Goal: Task Accomplishment & Management: Complete application form

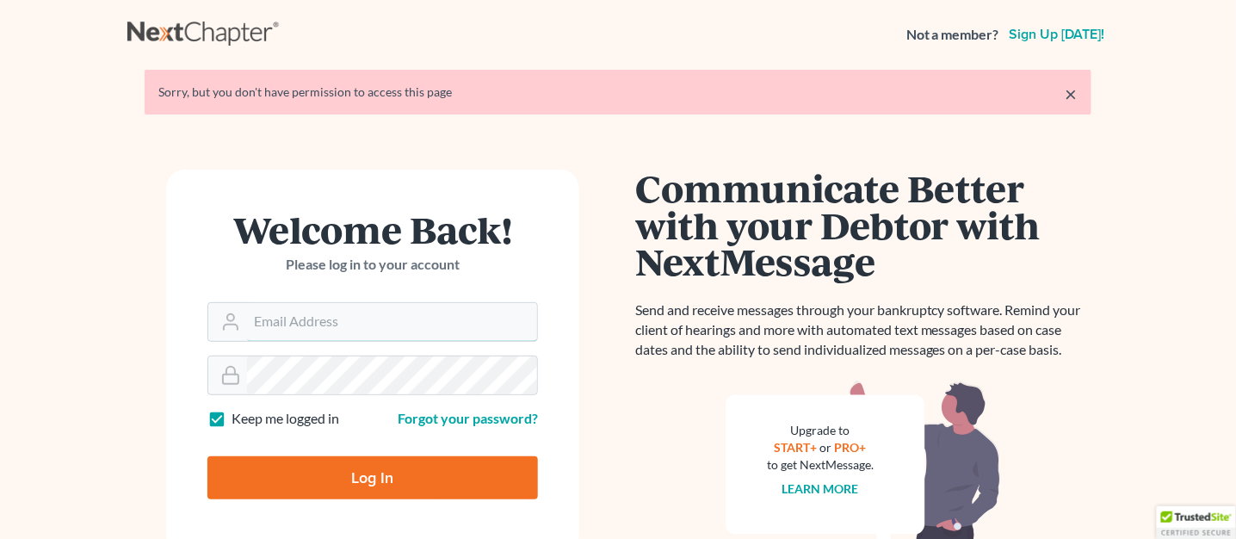
type input "[EMAIL_ADDRESS][DOMAIN_NAME]"
click at [493, 480] on input "Log In" at bounding box center [373, 477] width 331 height 43
type input "Thinking..."
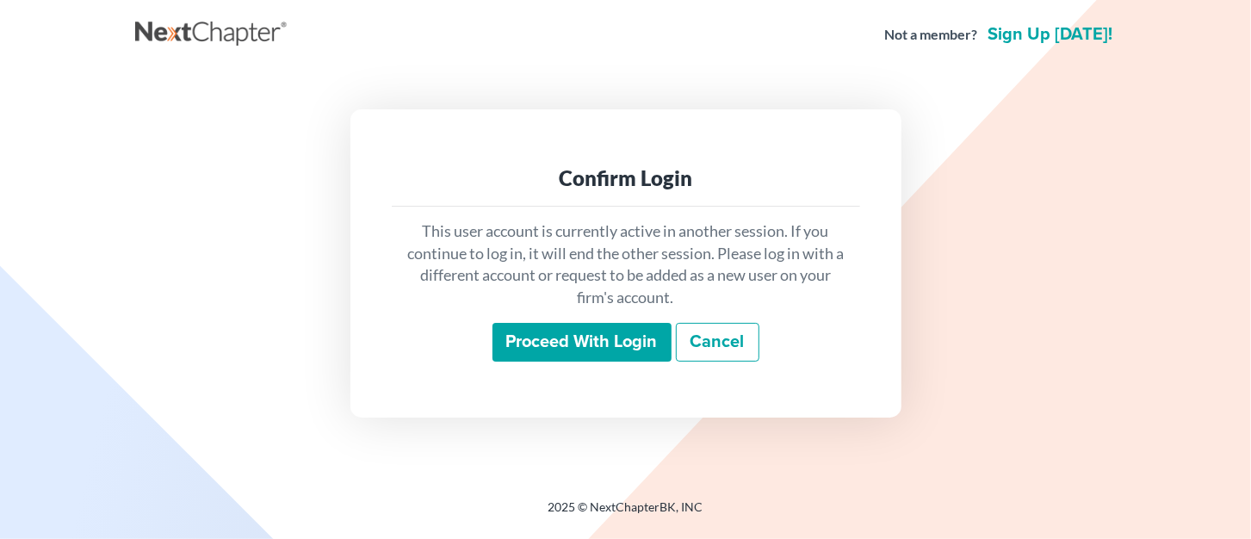
click at [625, 345] on input "Proceed with login" at bounding box center [581, 343] width 179 height 40
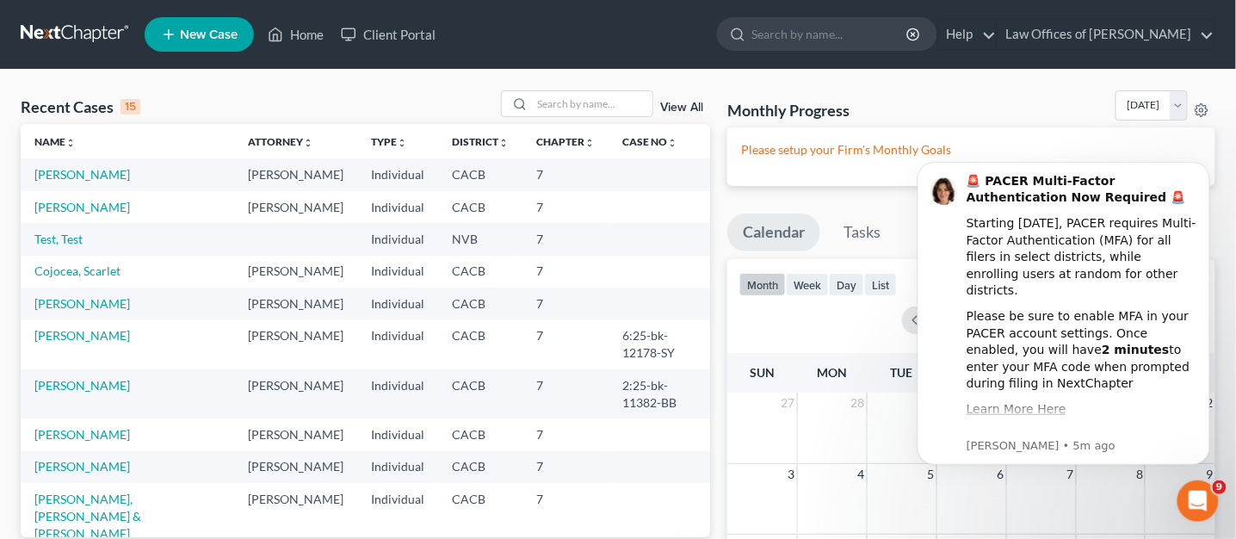
click at [174, 37] on icon at bounding box center [168, 34] width 15 height 21
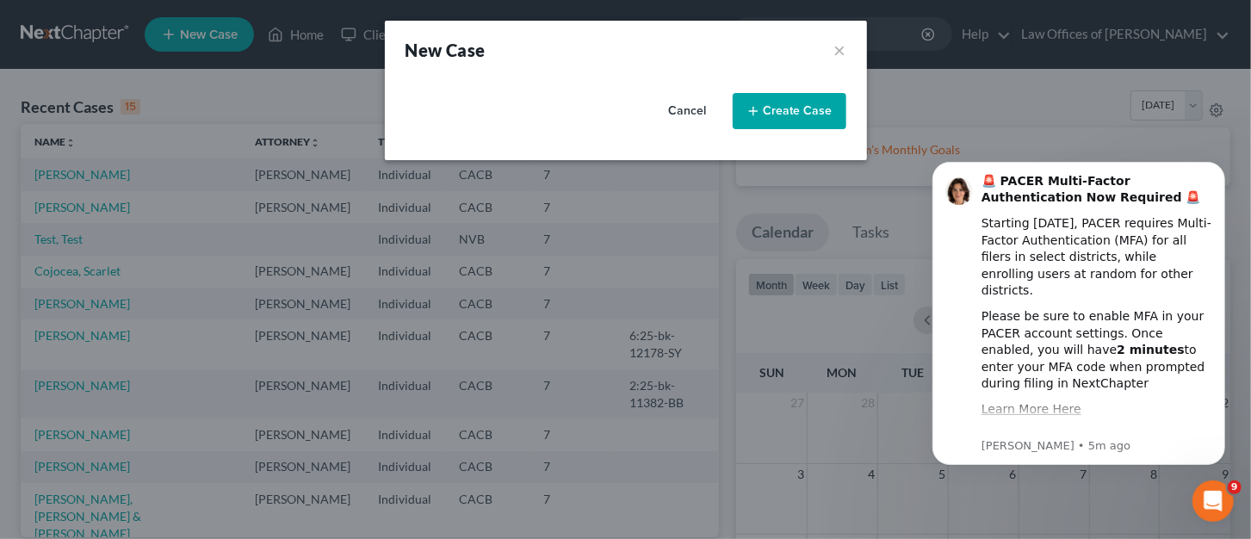
select select "7"
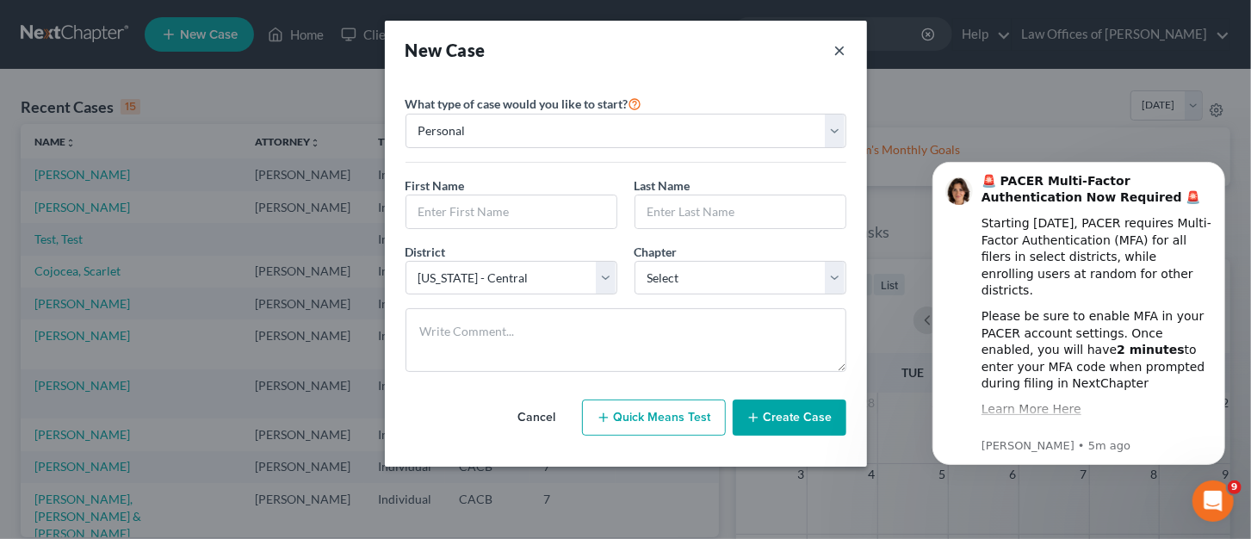
drag, startPoint x: 839, startPoint y: 50, endPoint x: 840, endPoint y: 28, distance: 21.5
click at [837, 41] on button "×" at bounding box center [840, 50] width 12 height 24
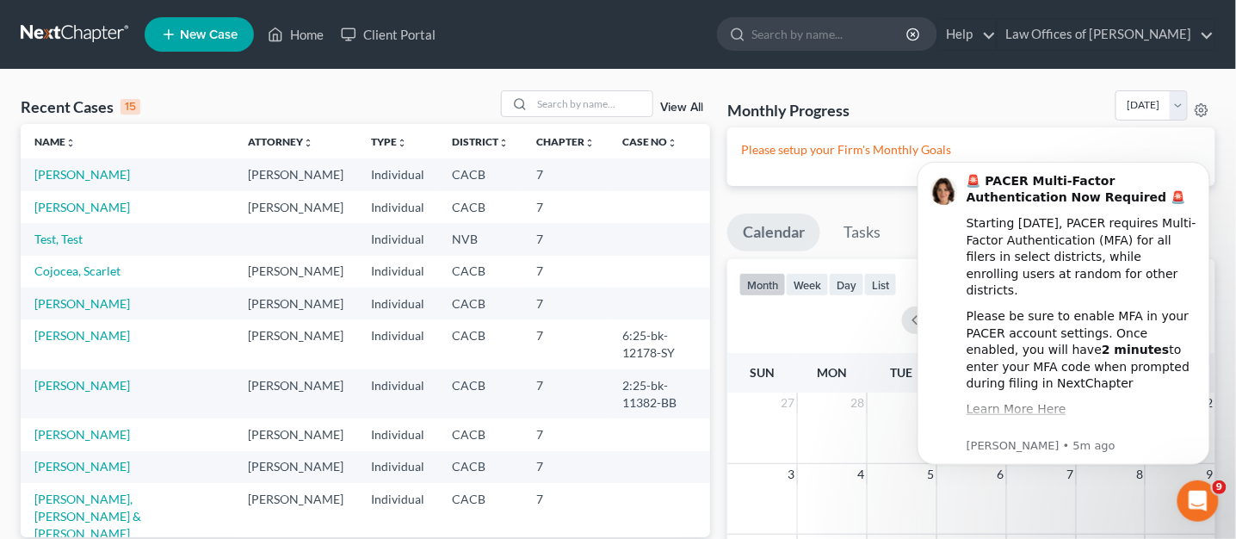
click at [226, 36] on span "New Case" at bounding box center [209, 34] width 58 height 13
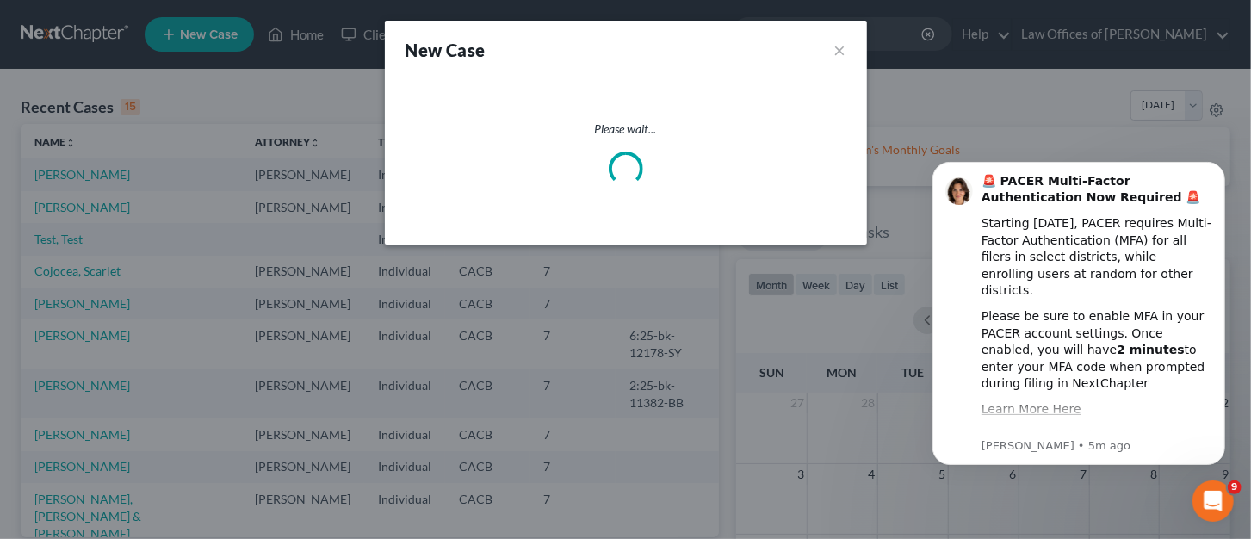
select select "7"
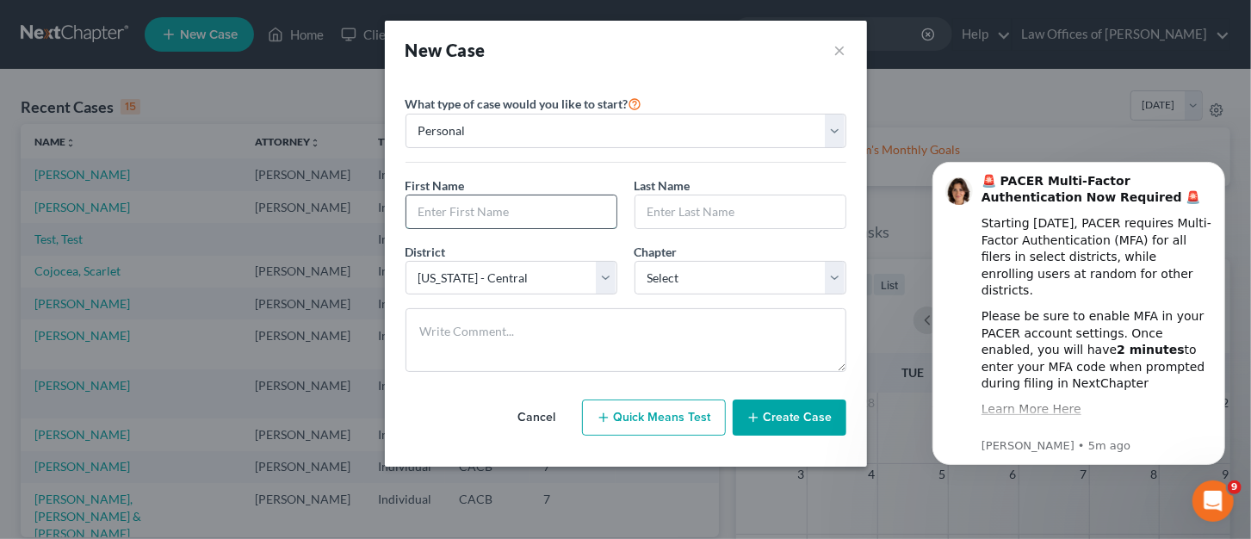
click at [561, 202] on input "text" at bounding box center [511, 211] width 210 height 33
type input "Mark"
type input "Gallagher"
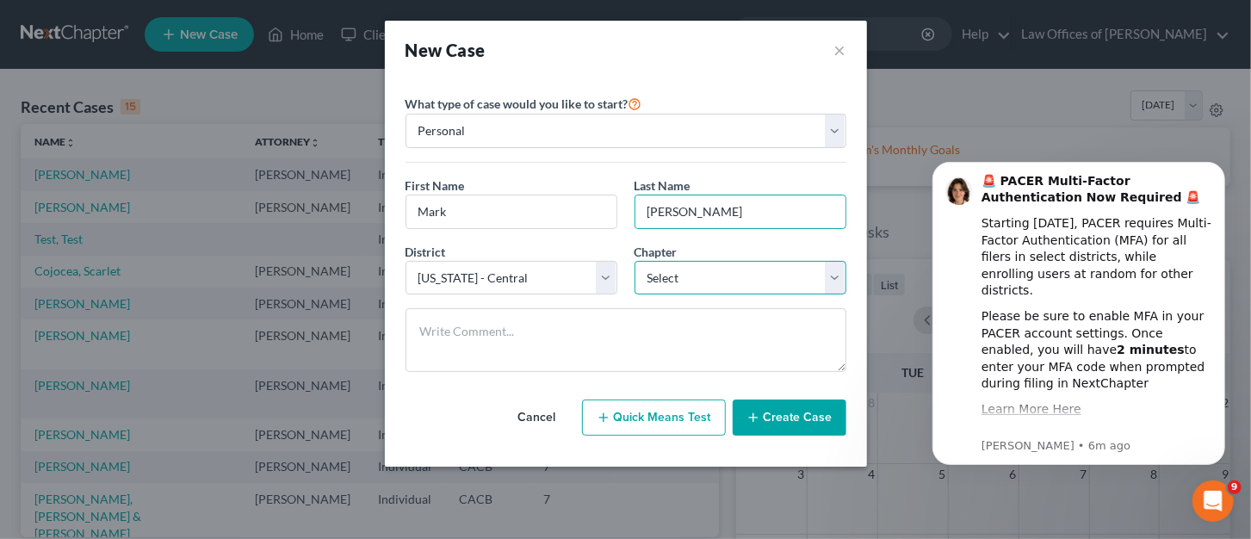
click at [835, 285] on select "Select 7 11 12 13" at bounding box center [741, 278] width 212 height 34
select select "0"
click at [635, 261] on select "Select 7 11 12 13" at bounding box center [741, 278] width 212 height 34
click at [815, 414] on button "Create Case" at bounding box center [790, 418] width 114 height 36
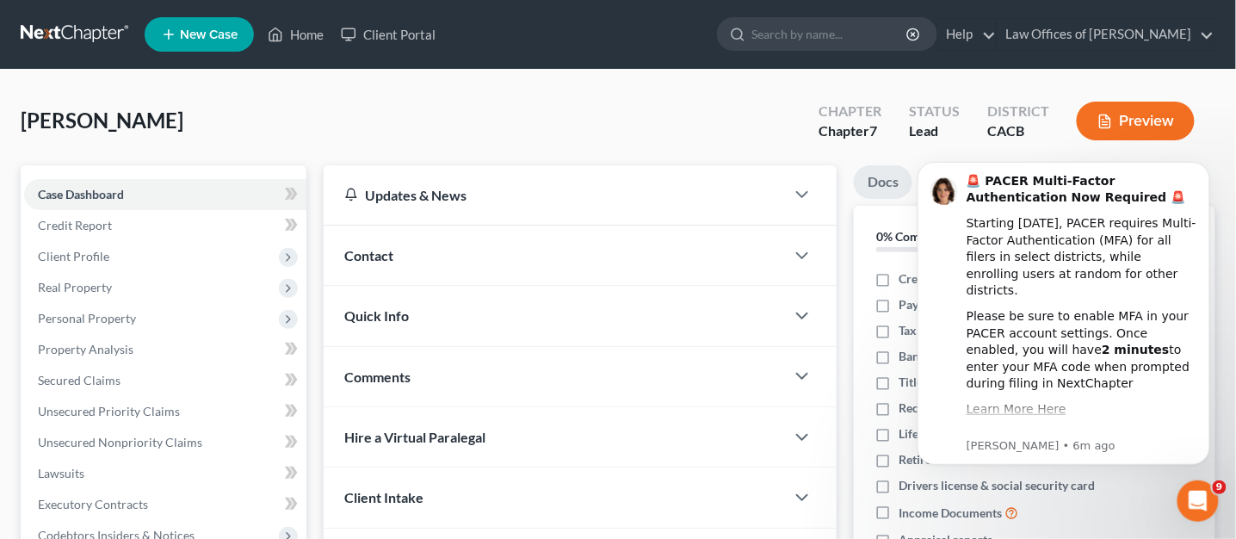
click at [725, 103] on div "Gallagher, Mark Upgraded Chapter Chapter 7 Status Lead District CACB Preview" at bounding box center [618, 127] width 1195 height 75
click at [1204, 165] on icon "Dismiss notification" at bounding box center [1204, 166] width 6 height 6
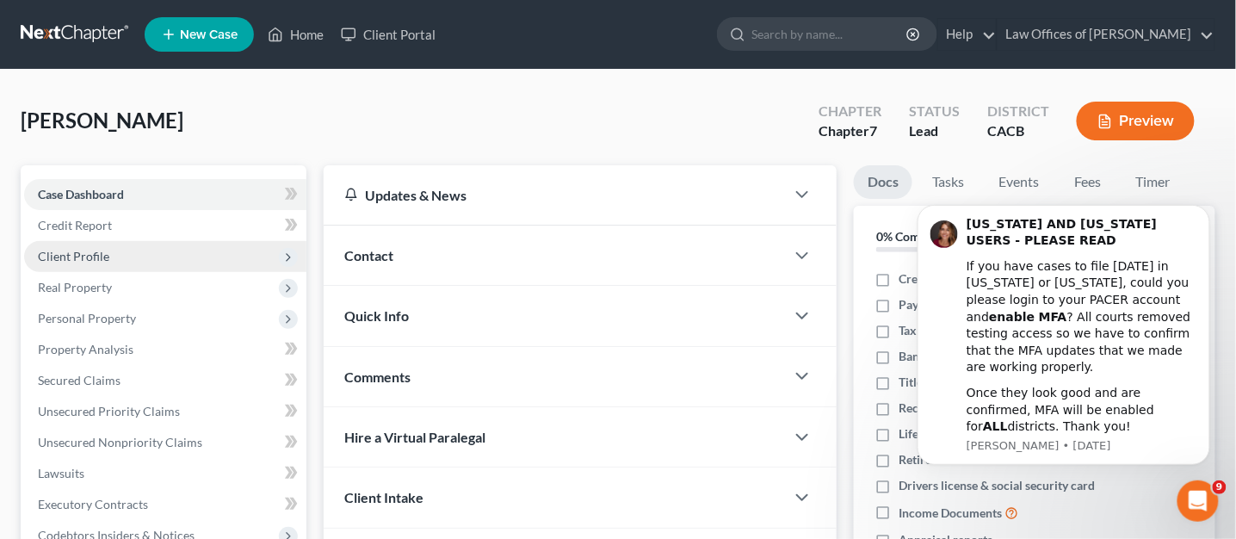
click at [96, 252] on span "Client Profile" at bounding box center [73, 256] width 71 height 15
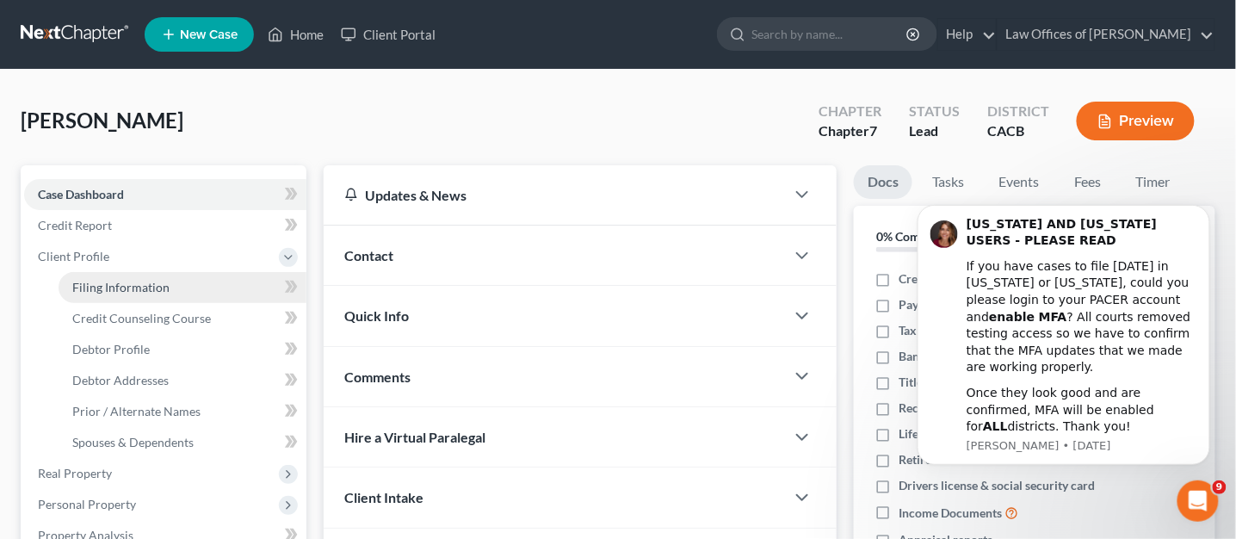
click at [110, 288] on span "Filing Information" at bounding box center [120, 287] width 97 height 15
select select "1"
select select "0"
select select "7"
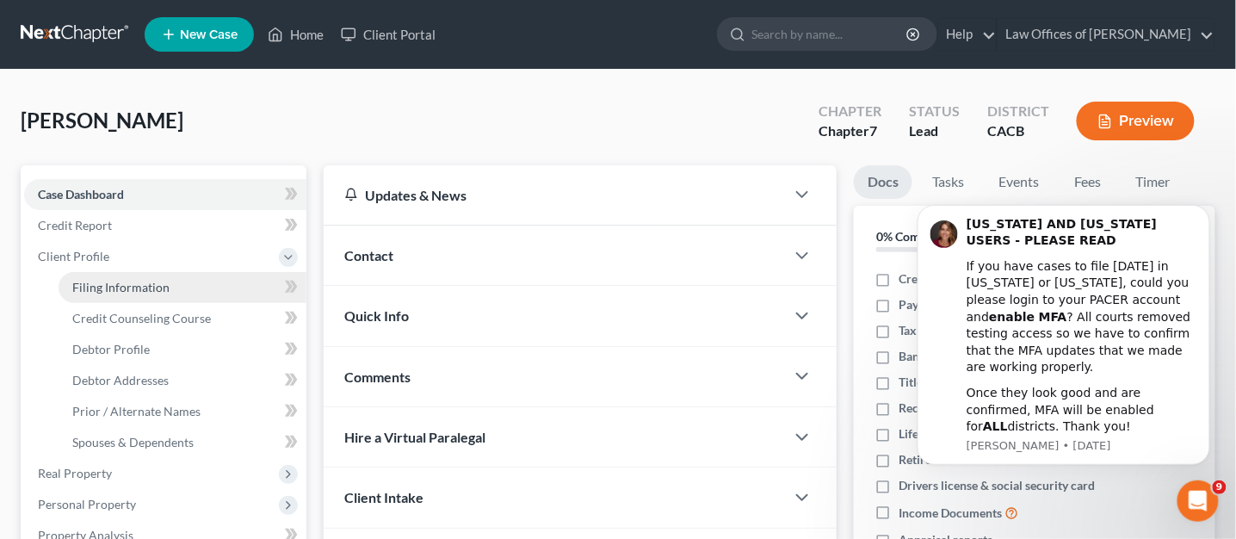
select select "4"
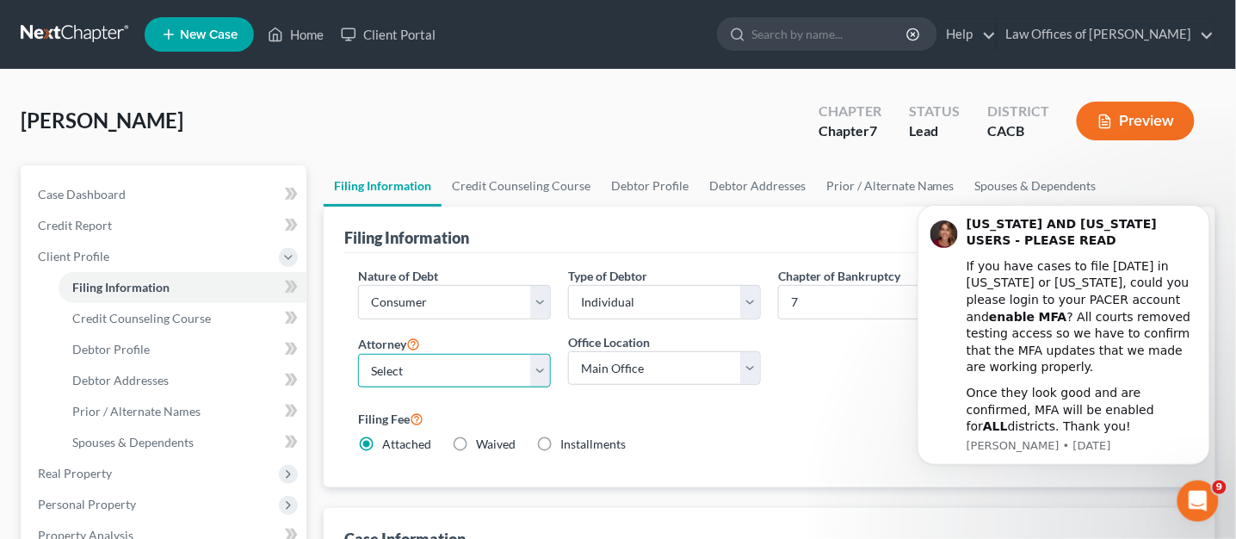
click at [548, 375] on select "Select Walter Scott - CACB Robert Castillo - CA" at bounding box center [454, 371] width 193 height 34
select select "0"
click at [358, 354] on select "Select Walter Scott - CACB Robert Castillo - CA" at bounding box center [454, 371] width 193 height 34
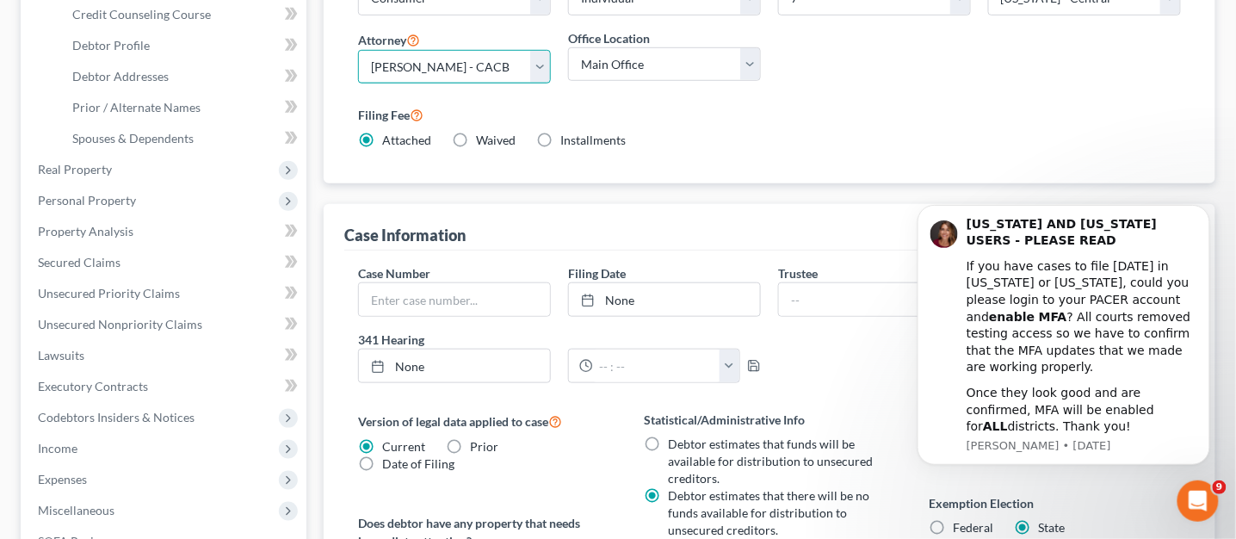
scroll to position [333, 0]
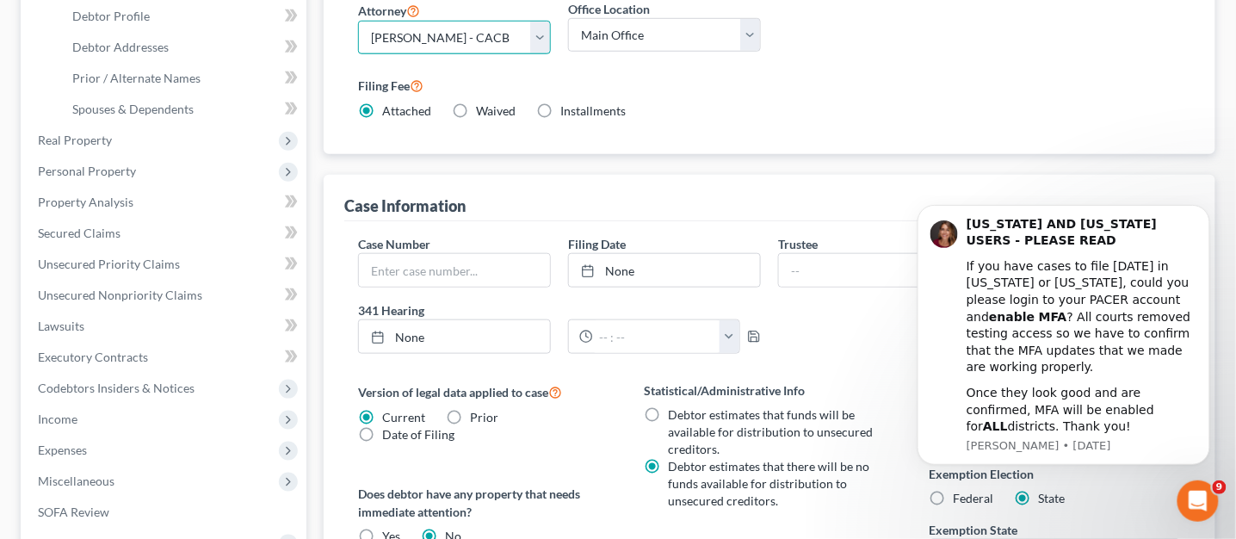
drag, startPoint x: 1243, startPoint y: 121, endPoint x: 83, endPoint y: 78, distance: 1161.4
click at [1205, 214] on icon "Dismiss notification" at bounding box center [1204, 208] width 9 height 9
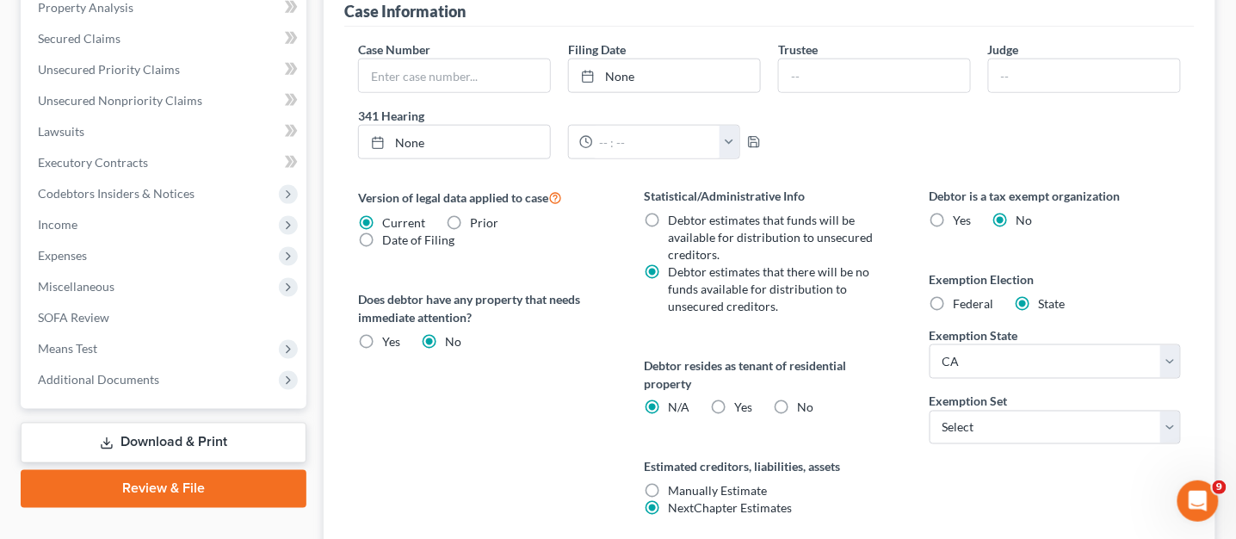
scroll to position [608, 0]
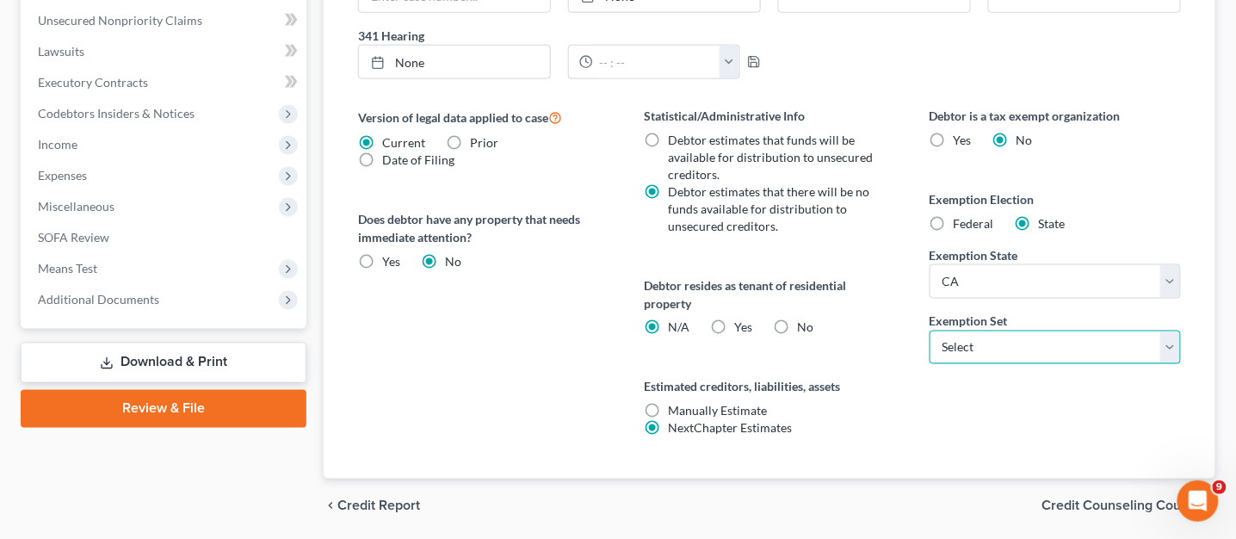
click at [1176, 349] on select "Select 703 704" at bounding box center [1055, 348] width 251 height 34
select select "0"
click at [930, 331] on select "Select 703 704" at bounding box center [1055, 348] width 251 height 34
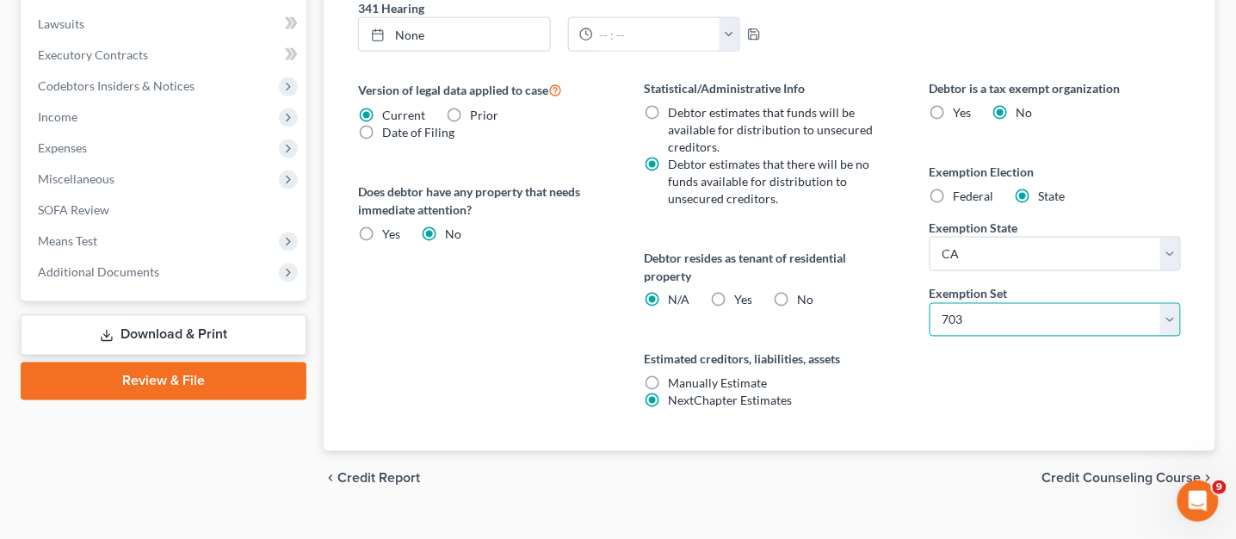
scroll to position [667, 0]
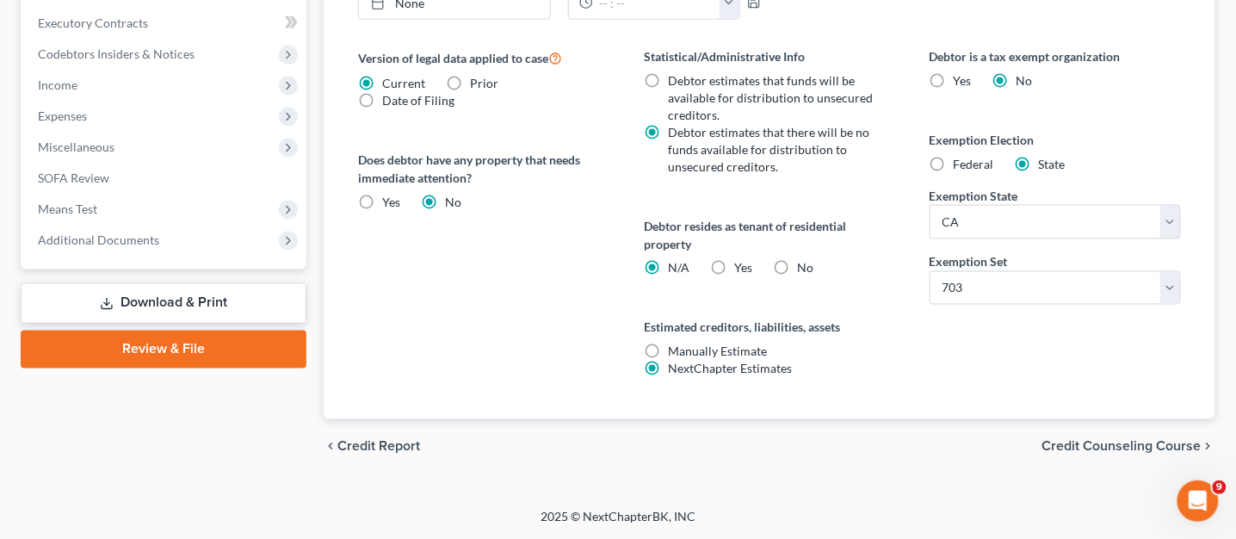
click at [1200, 445] on span "Credit Counseling Course" at bounding box center [1122, 447] width 159 height 14
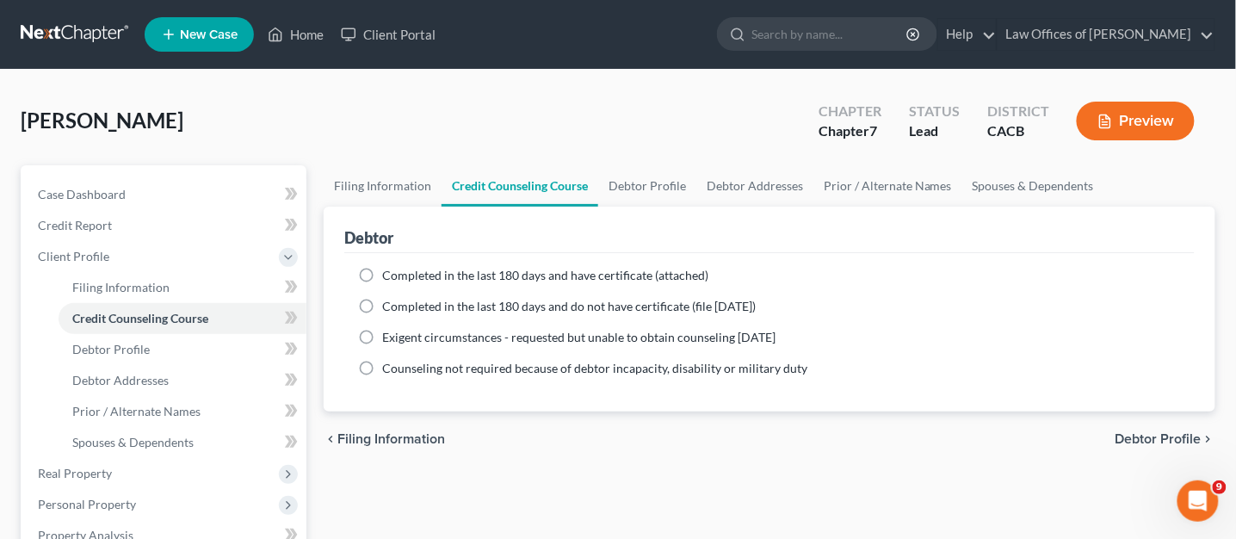
click at [382, 281] on label "Completed in the last 180 days and have certificate (attached)" at bounding box center [545, 275] width 326 height 17
click at [389, 278] on input "Completed in the last 180 days and have certificate (attached)" at bounding box center [394, 272] width 11 height 11
radio input "true"
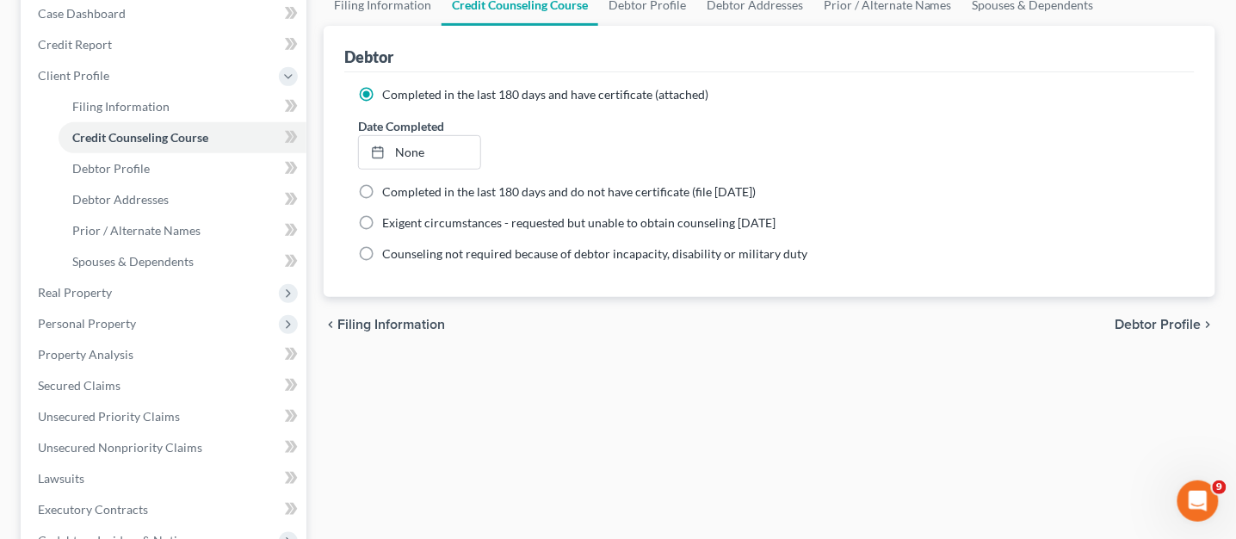
click at [1174, 322] on span "Debtor Profile" at bounding box center [1159, 325] width 86 height 14
select select "0"
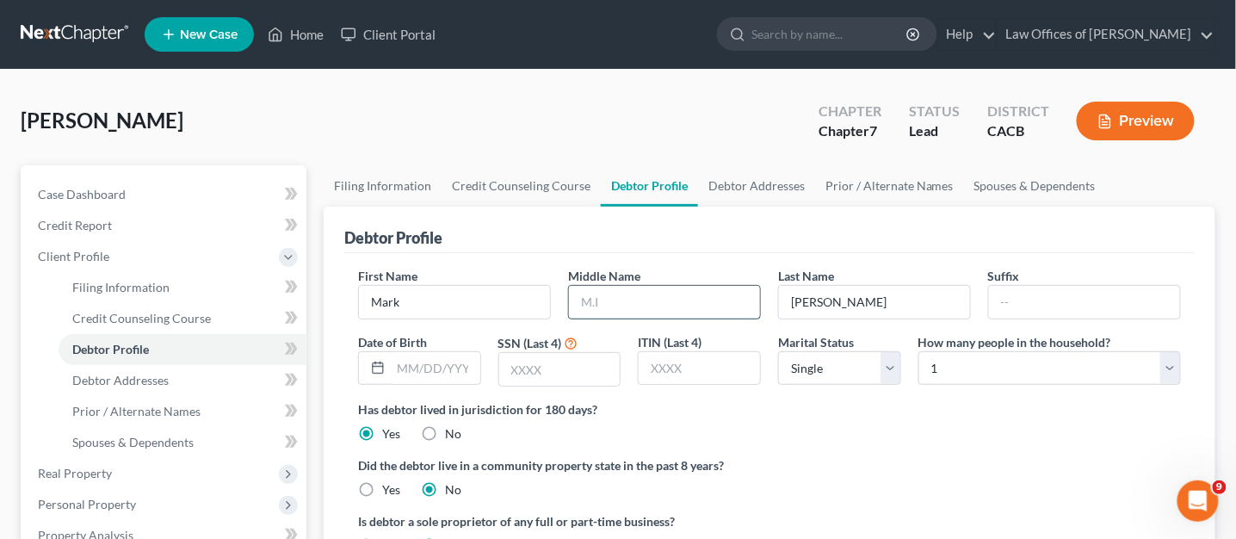
click at [685, 307] on input "text" at bounding box center [664, 302] width 191 height 33
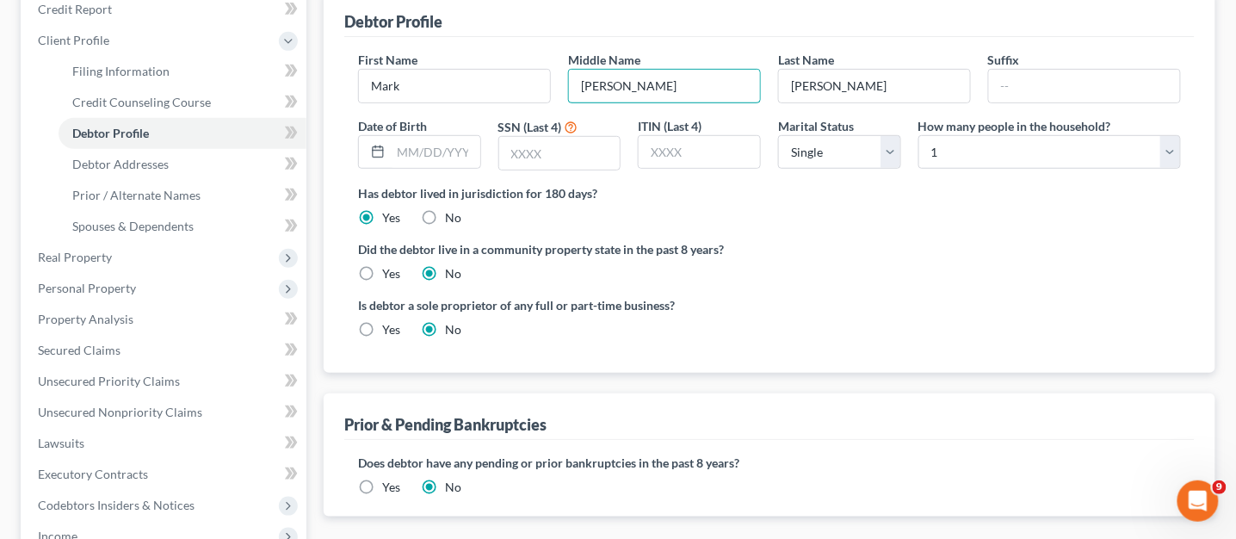
scroll to position [218, 0]
type input "Beadling"
click at [382, 276] on label "Yes" at bounding box center [391, 271] width 18 height 17
click at [389, 275] on input "Yes" at bounding box center [394, 268] width 11 height 11
radio input "true"
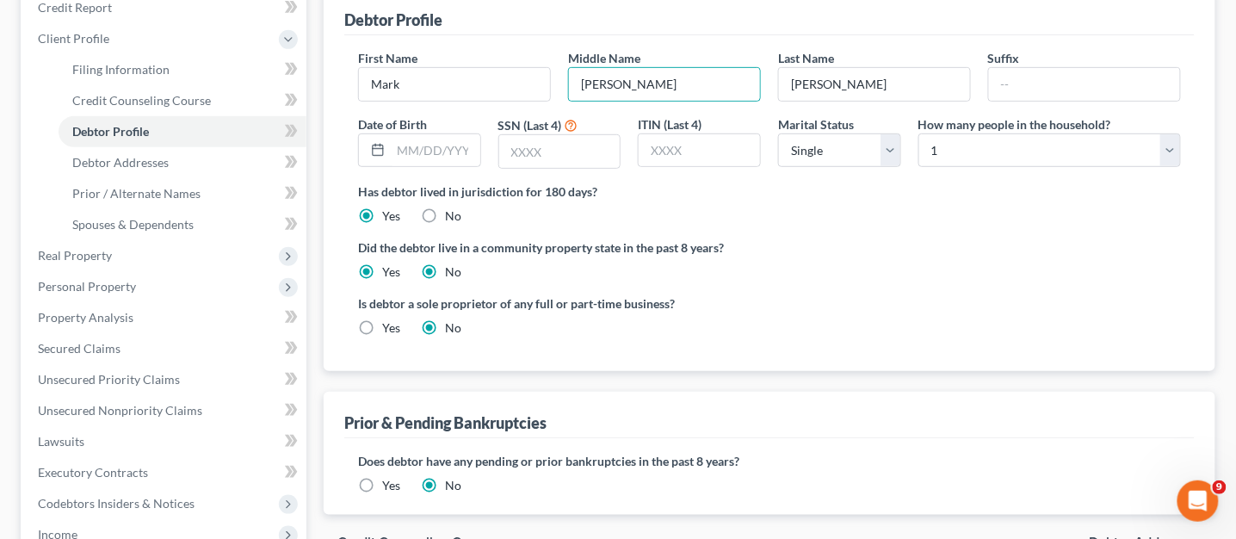
radio input "false"
click at [382, 327] on label "Yes" at bounding box center [391, 327] width 18 height 17
click at [389, 327] on input "Yes" at bounding box center [394, 324] width 11 height 11
radio input "true"
radio input "false"
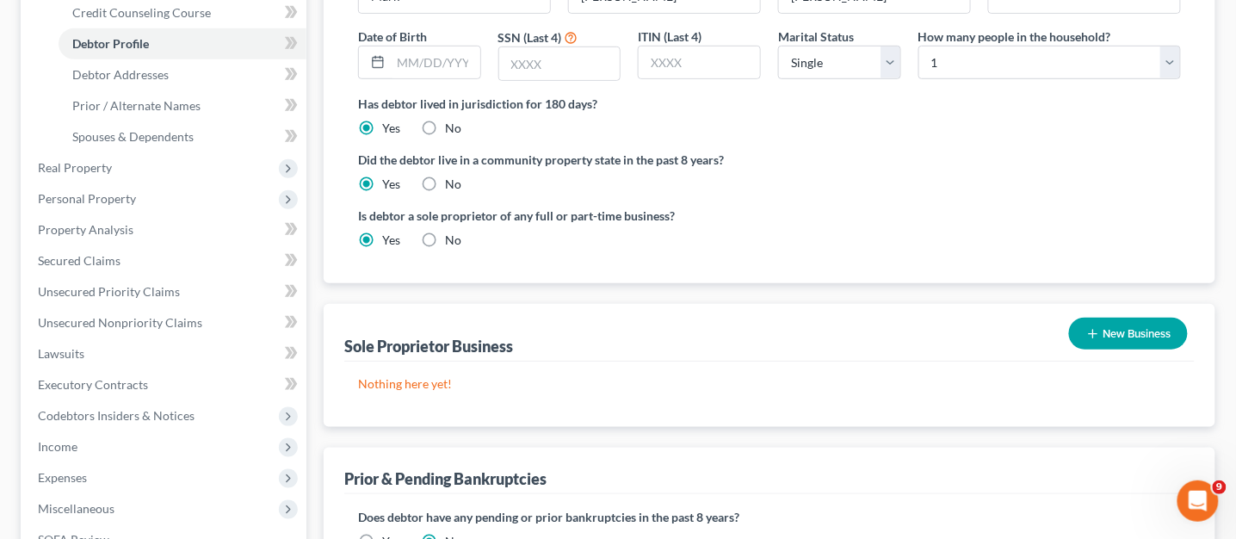
scroll to position [349, 0]
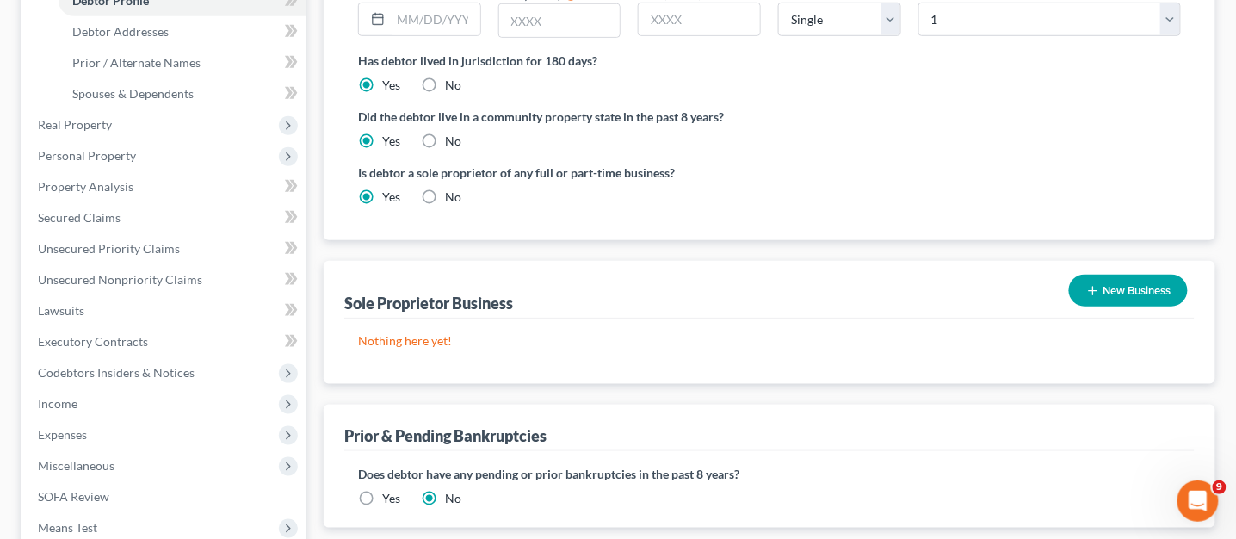
click at [1146, 289] on button "New Business" at bounding box center [1128, 291] width 119 height 32
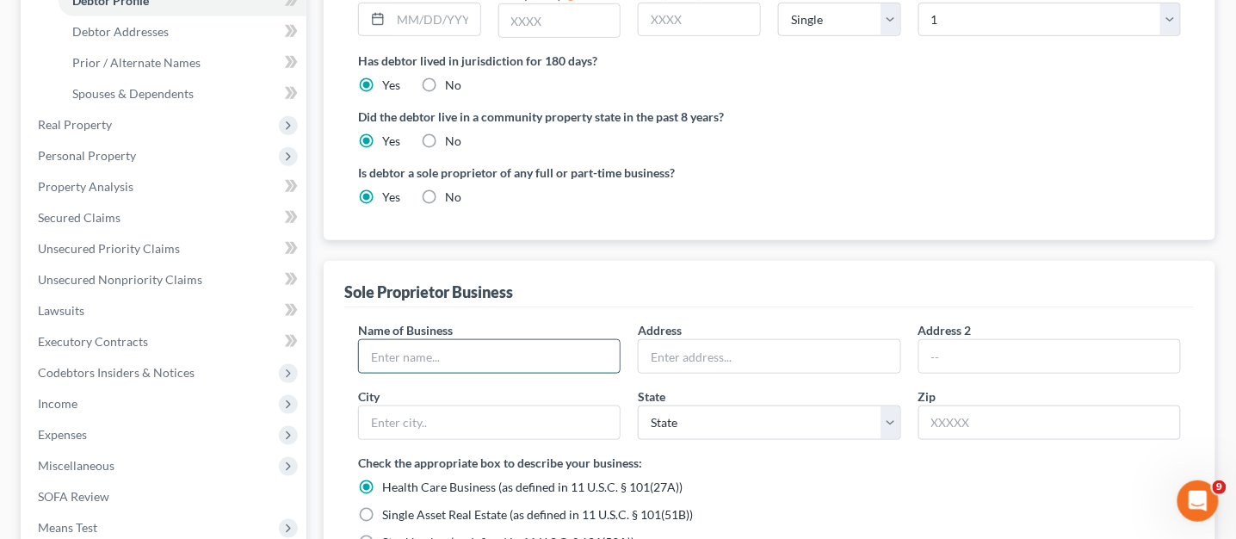
click at [517, 362] on input "text" at bounding box center [489, 356] width 261 height 33
type input "Homeowner Services"
click at [675, 355] on input "text" at bounding box center [769, 356] width 261 height 33
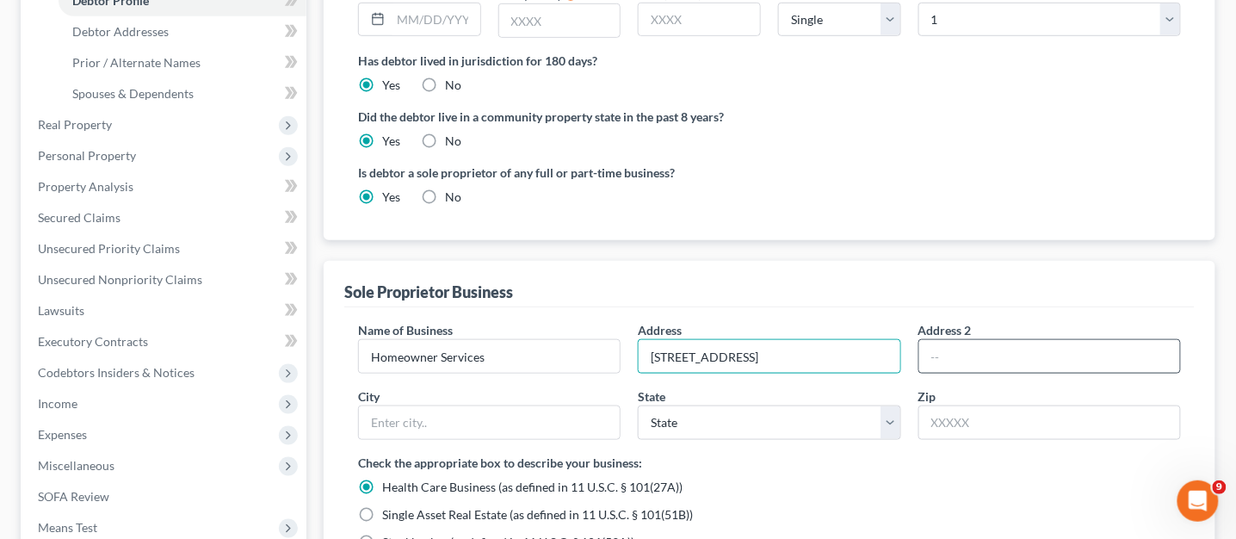
type input "1005 E Las Tunas Drive"
click at [932, 354] on input "text" at bounding box center [1050, 356] width 261 height 33
type input "# 490"
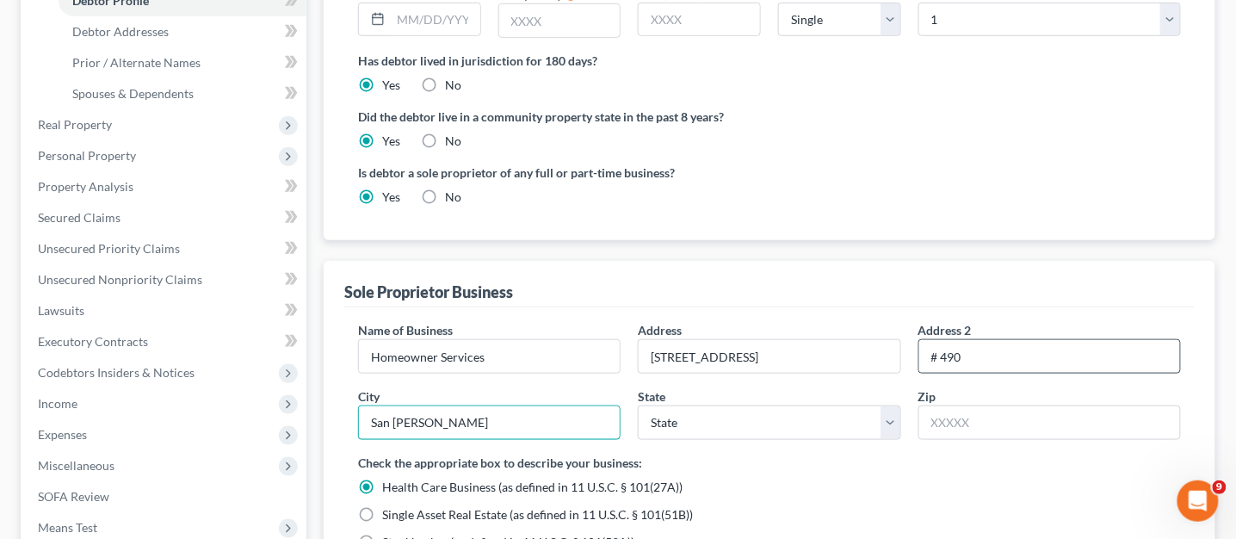
type input "San Gabriel"
select select "4"
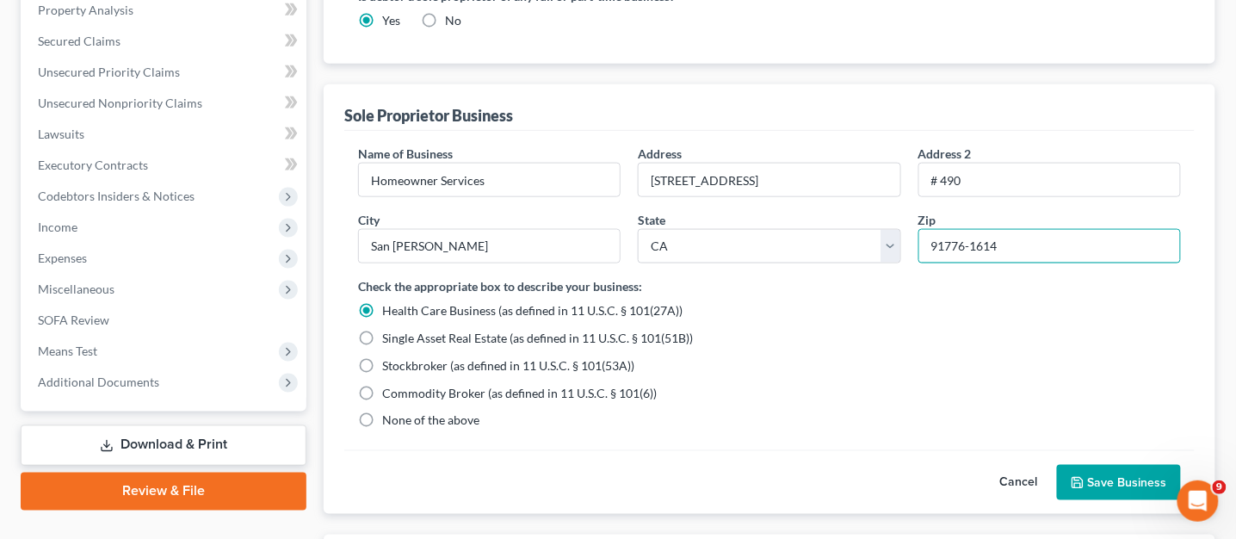
scroll to position [544, 0]
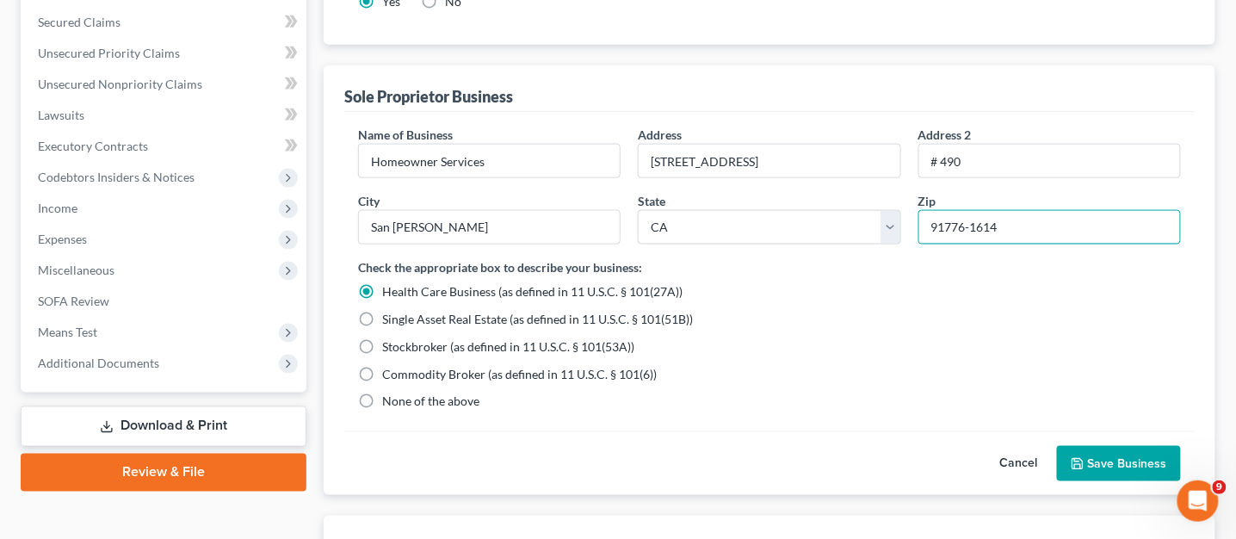
type input "91776-1614"
click at [382, 407] on label "None of the above" at bounding box center [430, 401] width 97 height 17
click at [389, 405] on input "None of the above" at bounding box center [394, 398] width 11 height 11
radio input "true"
radio input "false"
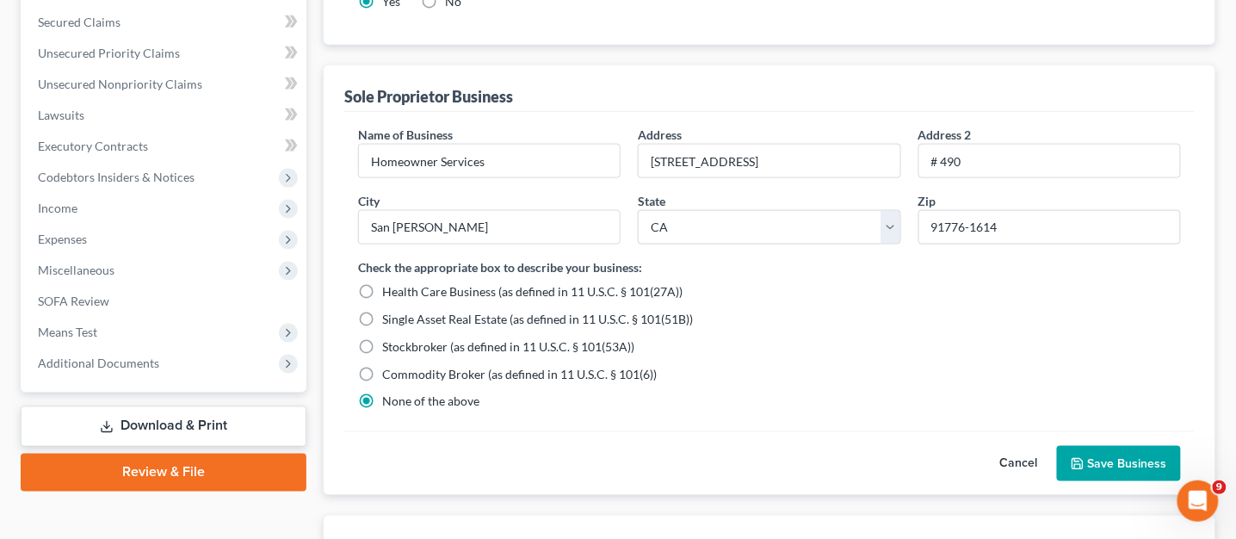
click at [1115, 468] on button "Save Business" at bounding box center [1119, 464] width 124 height 36
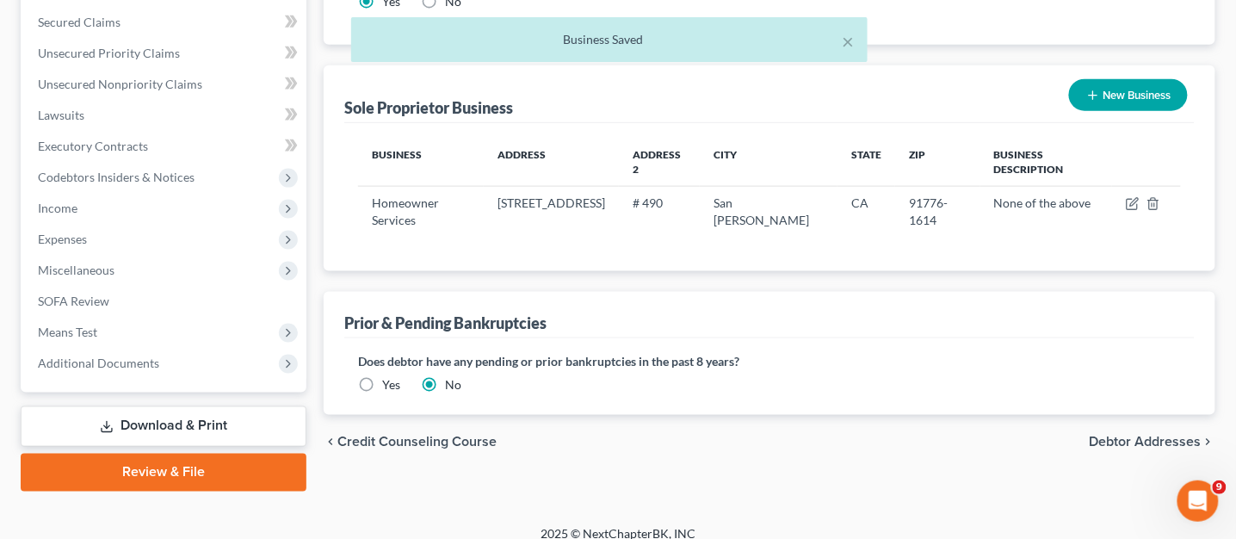
scroll to position [560, 0]
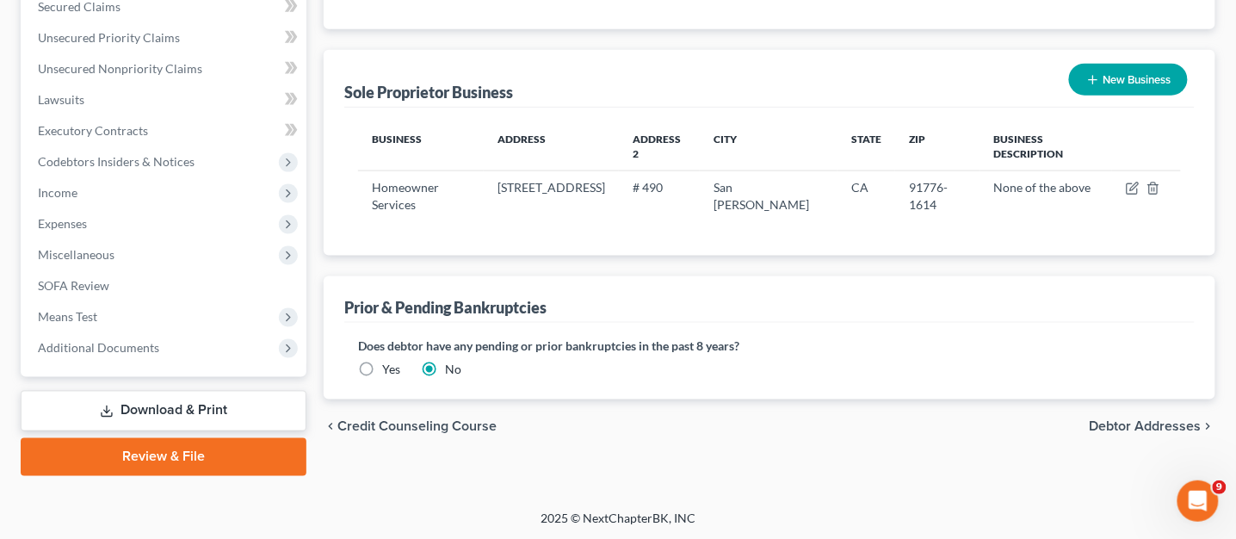
click at [1129, 429] on span "Debtor Addresses" at bounding box center [1146, 427] width 112 height 14
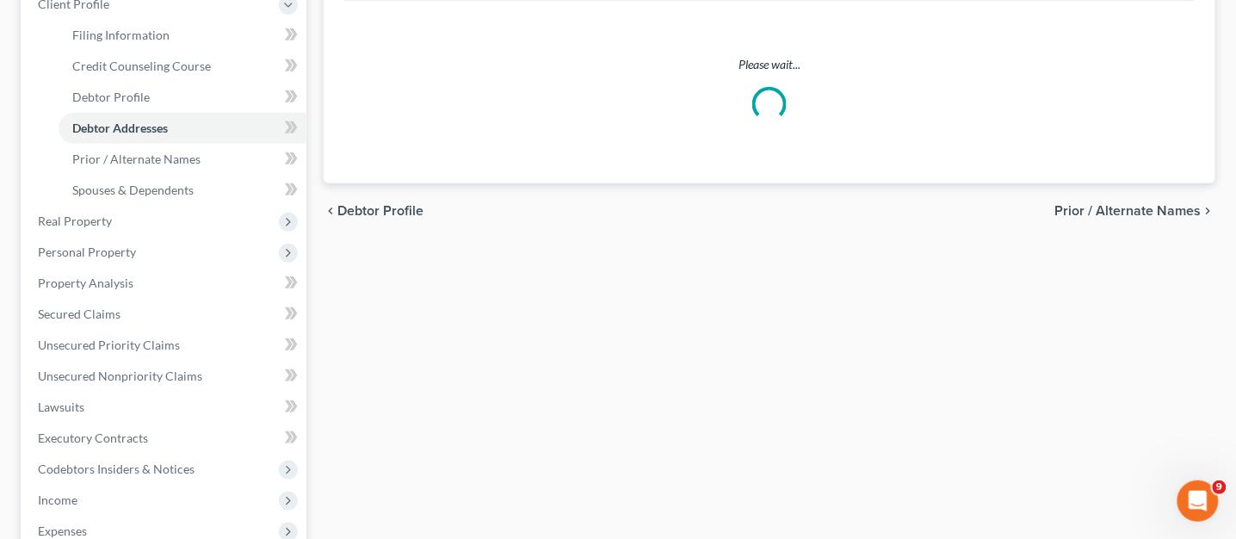
scroll to position [78, 0]
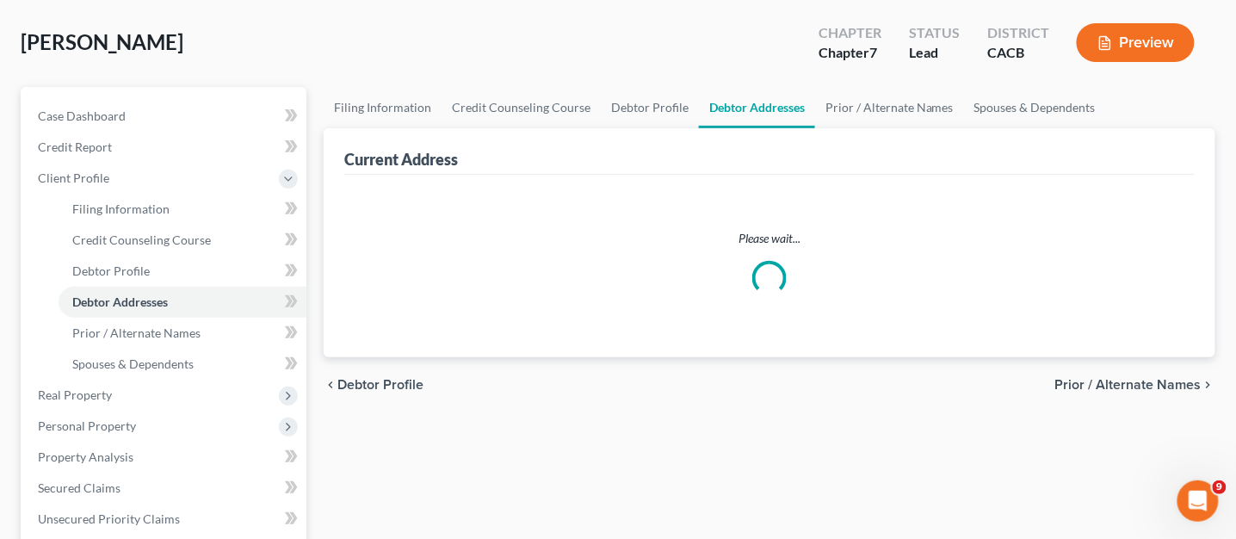
select select "0"
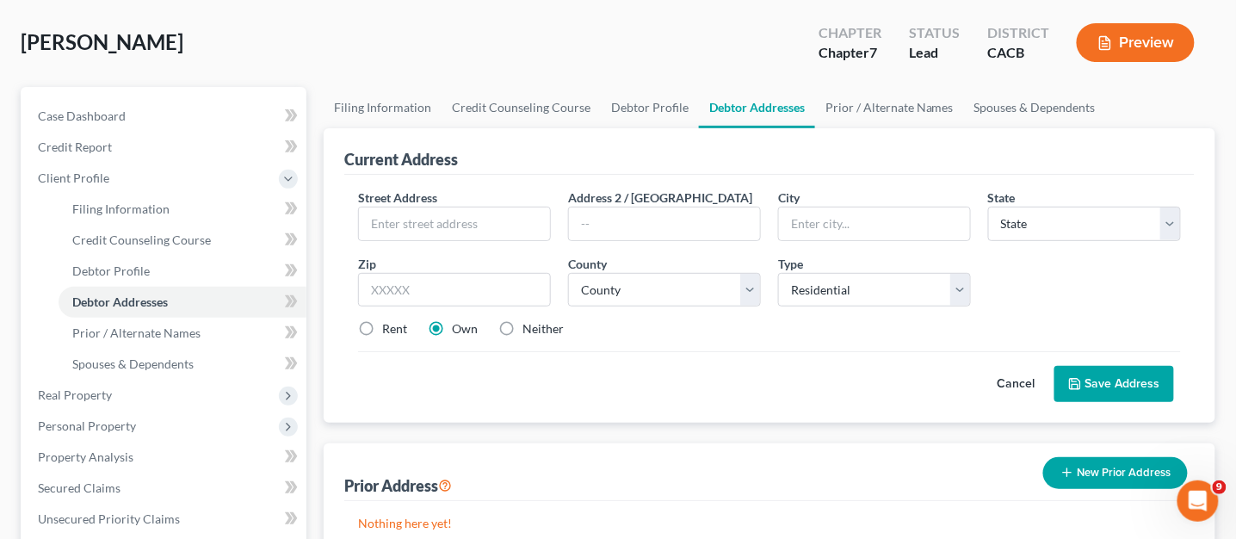
scroll to position [0, 0]
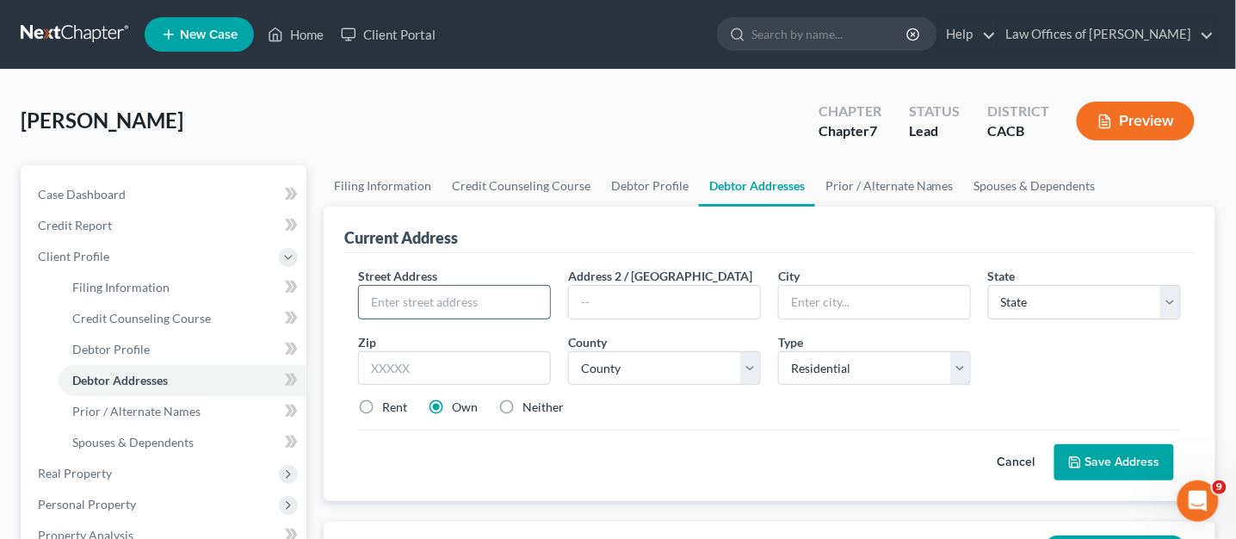
click at [389, 303] on input "text" at bounding box center [454, 302] width 191 height 33
type input "1005 E Las Tunas Drive"
type input "# 490"
type input "San Gabriel"
select select "4"
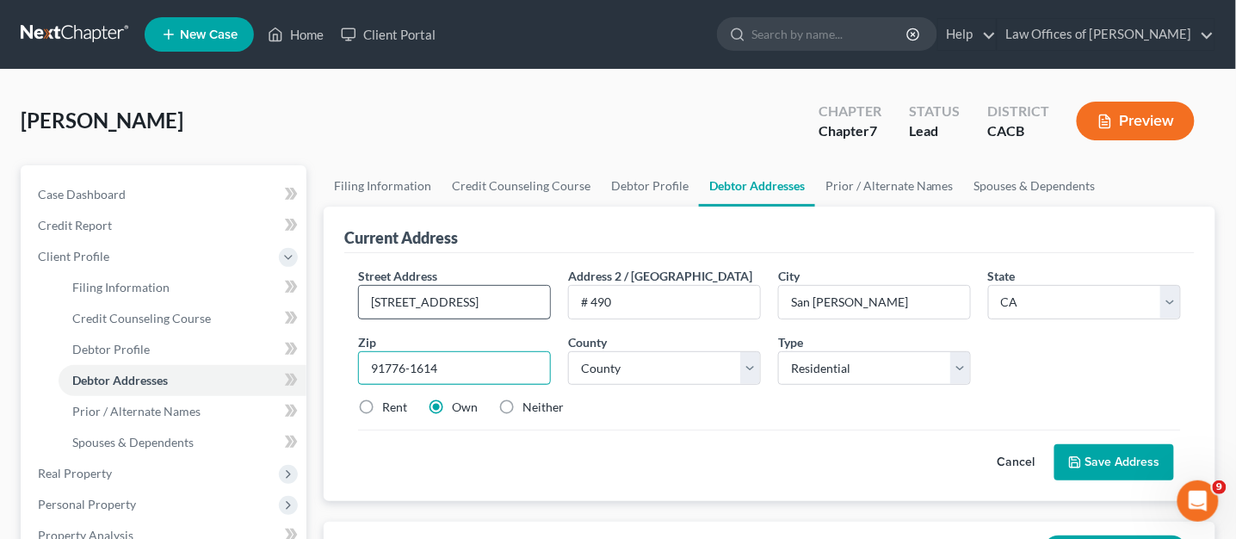
type input "91776-1614"
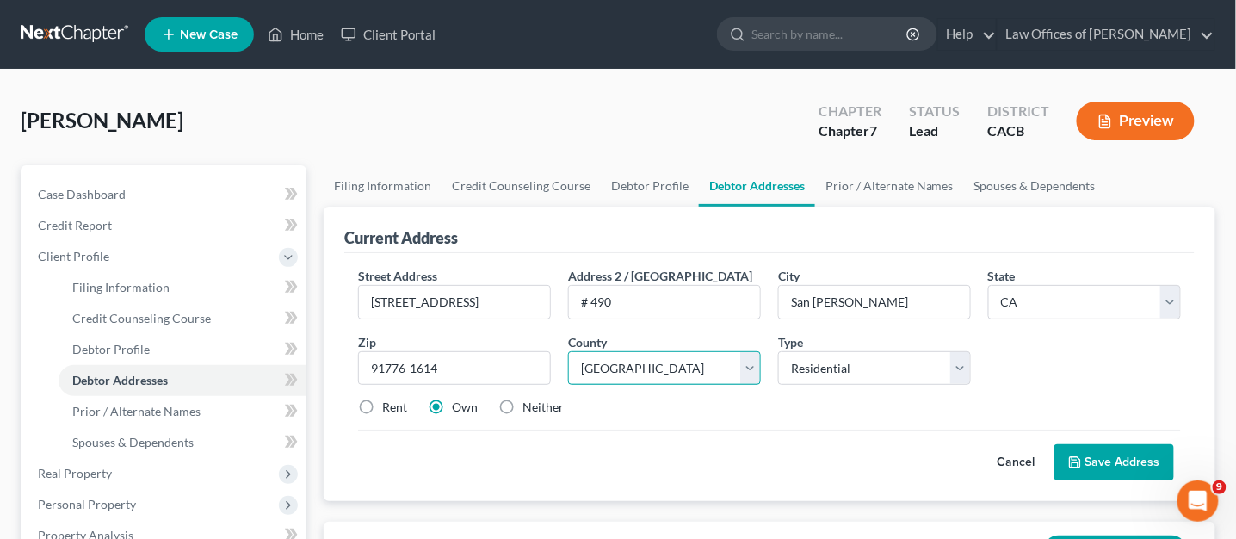
click at [755, 375] on select "County Alameda County Alpine County Amador County Butte County Calaveras County…" at bounding box center [664, 368] width 193 height 34
select select "18"
click at [568, 351] on select "County Alameda County Alpine County Amador County Butte County Calaveras County…" at bounding box center [664, 368] width 193 height 34
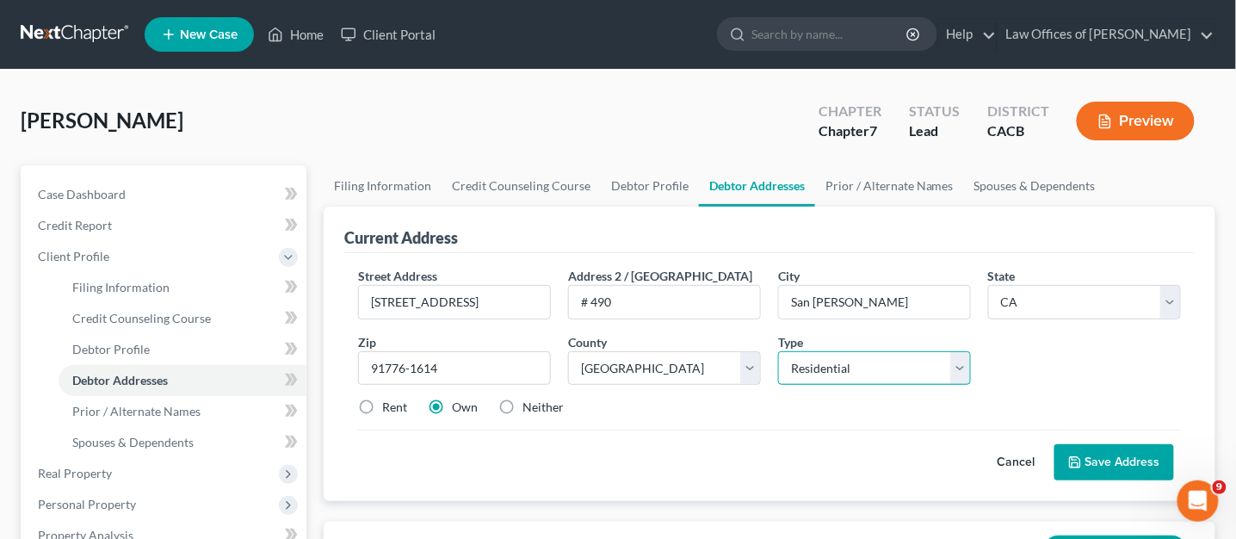
click at [957, 372] on select "Select Residential Mailing Rental Business" at bounding box center [874, 368] width 193 height 34
click at [1020, 373] on div "Street Address * 1005 E Las Tunas Drive Address 2 / PO Box # 490 City * San Gab…" at bounding box center [770, 349] width 840 height 164
click at [382, 408] on label "Rent" at bounding box center [394, 407] width 25 height 17
click at [389, 408] on input "Rent" at bounding box center [394, 404] width 11 height 11
radio input "true"
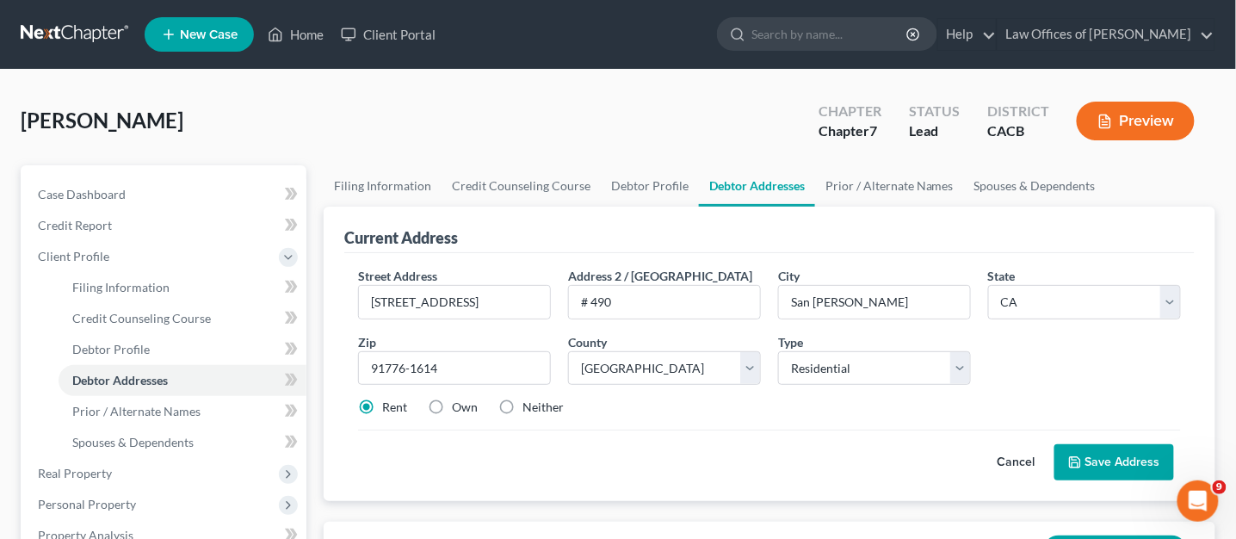
click at [1152, 468] on button "Save Address" at bounding box center [1115, 462] width 120 height 36
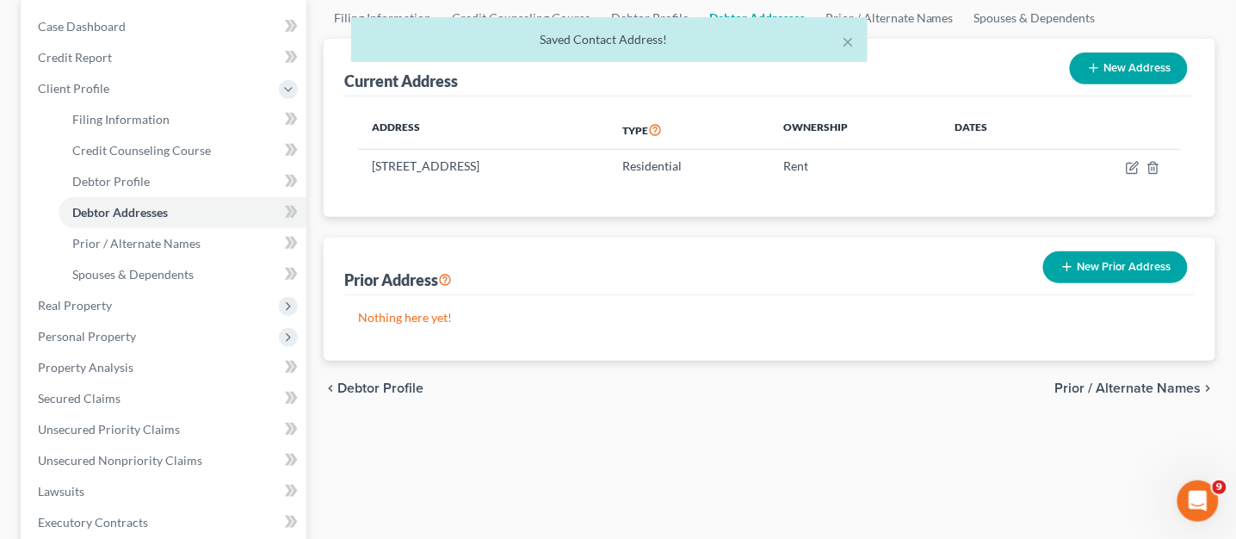
scroll to position [175, 0]
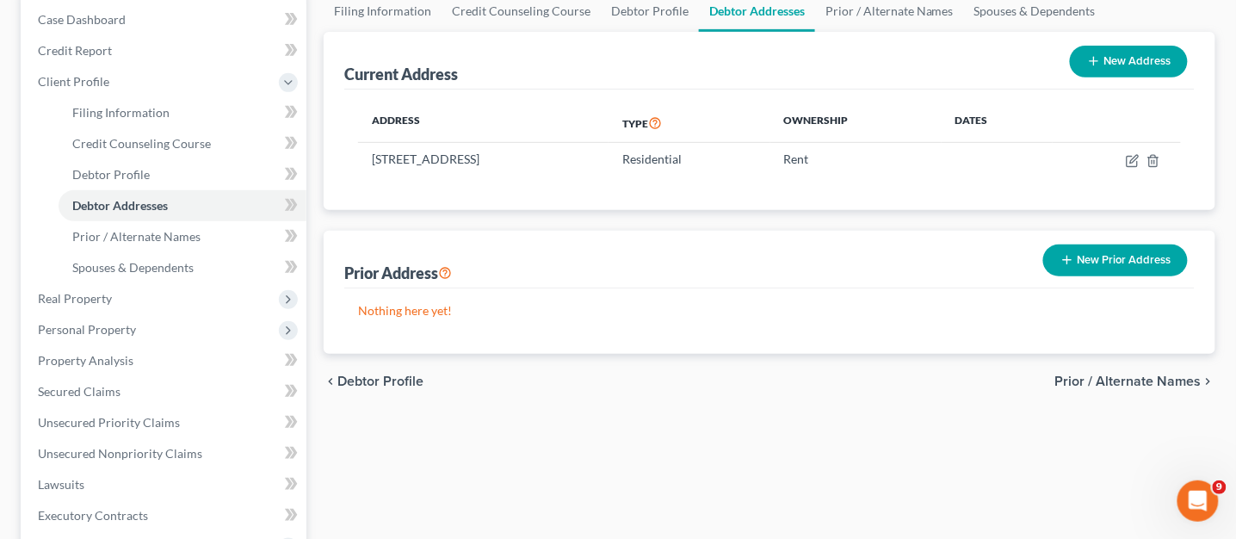
click at [1202, 381] on icon "chevron_right" at bounding box center [1209, 382] width 14 height 14
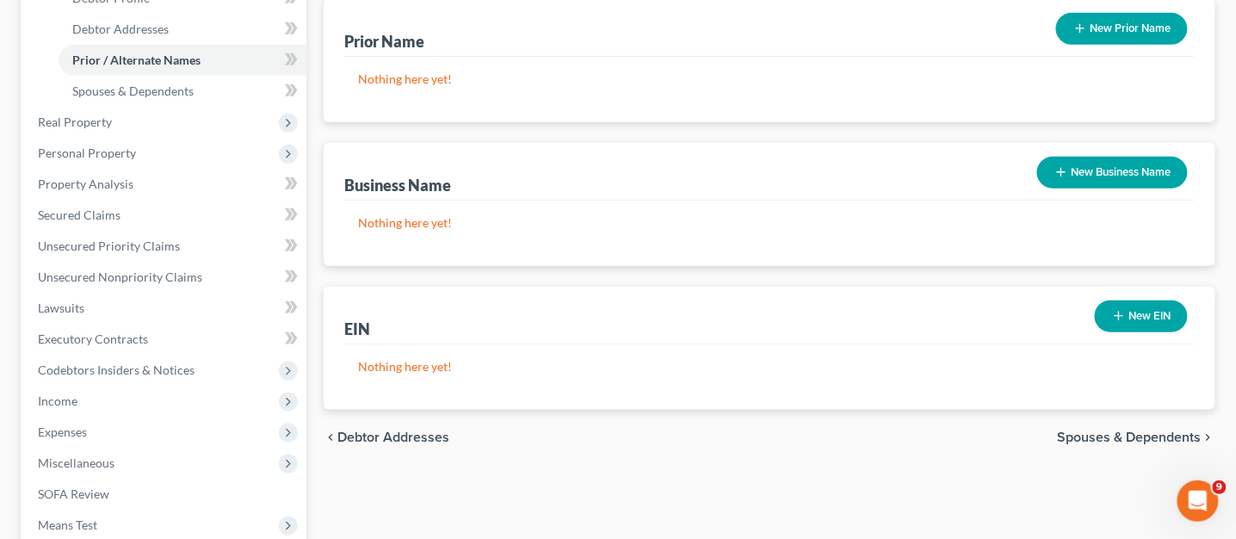
scroll to position [370, 0]
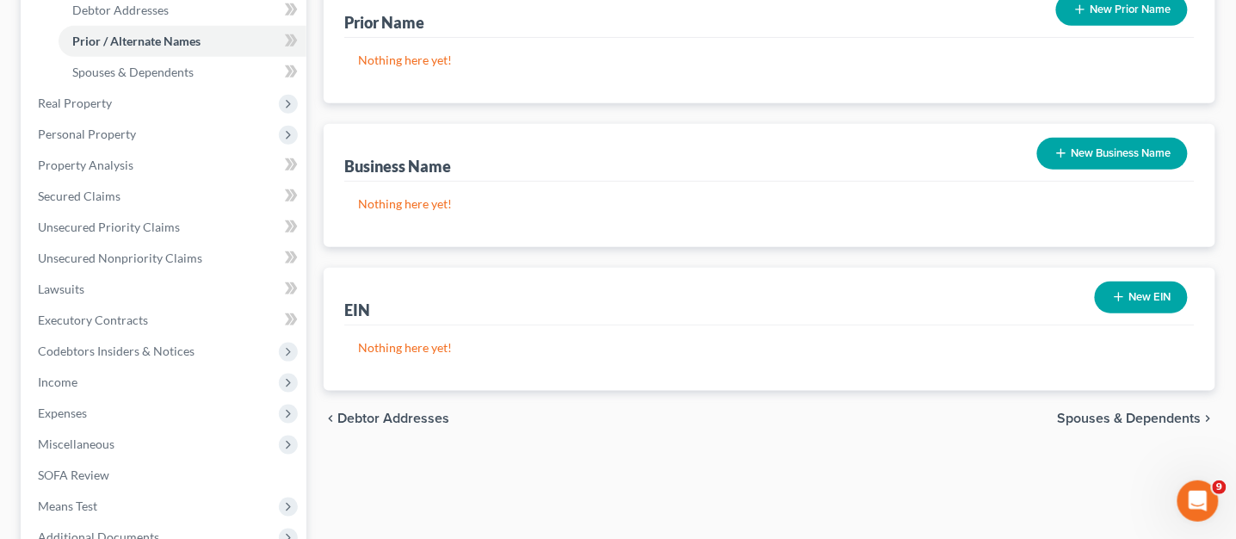
click at [1180, 413] on span "Spouses & Dependents" at bounding box center [1130, 419] width 144 height 14
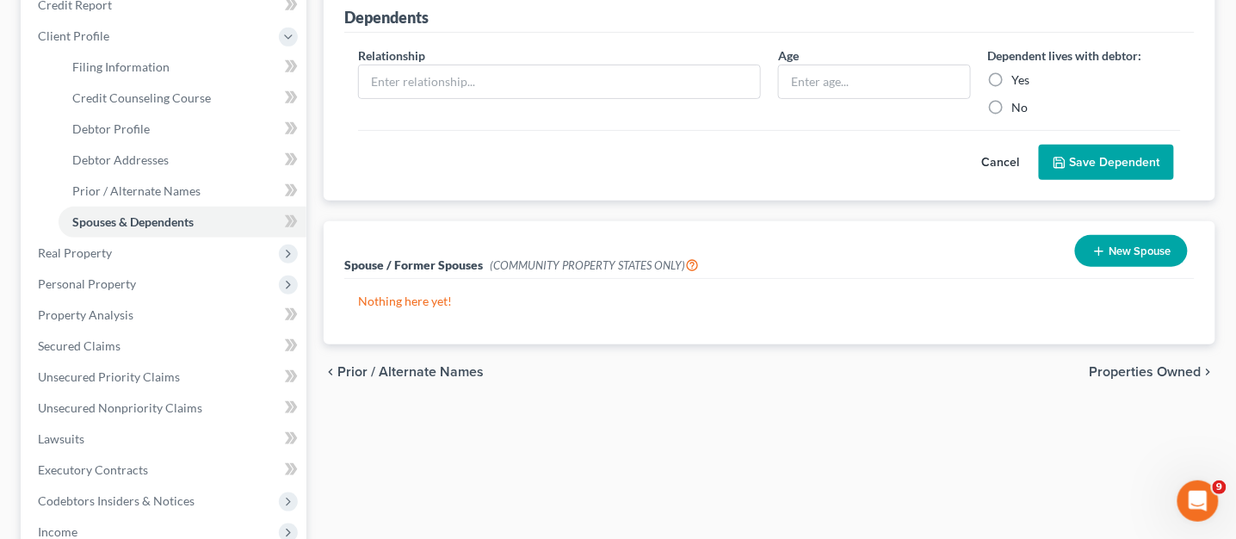
scroll to position [233, 0]
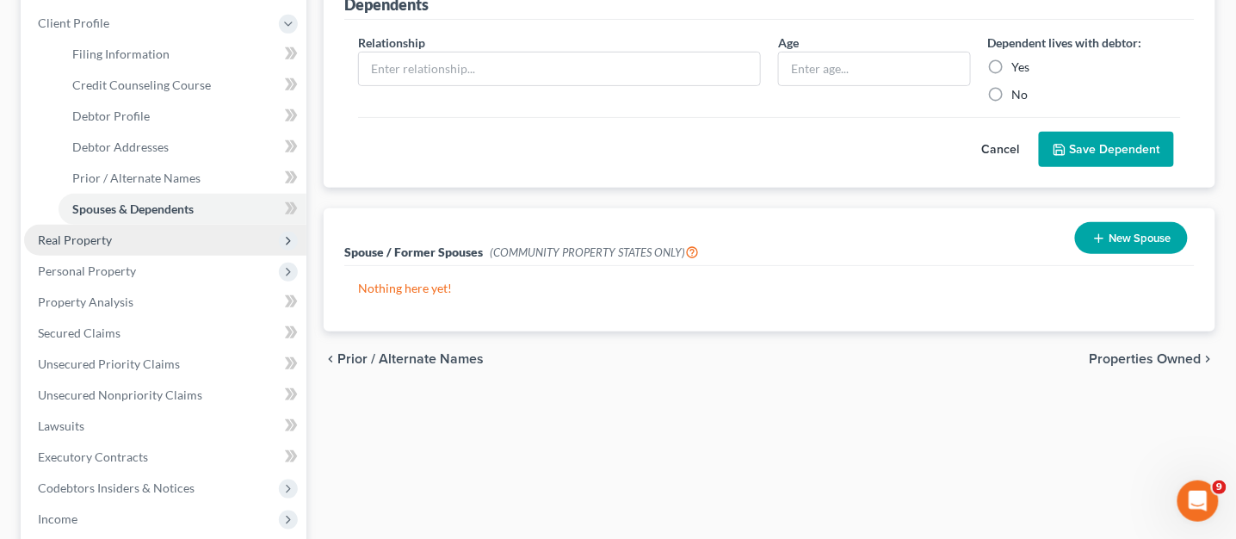
click at [71, 237] on span "Real Property" at bounding box center [75, 239] width 74 height 15
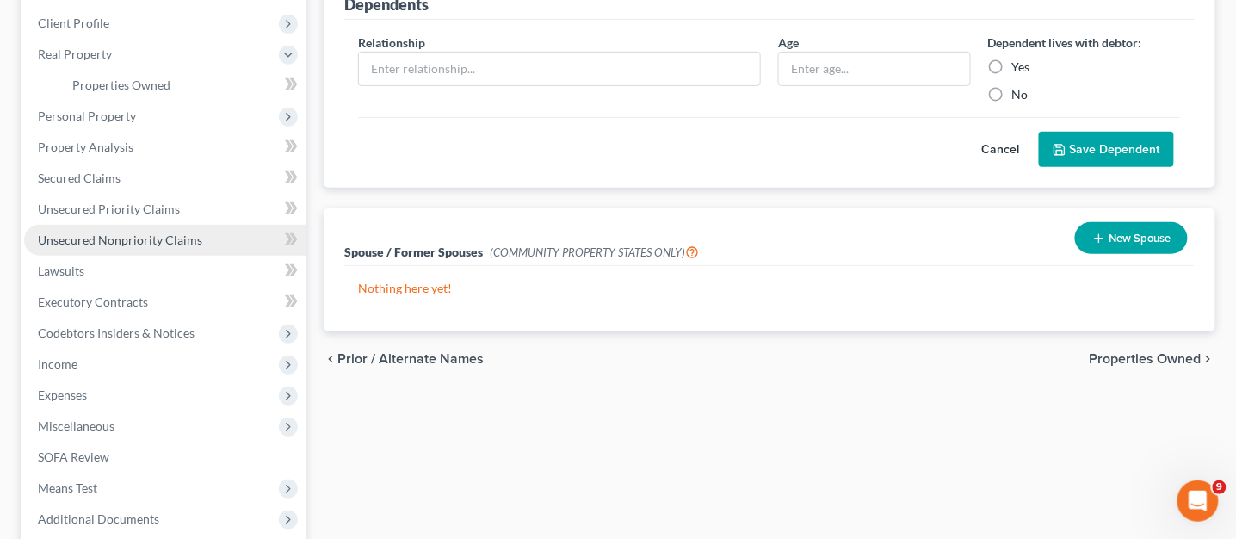
click at [114, 241] on span "Unsecured Nonpriority Claims" at bounding box center [120, 239] width 164 height 15
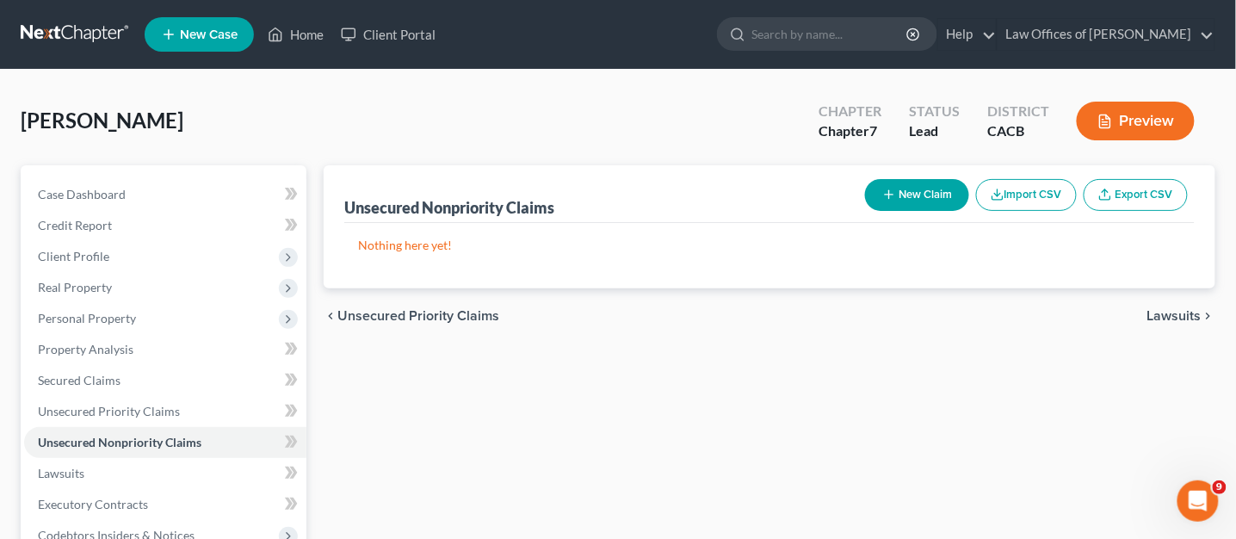
click at [1132, 123] on button "Preview" at bounding box center [1136, 121] width 118 height 39
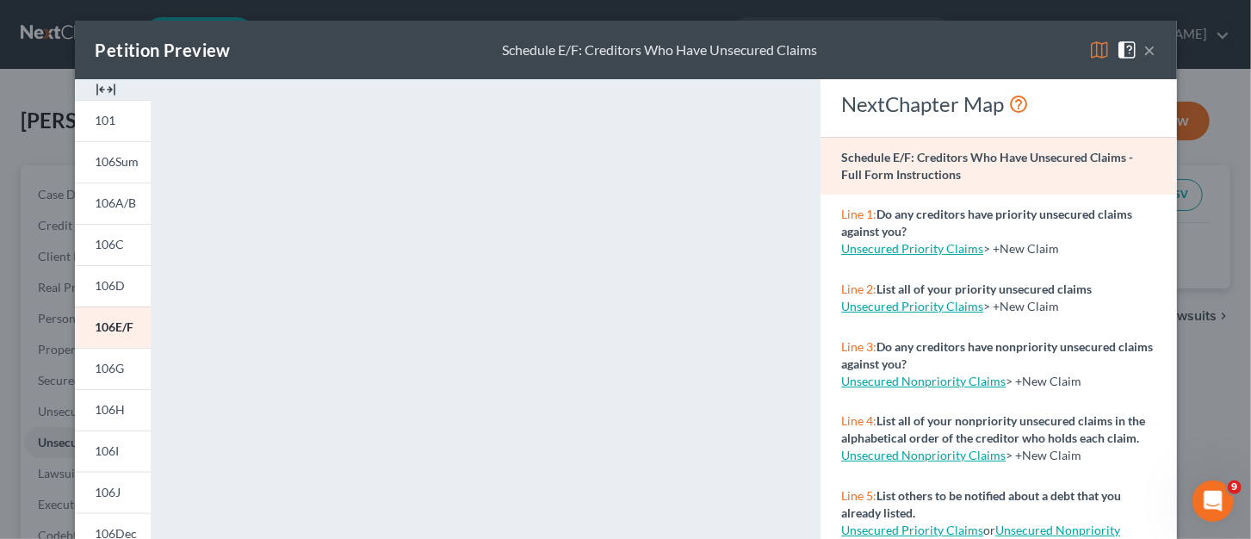
click at [1144, 44] on button "×" at bounding box center [1150, 50] width 12 height 21
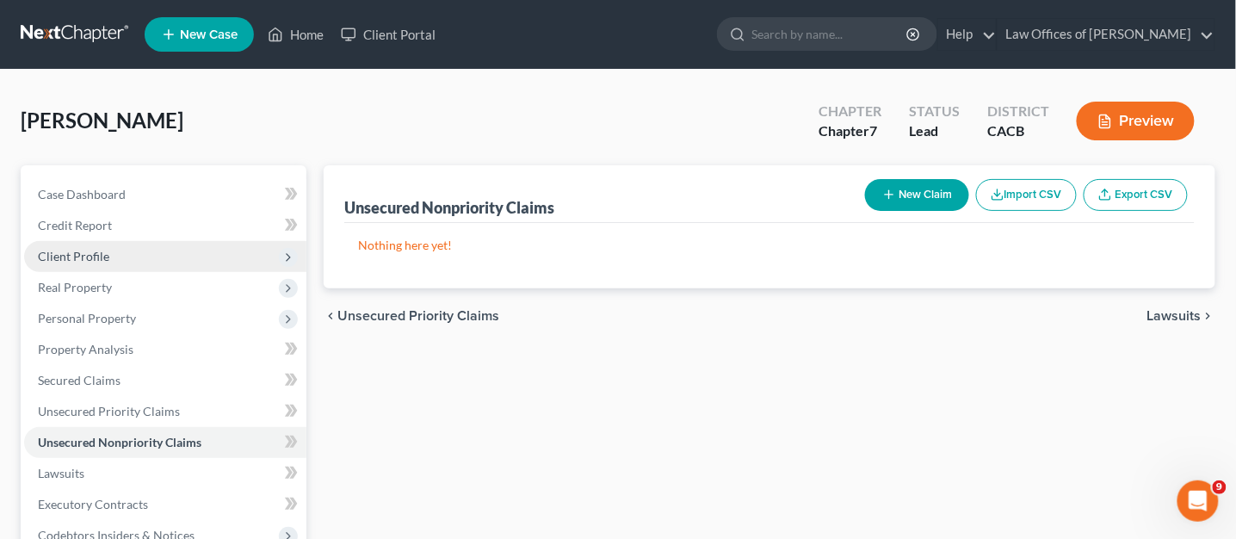
click at [114, 257] on span "Client Profile" at bounding box center [165, 256] width 282 height 31
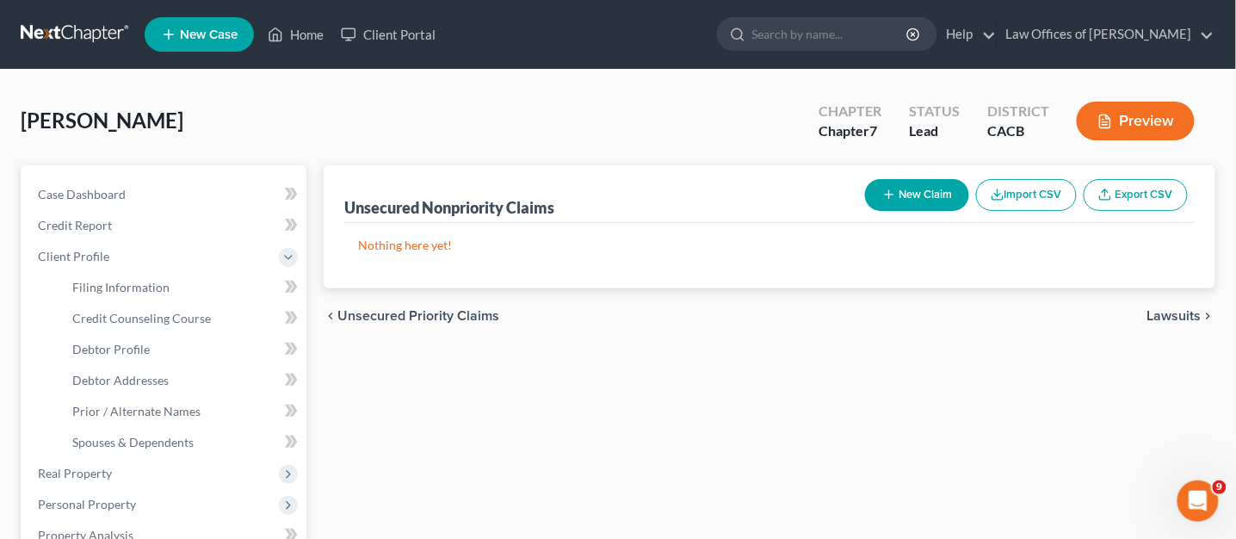
click at [1159, 118] on button "Preview" at bounding box center [1136, 121] width 118 height 39
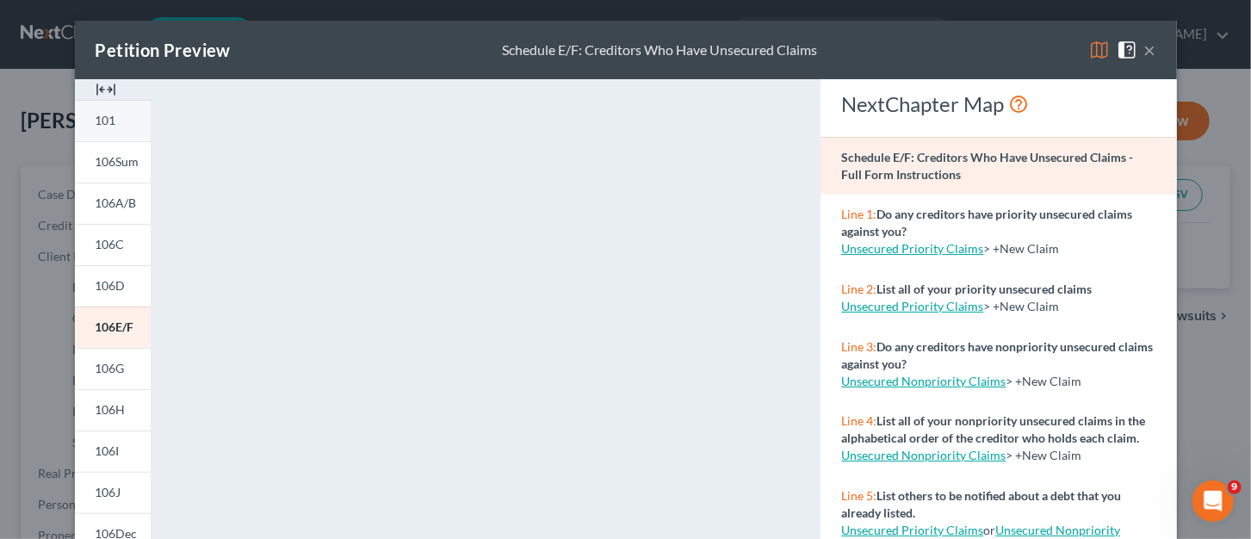
click at [96, 115] on span "101" at bounding box center [106, 120] width 21 height 15
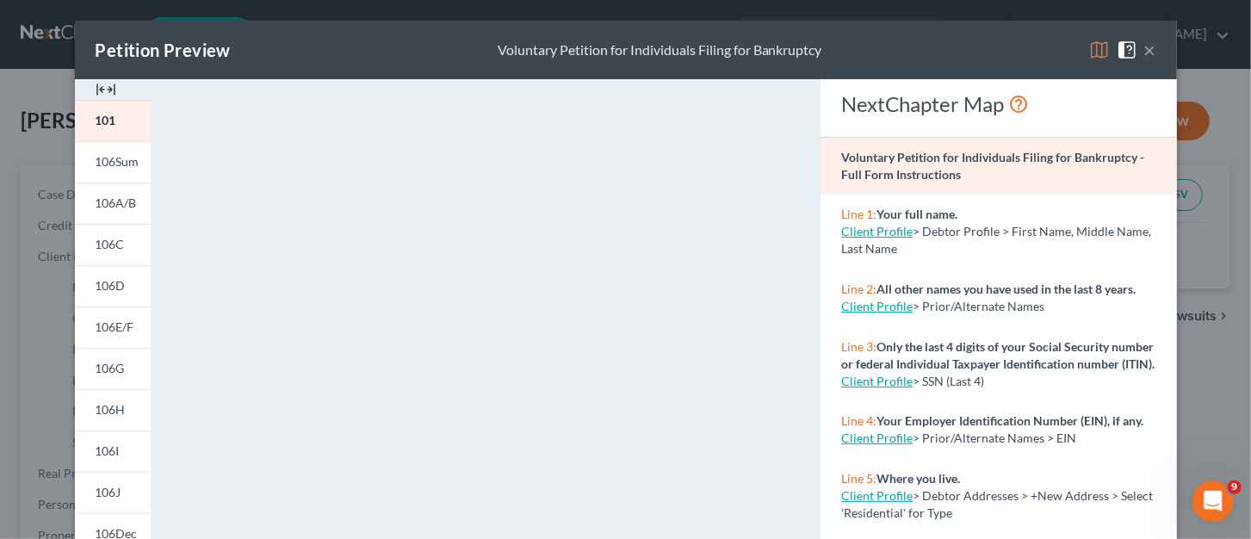
click at [1144, 52] on button "×" at bounding box center [1150, 50] width 12 height 21
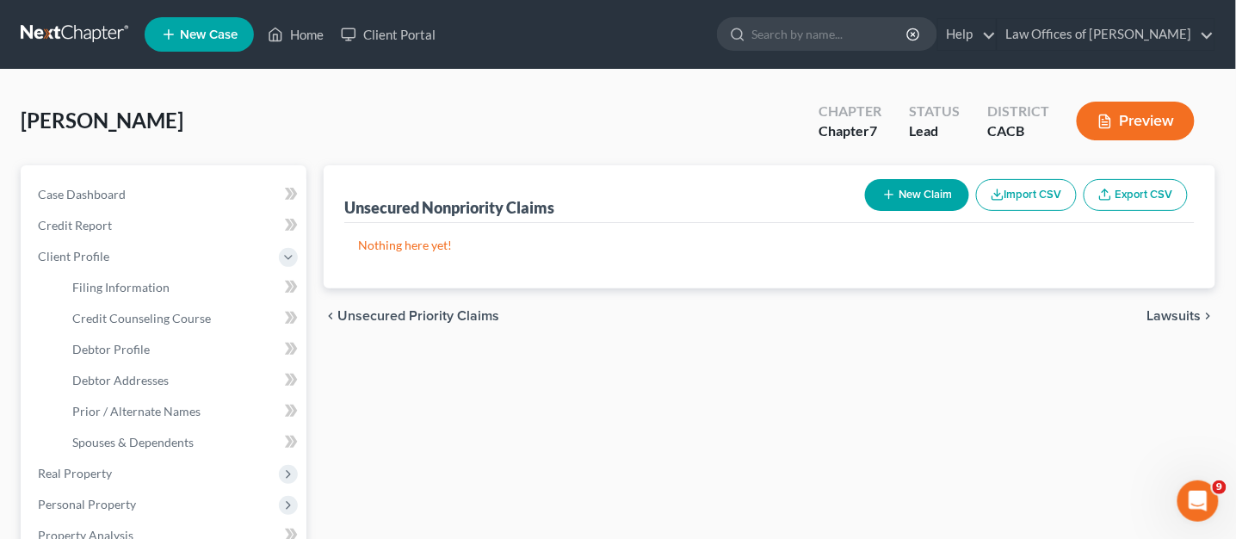
click at [1143, 114] on button "Preview" at bounding box center [1136, 121] width 118 height 39
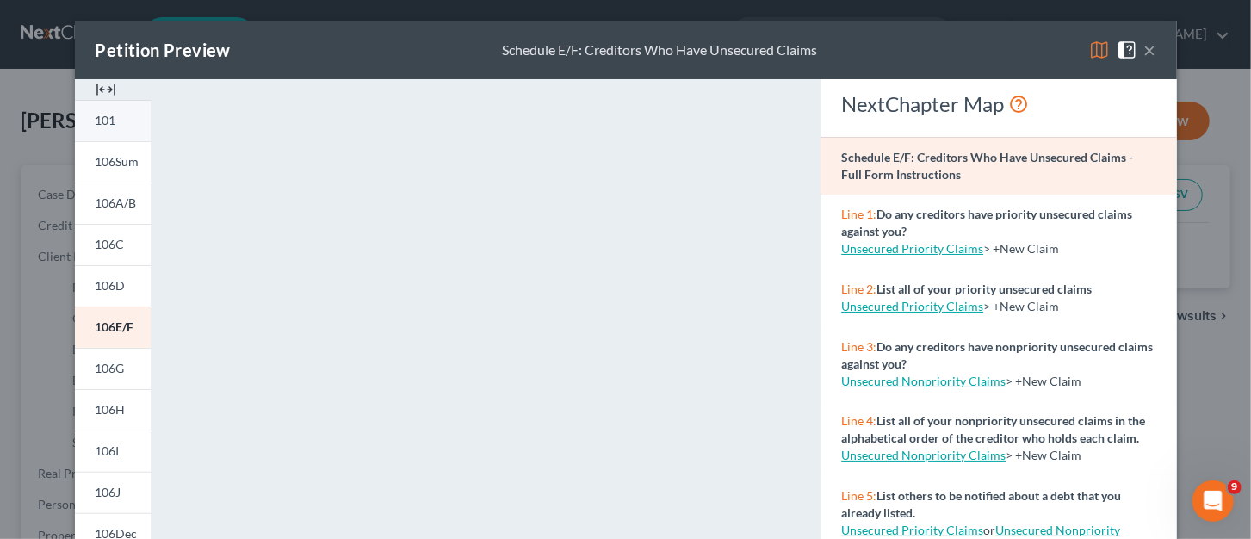
click at [99, 118] on span "101" at bounding box center [106, 120] width 21 height 15
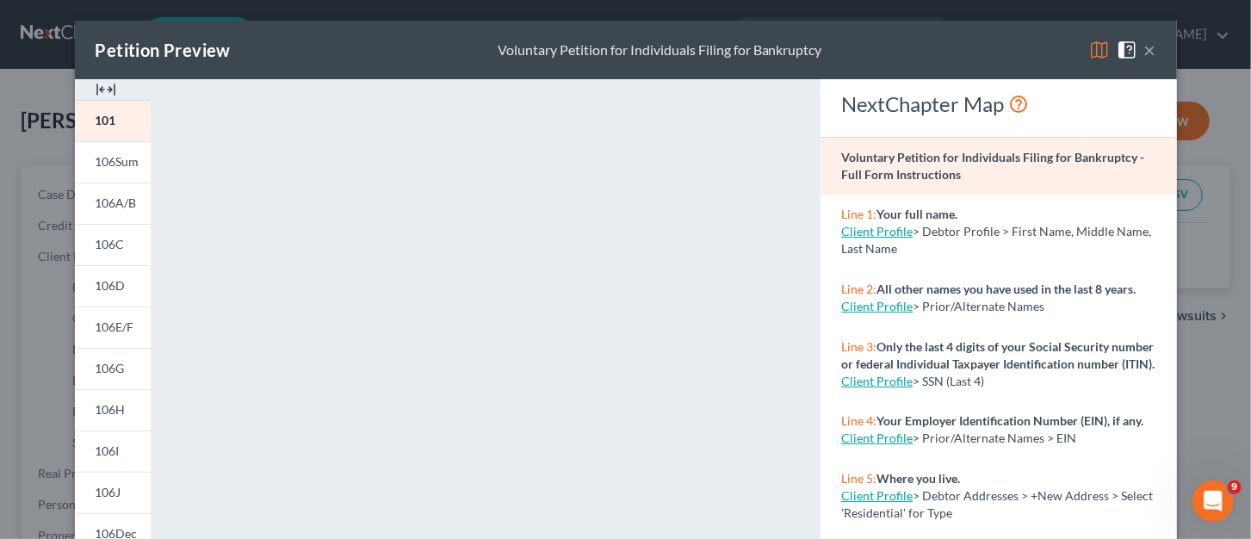
click at [1144, 48] on button "×" at bounding box center [1150, 50] width 12 height 21
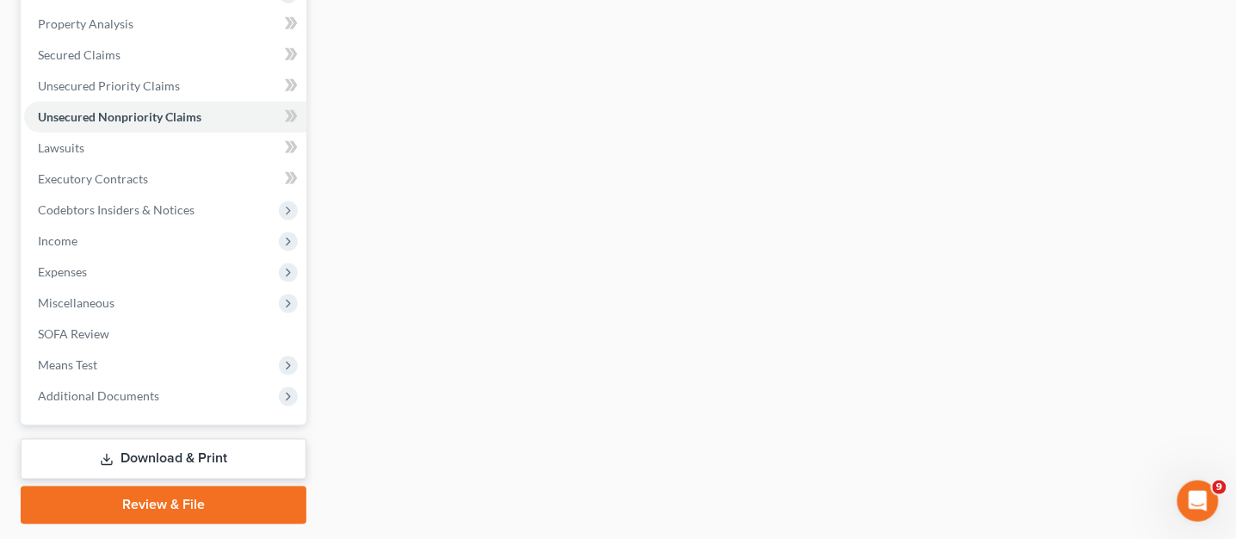
scroll to position [510, 0]
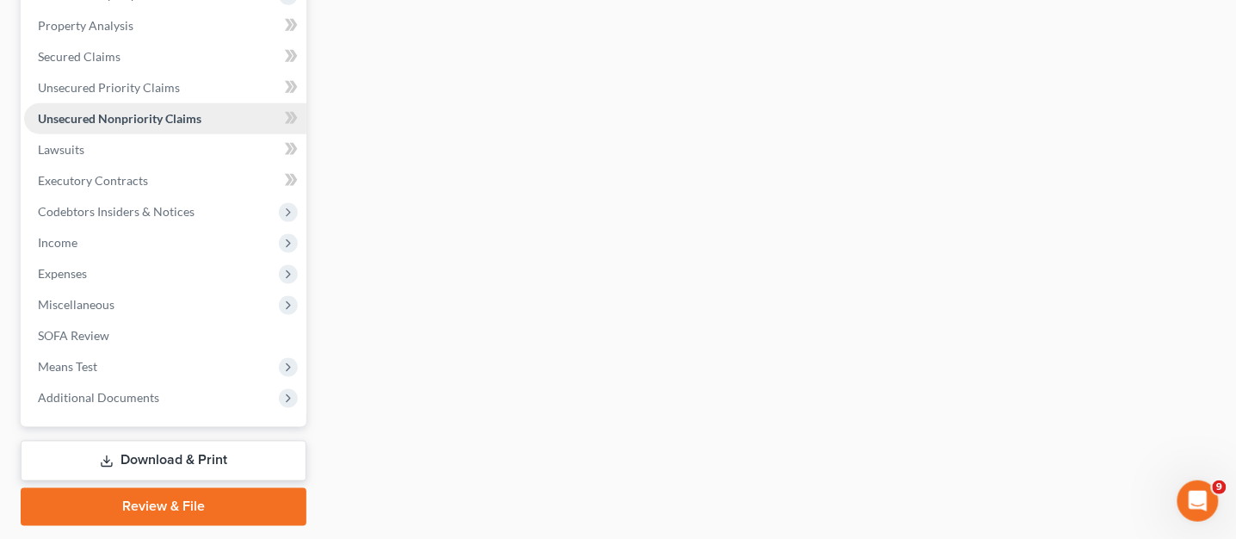
click at [168, 123] on span "Unsecured Nonpriority Claims" at bounding box center [120, 118] width 164 height 15
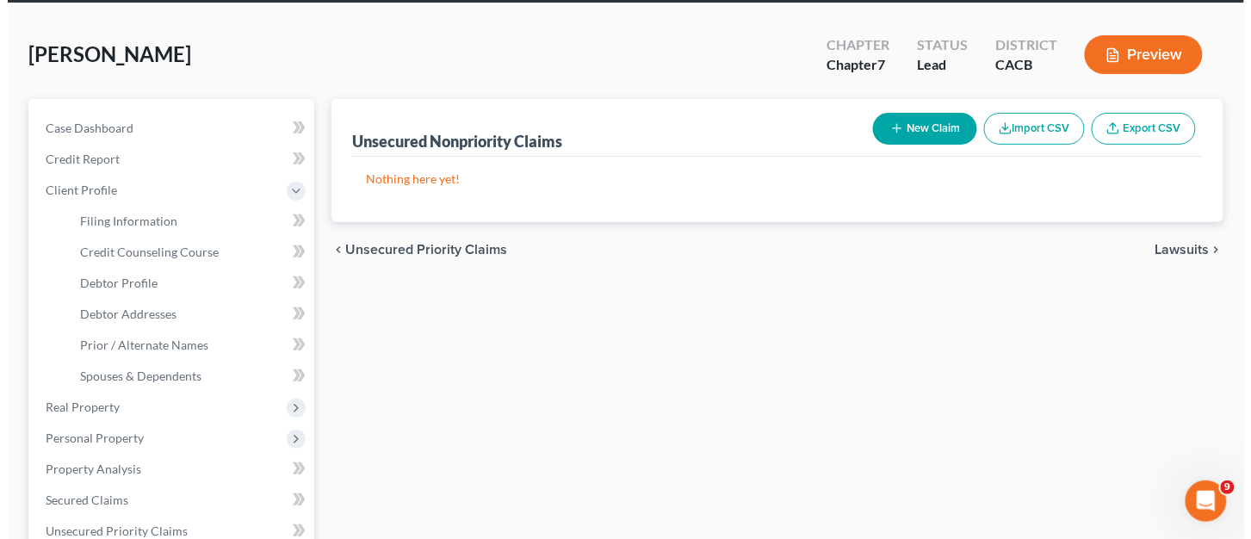
scroll to position [64, 0]
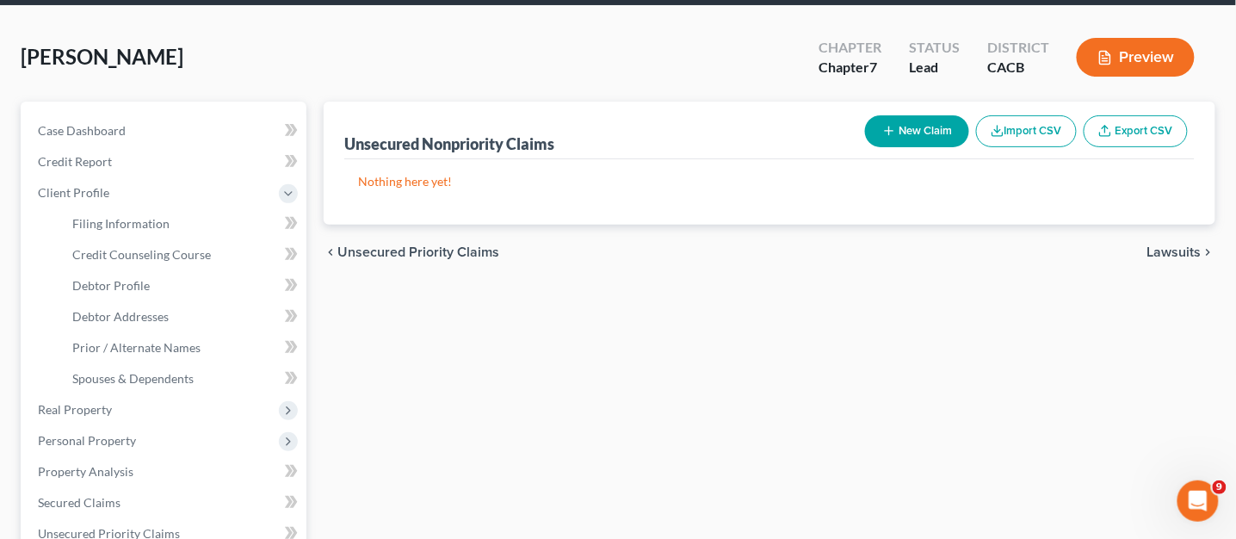
click at [935, 136] on button "New Claim" at bounding box center [917, 131] width 104 height 32
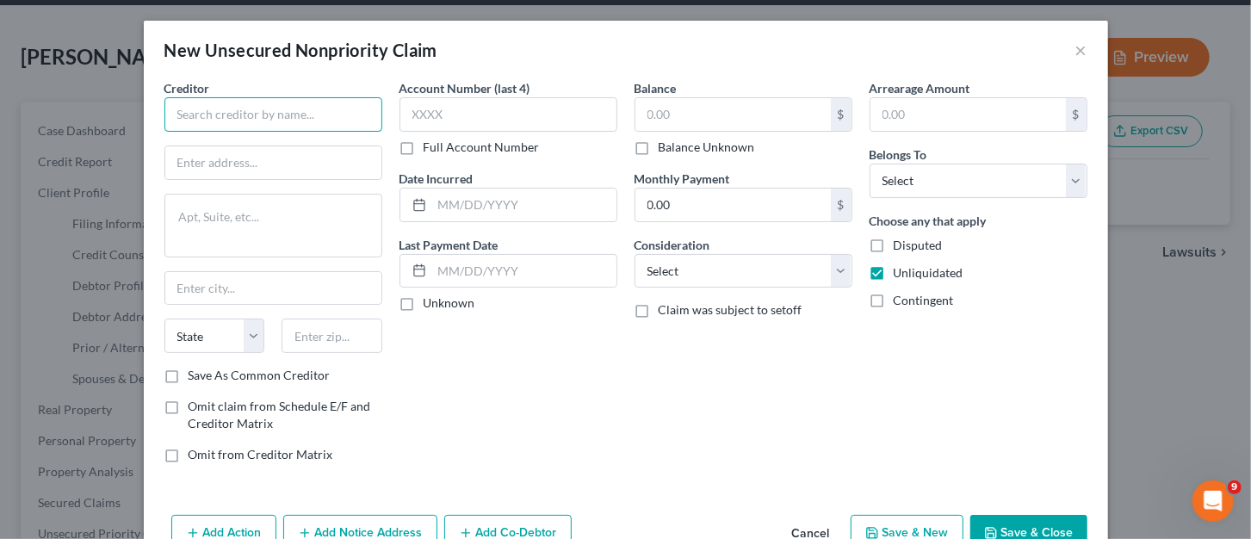
click at [282, 109] on input "text" at bounding box center [273, 114] width 218 height 34
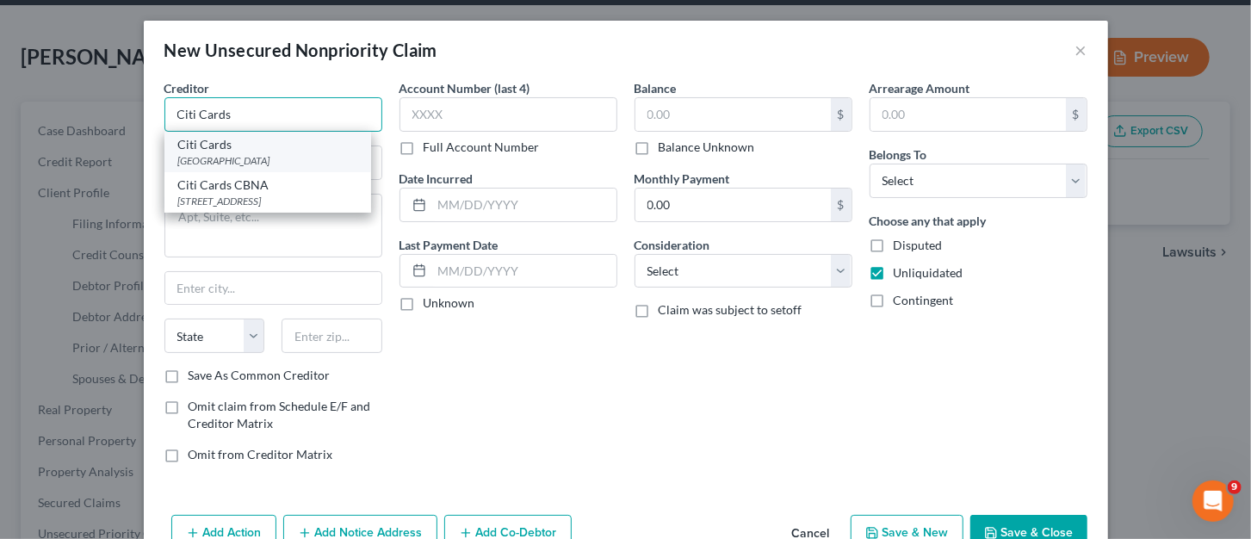
type input "Citi Cards"
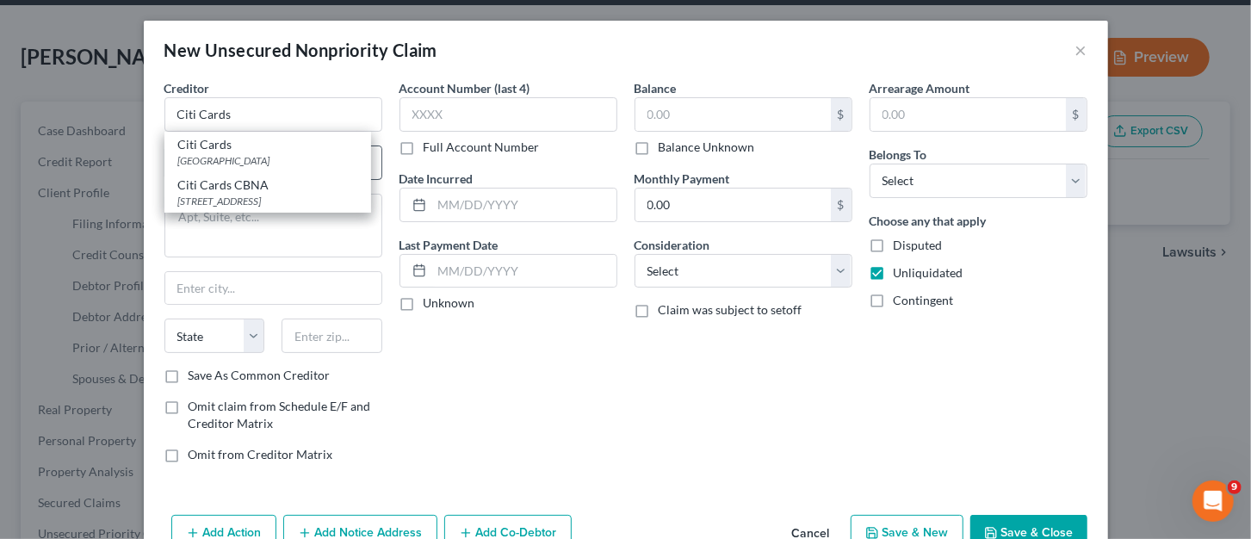
click at [264, 162] on div "PO Box 78019, Phoenix, AZ 85062" at bounding box center [267, 160] width 179 height 15
type input "PO Box 78019"
type input "Phoenix"
select select "3"
type input "85062"
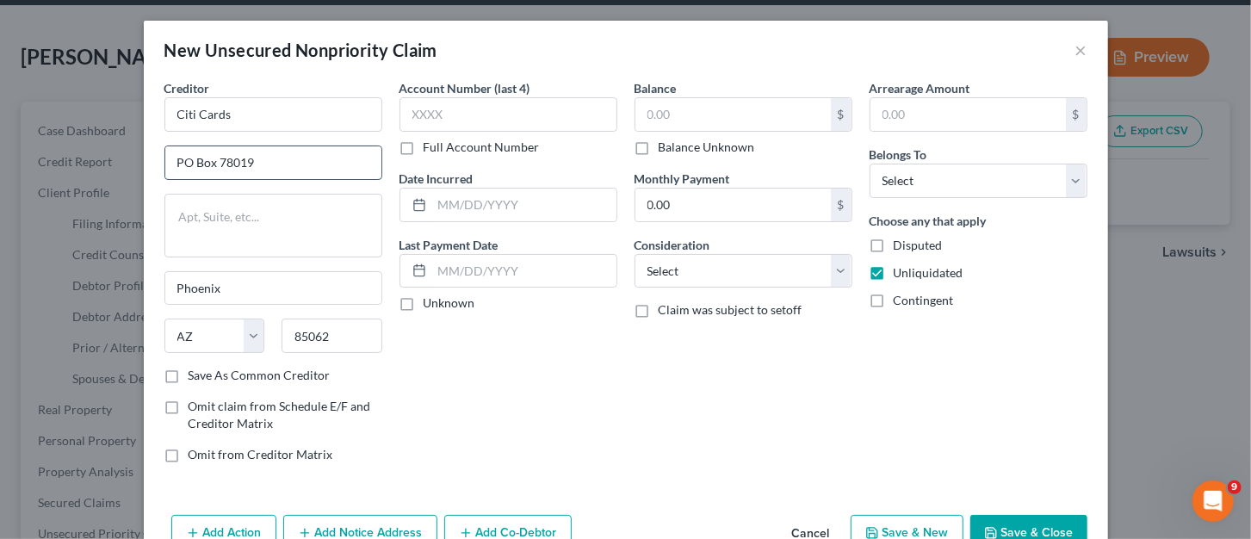
click at [265, 164] on input "PO Box 78019" at bounding box center [273, 162] width 216 height 33
type input "PO Box 78081"
click at [355, 327] on input "85062" at bounding box center [332, 336] width 101 height 34
type input "85062-8081"
click at [177, 381] on div "Save As Common Creditor" at bounding box center [273, 375] width 218 height 17
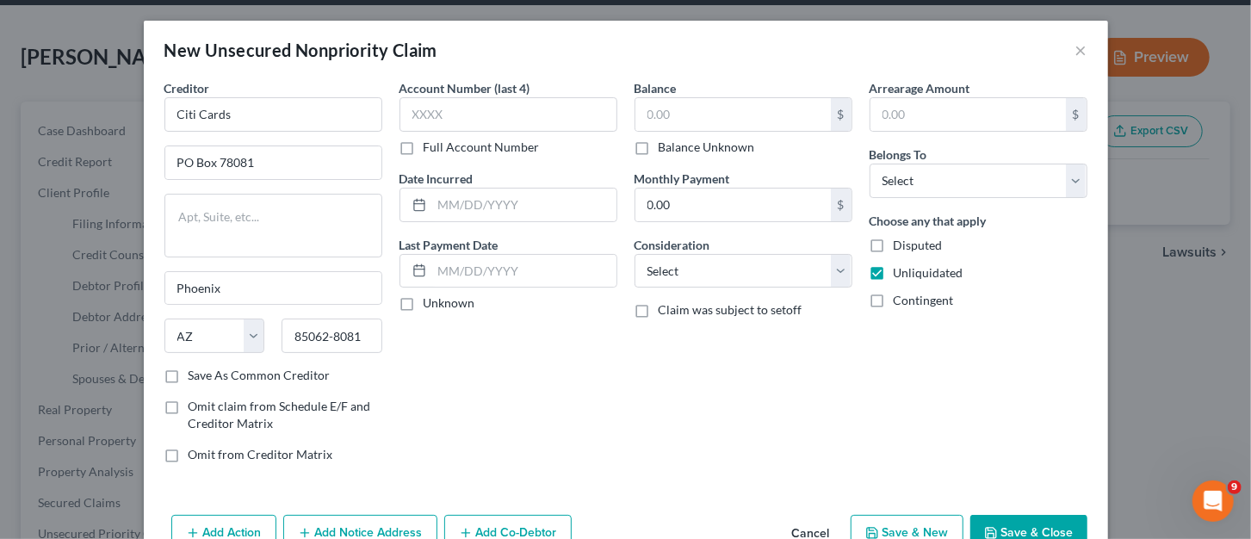
click at [189, 376] on label "Save As Common Creditor" at bounding box center [260, 375] width 142 height 17
click at [195, 376] on input "Save As Common Creditor" at bounding box center [200, 372] width 11 height 11
checkbox input "true"
click at [471, 113] on input "text" at bounding box center [509, 114] width 218 height 34
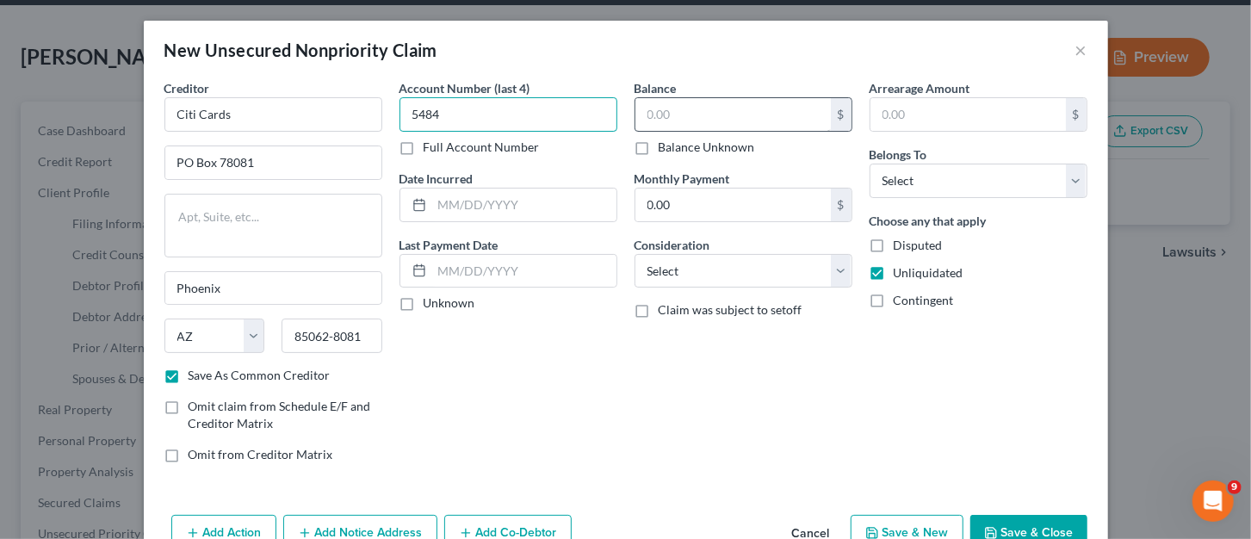
type input "5484"
click at [725, 124] on input "text" at bounding box center [732, 114] width 195 height 33
type input "2,425"
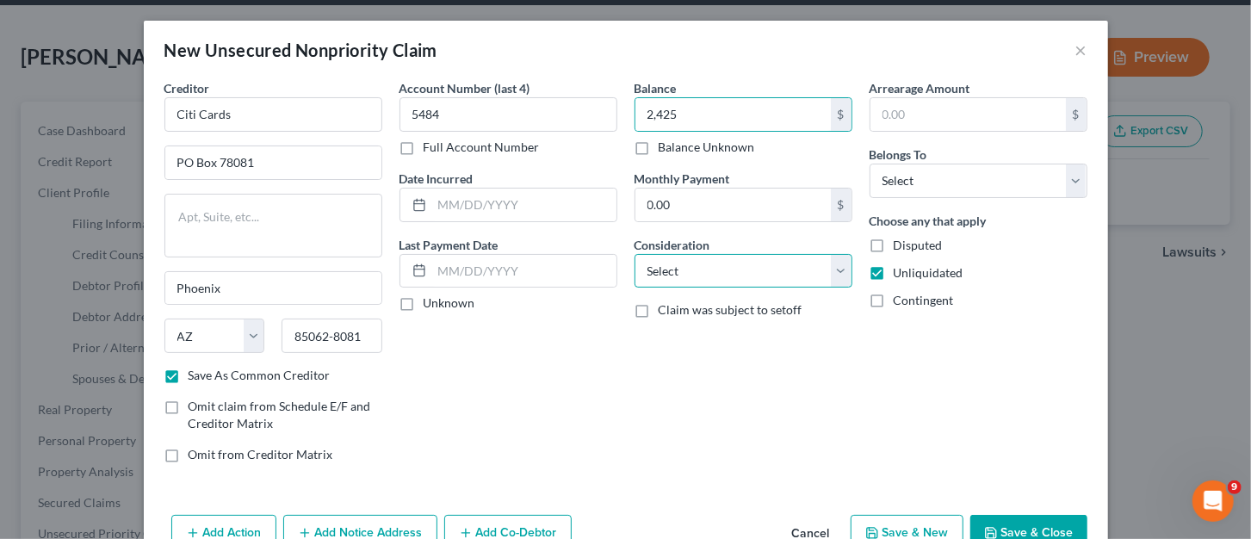
click at [746, 268] on select "Select Cable / Satellite Services Collection Agency Credit Card Debt Debt Couns…" at bounding box center [744, 271] width 218 height 34
select select "2"
click at [635, 254] on select "Select Cable / Satellite Services Collection Agency Credit Card Debt Debt Couns…" at bounding box center [744, 271] width 218 height 34
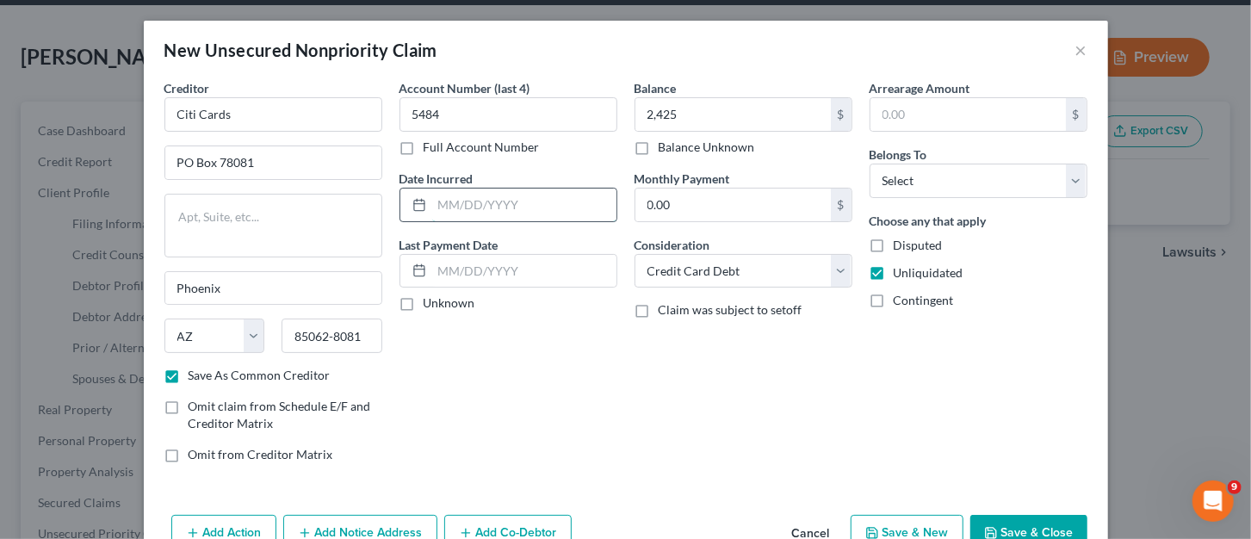
click at [483, 205] on input "text" at bounding box center [524, 205] width 184 height 33
type input "11/2024"
click at [994, 177] on select "Select Debtor 1 Only Debtor 2 Only Debtor 1 And Debtor 2 Only At Least One Of T…" at bounding box center [979, 181] width 218 height 34
select select "0"
click at [870, 164] on select "Select Debtor 1 Only Debtor 2 Only Debtor 1 And Debtor 2 Only At Least One Of T…" at bounding box center [979, 181] width 218 height 34
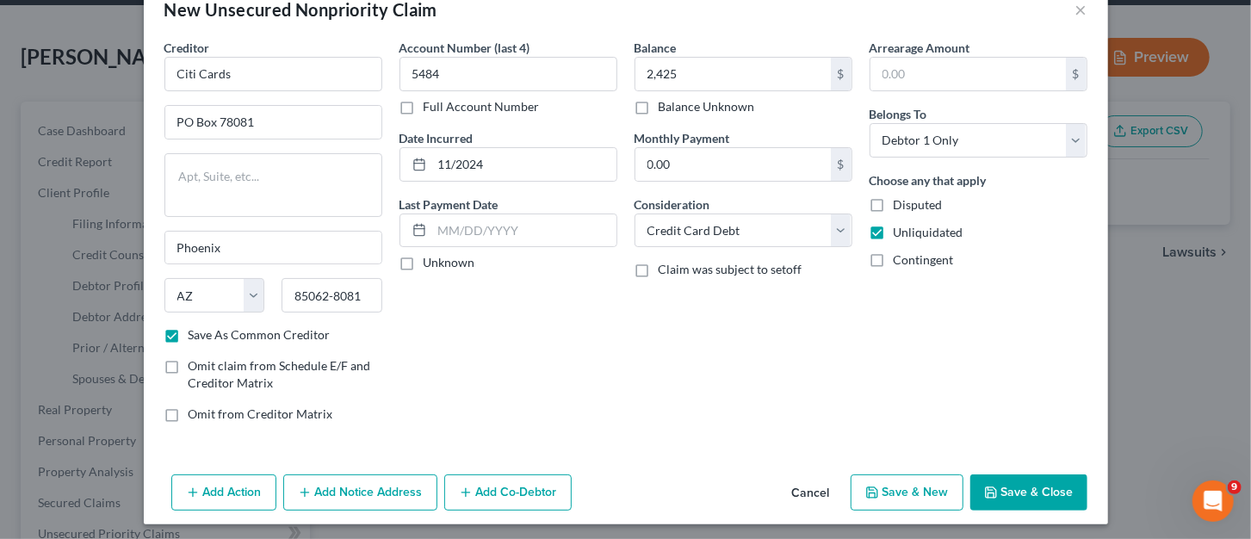
scroll to position [44, 0]
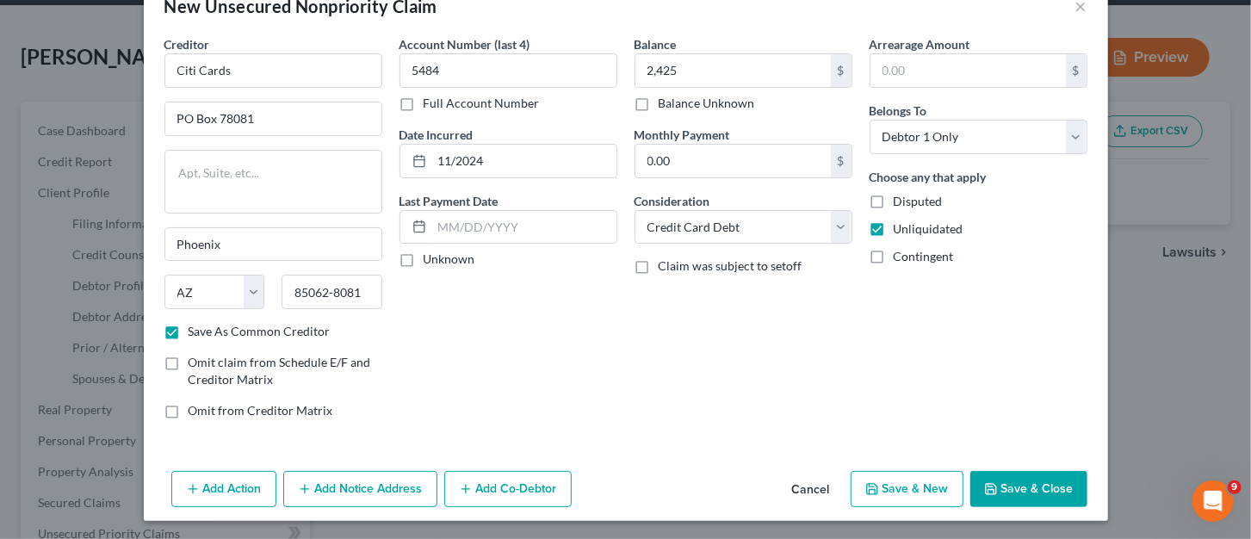
click at [915, 492] on button "Save & New" at bounding box center [907, 489] width 113 height 36
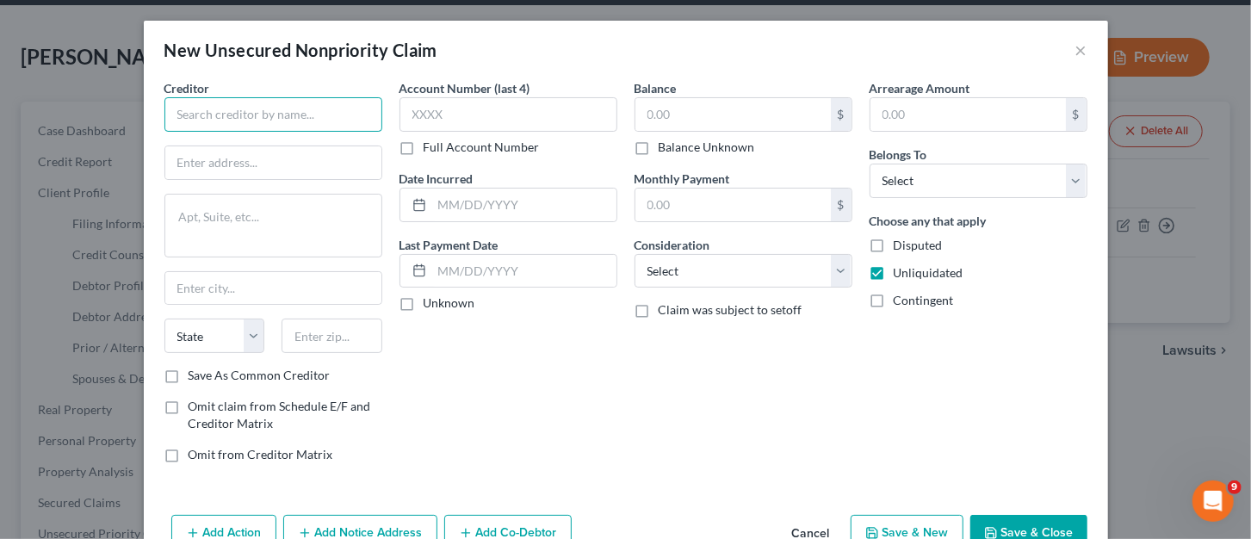
click at [278, 116] on input "text" at bounding box center [273, 114] width 218 height 34
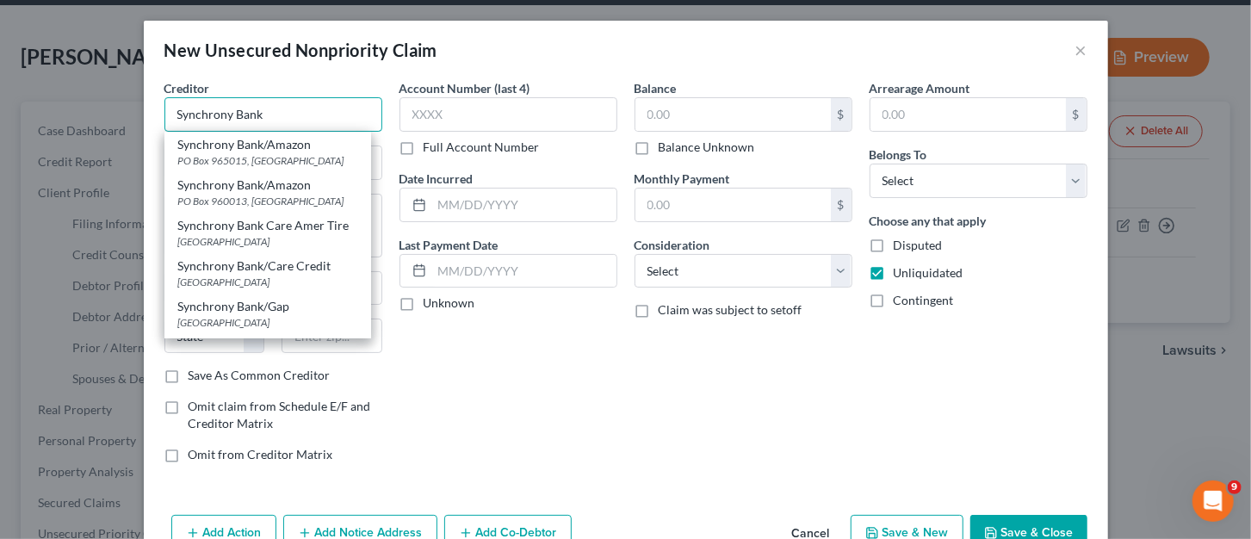
type input "Synchrony Bank"
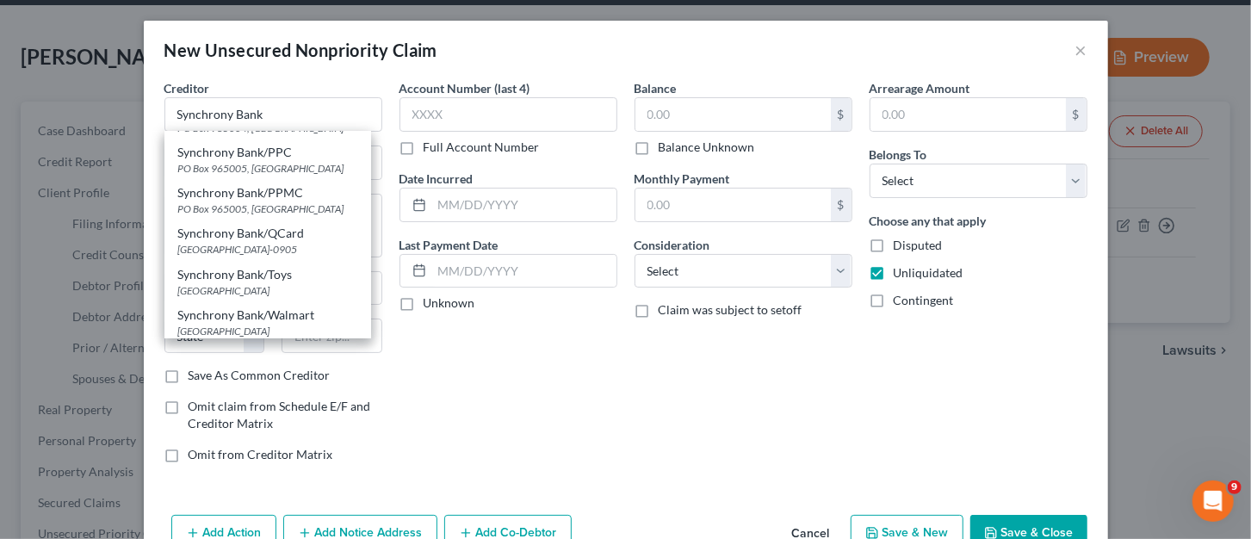
scroll to position [401, 0]
click at [477, 367] on div "Account Number (last 4) Full Account Number Date Incurred Last Payment Date Unk…" at bounding box center [508, 278] width 235 height 398
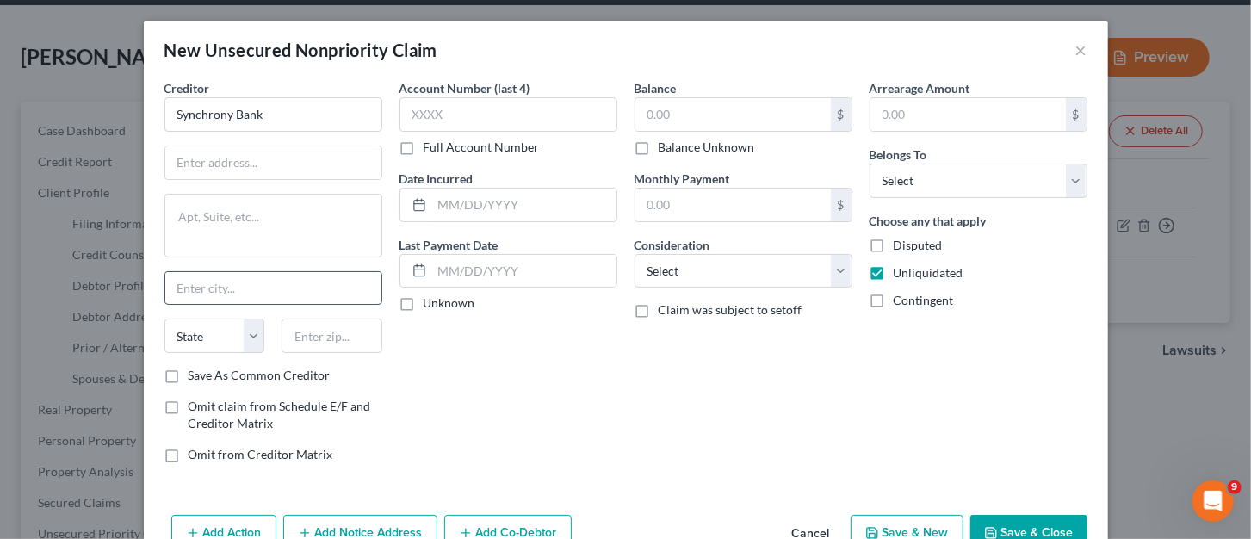
scroll to position [0, 0]
click at [259, 166] on input "text" at bounding box center [273, 162] width 216 height 33
type input "PO Box 71715"
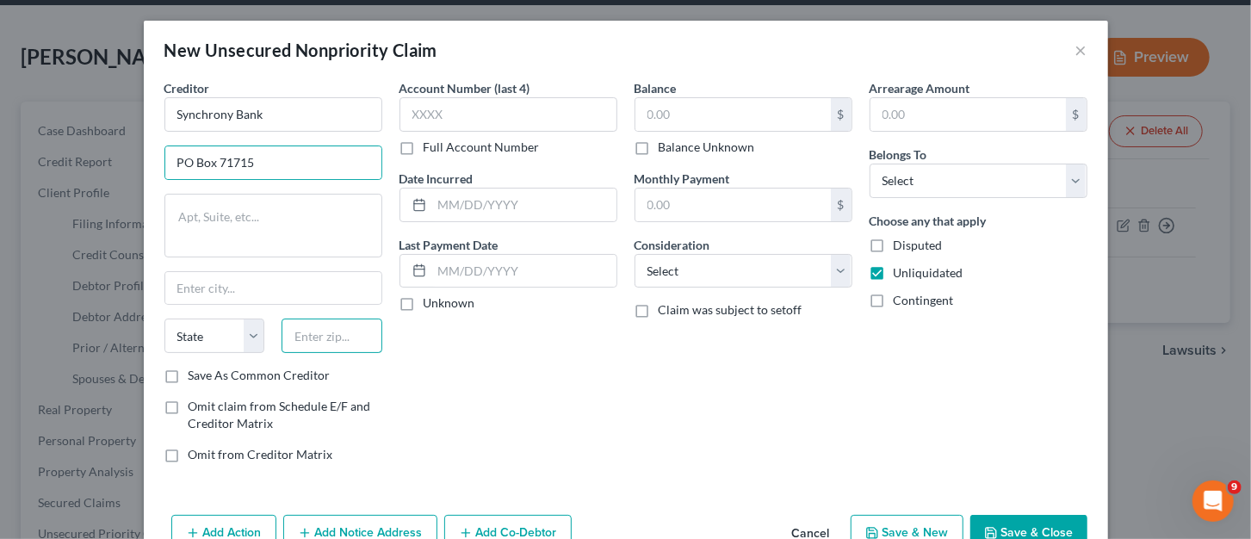
click at [314, 336] on input "text" at bounding box center [332, 336] width 101 height 34
type input "19176-1715"
click at [208, 286] on input "text" at bounding box center [273, 288] width 216 height 33
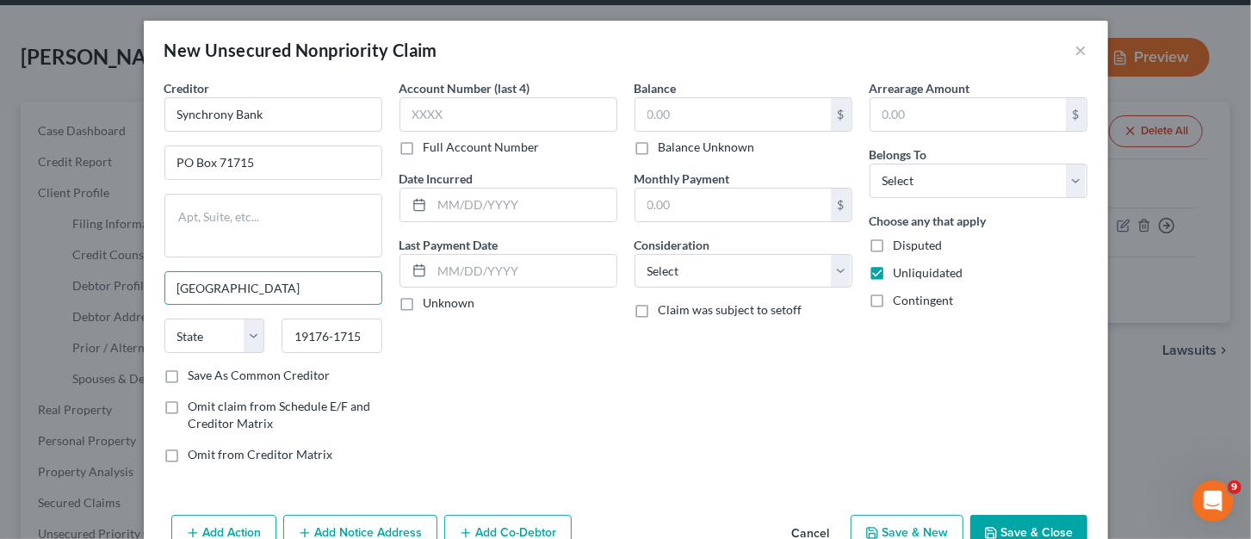
type input "Philadelphia"
click at [633, 396] on div "Balance $ Balance Unknown Balance Undetermined $ Balance Unknown Monthly Paymen…" at bounding box center [743, 278] width 235 height 398
click at [247, 333] on select "State AL AK AR AZ CA CO CT DE DC FL GA GU HI ID IL IN IA KS KY LA ME MD MA MI M…" at bounding box center [214, 336] width 101 height 34
select select "39"
click at [164, 319] on select "State AL AK AR AZ CA CO CT DE DC FL GA GU HI ID IL IN IA KS KY LA ME MD MA MI M…" at bounding box center [214, 336] width 101 height 34
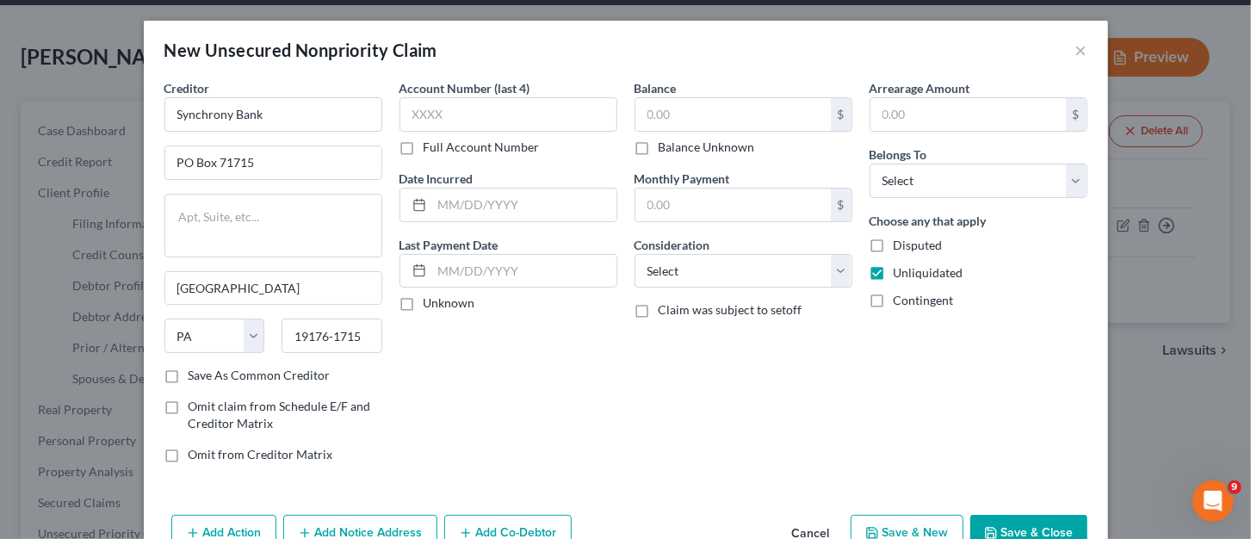
click at [631, 484] on div "Creditor * Synchrony Bank PO Box 71715 Philadelphia State AL AK AR AZ CA CO CT …" at bounding box center [626, 293] width 964 height 429
click at [525, 121] on input "text" at bounding box center [509, 114] width 218 height 34
type input "4445"
click at [682, 125] on input "text" at bounding box center [732, 114] width 195 height 33
type input "241"
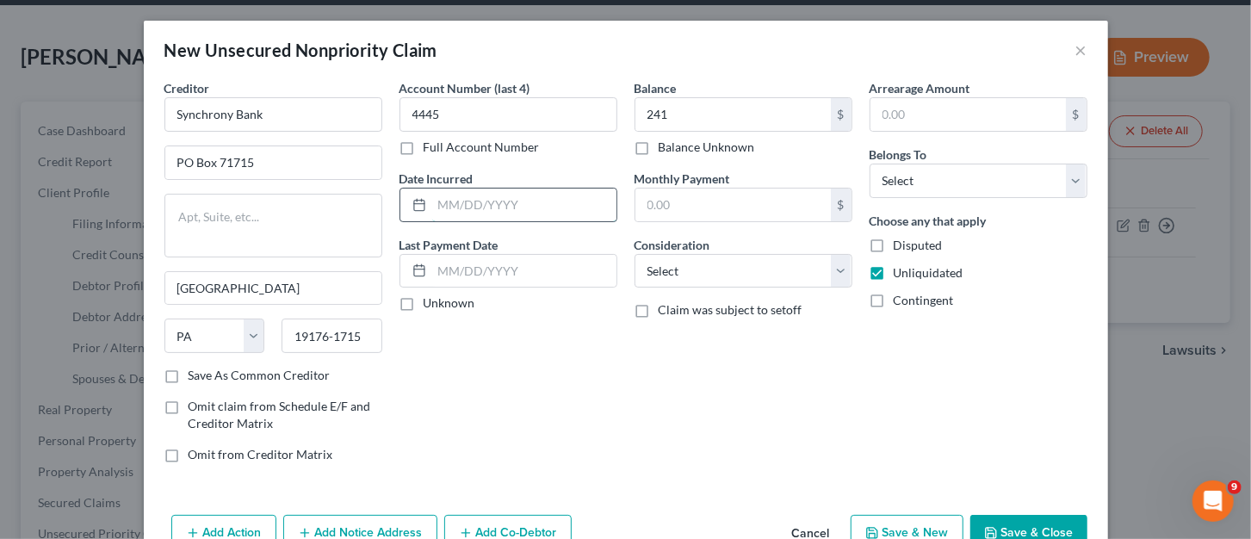
click at [501, 191] on input "text" at bounding box center [524, 205] width 184 height 33
type input "10/2023"
drag, startPoint x: 802, startPoint y: 479, endPoint x: 803, endPoint y: 403, distance: 75.8
click at [801, 469] on div "Creditor * Synchrony Bank PO Box 71715 Philadelphia State AL AK AR AZ CA CO CT …" at bounding box center [626, 293] width 964 height 429
click at [835, 278] on select "Select Cable / Satellite Services Collection Agency Credit Card Debt Debt Couns…" at bounding box center [744, 271] width 218 height 34
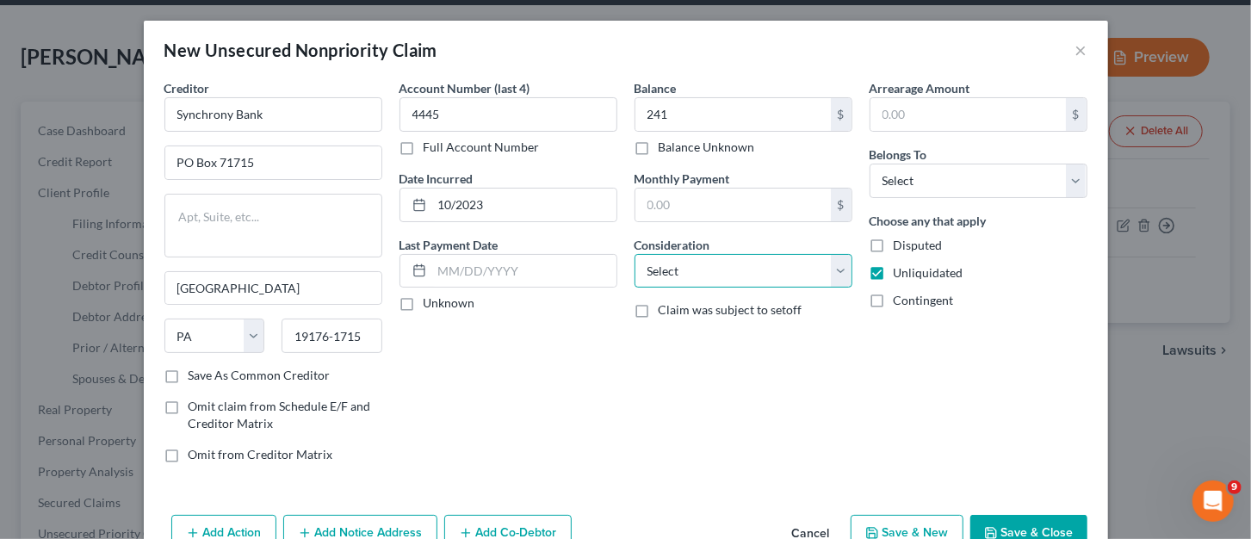
select select "2"
click at [635, 254] on select "Select Cable / Satellite Services Collection Agency Credit Card Debt Debt Couns…" at bounding box center [744, 271] width 218 height 34
click at [953, 178] on select "Select Debtor 1 Only Debtor 2 Only Debtor 1 And Debtor 2 Only At Least One Of T…" at bounding box center [979, 181] width 218 height 34
select select "0"
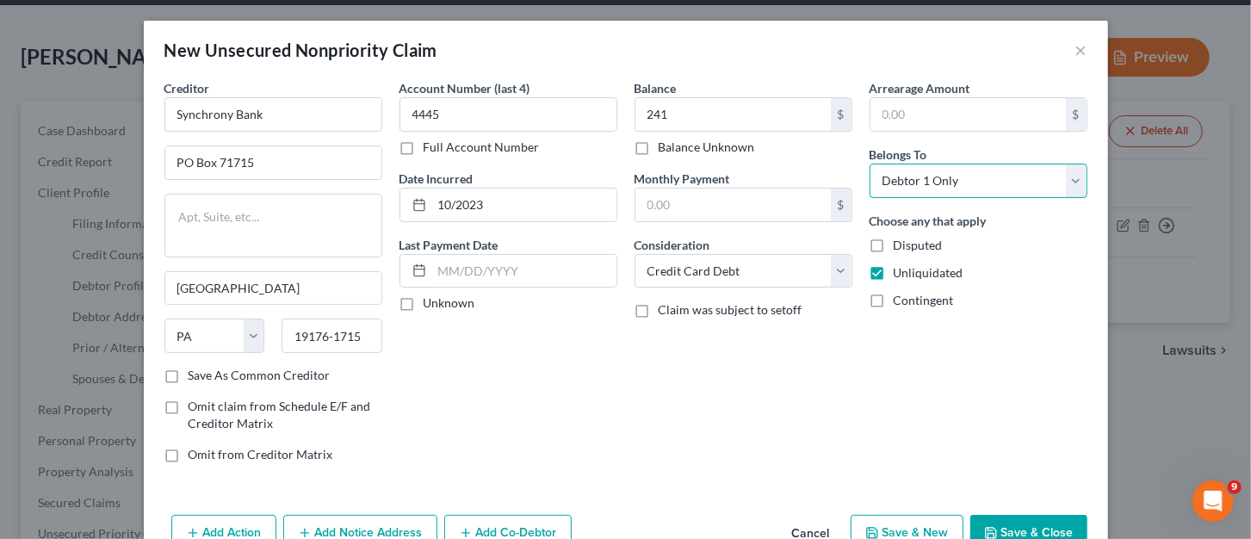
click at [870, 164] on select "Select Debtor 1 Only Debtor 2 Only Debtor 1 And Debtor 2 Only At Least One Of T…" at bounding box center [979, 181] width 218 height 34
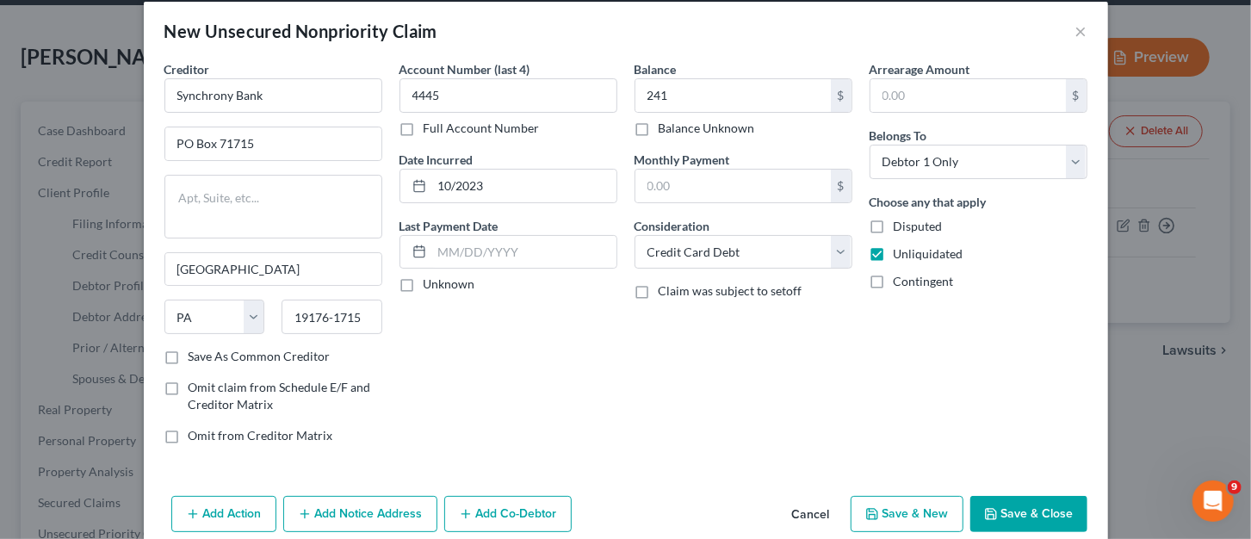
scroll to position [20, 0]
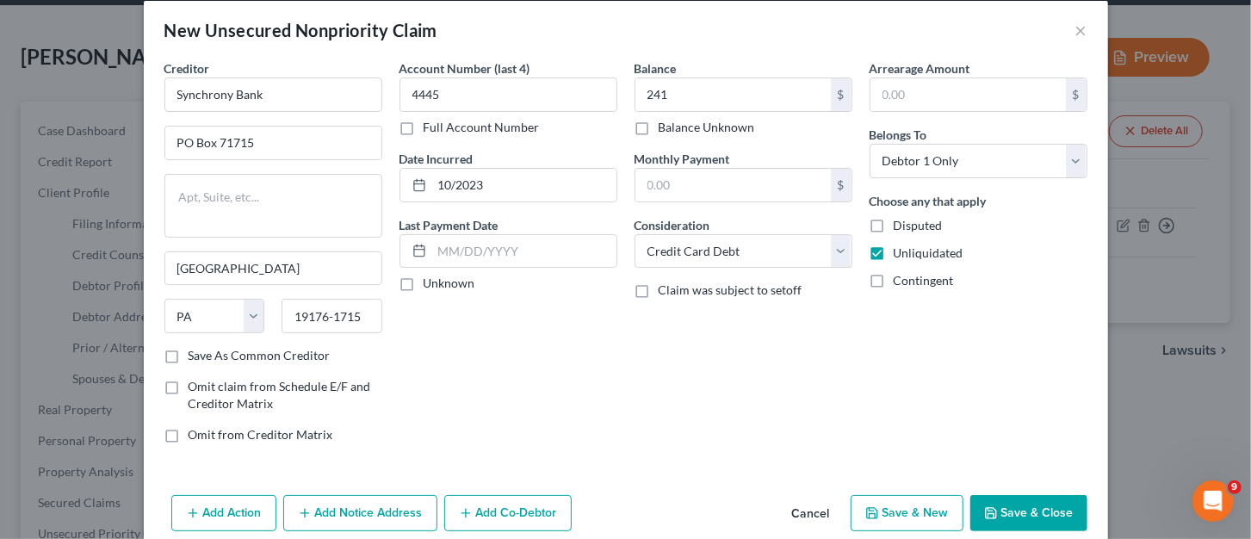
click at [189, 358] on label "Save As Common Creditor" at bounding box center [260, 355] width 142 height 17
click at [195, 358] on input "Save As Common Creditor" at bounding box center [200, 352] width 11 height 11
checkbox input "true"
click at [919, 512] on button "Save & New" at bounding box center [907, 513] width 113 height 36
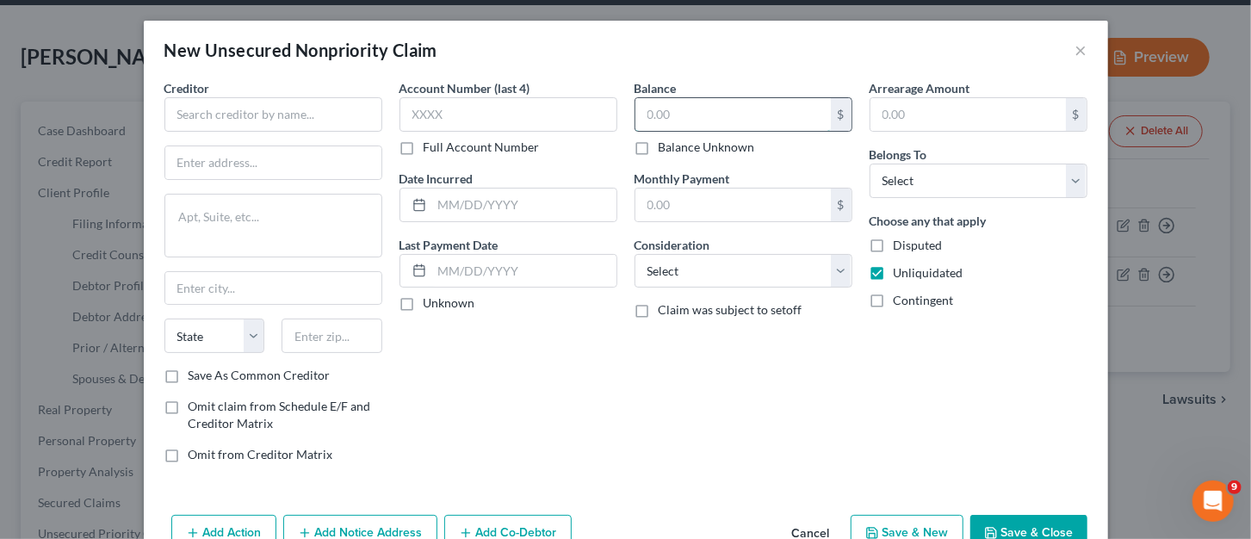
click at [709, 97] on div "$" at bounding box center [744, 114] width 218 height 34
drag, startPoint x: 531, startPoint y: 100, endPoint x: 523, endPoint y: 96, distance: 9.3
click at [528, 98] on input "text" at bounding box center [509, 114] width 218 height 34
type input "8453"
click at [674, 103] on input "text" at bounding box center [732, 114] width 195 height 33
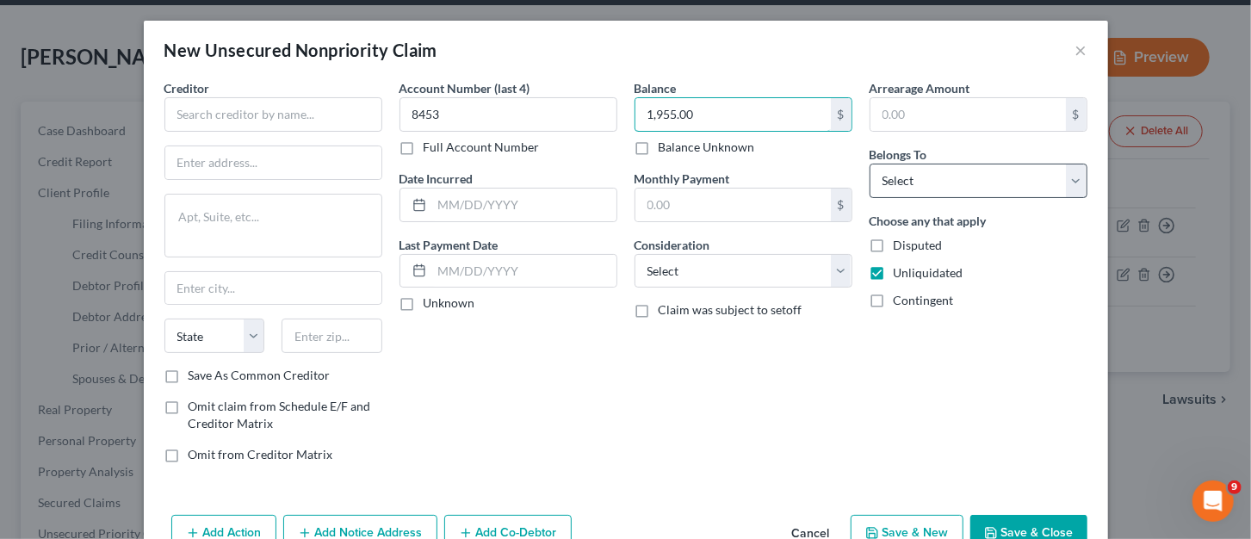
type input "1,955.00"
click at [932, 179] on select "Select Debtor 1 Only Debtor 2 Only Debtor 1 And Debtor 2 Only At Least One Of T…" at bounding box center [979, 181] width 218 height 34
select select "0"
click at [870, 164] on select "Select Debtor 1 Only Debtor 2 Only Debtor 1 And Debtor 2 Only At Least One Of T…" at bounding box center [979, 181] width 218 height 34
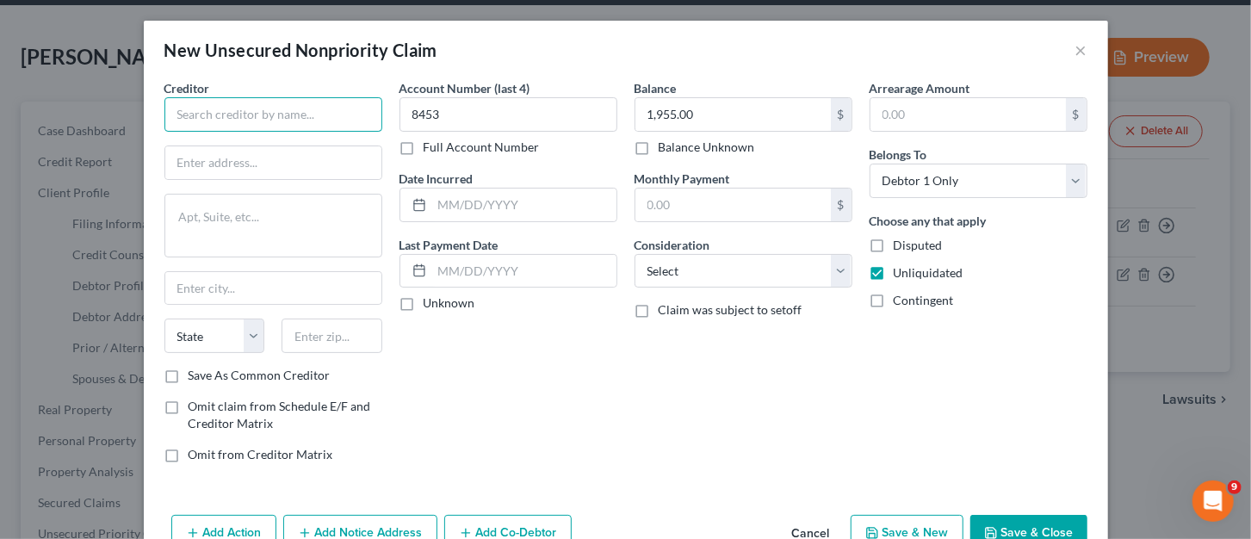
click at [286, 118] on input "text" at bounding box center [273, 114] width 218 height 34
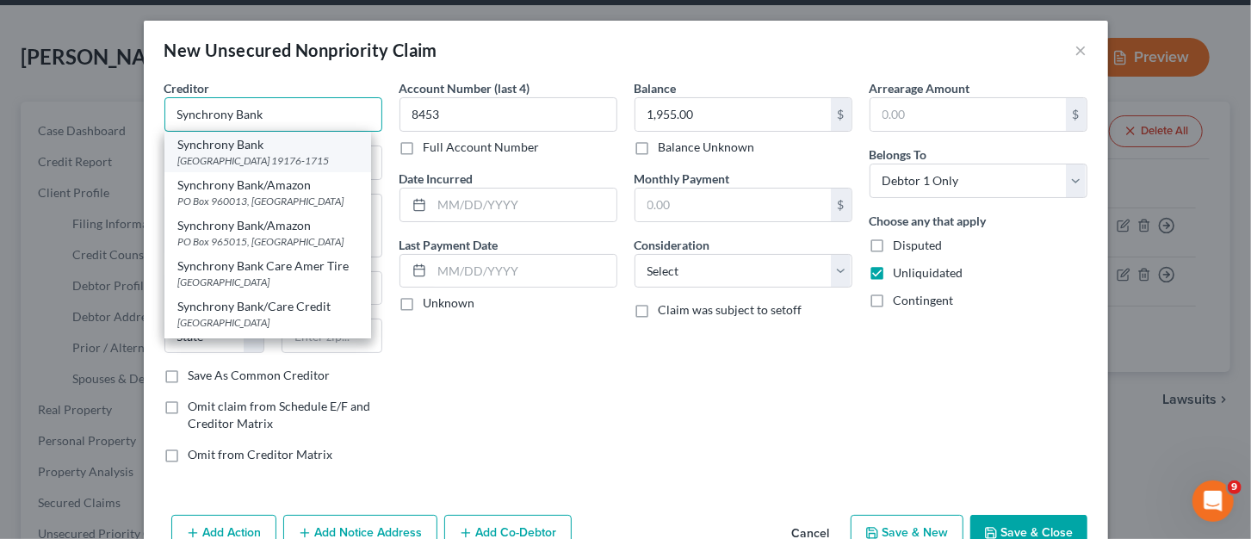
type input "Synchrony Bank"
click at [269, 168] on div "PO Box 71715, Philadelphia, PA 19176-1715" at bounding box center [267, 160] width 179 height 15
type input "PO Box 71715"
type input "Philadelphia"
select select "39"
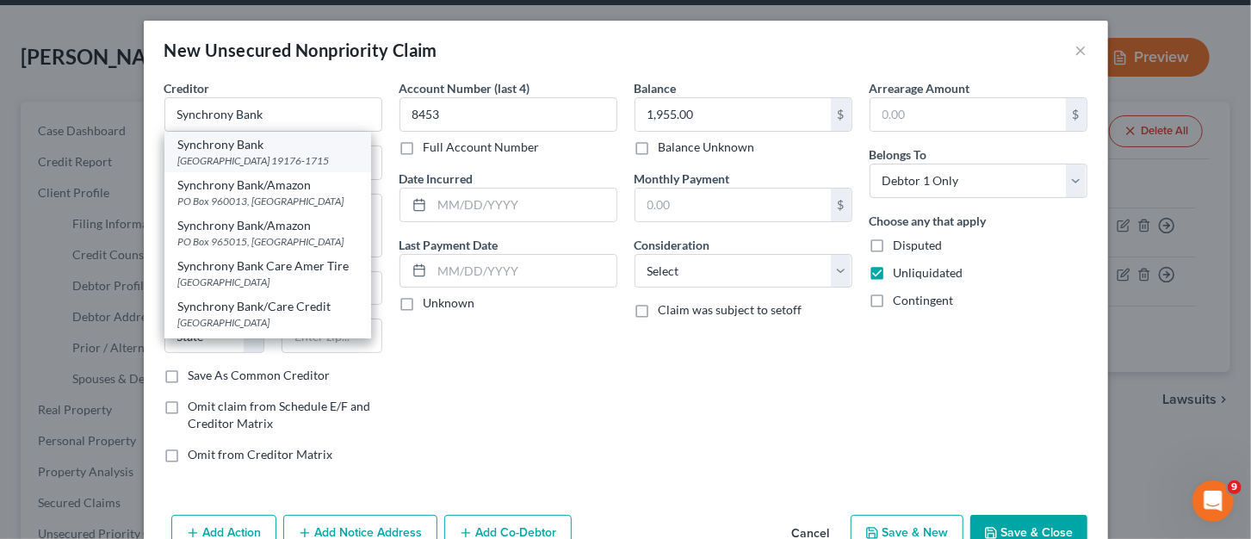
type input "19176-1715"
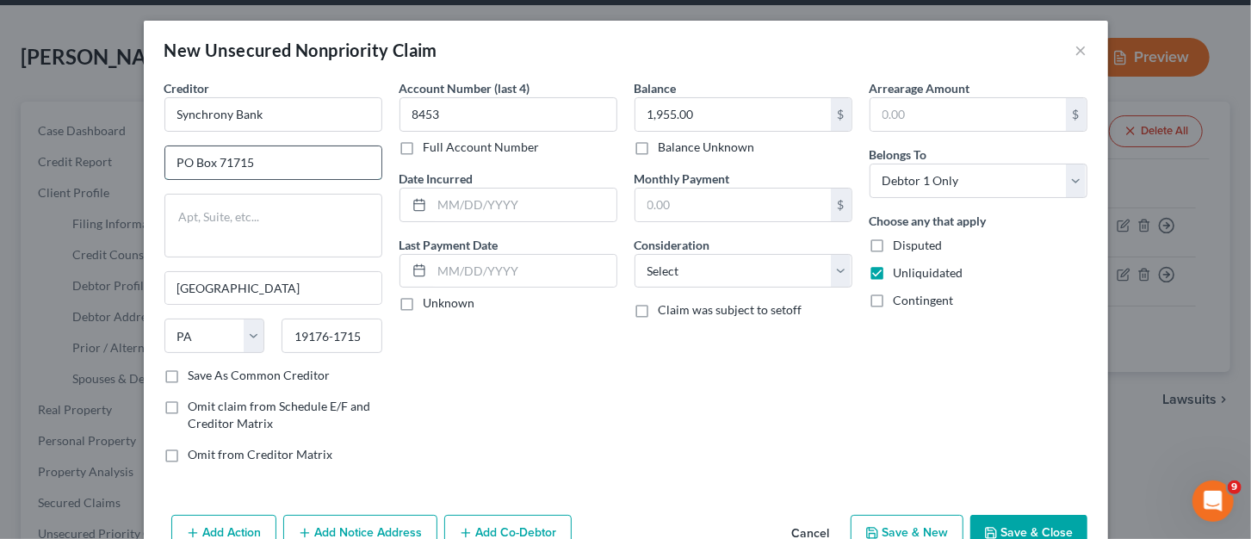
click at [254, 160] on input "PO Box 71715" at bounding box center [273, 162] width 216 height 33
type input "PO Box 71711"
click at [355, 339] on input "19176-1715" at bounding box center [332, 336] width 101 height 34
type input "19176-1711"
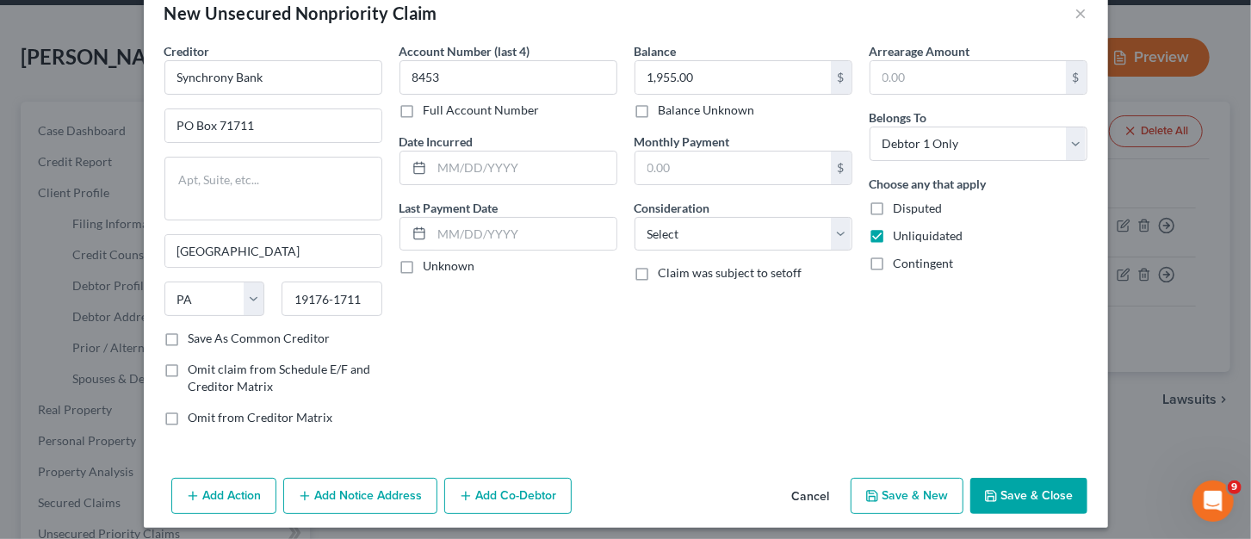
scroll to position [46, 0]
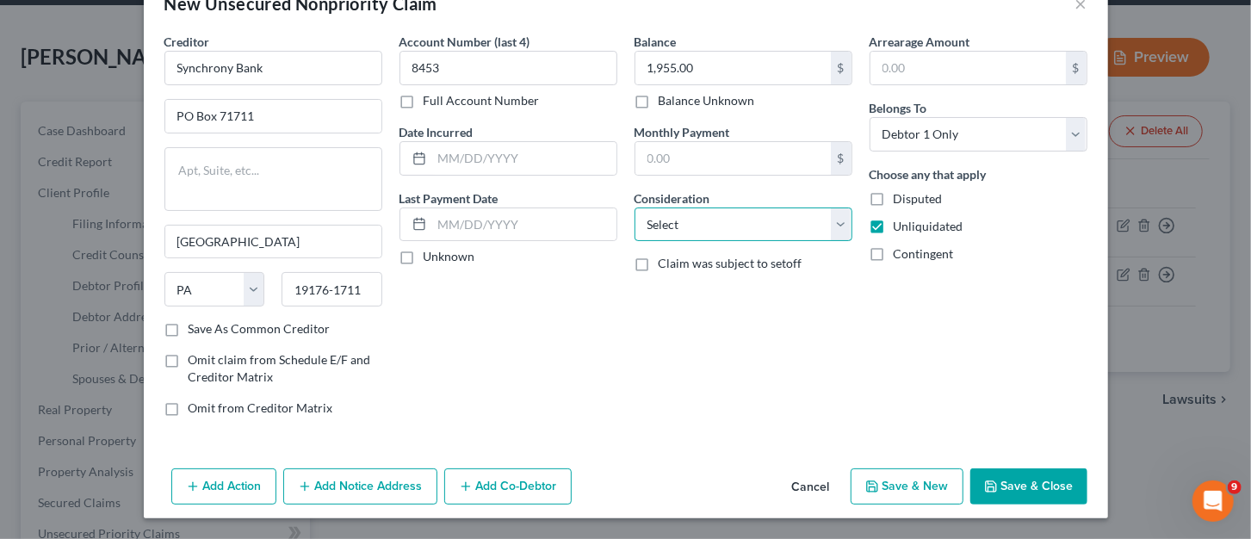
click at [828, 233] on select "Select Cable / Satellite Services Collection Agency Credit Card Debt Debt Couns…" at bounding box center [744, 225] width 218 height 34
select select "2"
click at [635, 208] on select "Select Cable / Satellite Services Collection Agency Credit Card Debt Debt Couns…" at bounding box center [744, 225] width 218 height 34
click at [930, 486] on button "Save & New" at bounding box center [907, 486] width 113 height 36
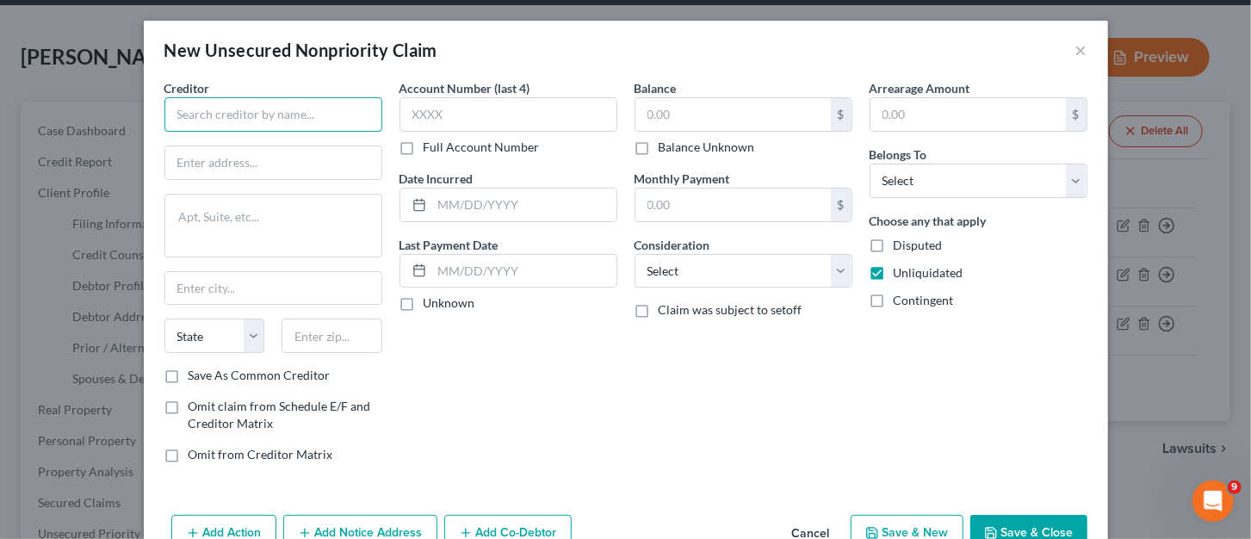
click at [242, 106] on input "text" at bounding box center [273, 114] width 218 height 34
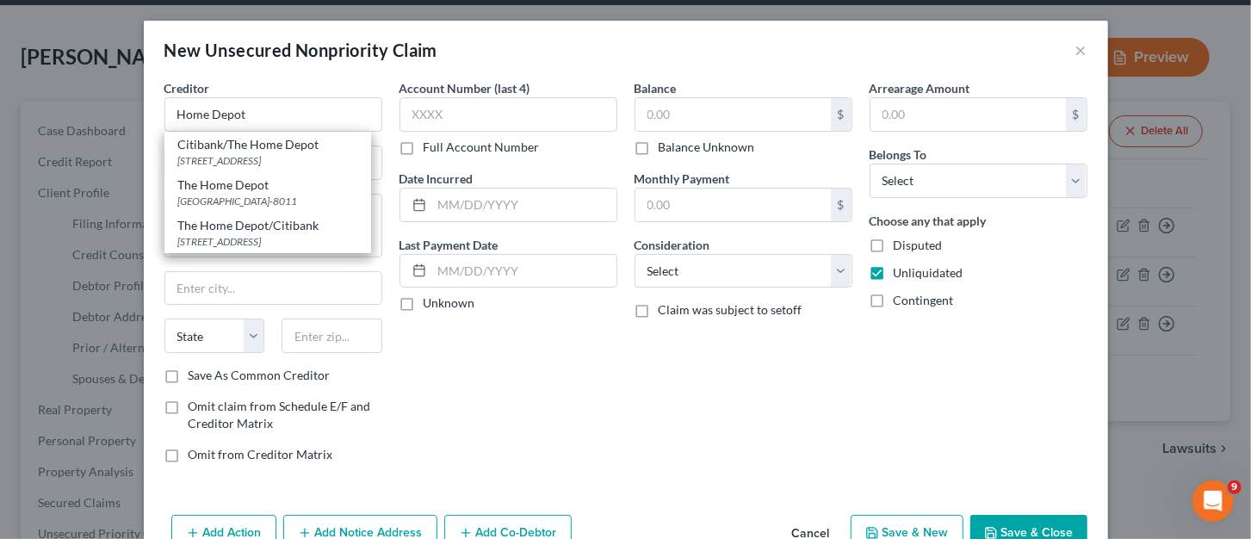
click at [528, 329] on div "Account Number (last 4) Full Account Number Date Incurred Last Payment Date Unk…" at bounding box center [508, 278] width 235 height 398
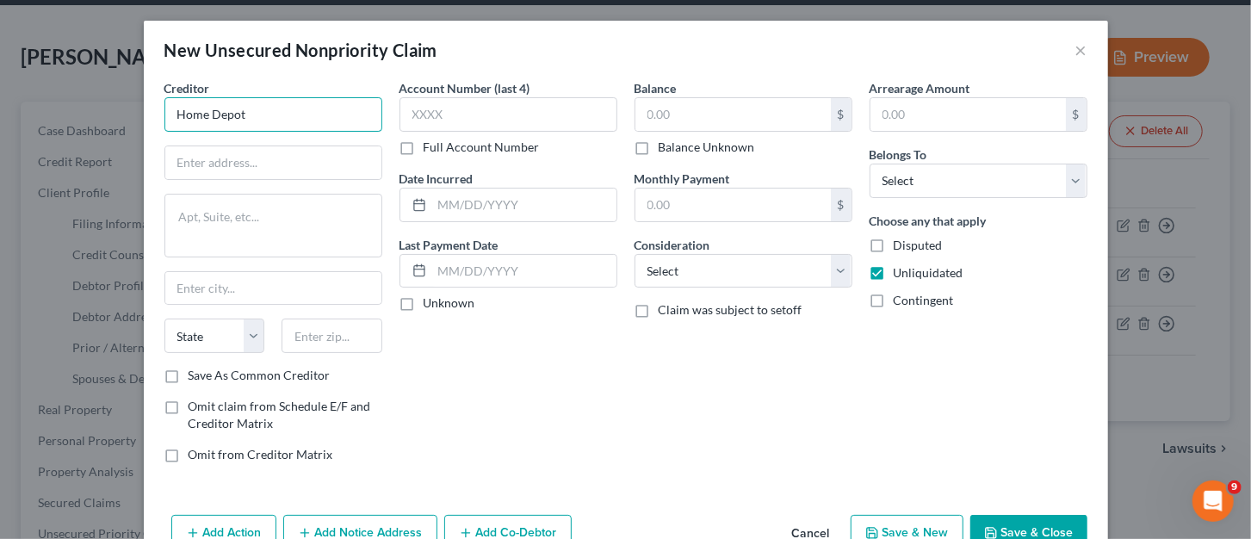
click at [276, 124] on input "Home Depot" at bounding box center [273, 114] width 218 height 34
type input "Home Depot Credit Card Services"
type input "D"
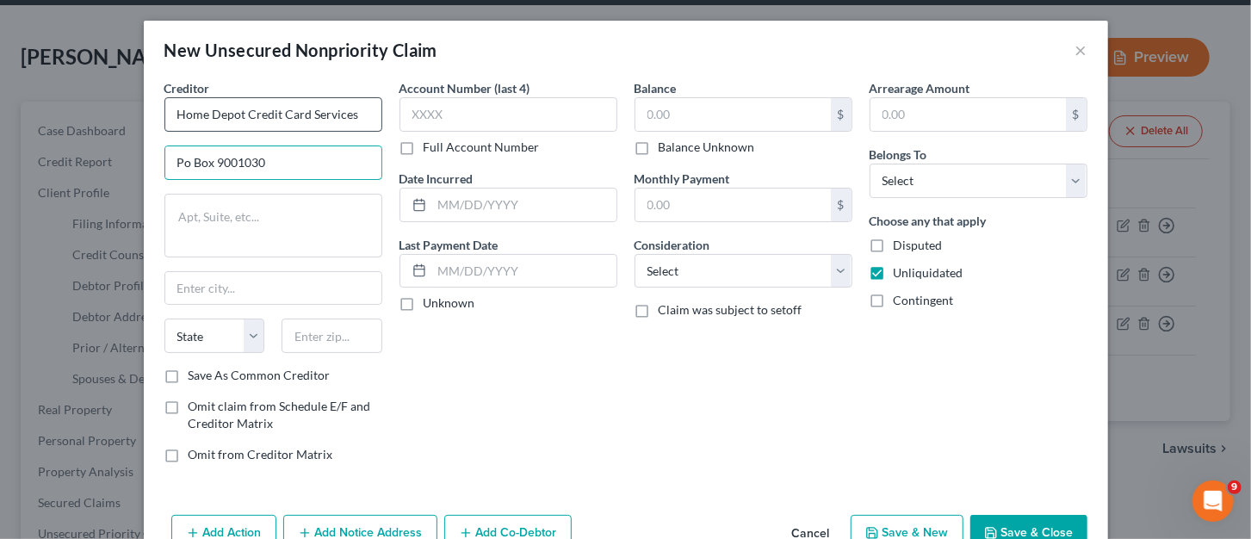
type input "Po Box 9001030"
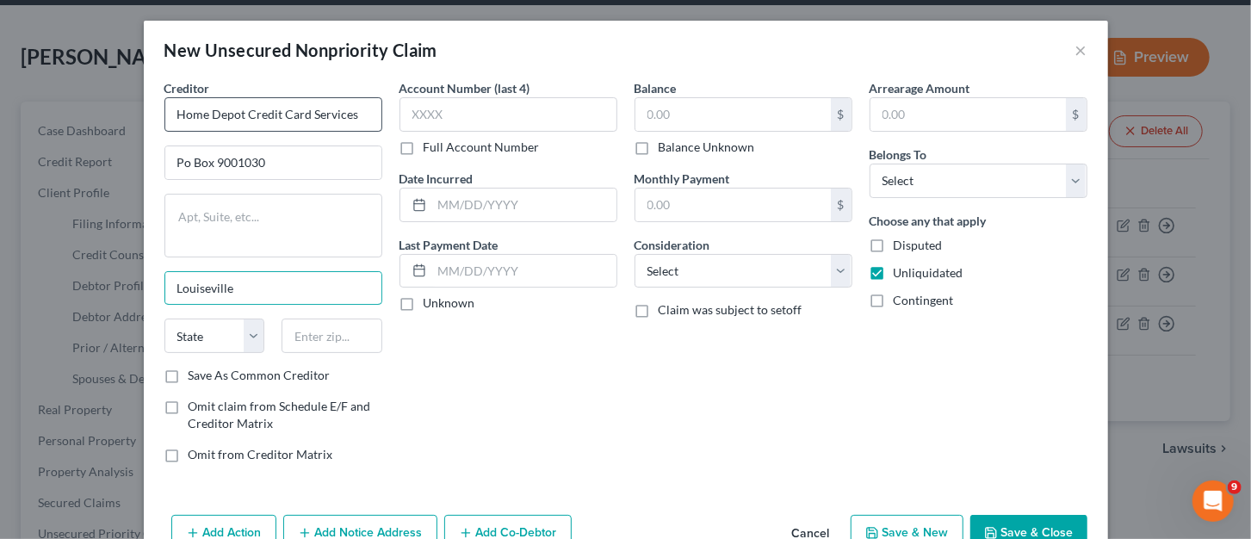
type input "Louiseville"
select select "18"
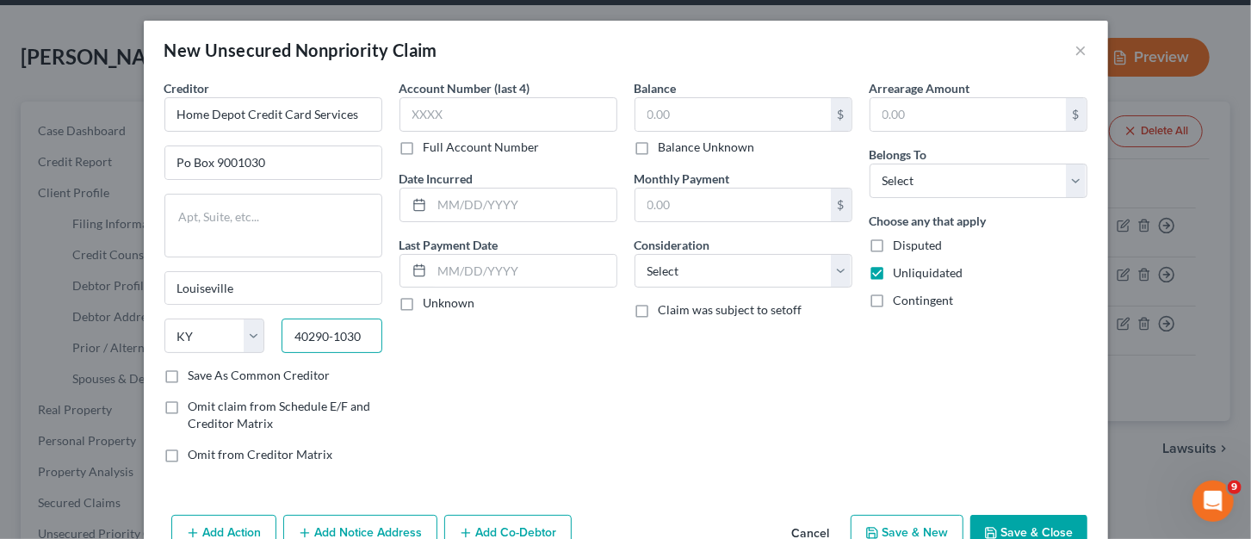
type input "40290-1030"
click at [847, 270] on div "Balance $ Balance Unknown Balance Undetermined $ Balance Unknown Monthly Paymen…" at bounding box center [743, 278] width 235 height 398
click at [842, 270] on select "Select Cable / Satellite Services Collection Agency Credit Card Debt Debt Couns…" at bounding box center [744, 271] width 218 height 34
select select "2"
click at [635, 254] on select "Select Cable / Satellite Services Collection Agency Credit Card Debt Debt Couns…" at bounding box center [744, 271] width 218 height 34
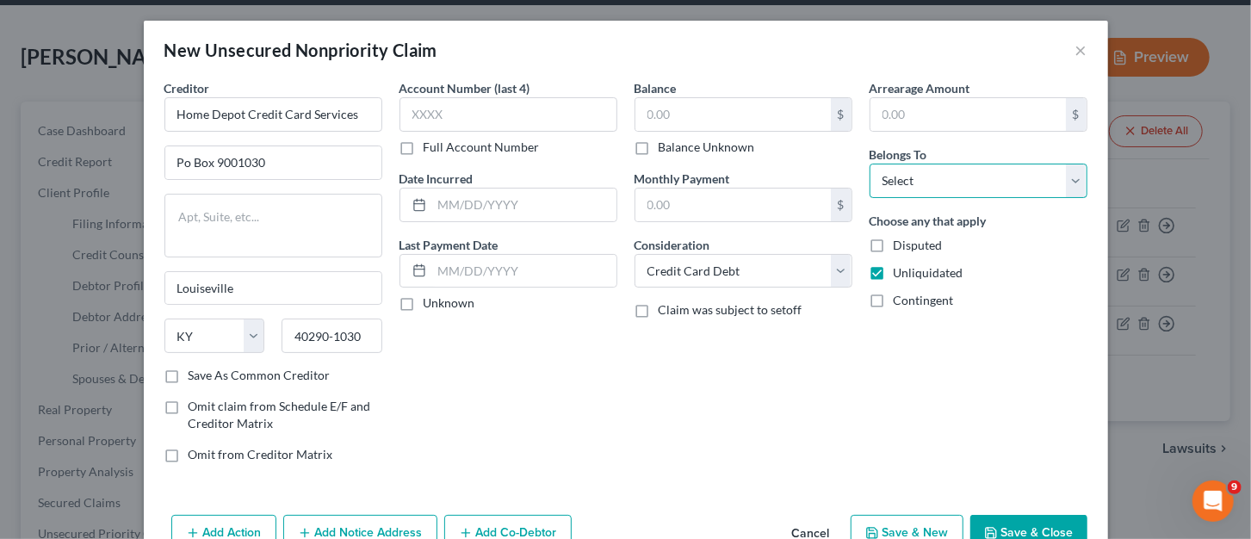
click at [1072, 177] on select "Select Debtor 1 Only Debtor 2 Only Debtor 1 And Debtor 2 Only At Least One Of T…" at bounding box center [979, 181] width 218 height 34
select select "0"
click at [870, 164] on select "Select Debtor 1 Only Debtor 2 Only Debtor 1 And Debtor 2 Only At Least One Of T…" at bounding box center [979, 181] width 218 height 34
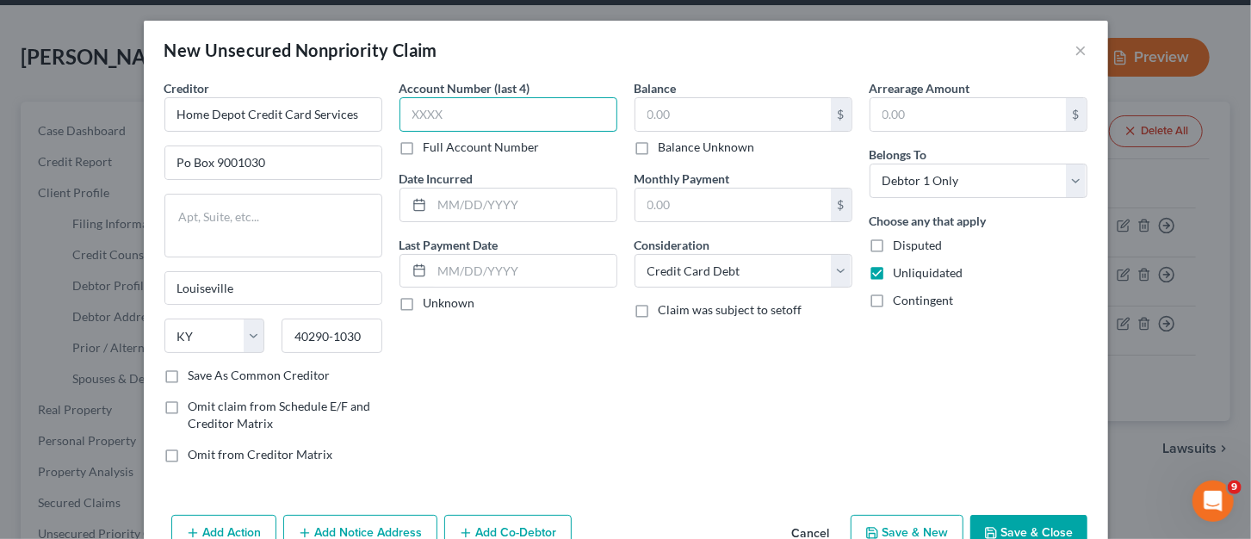
click at [480, 105] on input "text" at bounding box center [509, 114] width 218 height 34
type input "6193"
click at [735, 123] on input "text" at bounding box center [732, 114] width 195 height 33
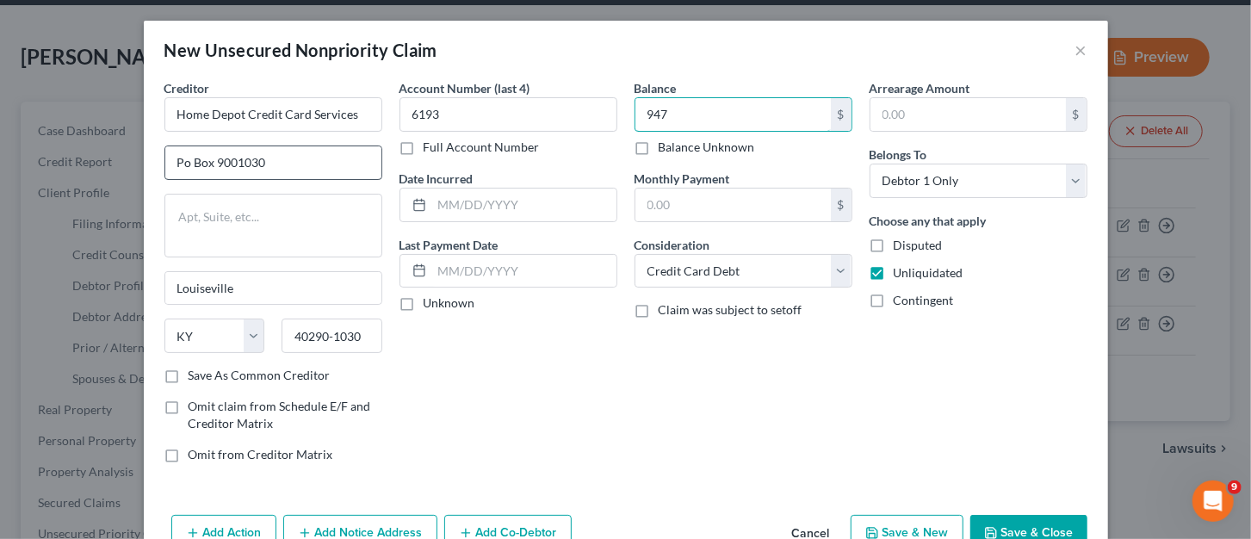
type input "947"
drag, startPoint x: 181, startPoint y: 160, endPoint x: 255, endPoint y: 161, distance: 74.1
click at [179, 159] on input "Po Box 9001030" at bounding box center [273, 162] width 216 height 33
type input "PO Box 9001030"
click at [508, 212] on input "text" at bounding box center [524, 205] width 184 height 33
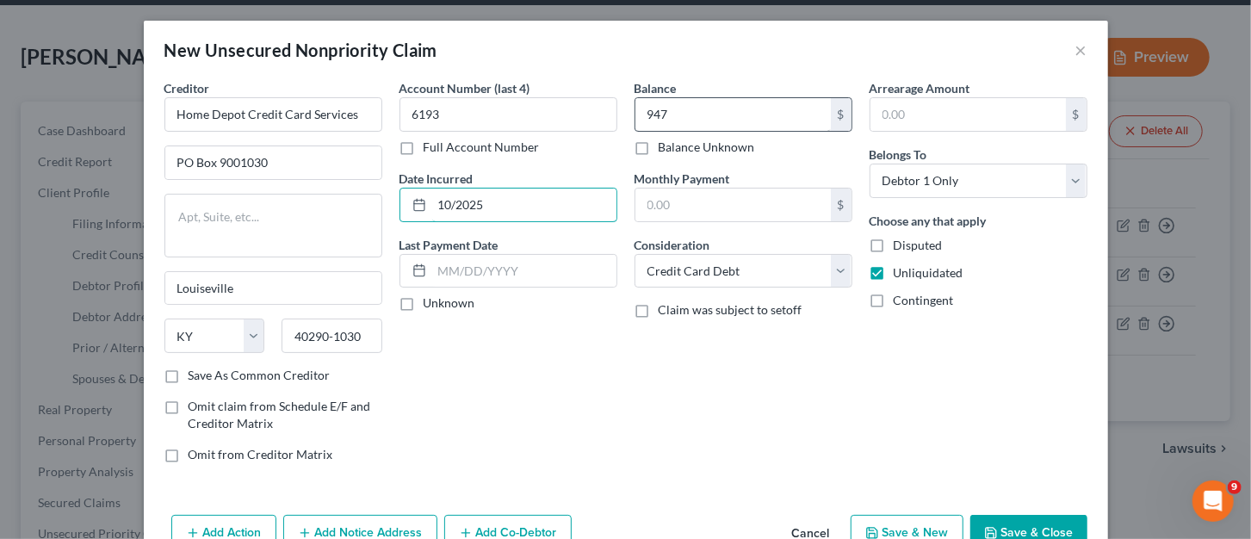
type input "10/2025"
click at [710, 123] on input "947" at bounding box center [732, 114] width 195 height 33
type input "947.00"
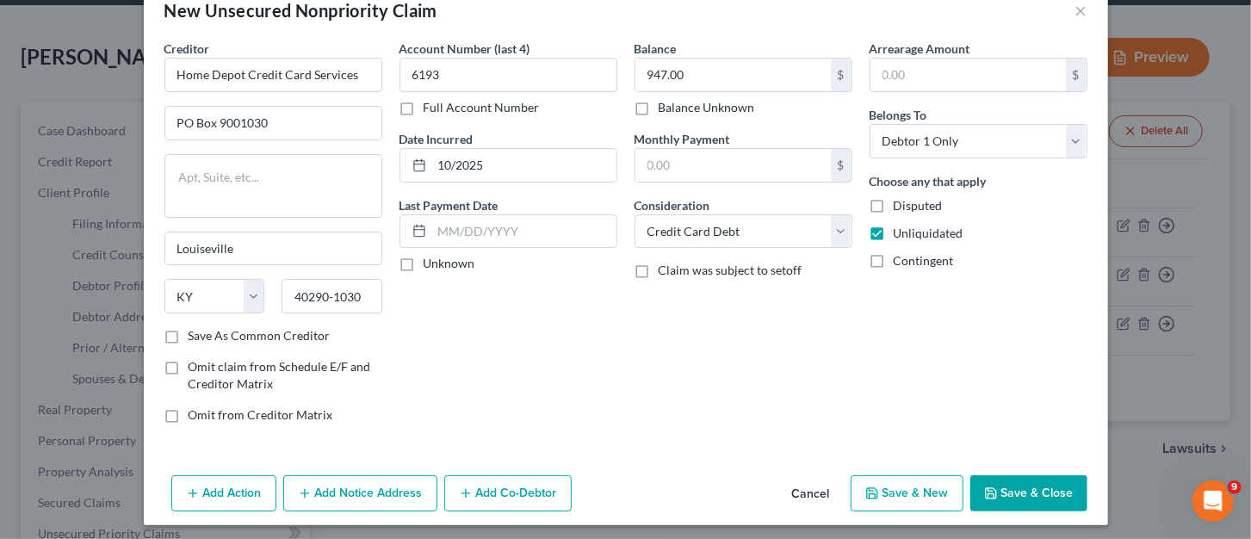
click at [894, 492] on button "Save & New" at bounding box center [907, 493] width 113 height 36
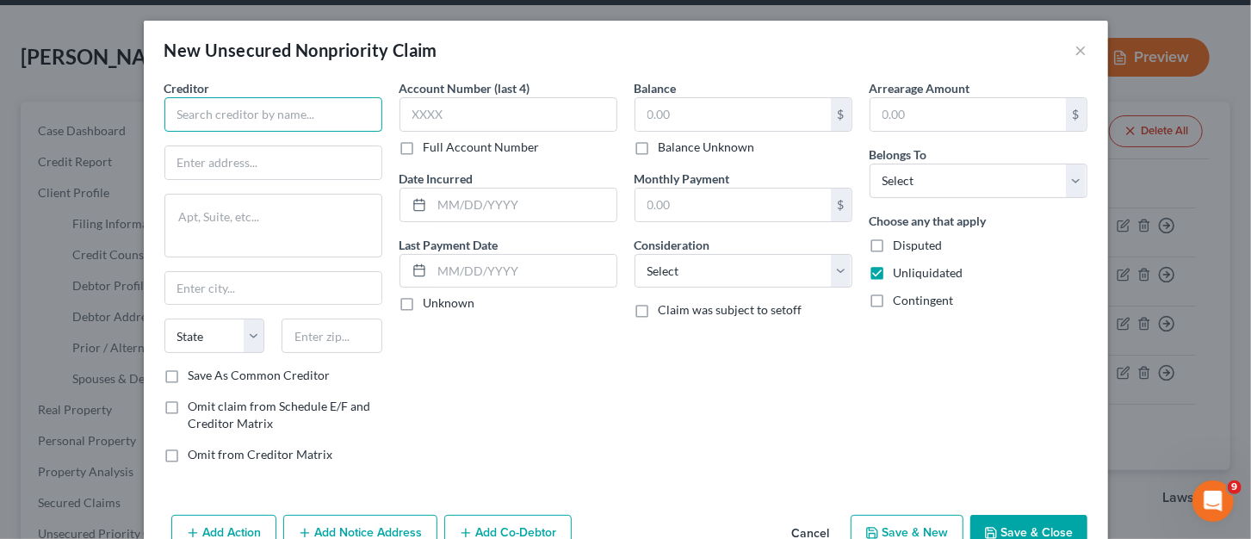
click at [270, 121] on input "text" at bounding box center [273, 114] width 218 height 34
type input "Best Buy Credit Services"
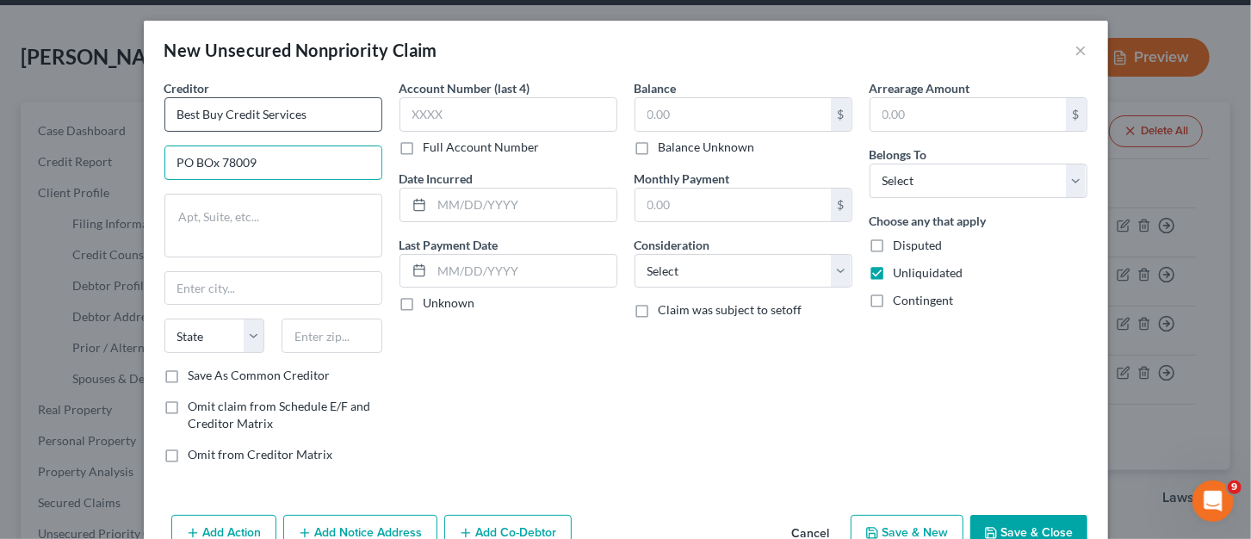
type input "PO BOx 78009"
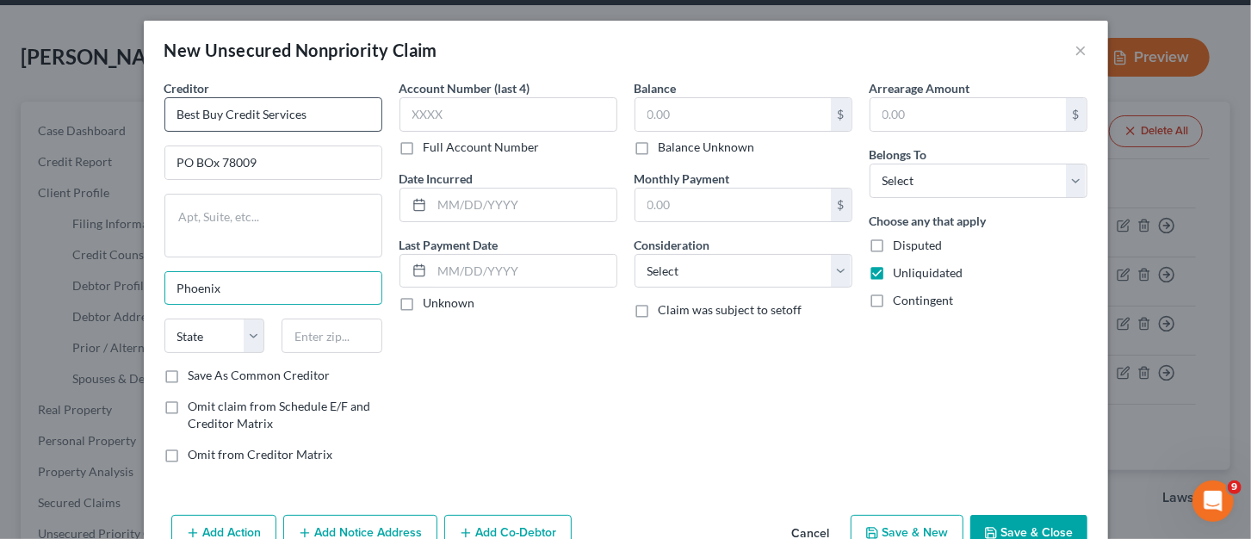
type input "Phoenix"
select select "3"
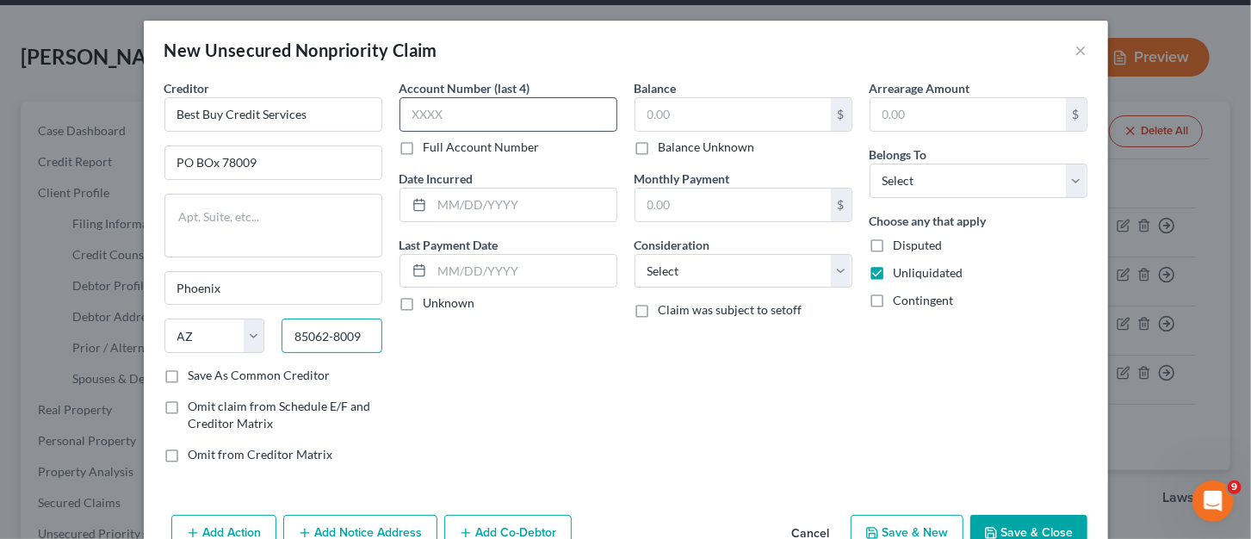
type input "85062-8009"
click at [467, 113] on input "text" at bounding box center [509, 114] width 218 height 34
click at [722, 102] on input "text" at bounding box center [732, 114] width 195 height 33
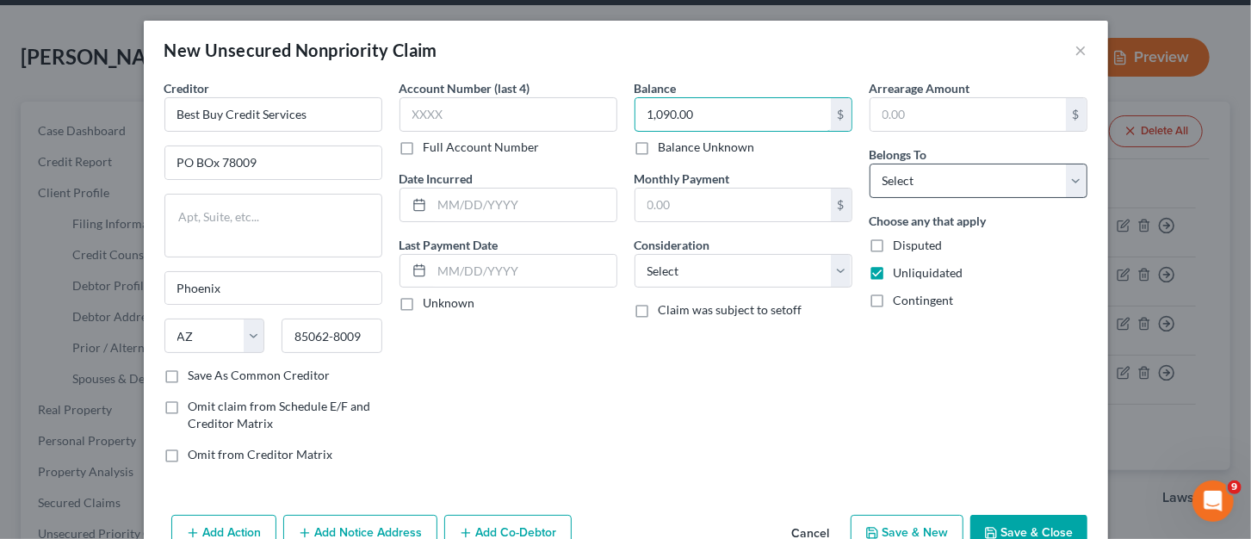
type input "1,090.00"
click at [970, 185] on select "Select Debtor 1 Only Debtor 2 Only Debtor 1 And Debtor 2 Only At Least One Of T…" at bounding box center [979, 181] width 218 height 34
select select "0"
click at [870, 164] on select "Select Debtor 1 Only Debtor 2 Only Debtor 1 And Debtor 2 Only At Least One Of T…" at bounding box center [979, 181] width 218 height 34
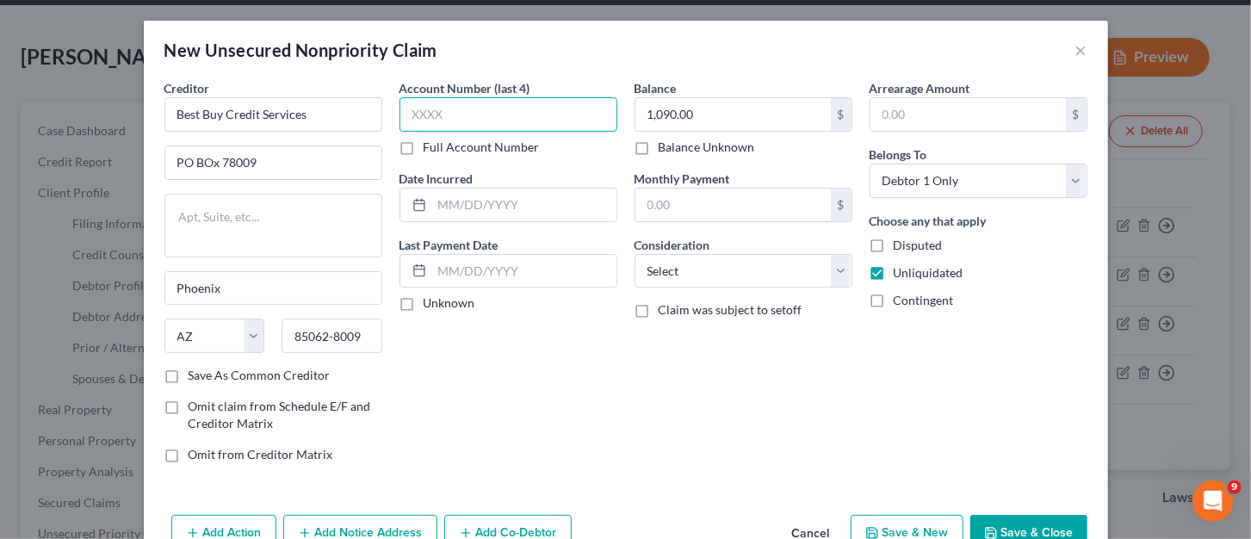
click at [431, 115] on input "text" at bounding box center [509, 114] width 218 height 34
type input "9551"
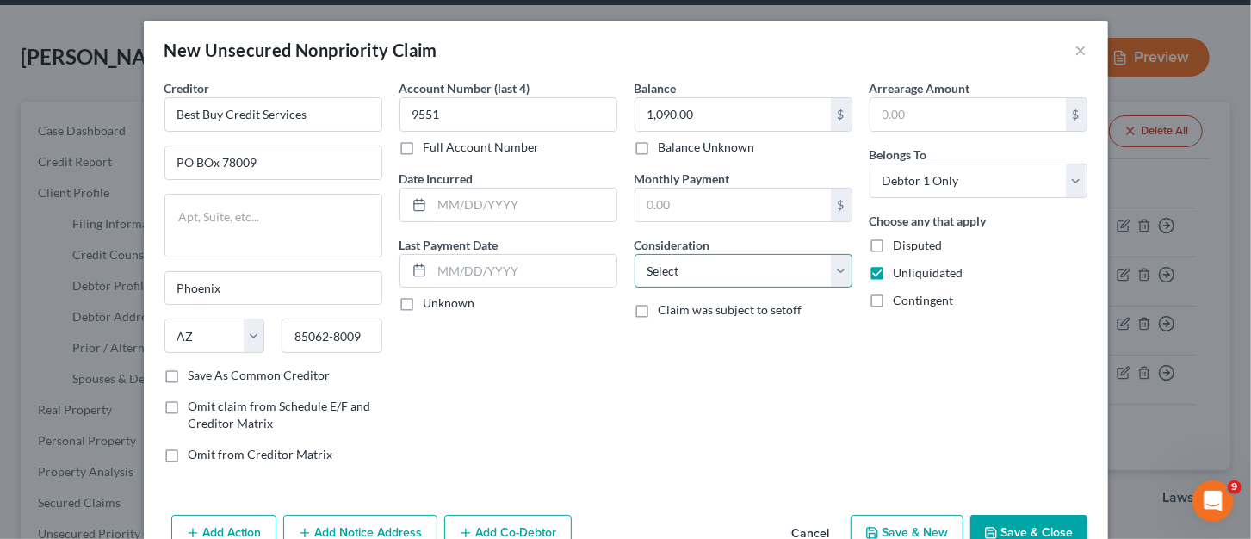
click at [839, 272] on select "Select Cable / Satellite Services Collection Agency Credit Card Debt Debt Couns…" at bounding box center [744, 271] width 218 height 34
select select "2"
click at [635, 254] on select "Select Cable / Satellite Services Collection Agency Credit Card Debt Debt Couns…" at bounding box center [744, 271] width 218 height 34
click at [458, 201] on input "text" at bounding box center [524, 205] width 184 height 33
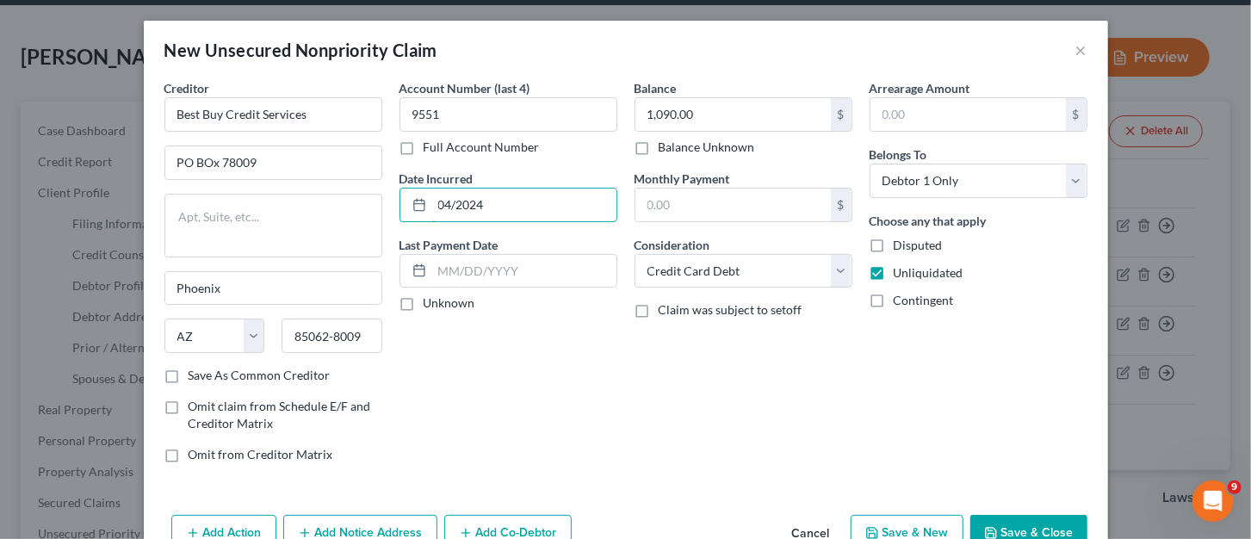
type input "04/2024"
drag, startPoint x: 1021, startPoint y: 535, endPoint x: 973, endPoint y: 531, distance: 48.3
click at [1020, 535] on button "Save & Close" at bounding box center [1028, 533] width 117 height 36
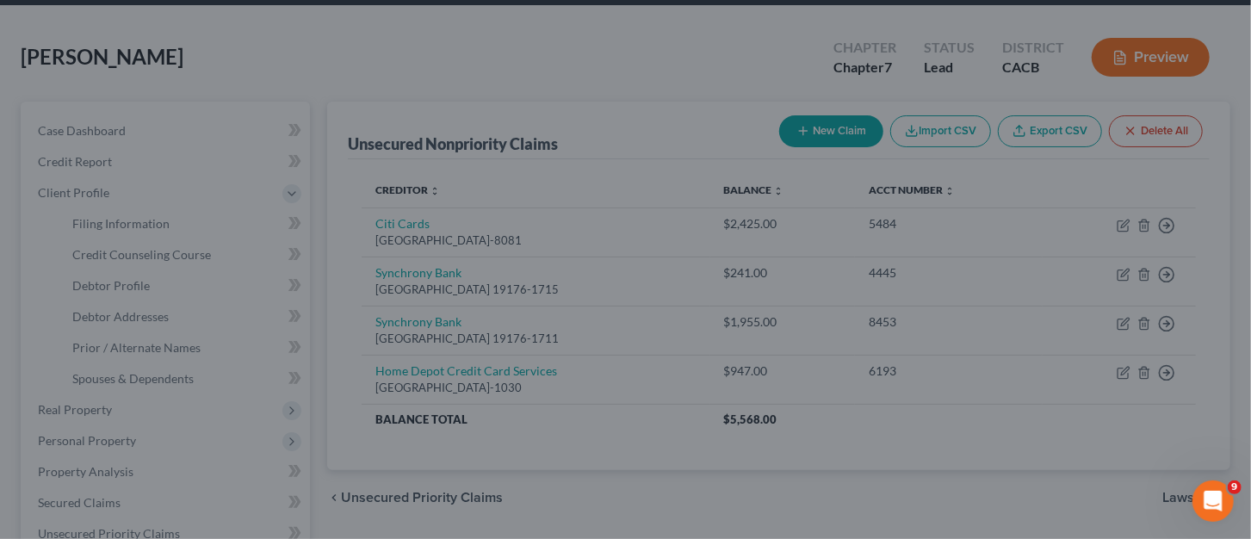
type input "0.00"
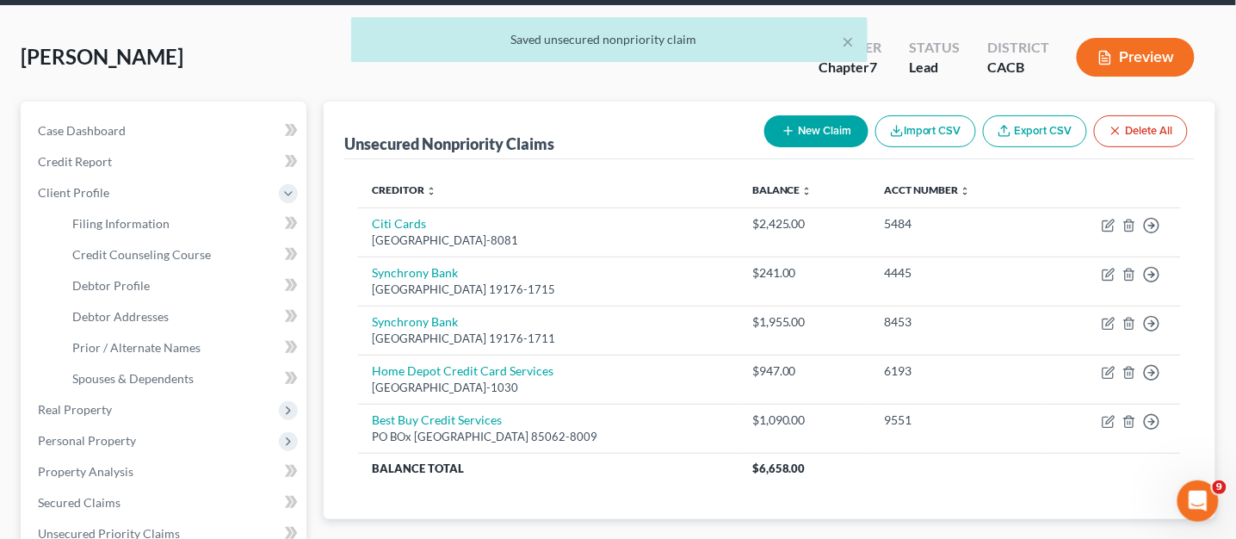
click at [814, 124] on button "New Claim" at bounding box center [817, 131] width 104 height 32
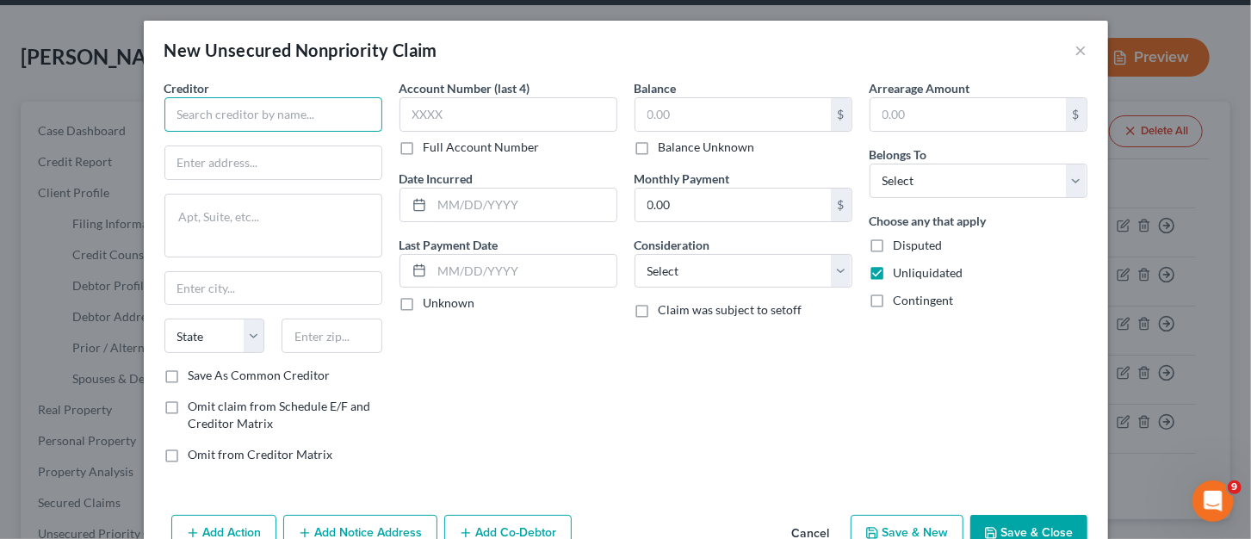
click at [212, 113] on input "text" at bounding box center [273, 114] width 218 height 34
drag, startPoint x: 296, startPoint y: 108, endPoint x: 299, endPoint y: 96, distance: 12.3
click at [295, 107] on input "Credit One Bank" at bounding box center [273, 114] width 218 height 34
click at [265, 112] on input "Credit One Bank" at bounding box center [273, 114] width 218 height 34
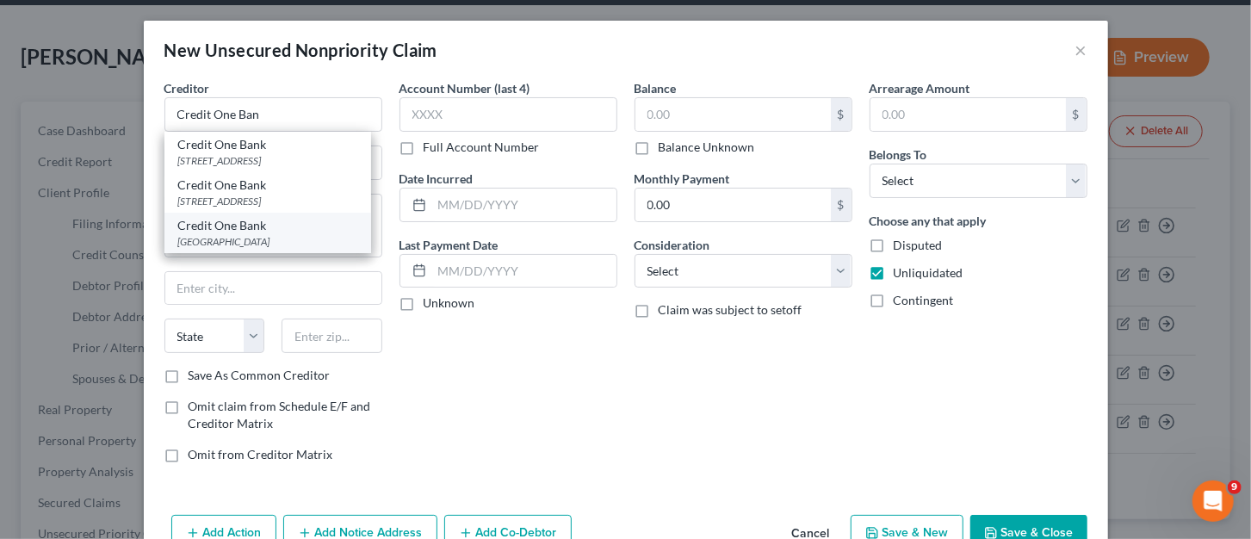
click at [297, 238] on div "PO Box 60500, City Of Industry, CA 91716" at bounding box center [267, 241] width 179 height 15
type input "Credit One Bank"
type input "PO Box 60500"
type input "City Of Industry"
select select "4"
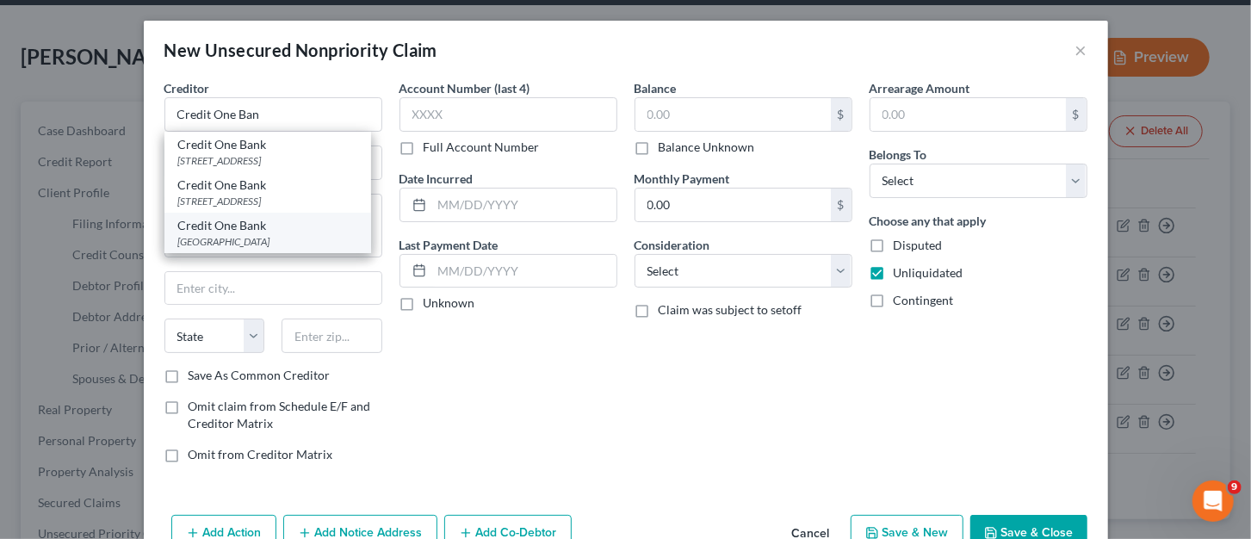
type input "91716"
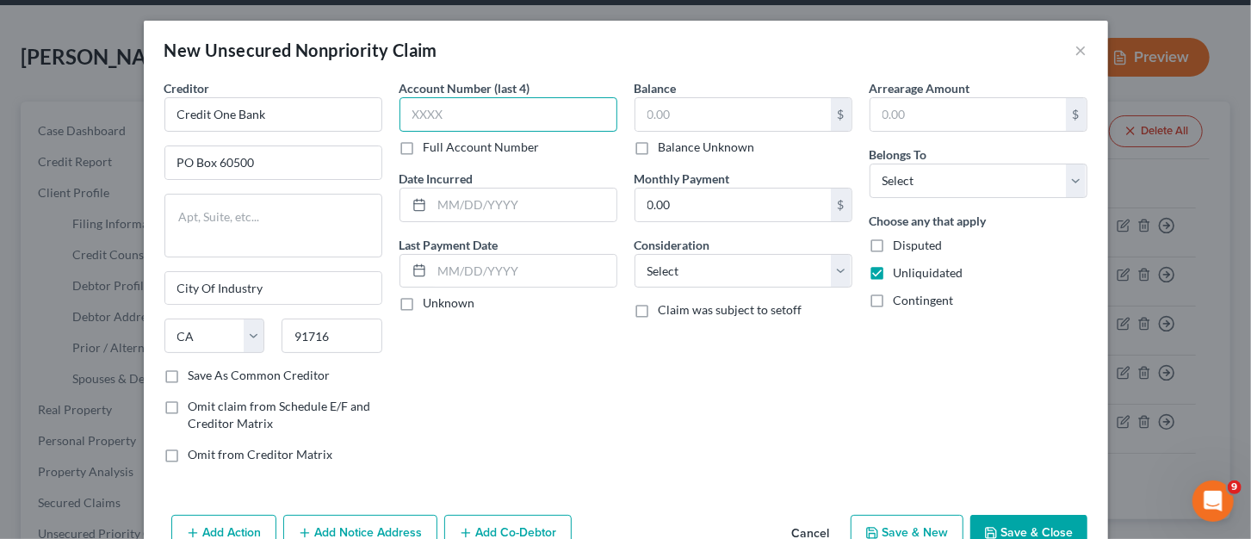
click at [521, 114] on input "text" at bounding box center [509, 114] width 218 height 34
type input "7848"
click at [595, 204] on input "text" at bounding box center [524, 205] width 184 height 33
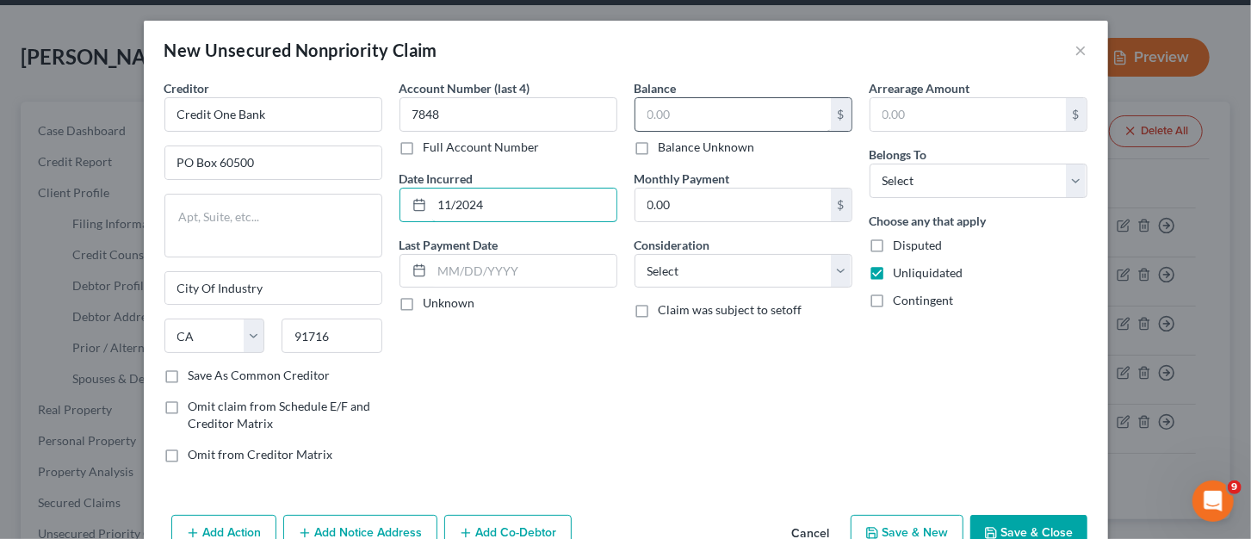
type input "11/2024"
click at [733, 115] on input "text" at bounding box center [732, 114] width 195 height 33
type input "4"
type input "1,461"
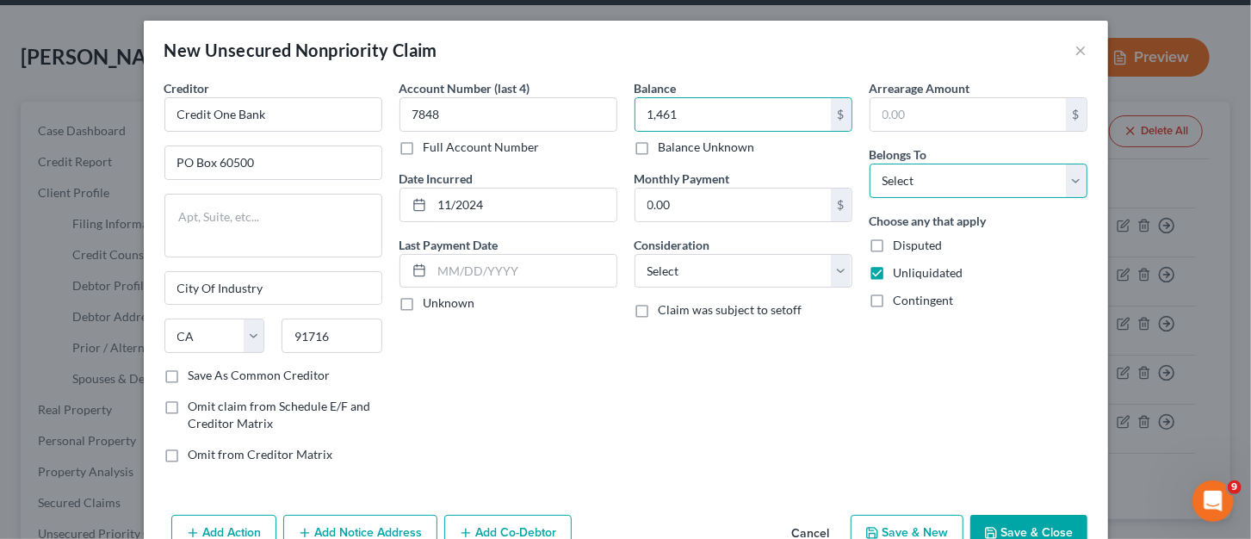
click at [1022, 184] on select "Select Debtor 1 Only Debtor 2 Only Debtor 1 And Debtor 2 Only At Least One Of T…" at bounding box center [979, 181] width 218 height 34
select select "0"
click at [870, 164] on select "Select Debtor 1 Only Debtor 2 Only Debtor 1 And Debtor 2 Only At Least One Of T…" at bounding box center [979, 181] width 218 height 34
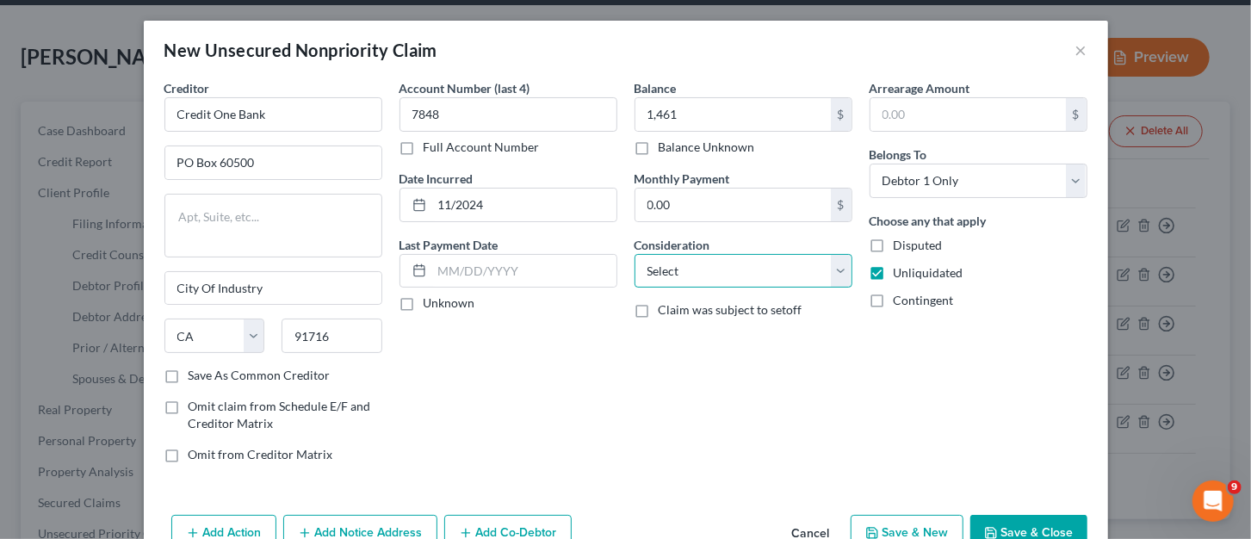
click at [835, 271] on select "Select Cable / Satellite Services Collection Agency Credit Card Debt Debt Couns…" at bounding box center [744, 271] width 218 height 34
select select "2"
click at [635, 254] on select "Select Cable / Satellite Services Collection Agency Credit Card Debt Debt Couns…" at bounding box center [744, 271] width 218 height 34
click at [951, 530] on button "Save & New" at bounding box center [907, 533] width 113 height 36
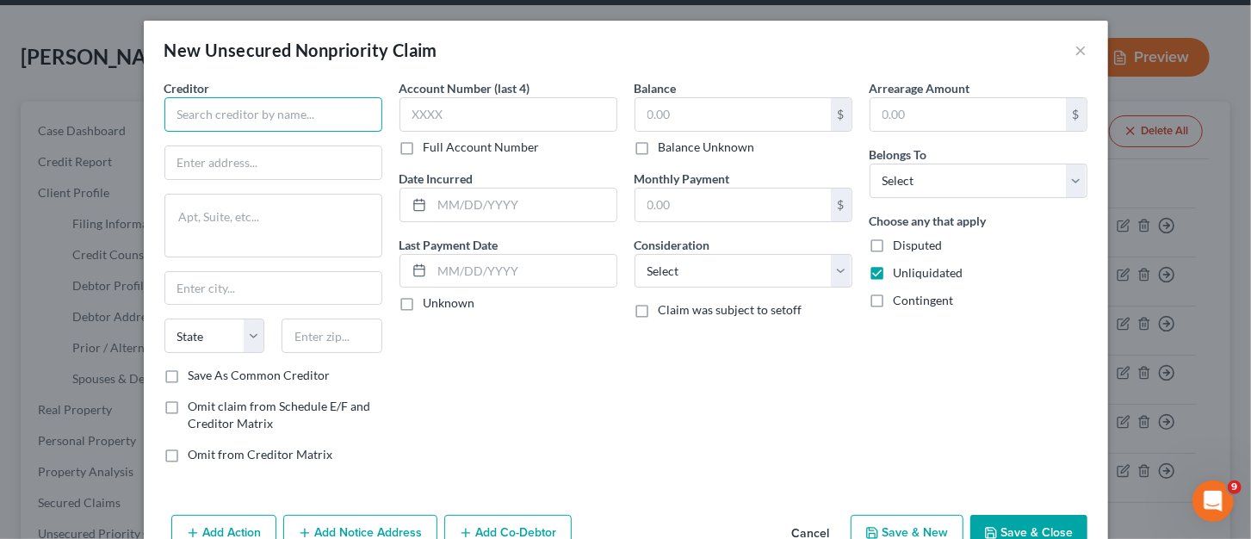
click at [232, 114] on input "text" at bounding box center [273, 114] width 218 height 34
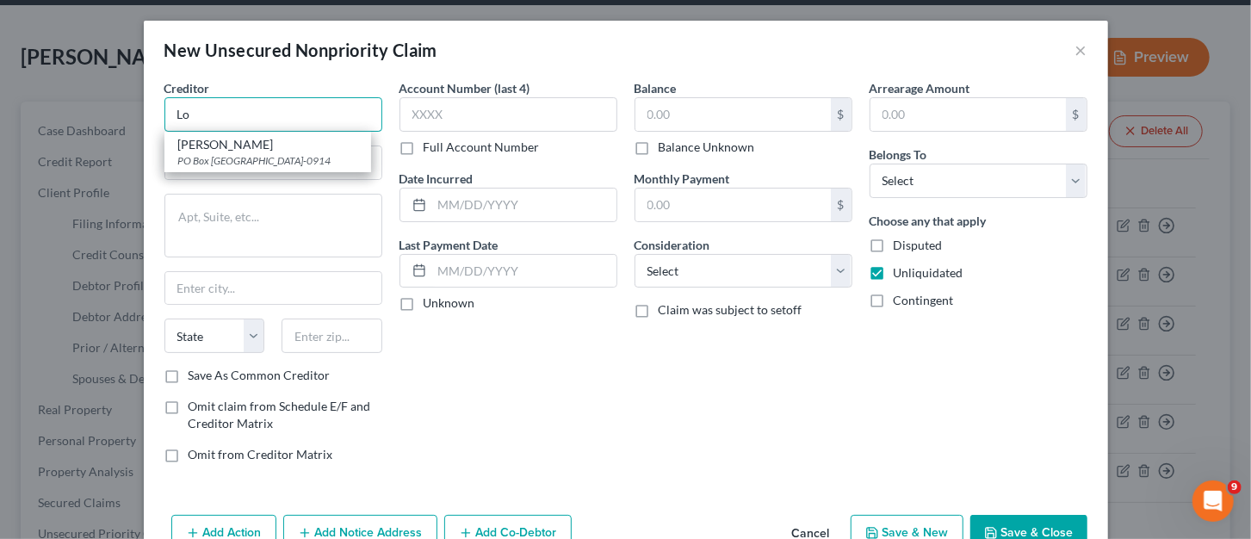
type input "L"
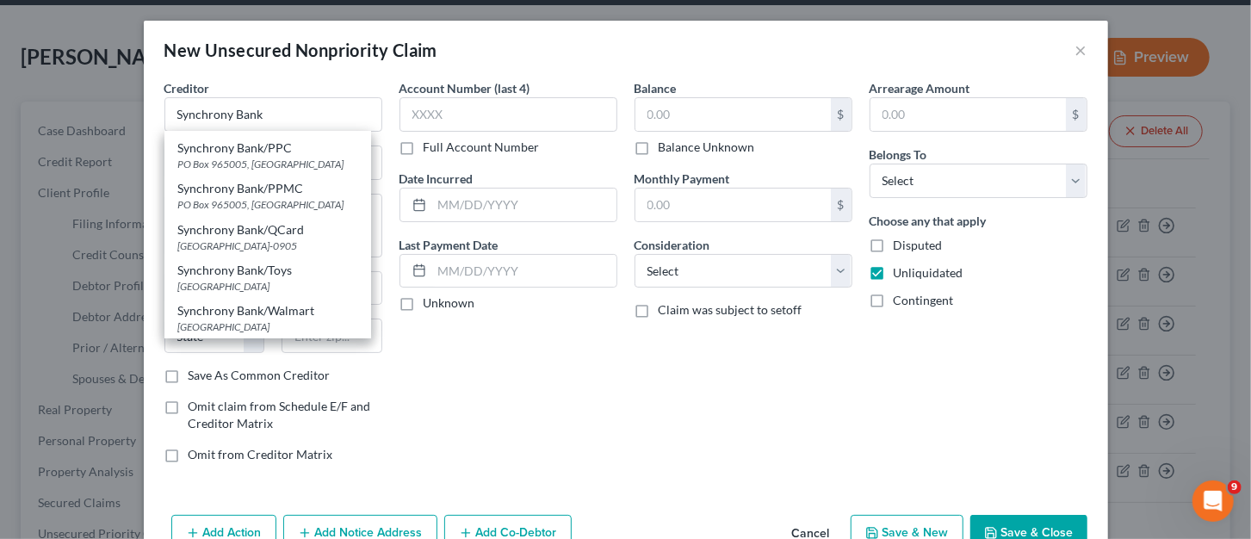
scroll to position [457, 0]
click at [282, 93] on div "Creditor * Synchrony Bank Synchrony Bank PO Box 71715, Philadelphia, PA 19176-1…" at bounding box center [273, 105] width 218 height 53
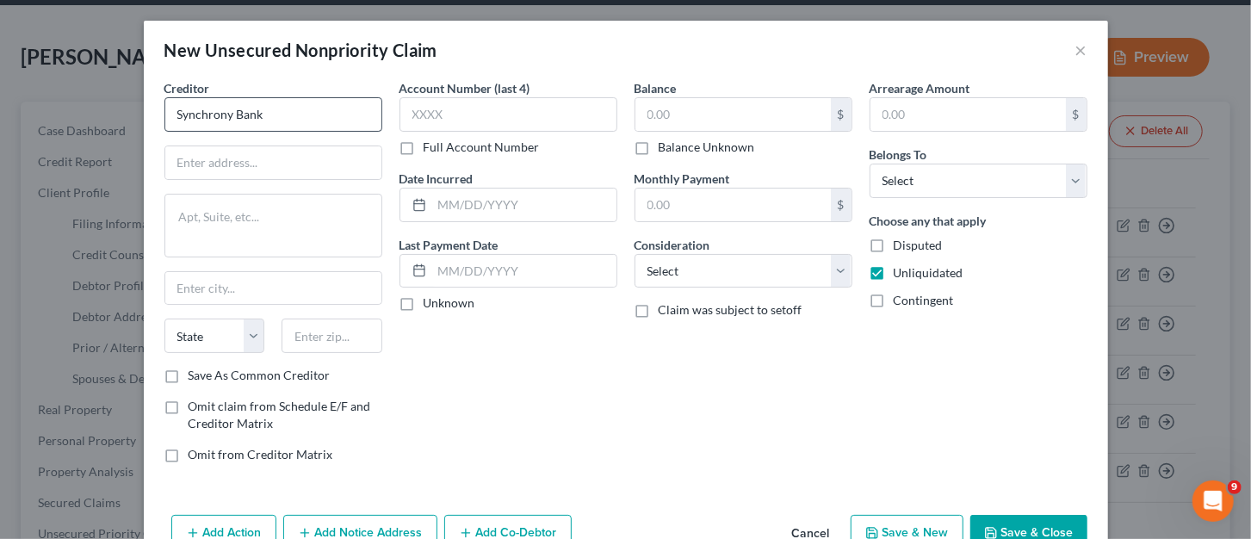
scroll to position [0, 0]
click at [282, 109] on input "Synchrony Bank" at bounding box center [273, 114] width 218 height 34
type input "Synchrony Bank/Lowes"
click at [241, 166] on input "text" at bounding box center [273, 162] width 216 height 33
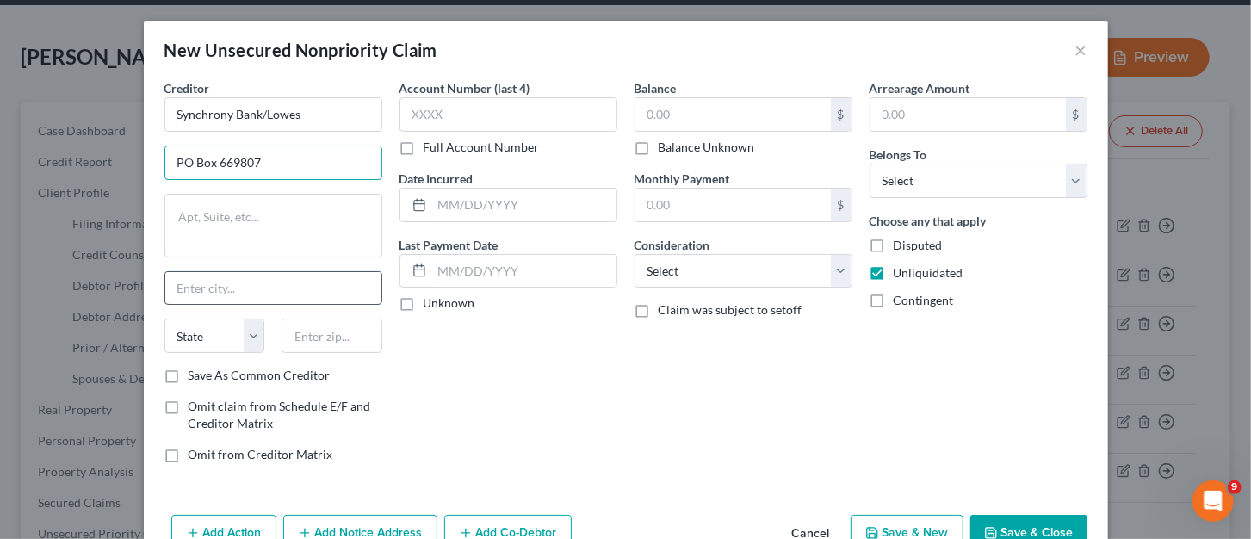
type input "PO Box 669807"
click at [336, 305] on div at bounding box center [273, 288] width 218 height 34
type input "Dallas"
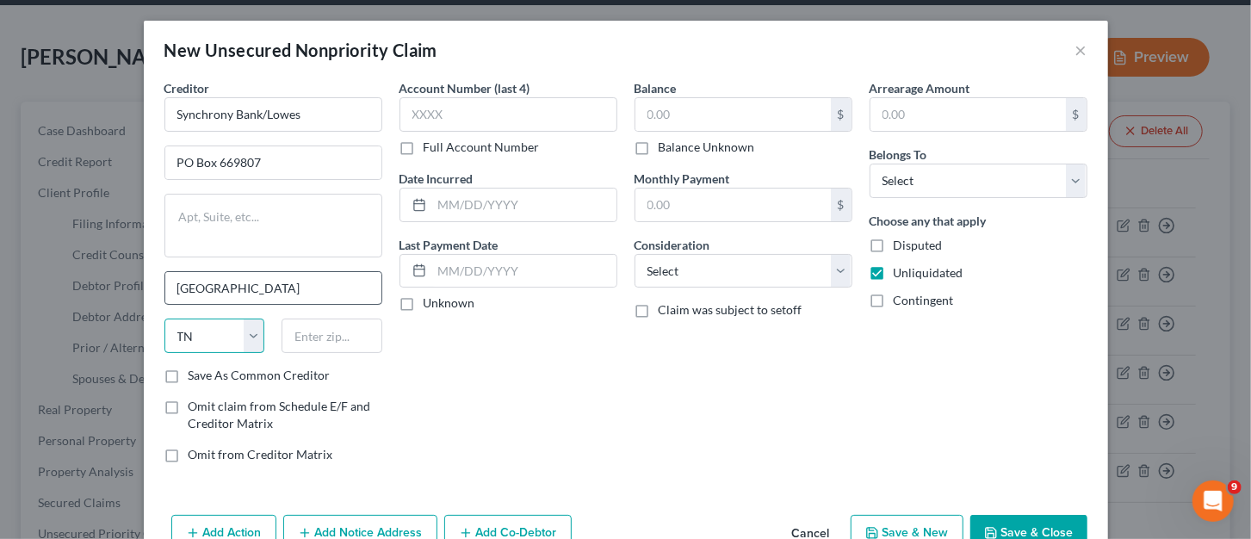
select select "45"
type input "75266-0759"
click at [251, 386] on div "Creditor * Synchrony Bank/Lowes PO Box 669807 Dallas State AL AK AR AZ CA CO CT…" at bounding box center [273, 278] width 235 height 398
click at [189, 379] on label "Save As Common Creditor" at bounding box center [260, 375] width 142 height 17
click at [195, 378] on input "Save As Common Creditor" at bounding box center [200, 372] width 11 height 11
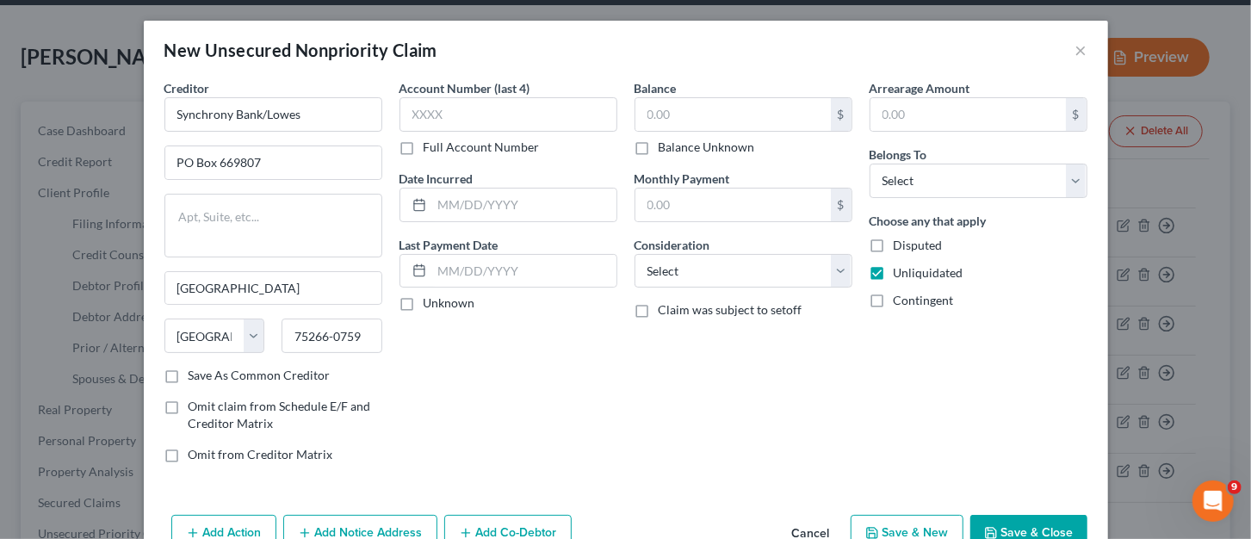
checkbox input "true"
click at [440, 114] on input "text" at bounding box center [509, 114] width 218 height 34
type input "5"
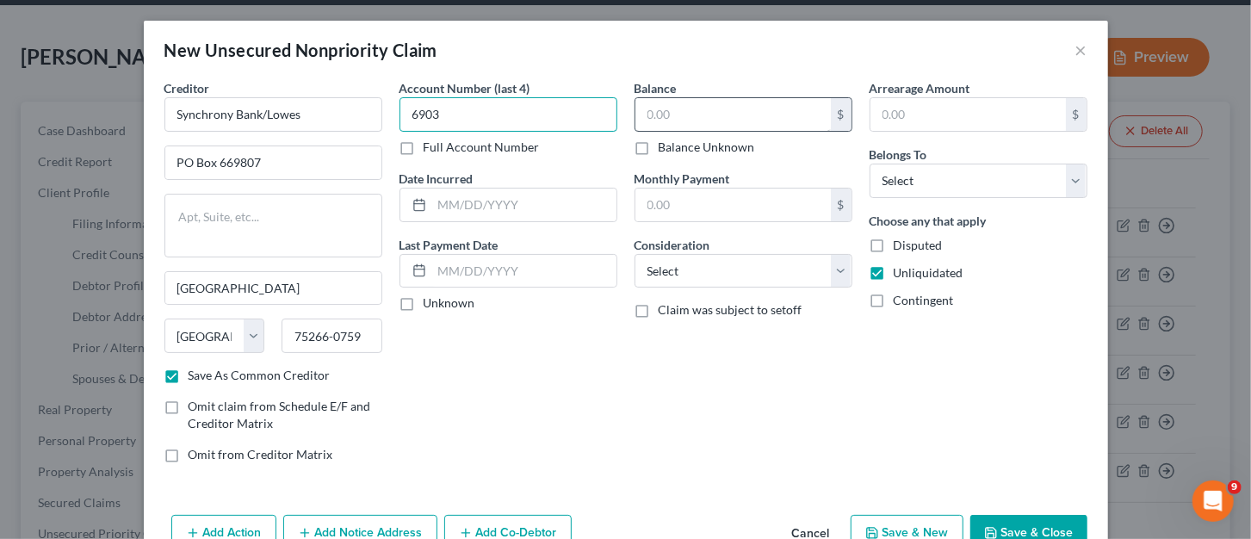
type input "6903"
drag, startPoint x: 648, startPoint y: 110, endPoint x: 639, endPoint y: 108, distance: 9.6
click at [650, 108] on input "text" at bounding box center [732, 114] width 195 height 33
type input "989.00"
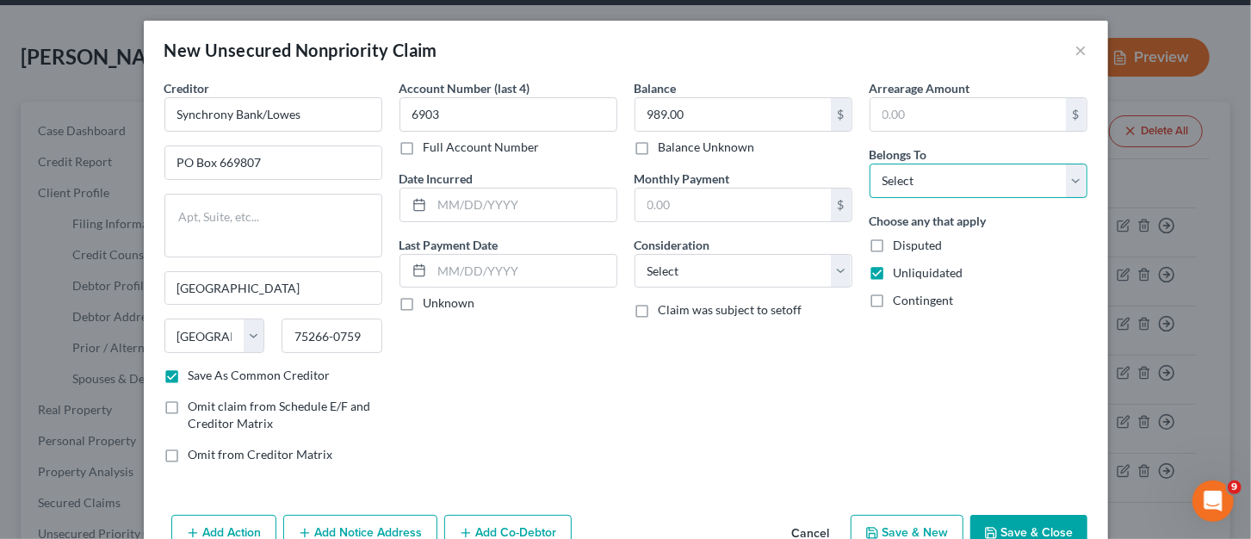
click at [914, 184] on select "Select Debtor 1 Only Debtor 2 Only Debtor 1 And Debtor 2 Only At Least One Of T…" at bounding box center [979, 181] width 218 height 34
select select "0"
click at [870, 164] on select "Select Debtor 1 Only Debtor 2 Only Debtor 1 And Debtor 2 Only At Least One Of T…" at bounding box center [979, 181] width 218 height 34
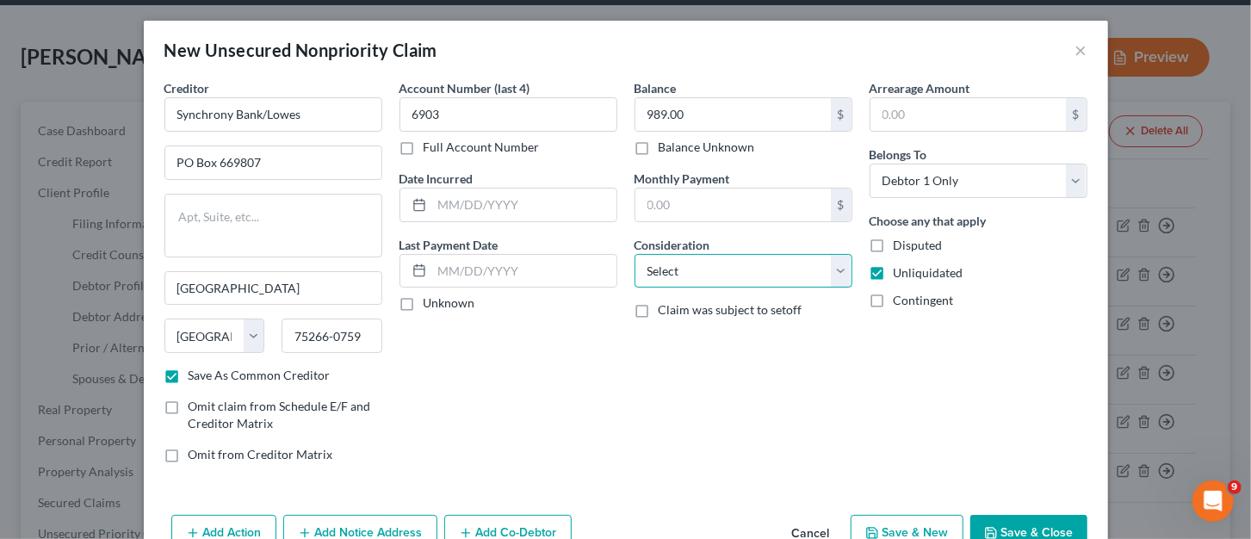
click at [824, 271] on select "Select Cable / Satellite Services Collection Agency Credit Card Debt Debt Couns…" at bounding box center [744, 271] width 218 height 34
select select "2"
click at [635, 254] on select "Select Cable / Satellite Services Collection Agency Credit Card Debt Debt Couns…" at bounding box center [744, 271] width 218 height 34
click at [451, 205] on input "text" at bounding box center [524, 205] width 184 height 33
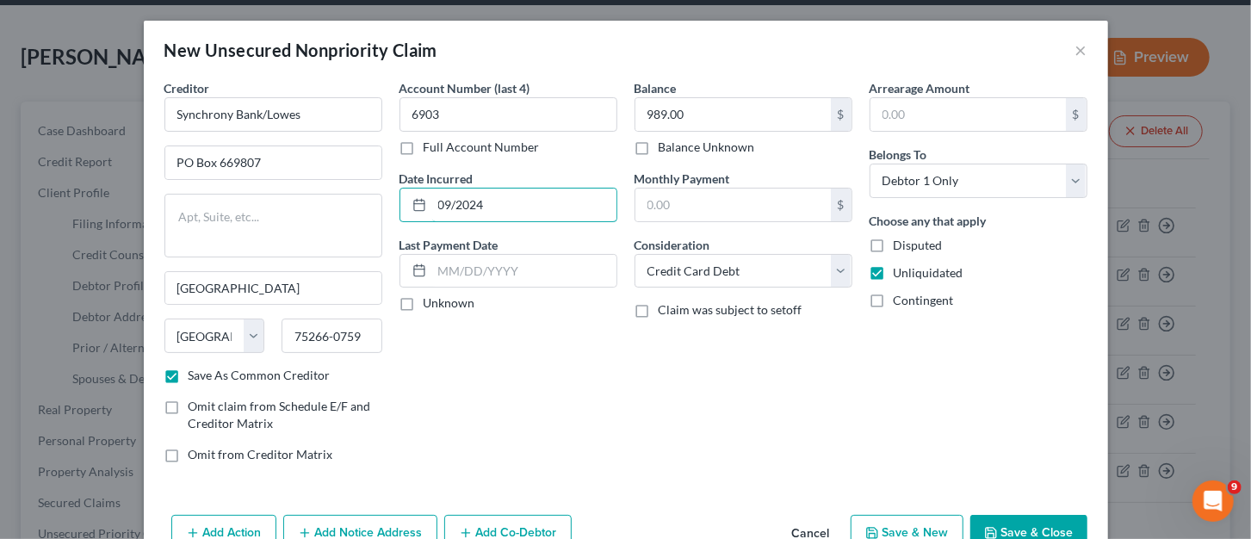
type input "09/2024"
click at [873, 530] on icon "button" at bounding box center [872, 533] width 14 height 14
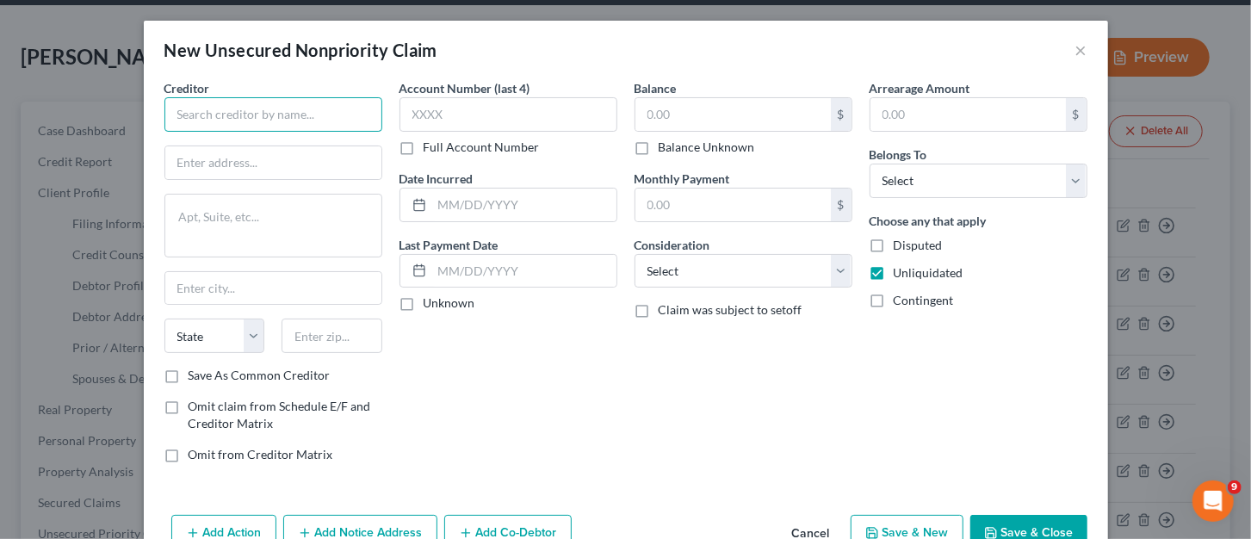
click at [311, 109] on input "text" at bounding box center [273, 114] width 218 height 34
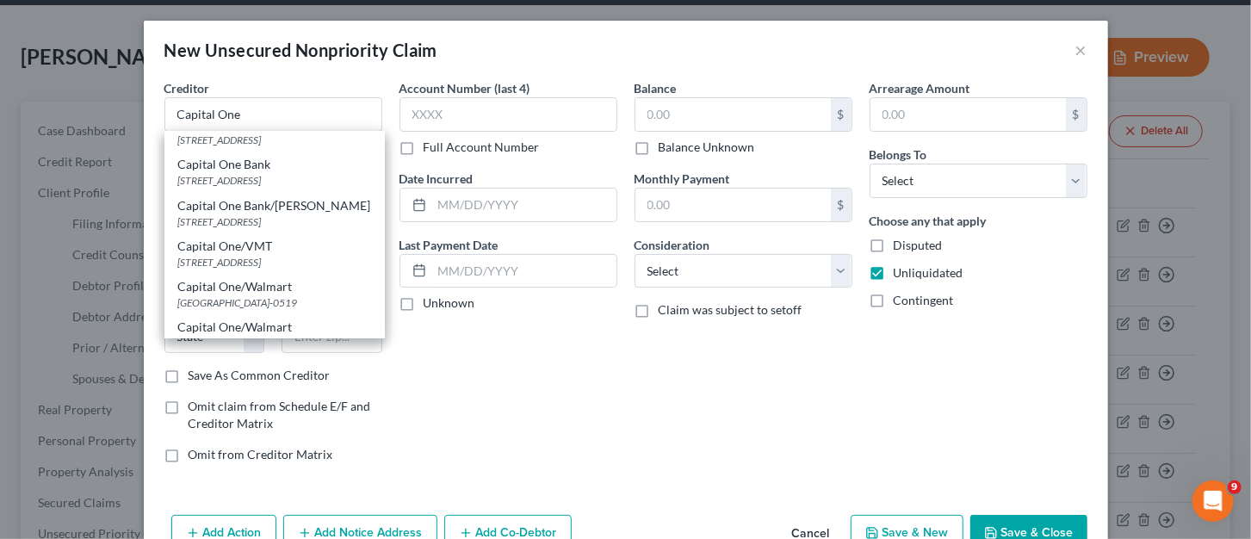
scroll to position [185, 0]
click at [316, 293] on div "Capital One/Walmart" at bounding box center [274, 284] width 193 height 17
type input "Capital One/Walmart"
type input "PO Box 60519"
type input "City of Industry"
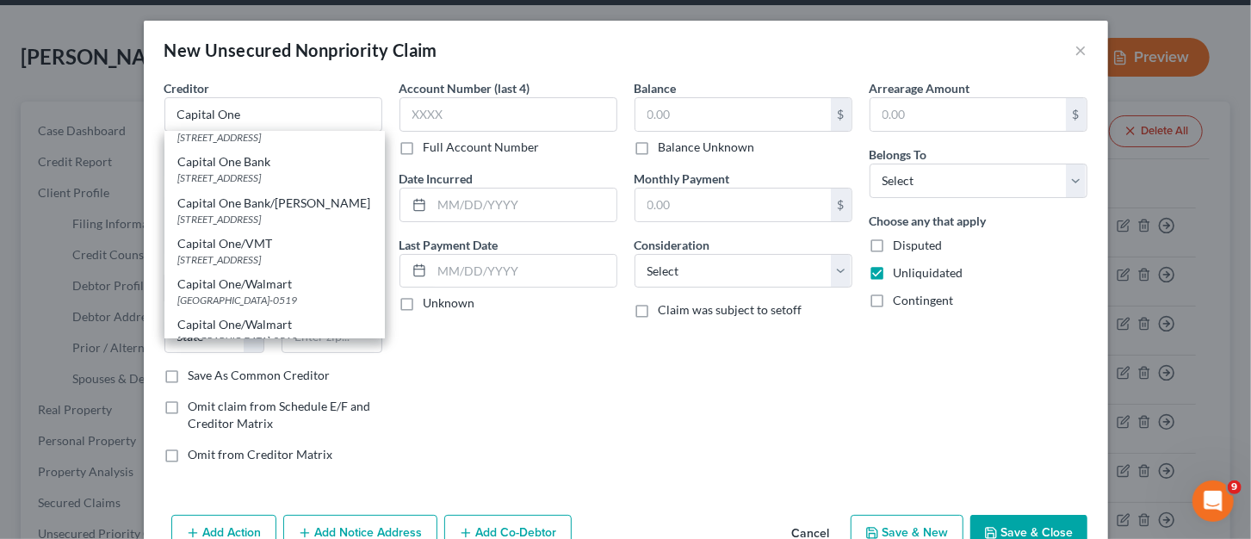
select select "4"
type input "91716-0519"
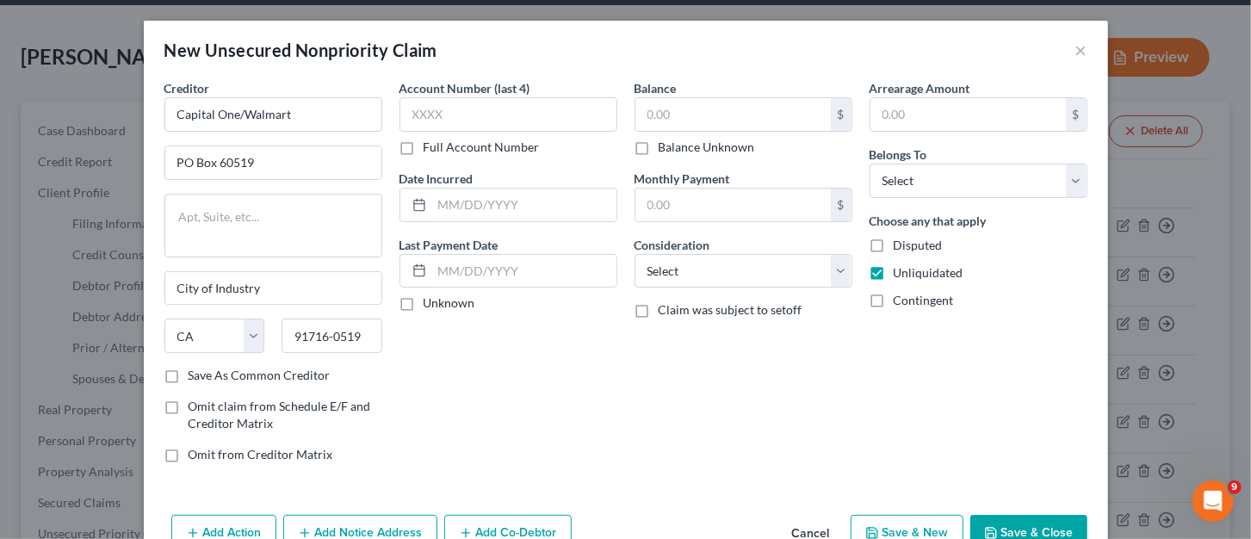
scroll to position [0, 0]
click at [300, 118] on input "Capital One/Walmart" at bounding box center [273, 114] width 218 height 34
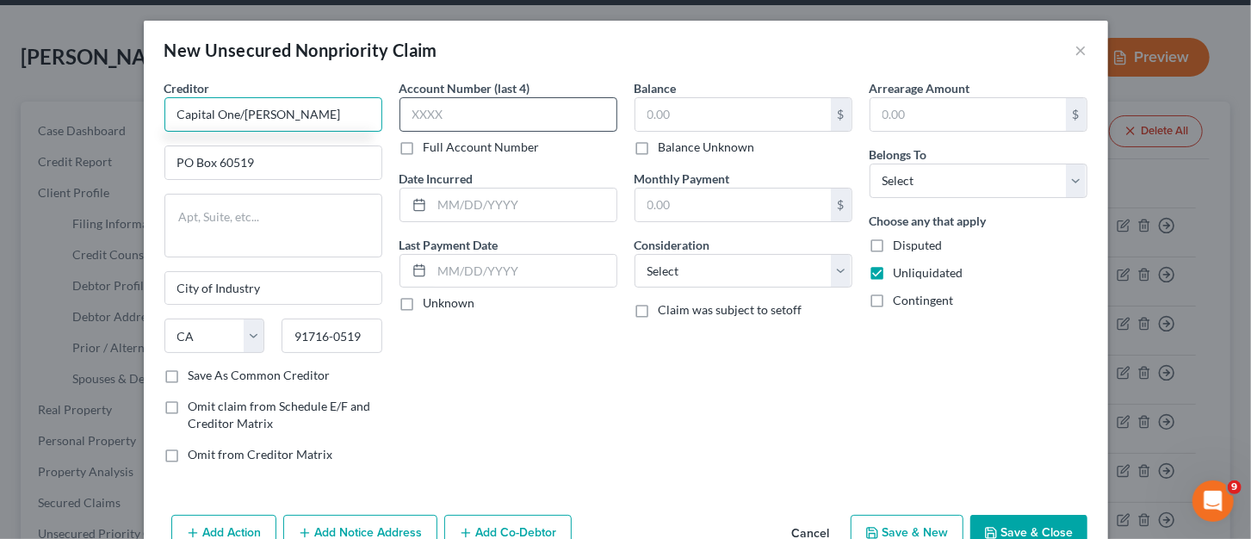
type input "Capital One/Kohl's"
click at [436, 133] on div "Account Number (last 4) Full Account Number" at bounding box center [509, 117] width 218 height 77
click at [430, 116] on input "text" at bounding box center [509, 114] width 218 height 34
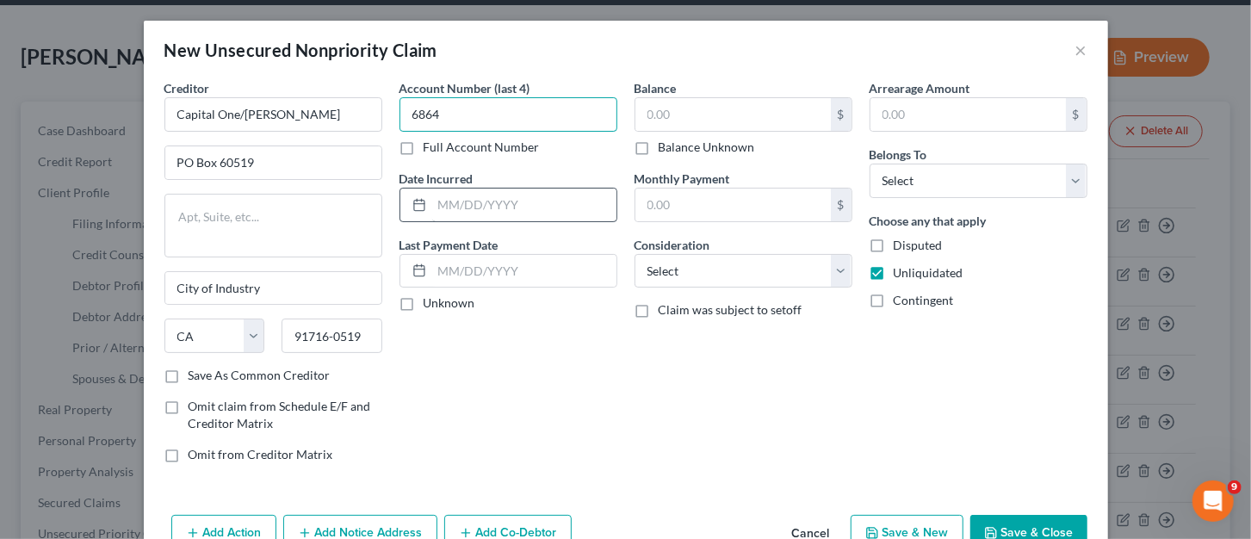
type input "6864"
click at [485, 200] on input "text" at bounding box center [524, 205] width 184 height 33
type input "11/2024"
click at [653, 116] on input "text" at bounding box center [732, 114] width 195 height 33
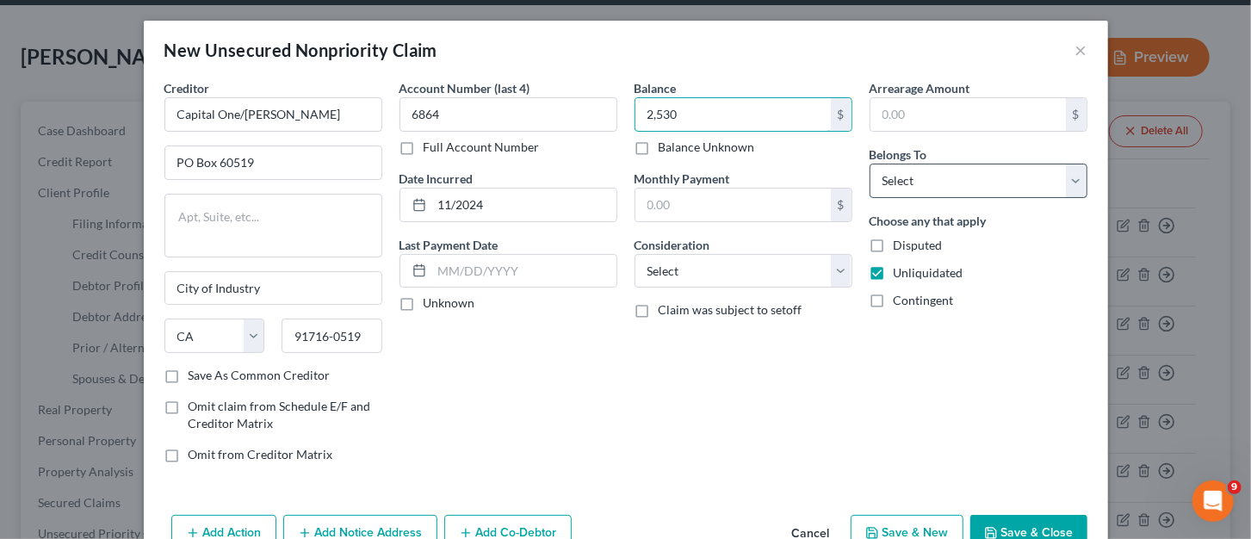
type input "2,530"
click at [1031, 177] on select "Select Debtor 1 Only Debtor 2 Only Debtor 1 And Debtor 2 Only At Least One Of T…" at bounding box center [979, 181] width 218 height 34
select select "0"
click at [870, 164] on select "Select Debtor 1 Only Debtor 2 Only Debtor 1 And Debtor 2 Only At Least One Of T…" at bounding box center [979, 181] width 218 height 34
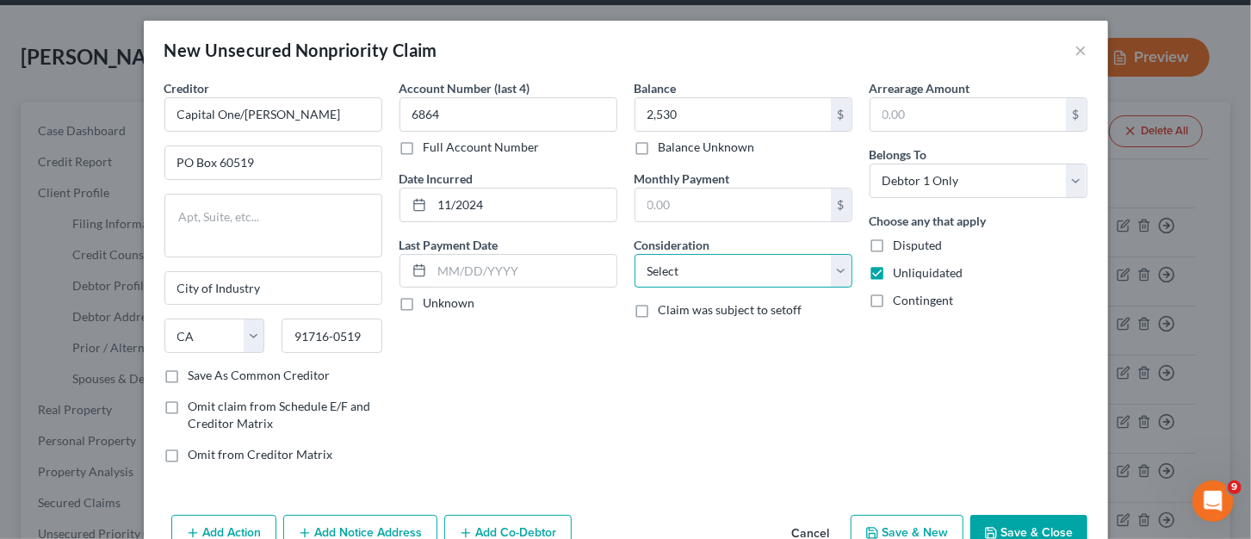
click at [836, 274] on select "Select Cable / Satellite Services Collection Agency Credit Card Debt Debt Couns…" at bounding box center [744, 271] width 218 height 34
select select "2"
click at [635, 254] on select "Select Cable / Satellite Services Collection Agency Credit Card Debt Debt Couns…" at bounding box center [744, 271] width 218 height 34
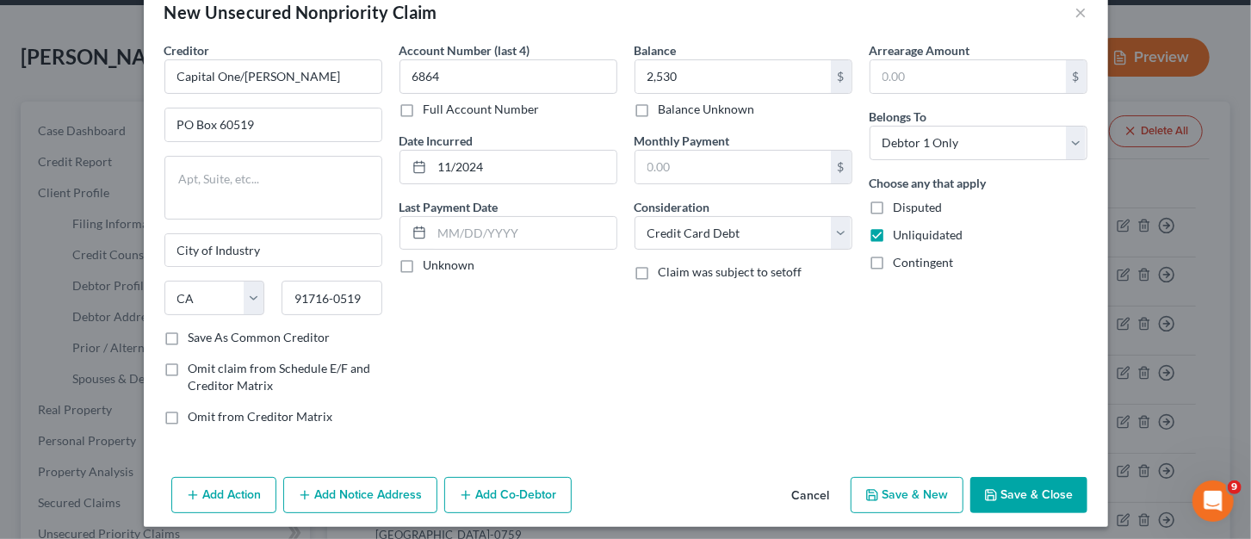
scroll to position [40, 0]
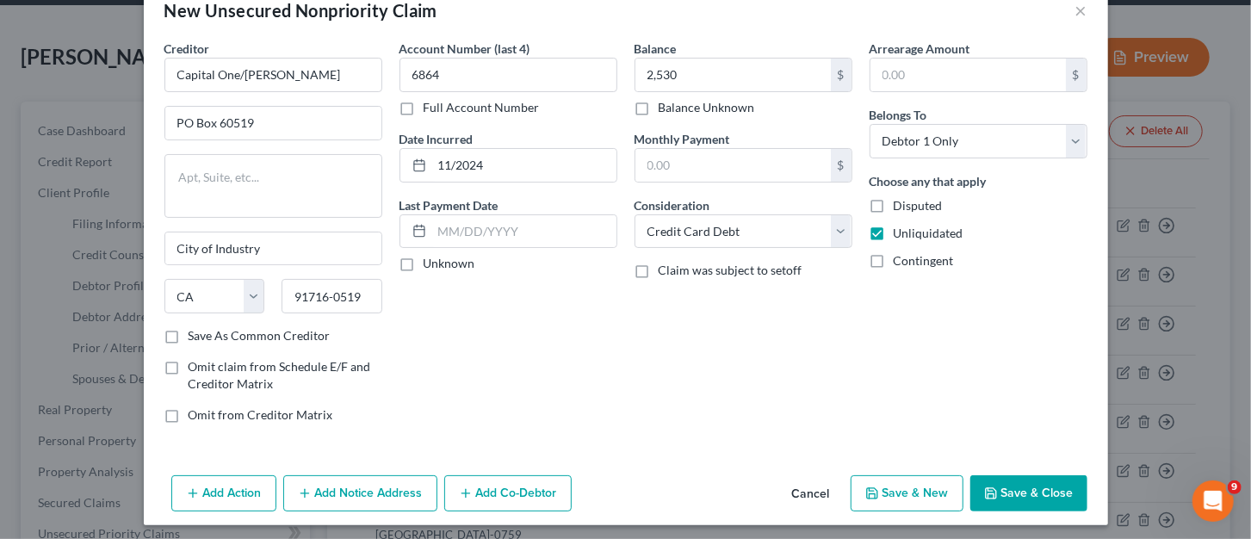
click at [924, 493] on button "Save & New" at bounding box center [907, 493] width 113 height 36
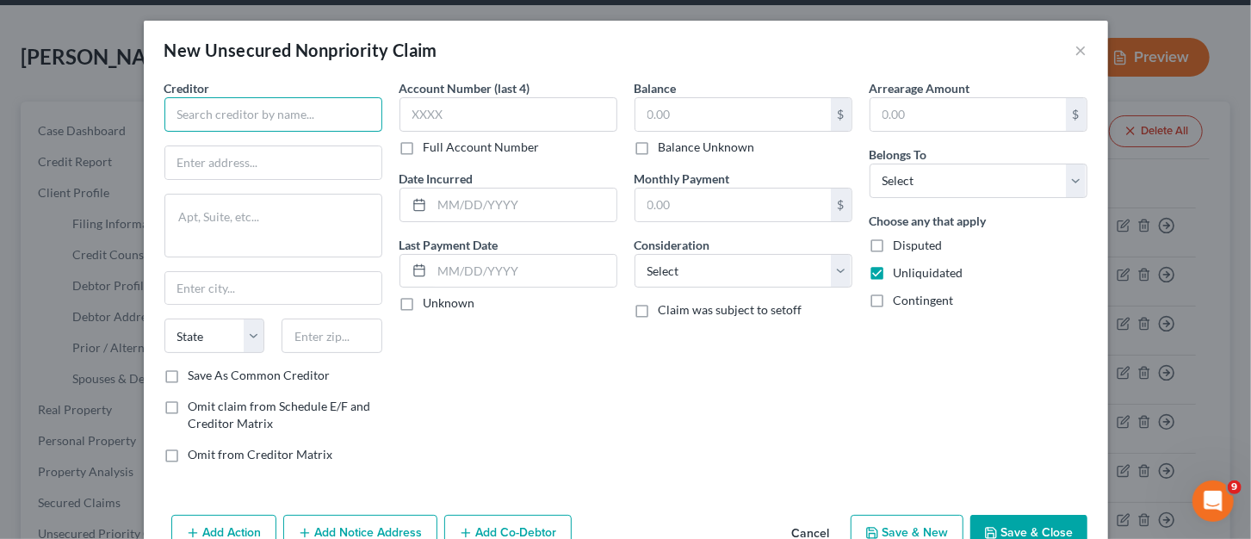
click at [270, 103] on input "text" at bounding box center [273, 114] width 218 height 34
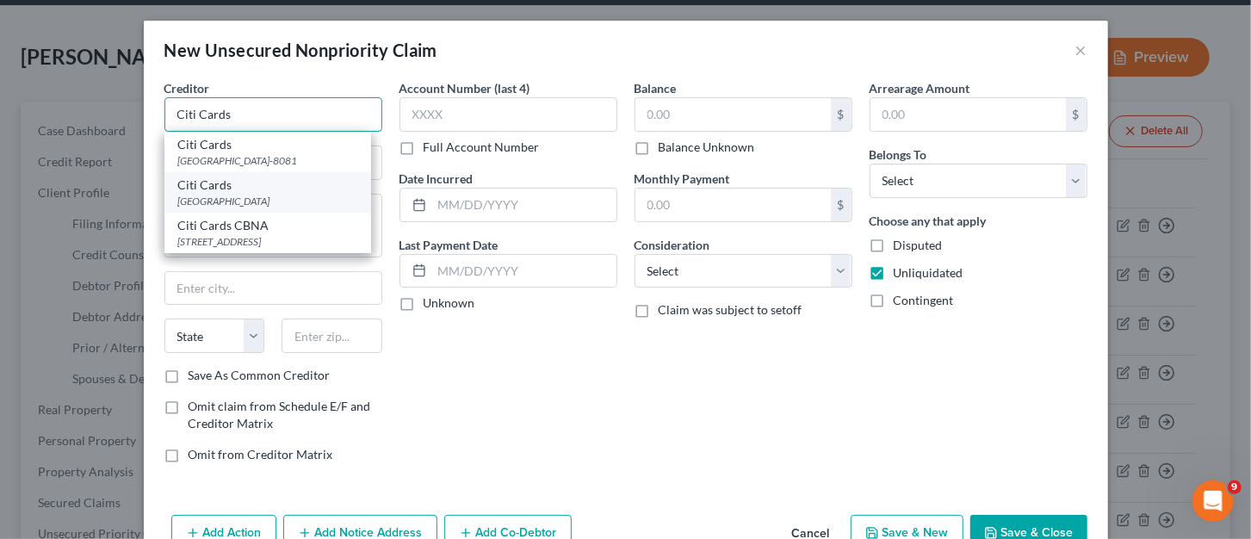
type input "Citi Cards"
click at [269, 196] on div "PO Box 78019, Phoenix, AZ 85062" at bounding box center [267, 201] width 179 height 15
type input "PO Box 78019"
type input "Phoenix"
select select "3"
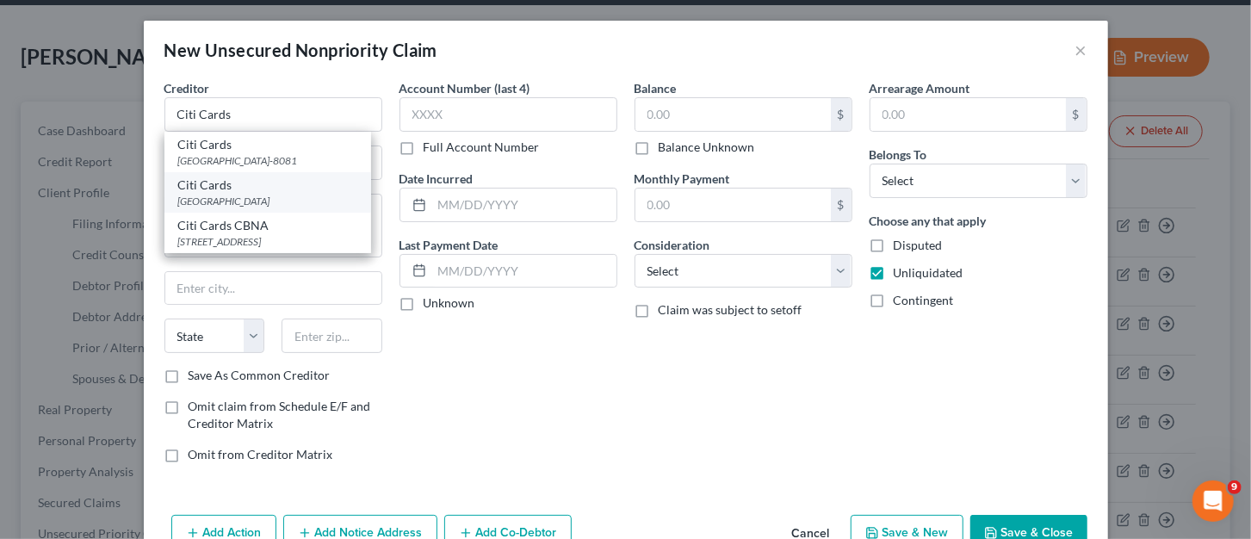
type input "85062"
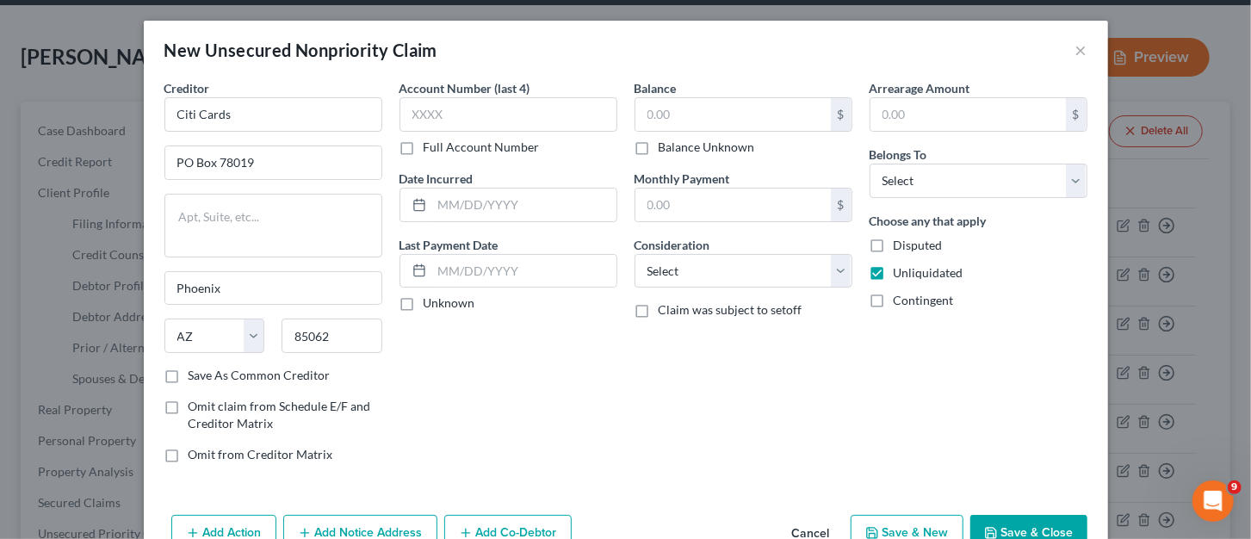
click at [682, 466] on div "Balance $ Balance Unknown Balance Undetermined $ Balance Unknown Monthly Paymen…" at bounding box center [743, 278] width 235 height 398
click at [452, 116] on input "text" at bounding box center [509, 114] width 218 height 34
type input "9967"
click at [660, 113] on input "text" at bounding box center [732, 114] width 195 height 33
type input "3,048"
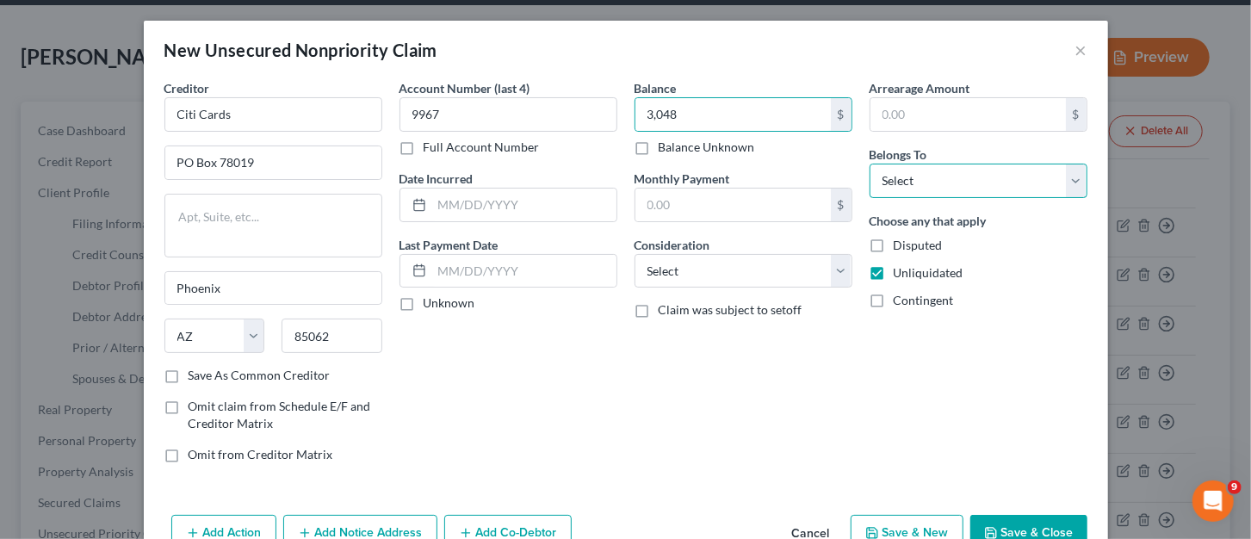
click at [927, 183] on select "Select Debtor 1 Only Debtor 2 Only Debtor 1 And Debtor 2 Only At Least One Of T…" at bounding box center [979, 181] width 218 height 34
select select "0"
click at [870, 164] on select "Select Debtor 1 Only Debtor 2 Only Debtor 1 And Debtor 2 Only At Least One Of T…" at bounding box center [979, 181] width 218 height 34
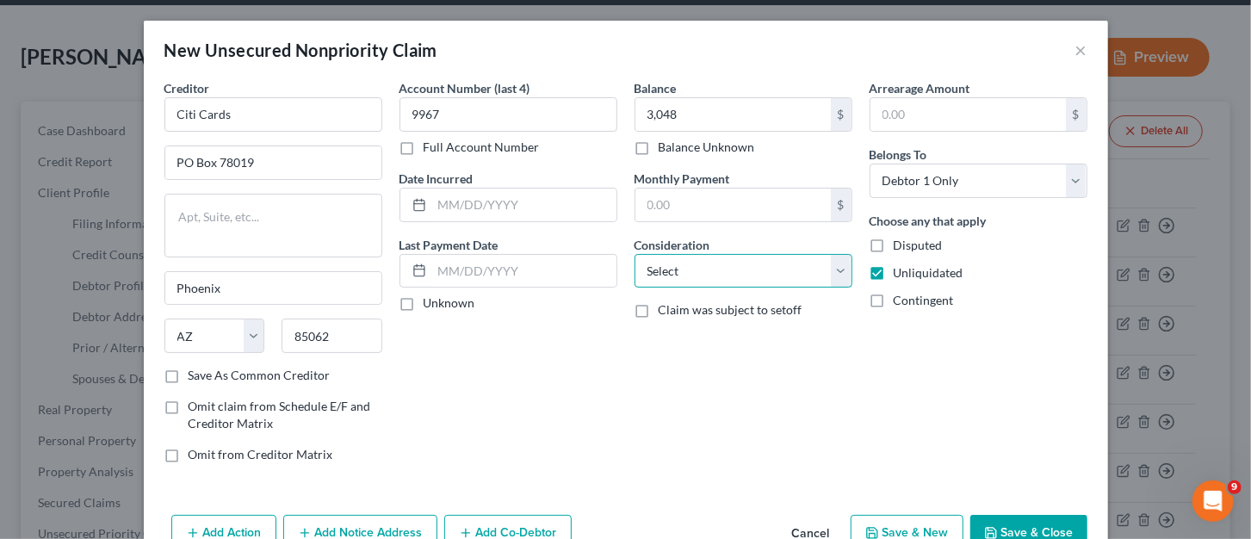
click at [839, 276] on select "Select Cable / Satellite Services Collection Agency Credit Card Debt Debt Couns…" at bounding box center [744, 271] width 218 height 34
select select "2"
click at [635, 254] on select "Select Cable / Satellite Services Collection Agency Credit Card Debt Debt Couns…" at bounding box center [744, 271] width 218 height 34
click at [878, 536] on button "Save & New" at bounding box center [907, 533] width 113 height 36
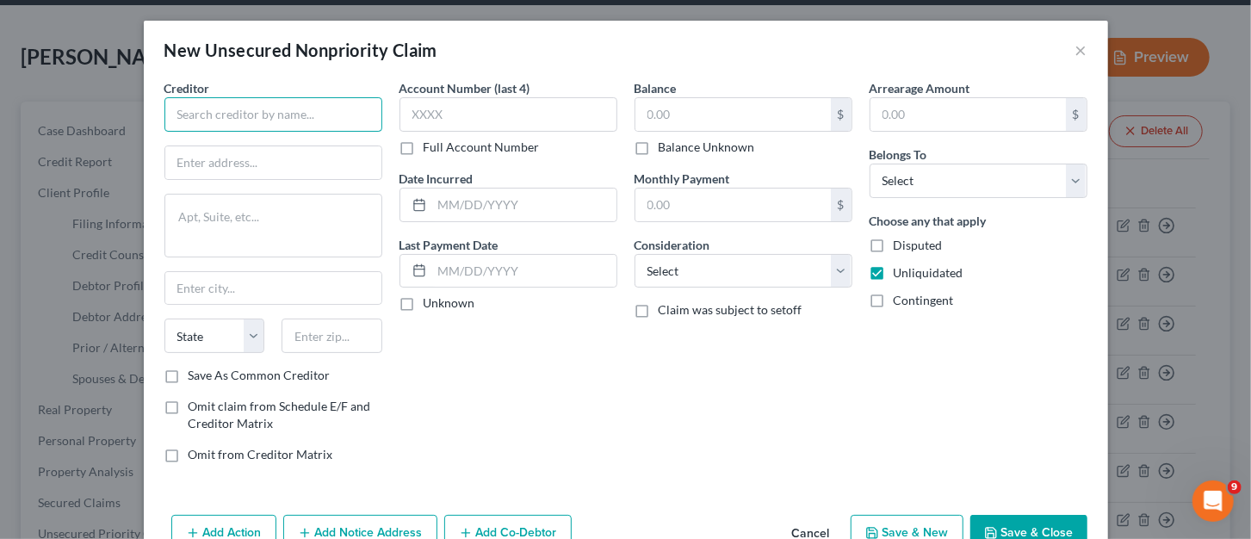
click at [202, 115] on input "text" at bounding box center [273, 114] width 218 height 34
type input "Barclays"
click at [232, 170] on input "text" at bounding box center [273, 162] width 216 height 33
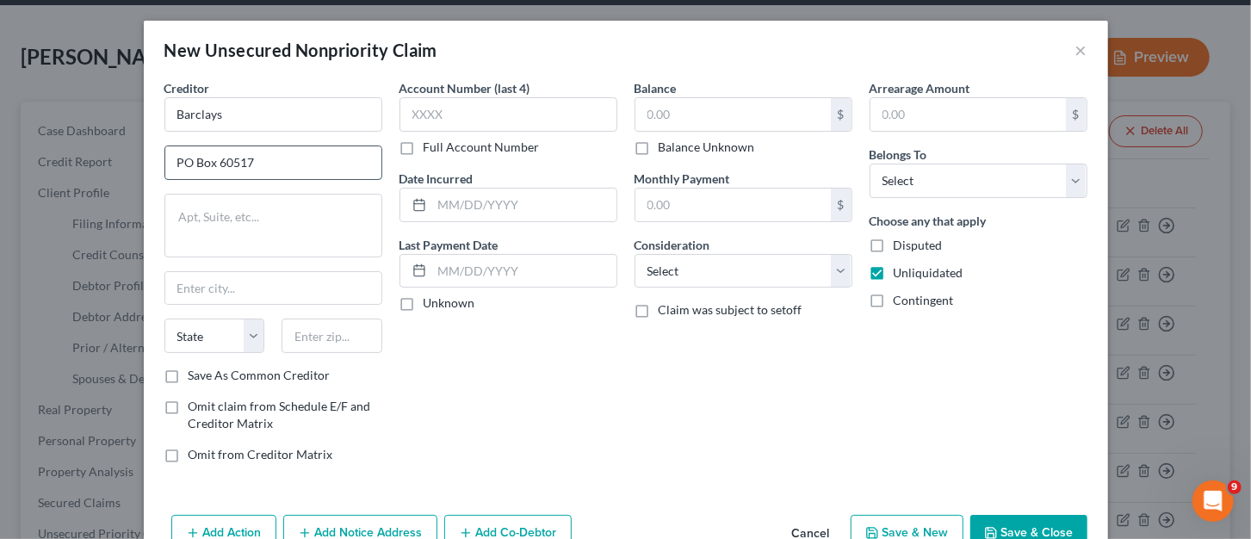
type input "PO Box 60517"
type input "City of Industry"
select select "4"
type input "91716-0517"
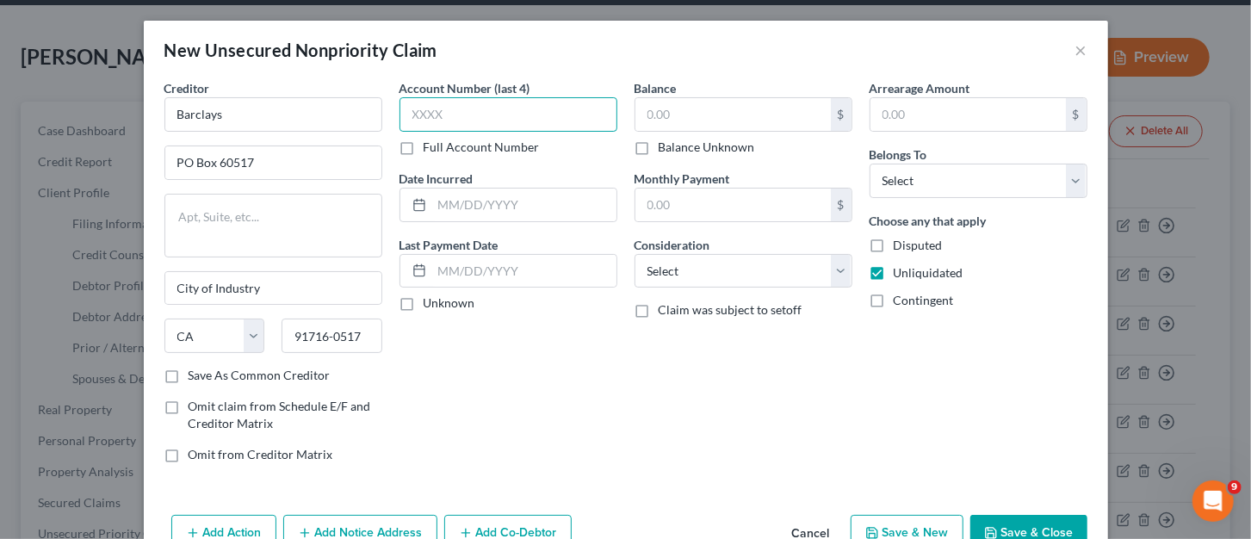
click at [443, 113] on input "text" at bounding box center [509, 114] width 218 height 34
type input "2213"
click at [509, 208] on input "text" at bounding box center [524, 205] width 184 height 33
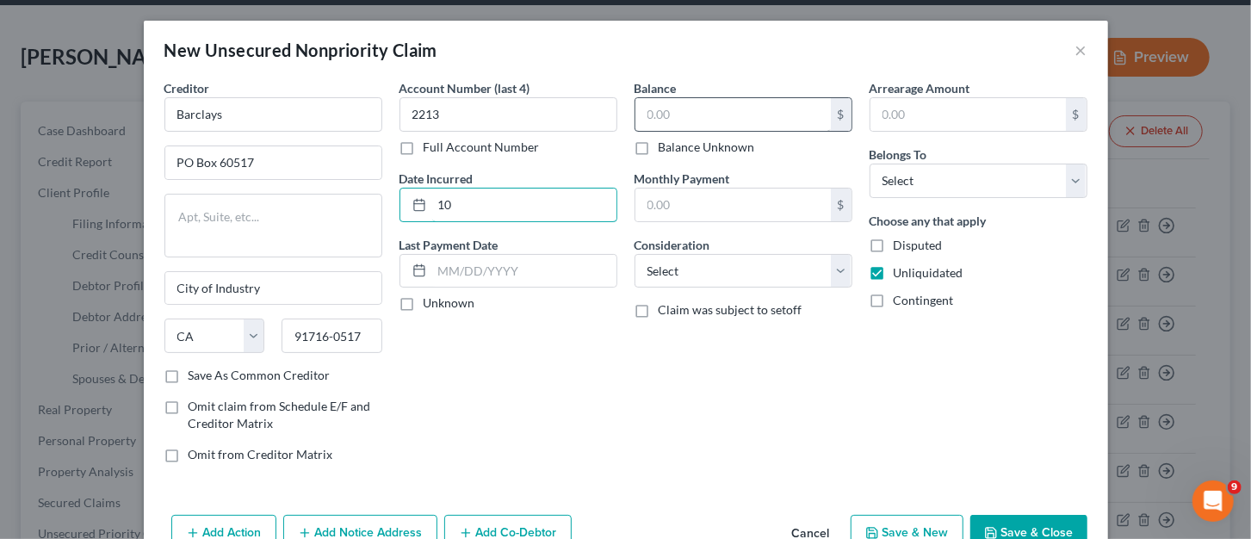
type input "1"
type input "10/2024"
click at [728, 110] on input "text" at bounding box center [732, 114] width 195 height 33
type input "1,021"
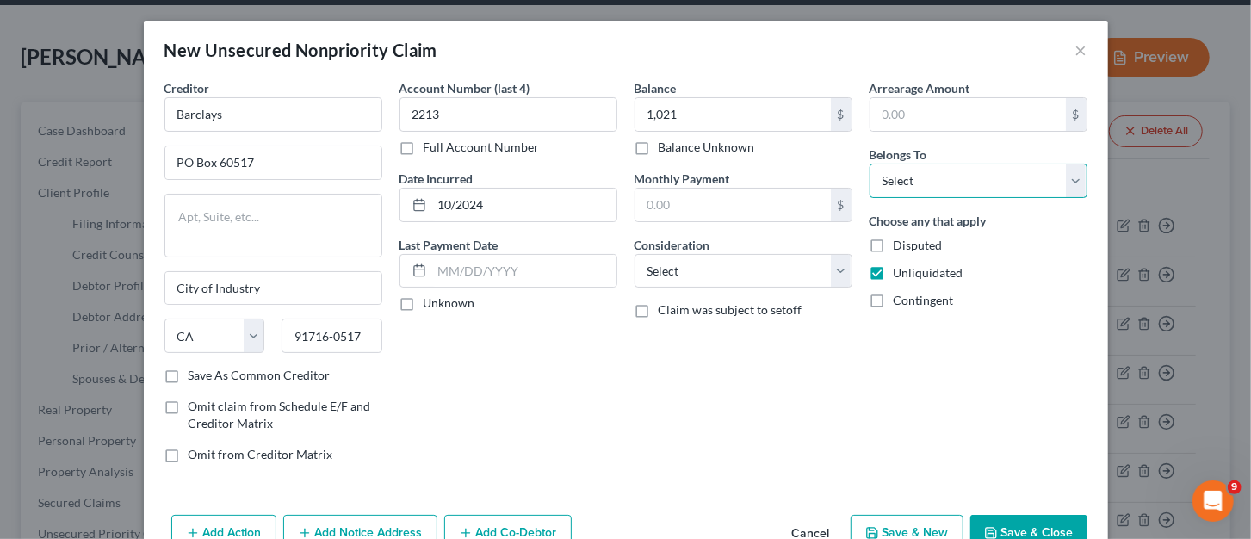
click at [893, 183] on select "Select Debtor 1 Only Debtor 2 Only Debtor 1 And Debtor 2 Only At Least One Of T…" at bounding box center [979, 181] width 218 height 34
select select "0"
click at [870, 164] on select "Select Debtor 1 Only Debtor 2 Only Debtor 1 And Debtor 2 Only At Least One Of T…" at bounding box center [979, 181] width 218 height 34
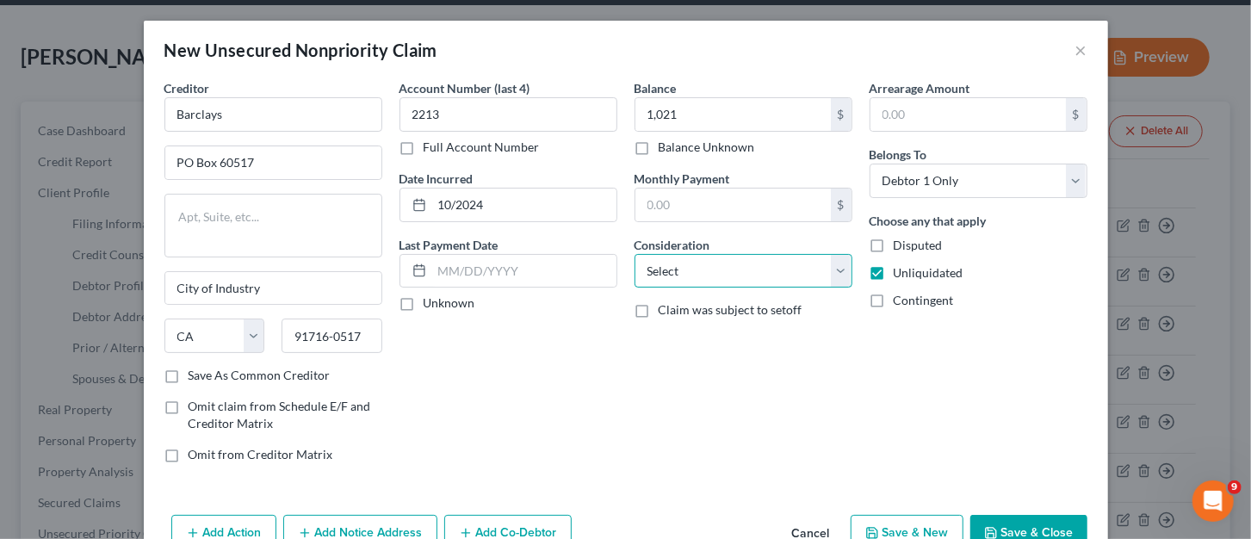
click at [839, 272] on select "Select Cable / Satellite Services Collection Agency Credit Card Debt Debt Couns…" at bounding box center [744, 271] width 218 height 34
select select "2"
click at [635, 254] on select "Select Cable / Satellite Services Collection Agency Credit Card Debt Debt Couns…" at bounding box center [744, 271] width 218 height 34
click at [925, 530] on button "Save & New" at bounding box center [907, 533] width 113 height 36
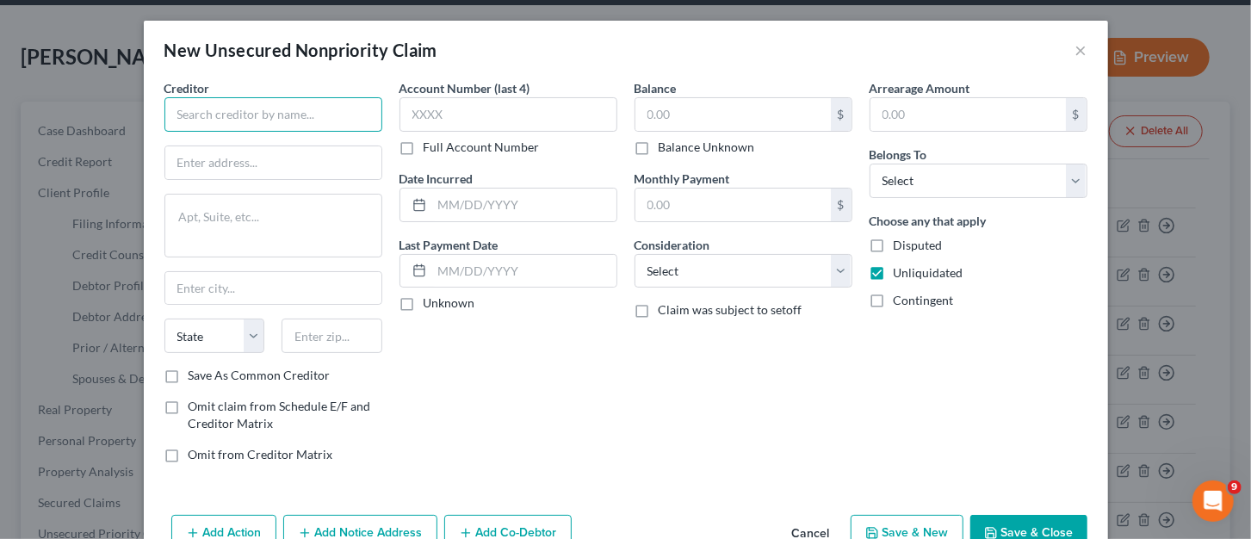
click at [316, 116] on input "text" at bounding box center [273, 114] width 218 height 34
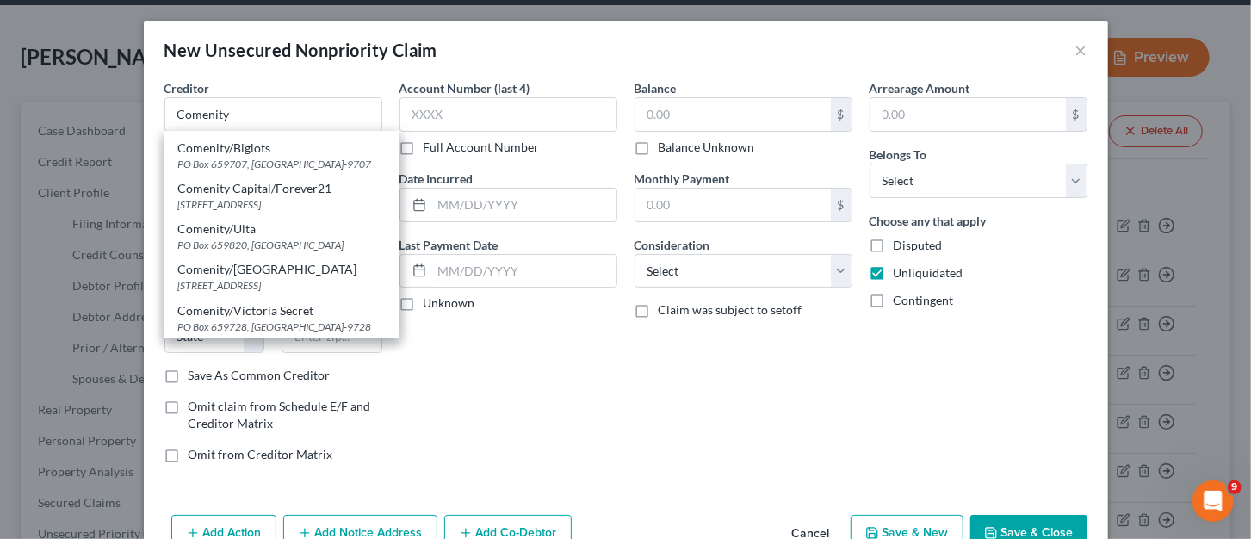
scroll to position [106, 0]
click at [239, 319] on div "PO Box 659728, San Antonio, TX 78265-9728" at bounding box center [282, 326] width 208 height 15
type input "Comenity/Victoria Secret"
type input "PO Box 659728"
type input "San Antonio"
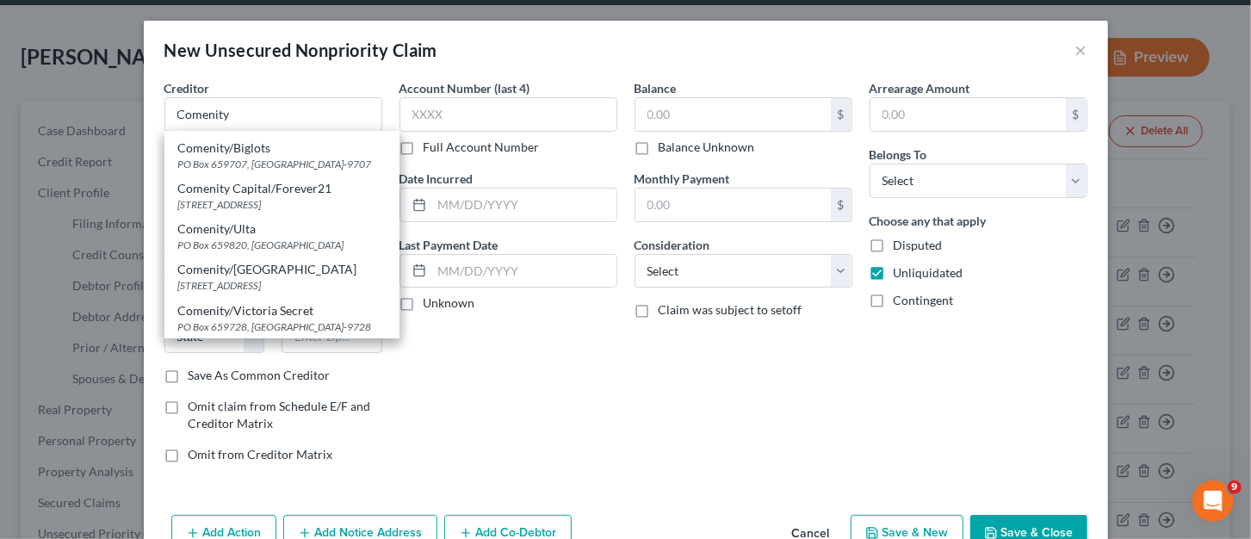
select select "45"
type input "78265-9728"
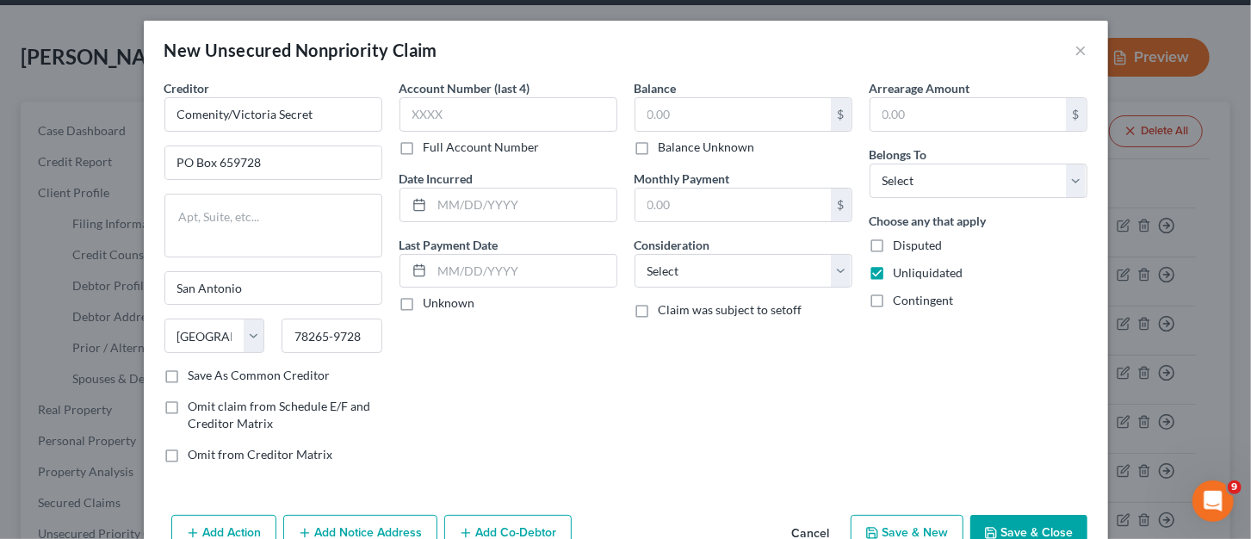
scroll to position [0, 0]
click at [315, 110] on input "Comenity/Victoria Secret" at bounding box center [273, 114] width 218 height 34
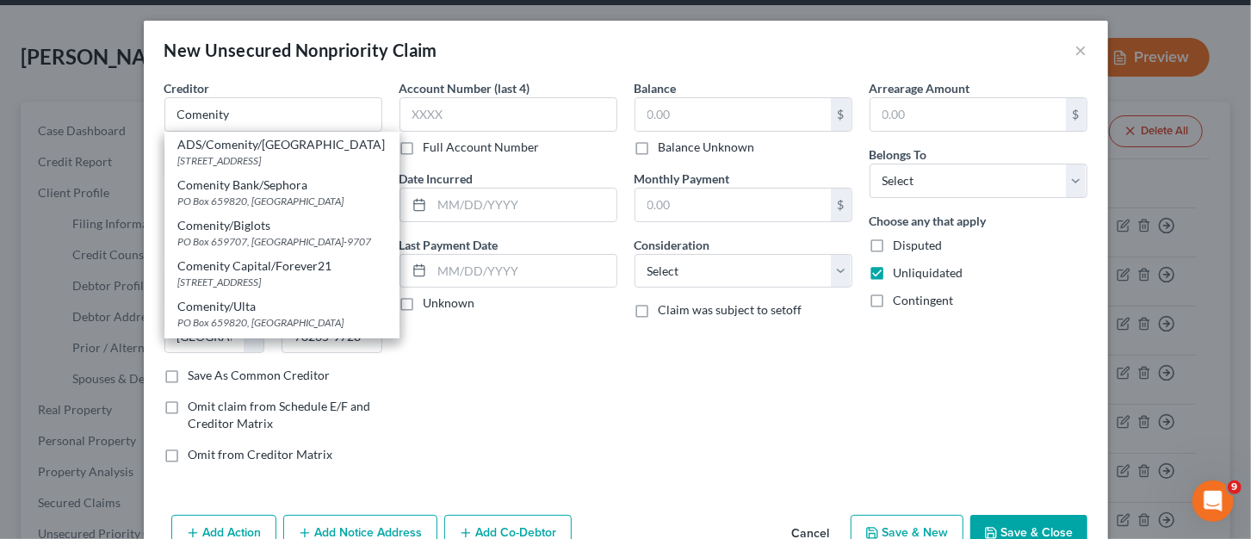
click at [278, 153] on div "PO Box 182789, Columbus, OH 43218" at bounding box center [282, 160] width 208 height 15
type input "ADS/Comenity/Victoria"
type input "PO Box 182789"
type input "Columbus"
select select "36"
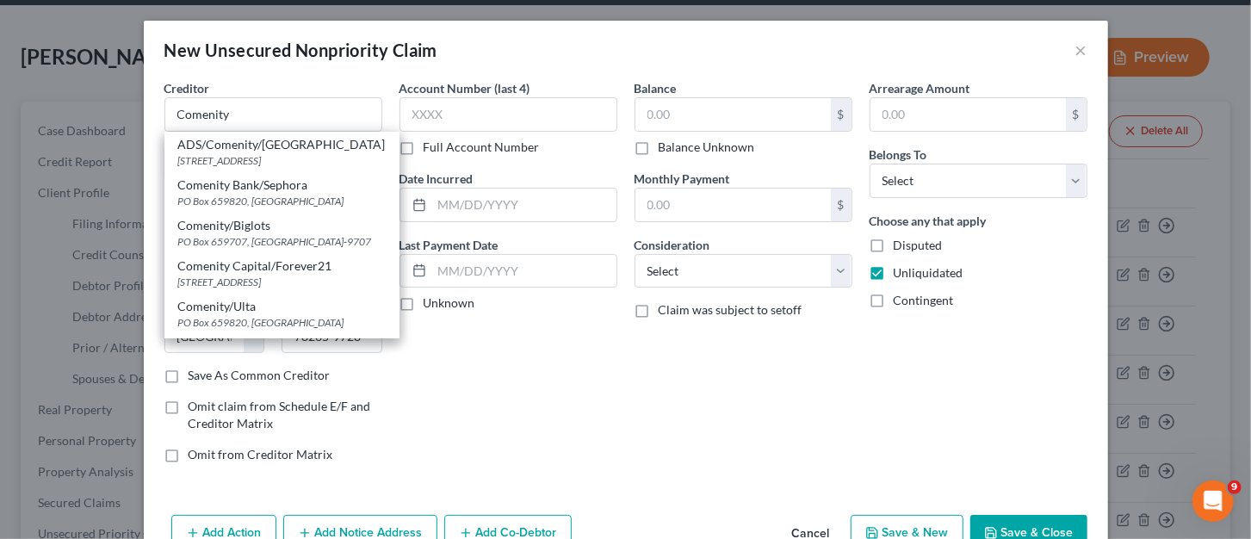
type input "43218"
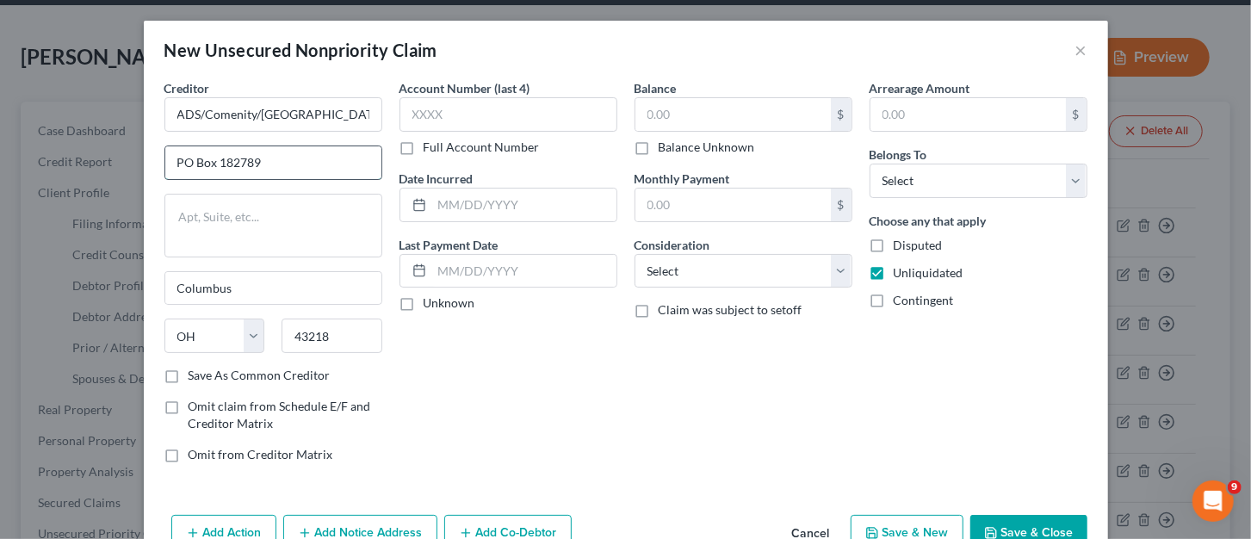
click at [273, 170] on input "PO Box 182789" at bounding box center [273, 162] width 216 height 33
click at [306, 113] on input "ADS/Comenity/Victoria" at bounding box center [273, 114] width 218 height 34
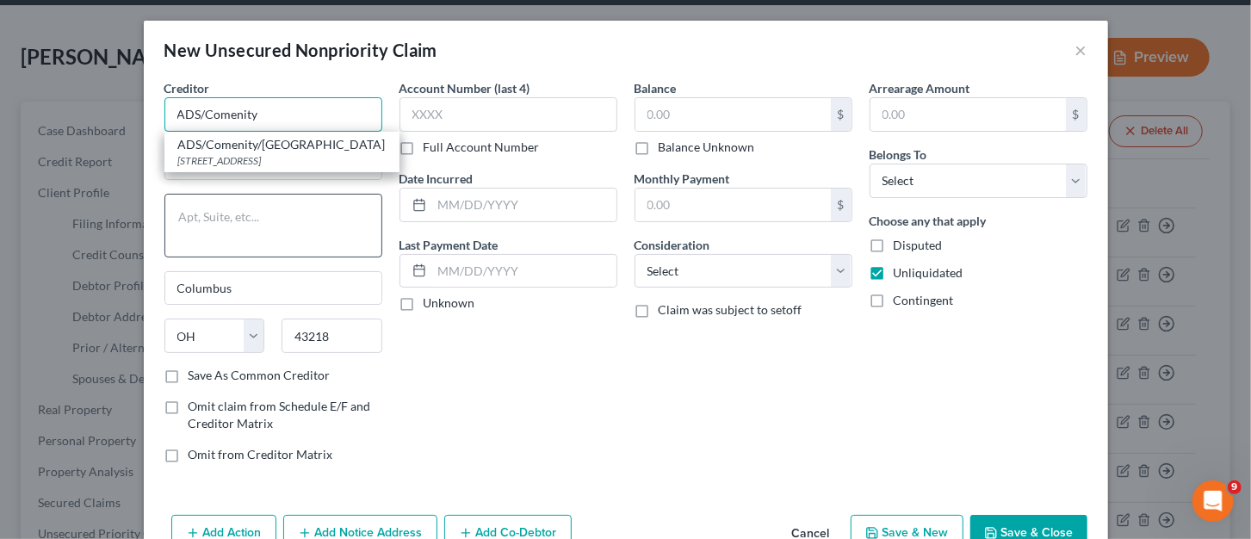
type input "ADS/Comenity"
click at [269, 201] on textarea at bounding box center [273, 226] width 218 height 64
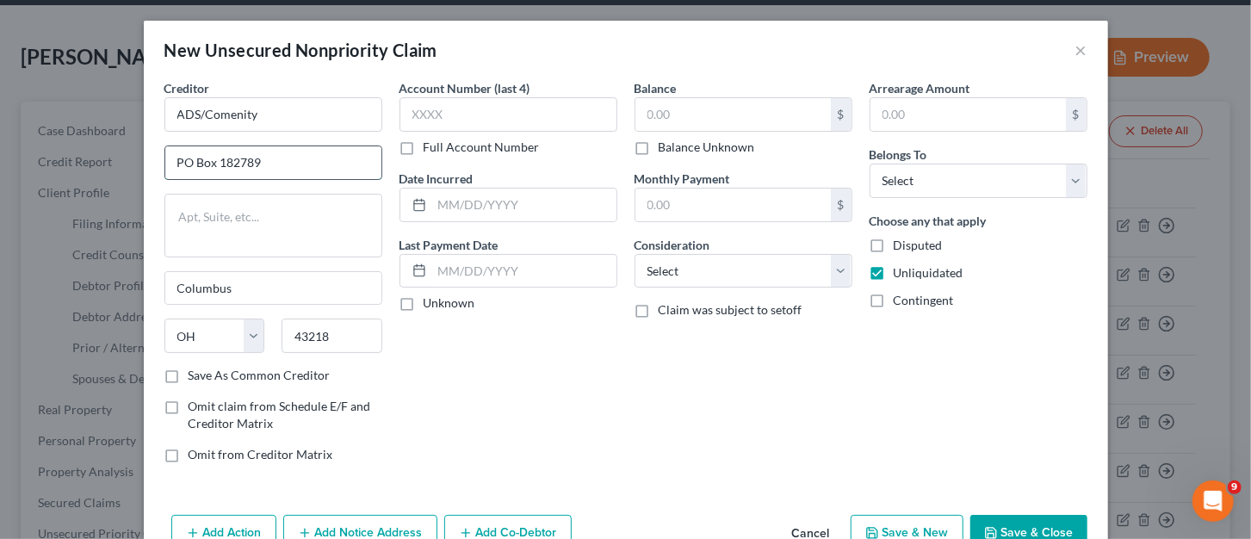
click at [278, 160] on input "PO Box 182789" at bounding box center [273, 162] width 216 height 33
type input "PO Box"
drag, startPoint x: 287, startPoint y: 119, endPoint x: 81, endPoint y: 124, distance: 205.8
click at [87, 126] on div "New Unsecured Nonpriority Claim × Creditor * ADS/Comenity PO Box Columbus State…" at bounding box center [625, 269] width 1251 height 539
type input "Comenity"
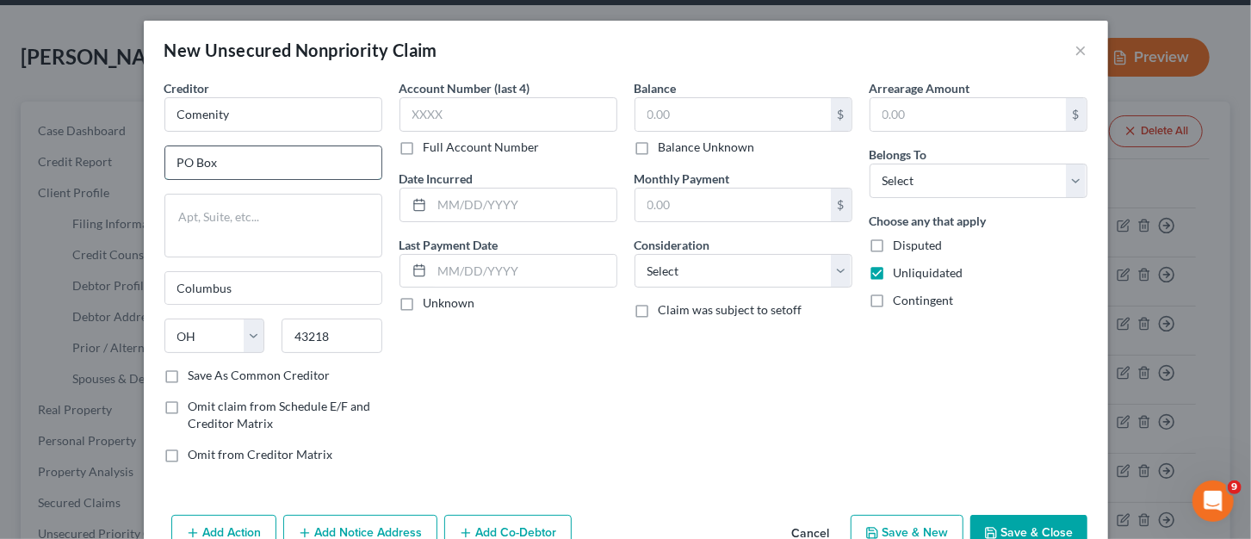
click at [245, 152] on input "PO Box" at bounding box center [273, 162] width 216 height 33
click at [654, 484] on div "Creditor * Comenity PO Box Columbus State AL AK AR AZ CA CO CT DE DC FL GA GU H…" at bounding box center [626, 293] width 964 height 429
click at [250, 164] on input "PO Box" at bounding box center [273, 162] width 216 height 33
type input "PO Box 650967"
drag, startPoint x: 265, startPoint y: 286, endPoint x: 148, endPoint y: 303, distance: 118.4
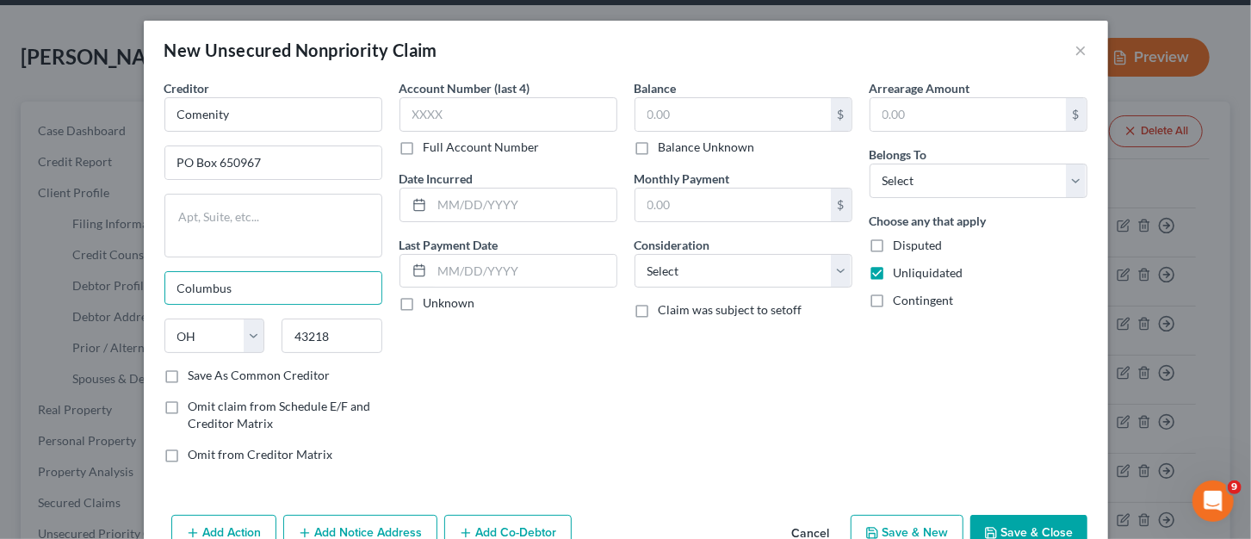
click at [156, 302] on div "Creditor * Comenity PO Box 650967 Columbus State AL AK AR AZ CA CO CT DE DC FL …" at bounding box center [273, 278] width 235 height 398
type input "Dallas"
select select "45"
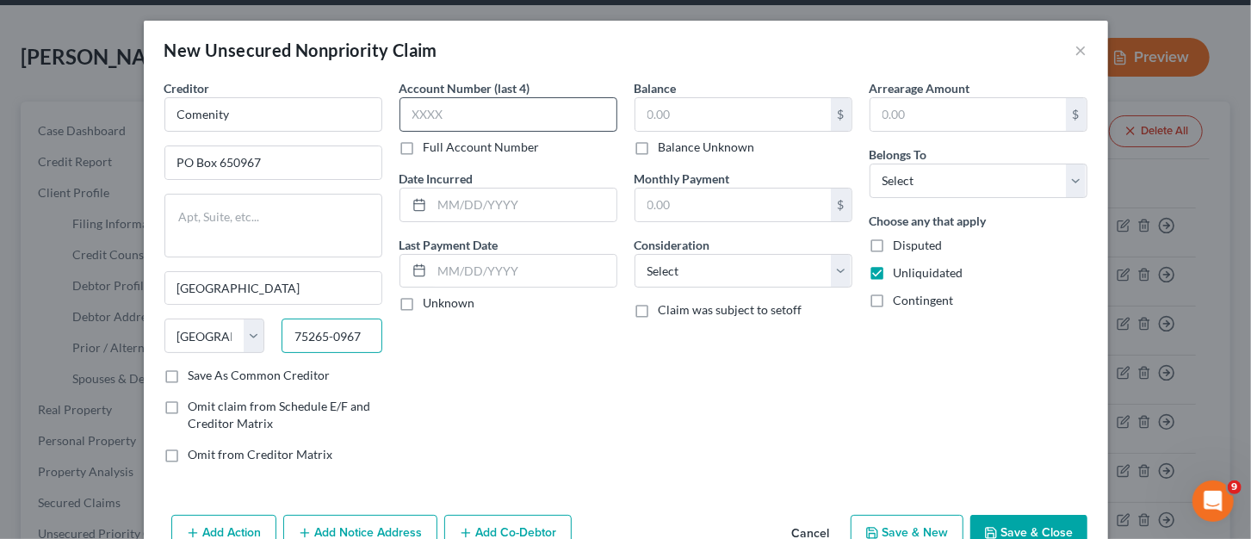
type input "75265-0967"
click at [451, 108] on input "text" at bounding box center [509, 114] width 218 height 34
type input "5895"
click at [709, 105] on input "text" at bounding box center [732, 114] width 195 height 33
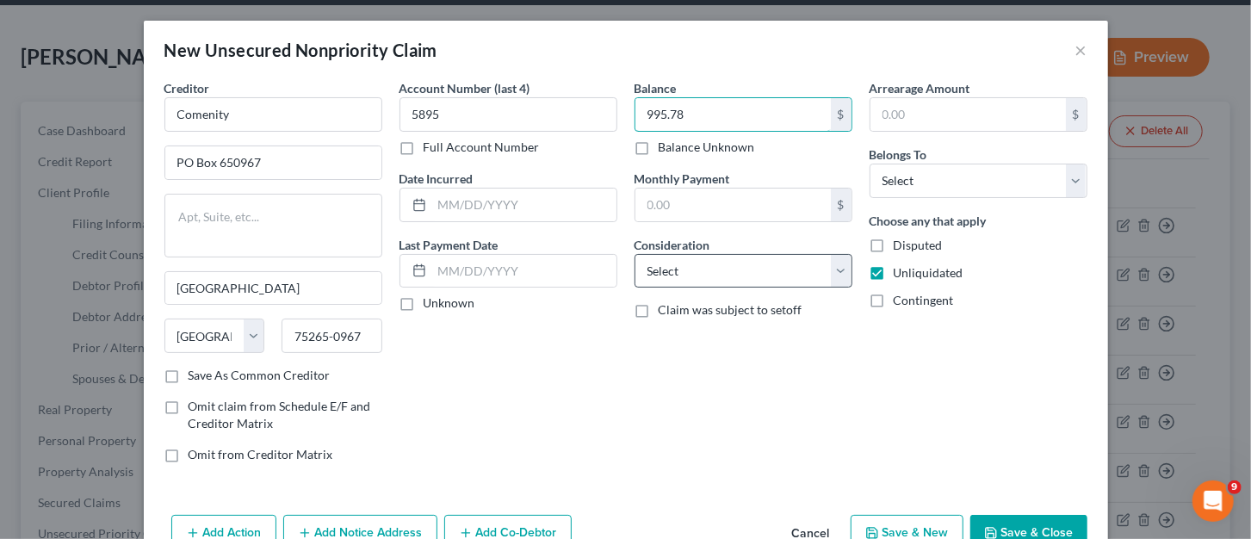
type input "995.78"
click at [829, 268] on select "Select Cable / Satellite Services Collection Agency Credit Card Debt Debt Couns…" at bounding box center [744, 271] width 218 height 34
select select "2"
click at [635, 254] on select "Select Cable / Satellite Services Collection Agency Credit Card Debt Debt Couns…" at bounding box center [744, 271] width 218 height 34
click at [713, 113] on input "995.78" at bounding box center [732, 114] width 195 height 33
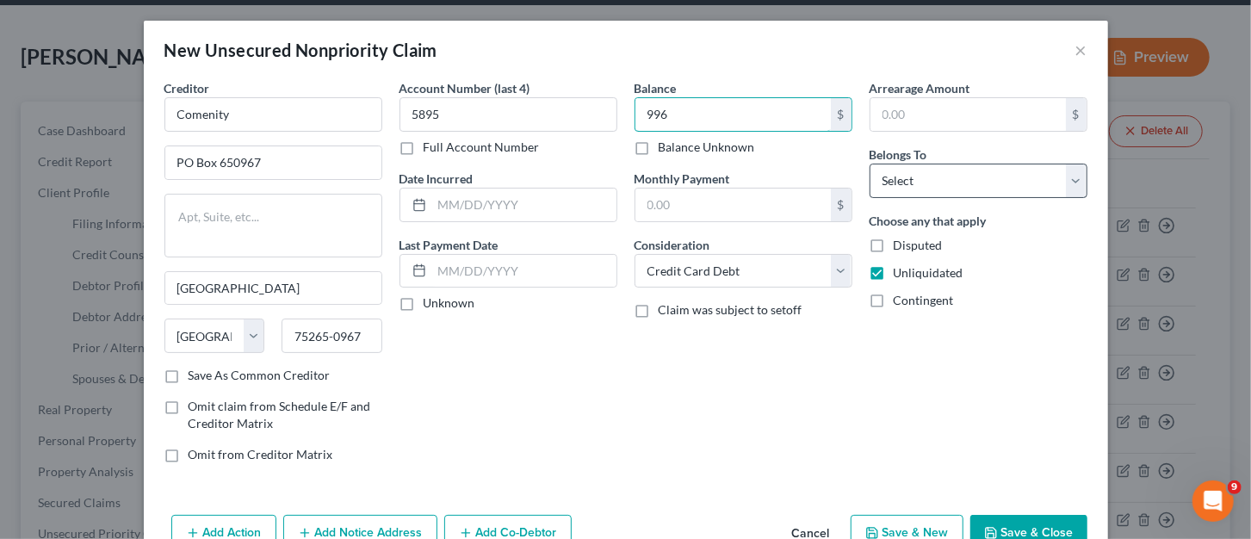
type input "996"
click at [974, 177] on select "Select Debtor 1 Only Debtor 2 Only Debtor 1 And Debtor 2 Only At Least One Of T…" at bounding box center [979, 181] width 218 height 34
select select "0"
click at [870, 164] on select "Select Debtor 1 Only Debtor 2 Only Debtor 1 And Debtor 2 Only At Least One Of T…" at bounding box center [979, 181] width 218 height 34
click at [921, 530] on button "Save & New" at bounding box center [907, 533] width 113 height 36
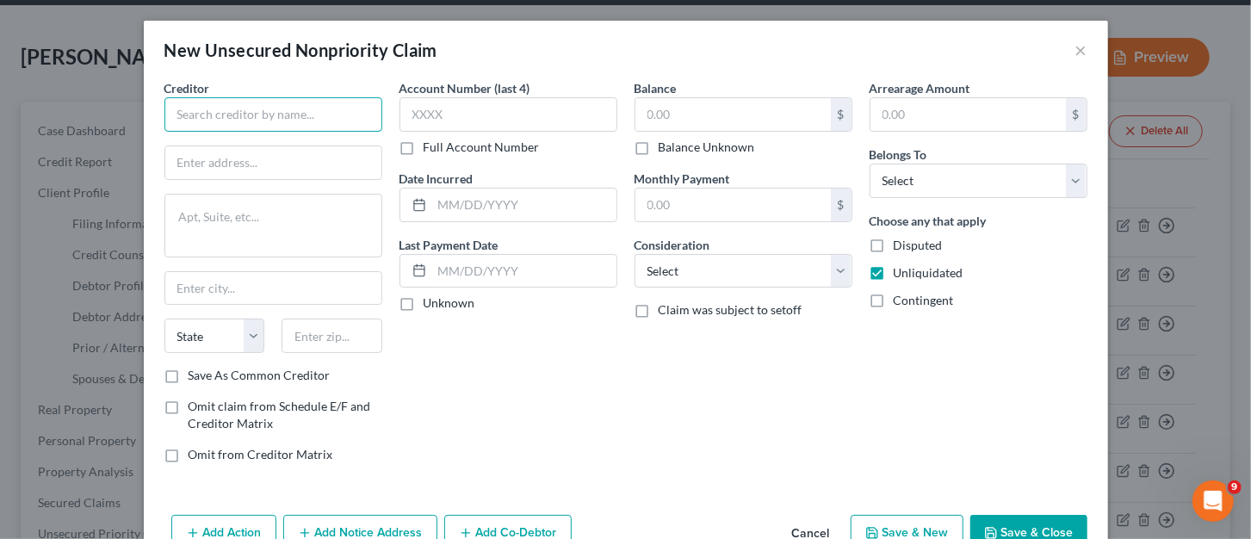
click at [229, 121] on input "text" at bounding box center [273, 114] width 218 height 34
type input "Sam's Club MC/Synchrony Bank"
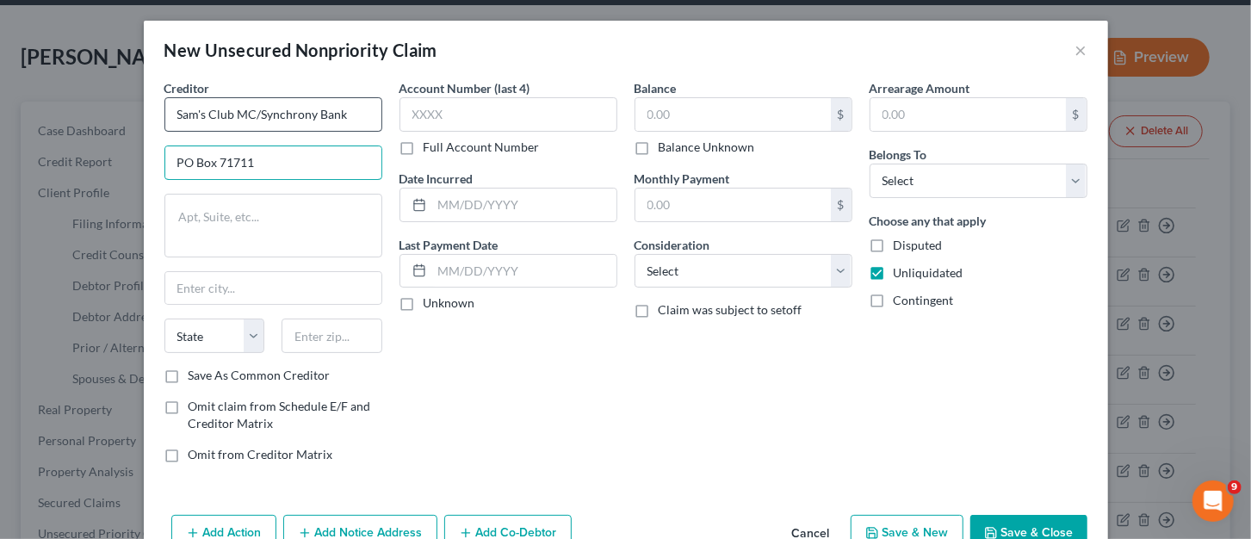
type input "PO Box 71711"
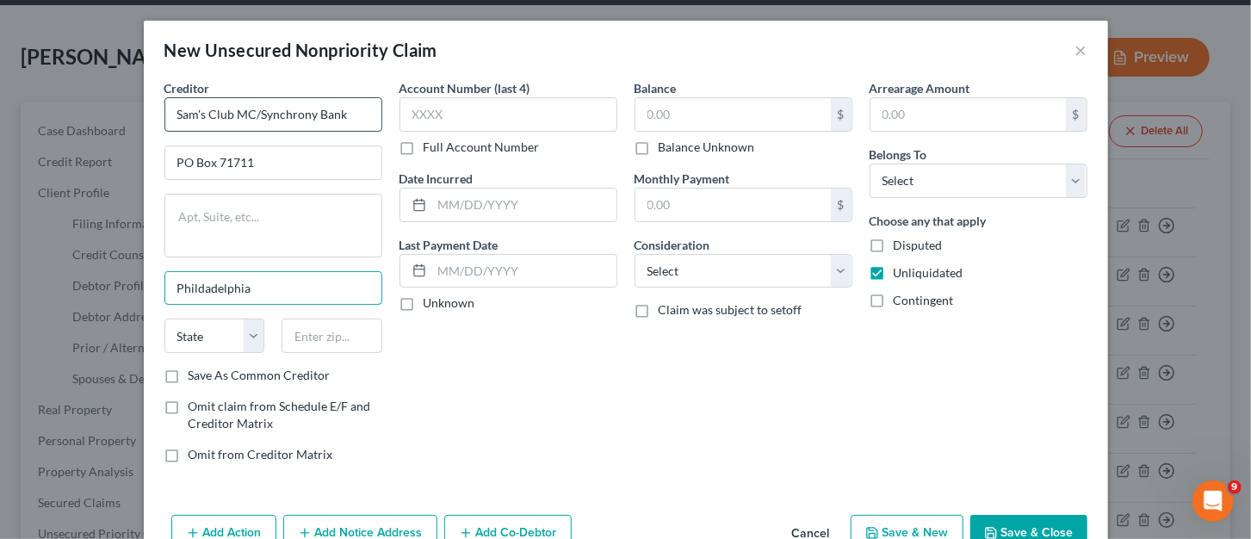
type input "Phildadelphia"
select select "39"
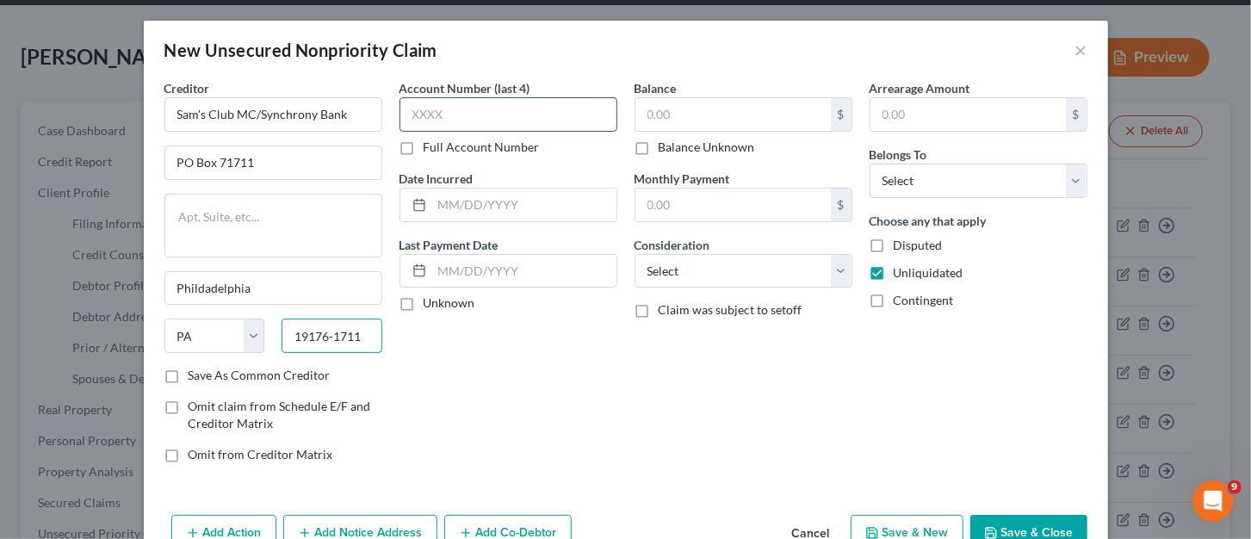
type input "19176-1711"
click at [457, 108] on input "text" at bounding box center [509, 114] width 218 height 34
type input "5391"
click at [708, 106] on input "text" at bounding box center [732, 114] width 195 height 33
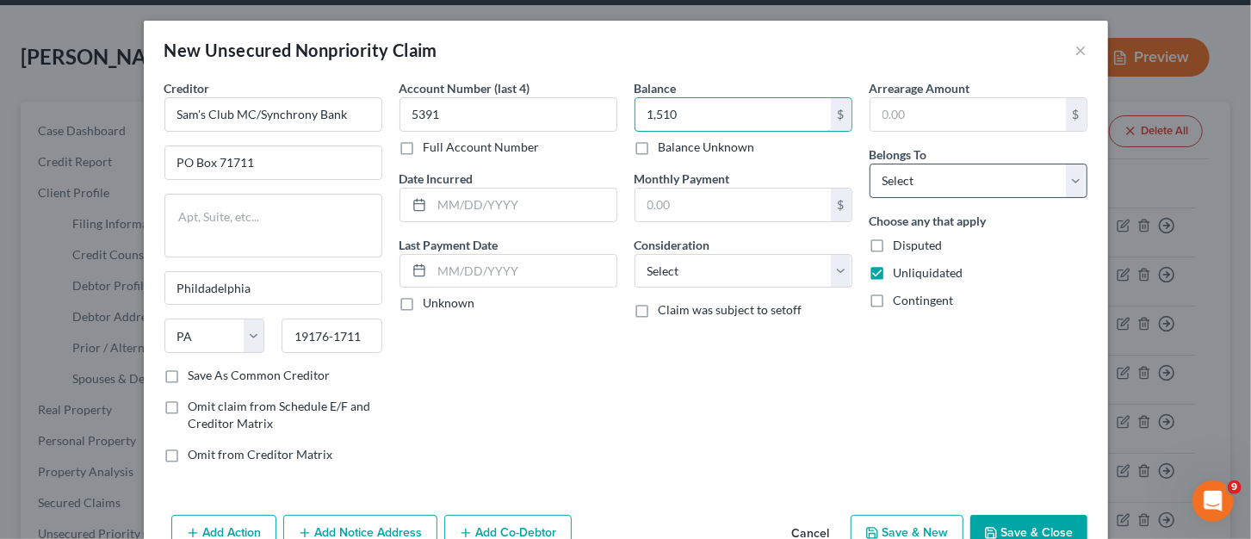
type input "1,510"
click at [975, 184] on select "Select Debtor 1 Only Debtor 2 Only Debtor 1 And Debtor 2 Only At Least One Of T…" at bounding box center [979, 181] width 218 height 34
select select "0"
click at [870, 164] on select "Select Debtor 1 Only Debtor 2 Only Debtor 1 And Debtor 2 Only At Least One Of T…" at bounding box center [979, 181] width 218 height 34
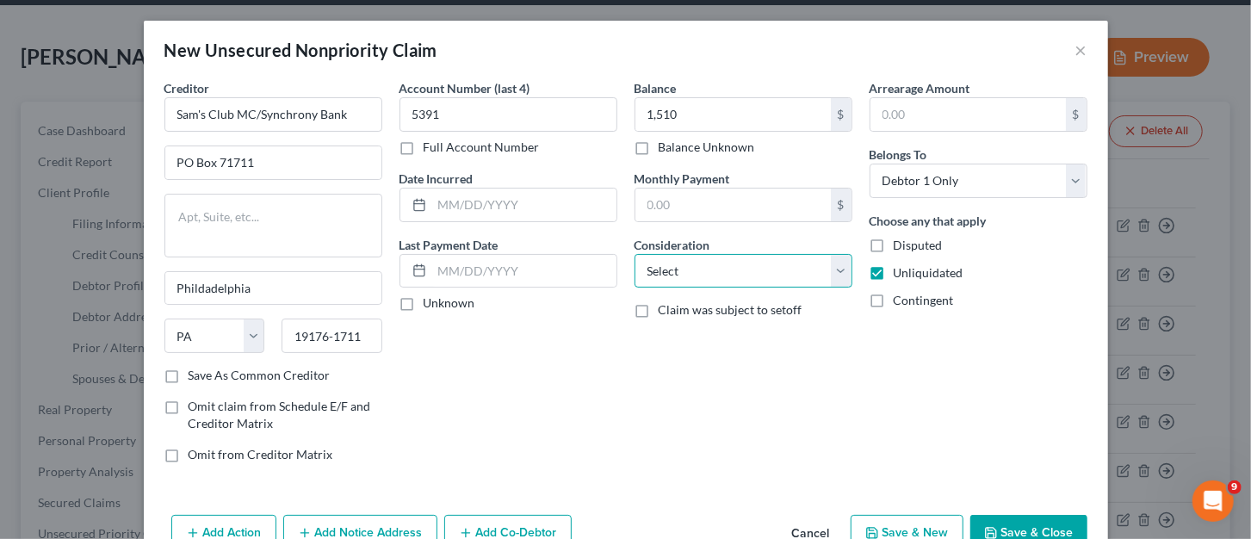
click at [833, 272] on select "Select Cable / Satellite Services Collection Agency Credit Card Debt Debt Couns…" at bounding box center [744, 271] width 218 height 34
select select "2"
click at [635, 254] on select "Select Cable / Satellite Services Collection Agency Credit Card Debt Debt Couns…" at bounding box center [744, 271] width 218 height 34
click at [914, 530] on button "Save & New" at bounding box center [907, 533] width 113 height 36
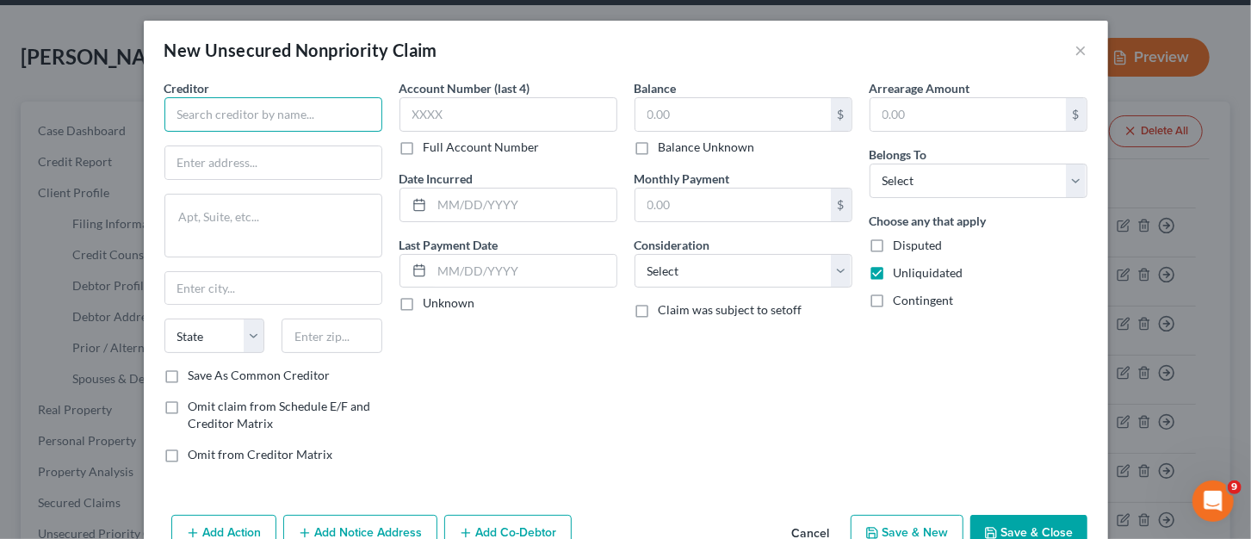
click at [201, 115] on input "text" at bounding box center [273, 114] width 218 height 34
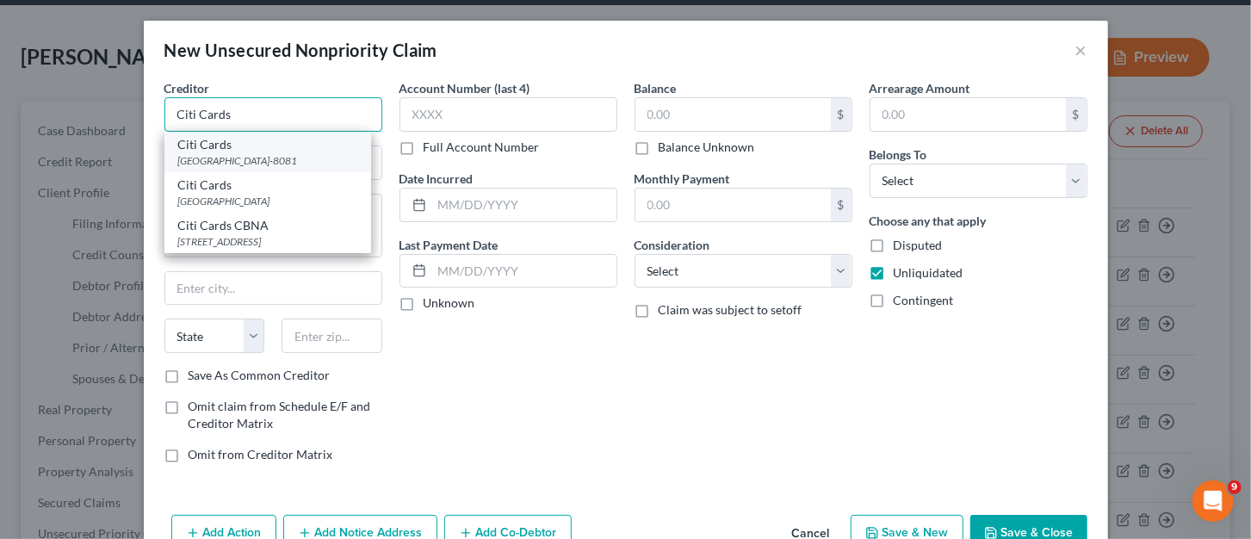
type input "Citi Cards"
click at [218, 156] on div "PO Box 78081, Phoenix, AZ 85062-8081" at bounding box center [267, 160] width 179 height 15
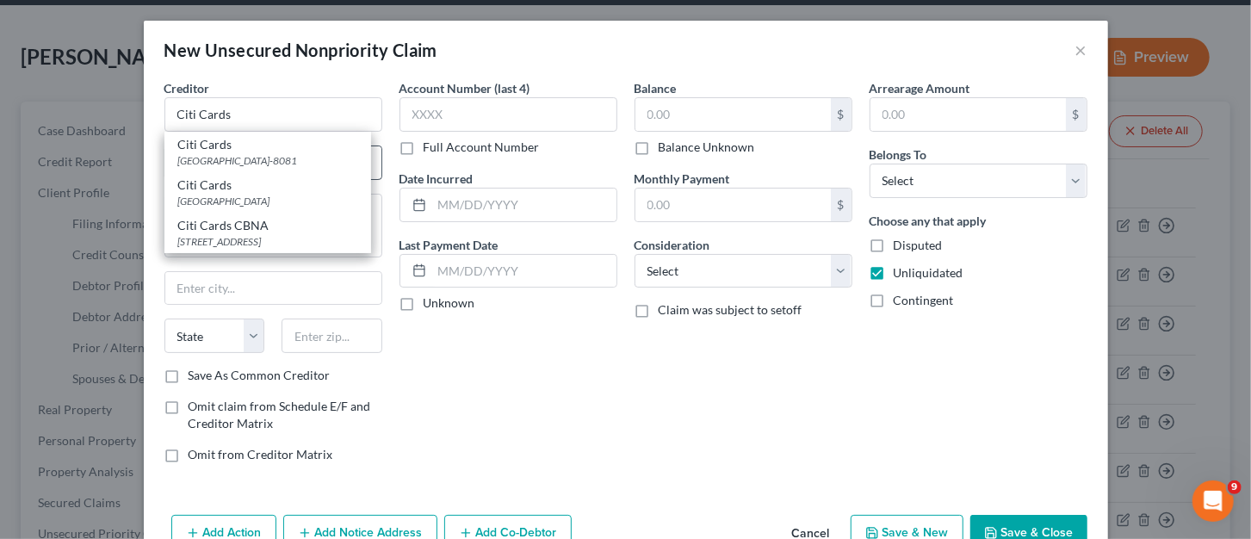
type input "PO Box 78081"
type input "Phoenix"
select select "3"
type input "85062-8081"
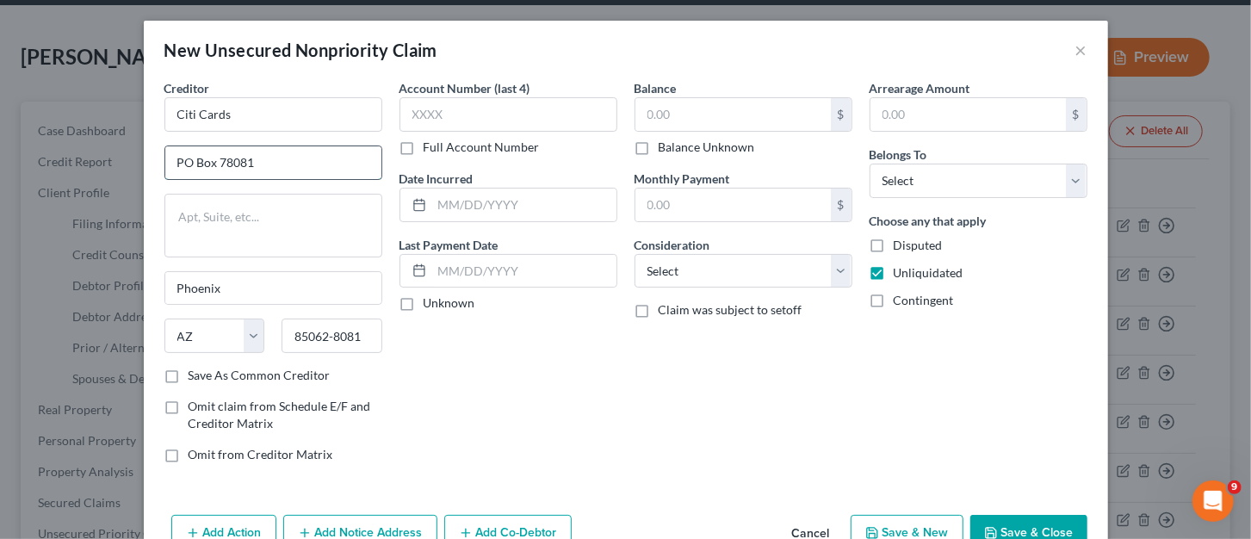
click at [253, 166] on input "PO Box 78081" at bounding box center [273, 162] width 216 height 33
type input "PO Box 78045"
click at [362, 331] on input "85062-8081" at bounding box center [332, 336] width 101 height 34
type input "85062-8045"
click at [480, 112] on input "text" at bounding box center [509, 114] width 218 height 34
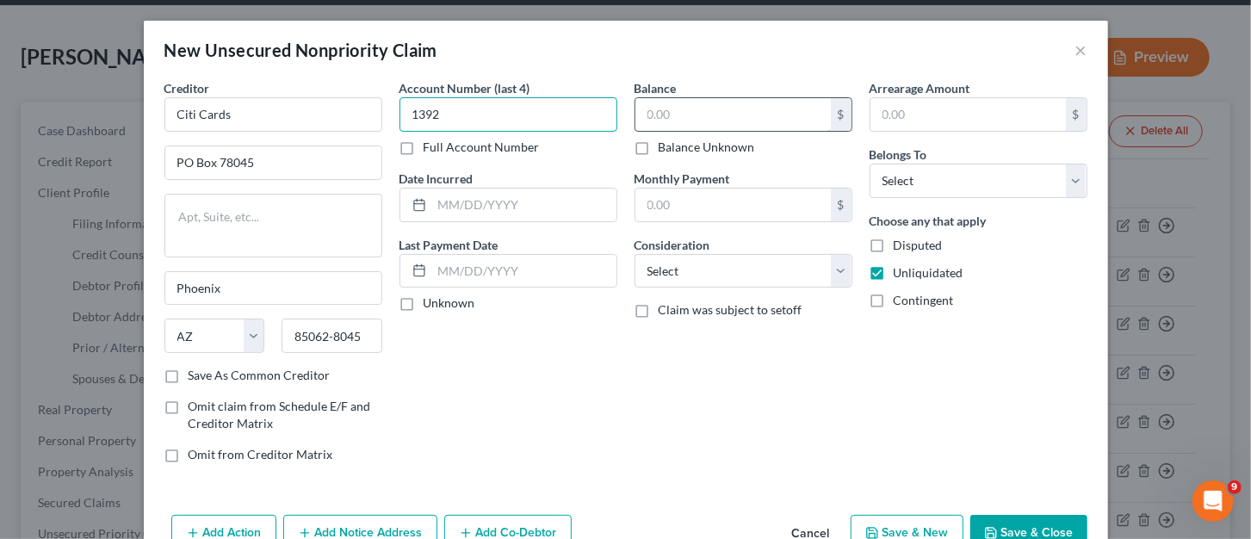
type input "1392"
click at [681, 114] on input "text" at bounding box center [732, 114] width 195 height 33
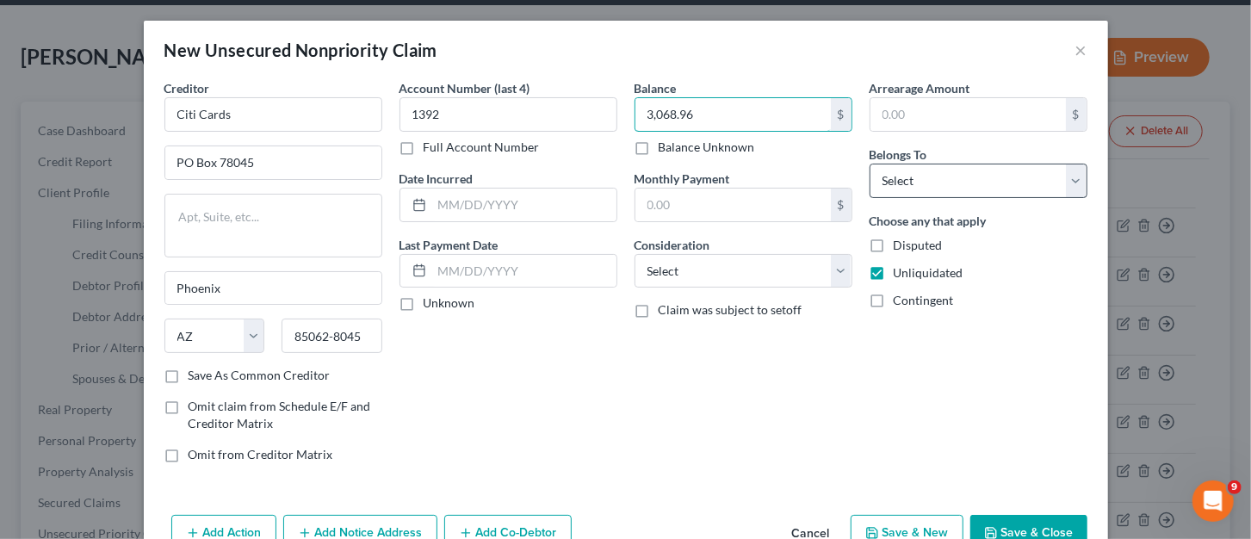
type input "3,068.96"
click at [897, 196] on select "Select Debtor 1 Only Debtor 2 Only Debtor 1 And Debtor 2 Only At Least One Of T…" at bounding box center [979, 181] width 218 height 34
select select "0"
click at [870, 164] on select "Select Debtor 1 Only Debtor 2 Only Debtor 1 And Debtor 2 Only At Least One Of T…" at bounding box center [979, 181] width 218 height 34
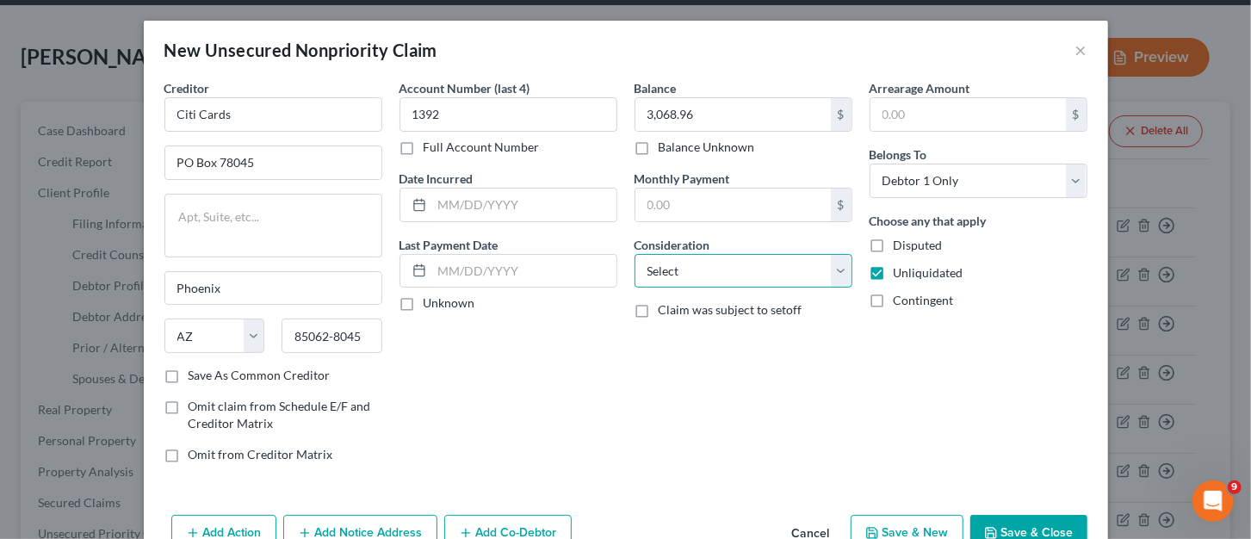
click at [829, 272] on select "Select Cable / Satellite Services Collection Agency Credit Card Debt Debt Couns…" at bounding box center [744, 271] width 218 height 34
select select "2"
click at [635, 254] on select "Select Cable / Satellite Services Collection Agency Credit Card Debt Debt Couns…" at bounding box center [744, 271] width 218 height 34
click at [459, 196] on input "text" at bounding box center [524, 205] width 184 height 33
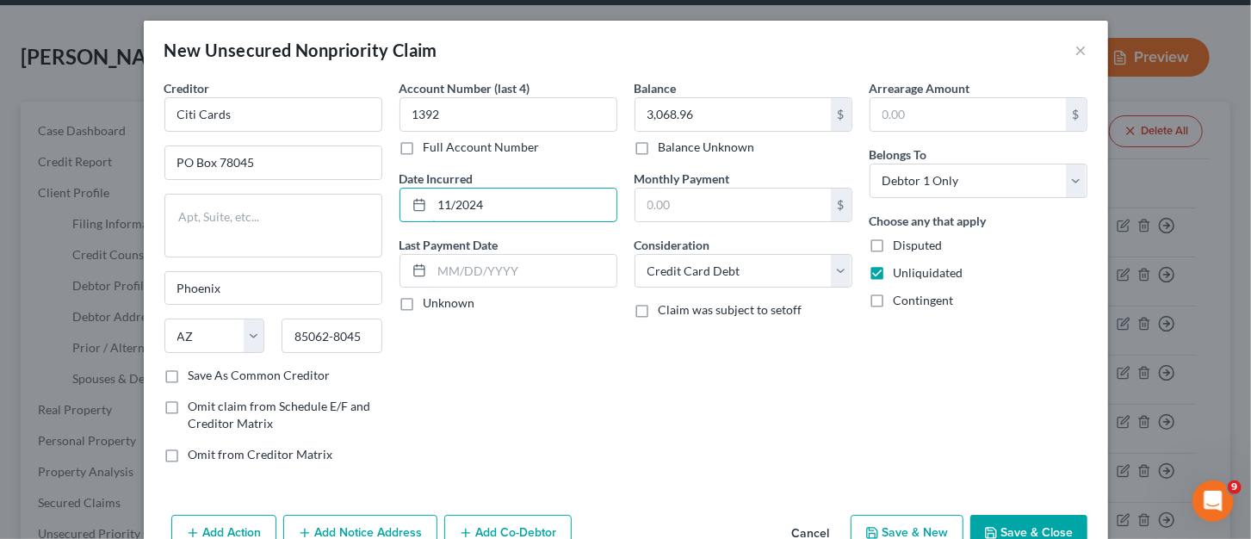
type input "11/2024"
click at [898, 535] on button "Save & New" at bounding box center [907, 533] width 113 height 36
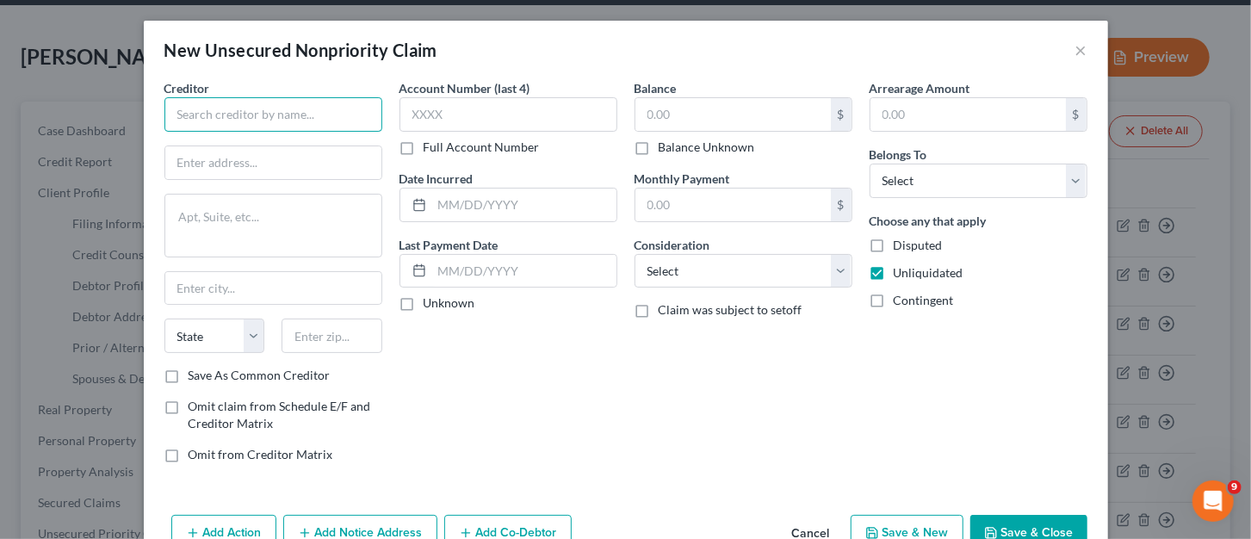
click at [248, 109] on input "text" at bounding box center [273, 114] width 218 height 34
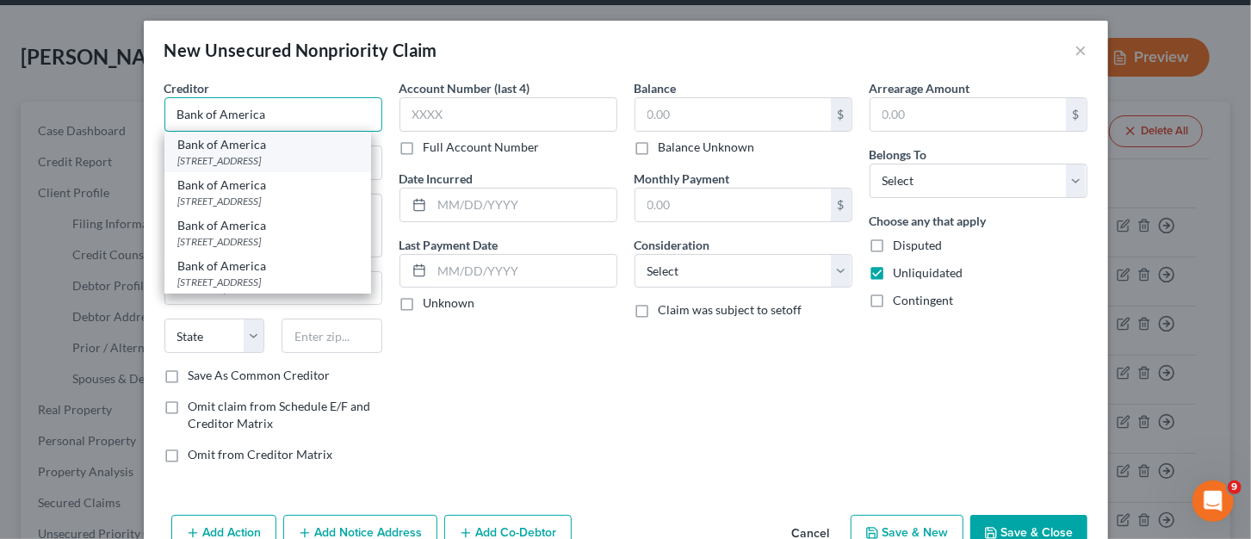
type input "Bank of America"
click at [241, 158] on div "PO Box 15019, Wilmington, DE 19886" at bounding box center [267, 160] width 179 height 15
type input "PO Box 15019"
type input "Wilmington"
select select "7"
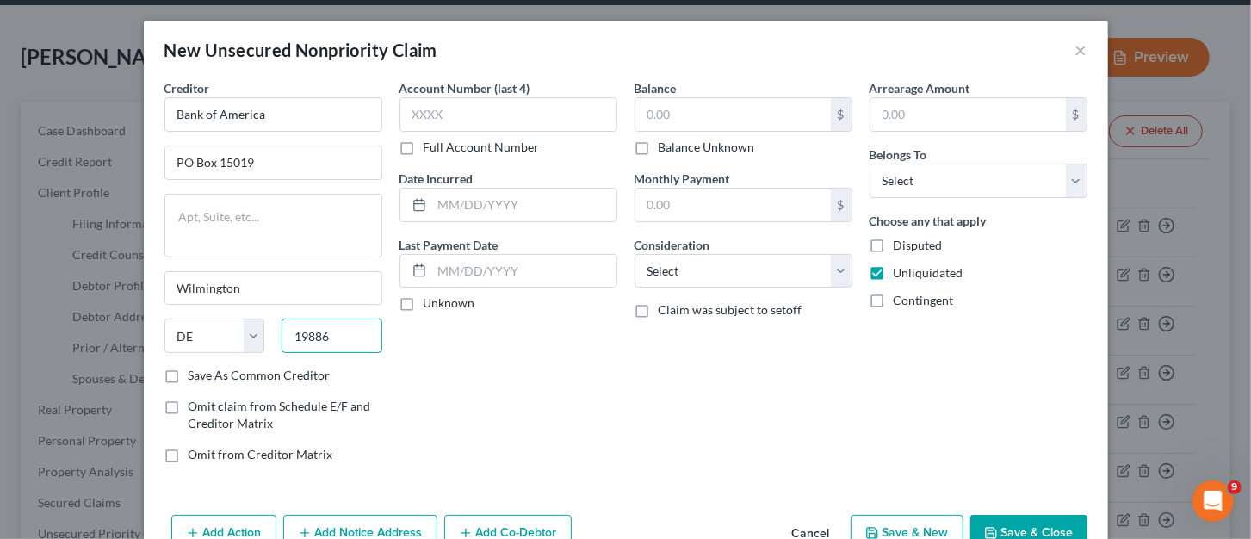
click at [342, 325] on input "19886" at bounding box center [332, 336] width 101 height 34
type input "19886-5019"
click at [492, 108] on input "text" at bounding box center [509, 114] width 218 height 34
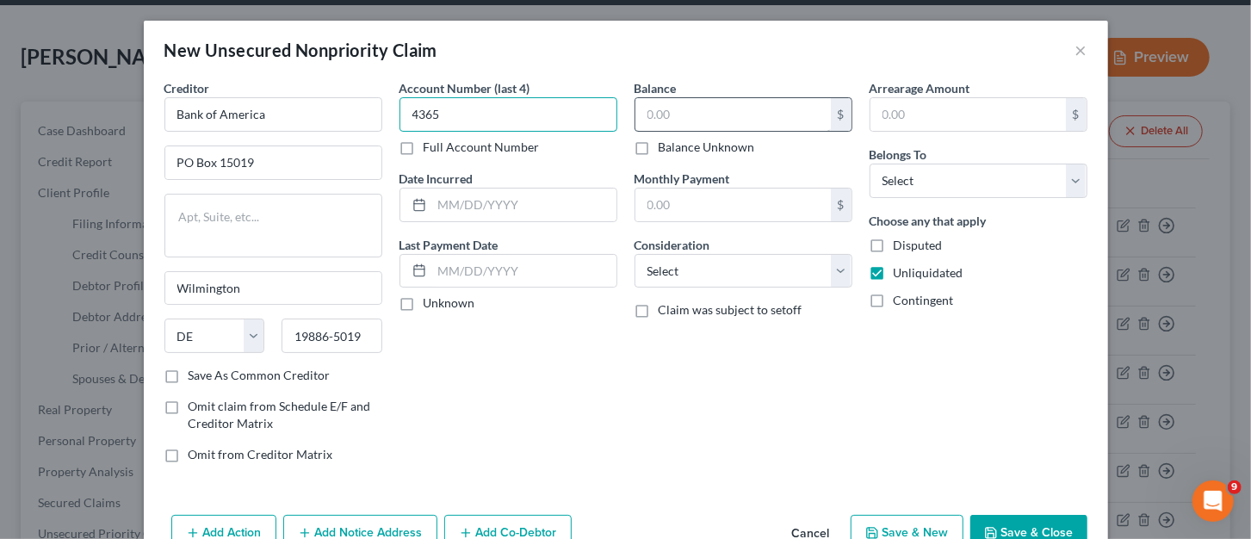
type input "4365"
click at [682, 115] on input "text" at bounding box center [732, 114] width 195 height 33
type input "980.00"
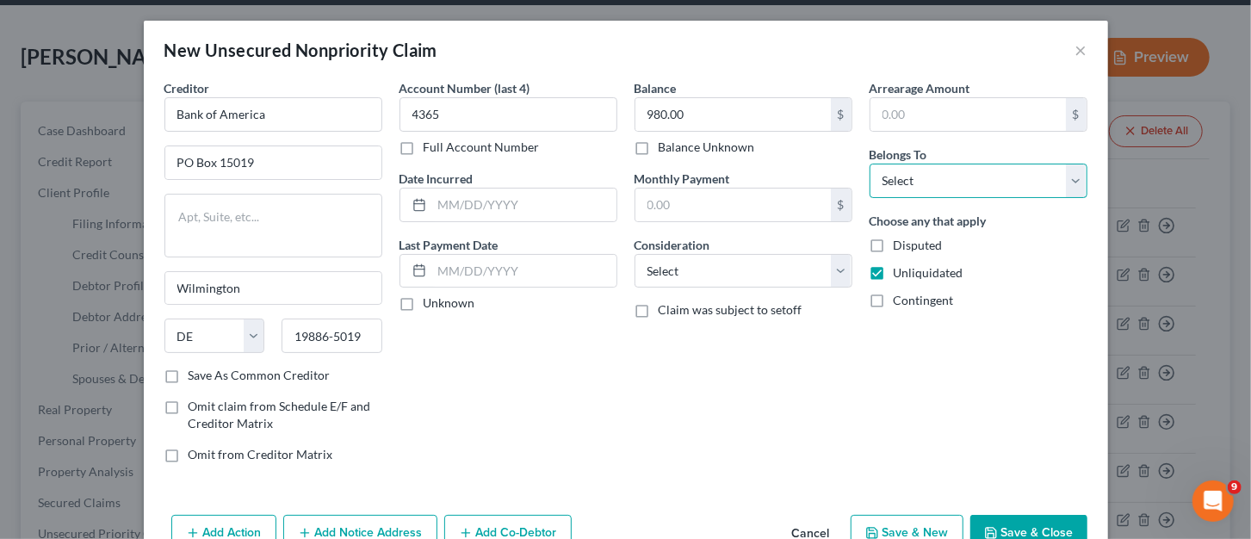
click at [992, 188] on select "Select Debtor 1 Only Debtor 2 Only Debtor 1 And Debtor 2 Only At Least One Of T…" at bounding box center [979, 181] width 218 height 34
click at [870, 164] on select "Select Debtor 1 Only Debtor 2 Only Debtor 1 And Debtor 2 Only At Least One Of T…" at bounding box center [979, 181] width 218 height 34
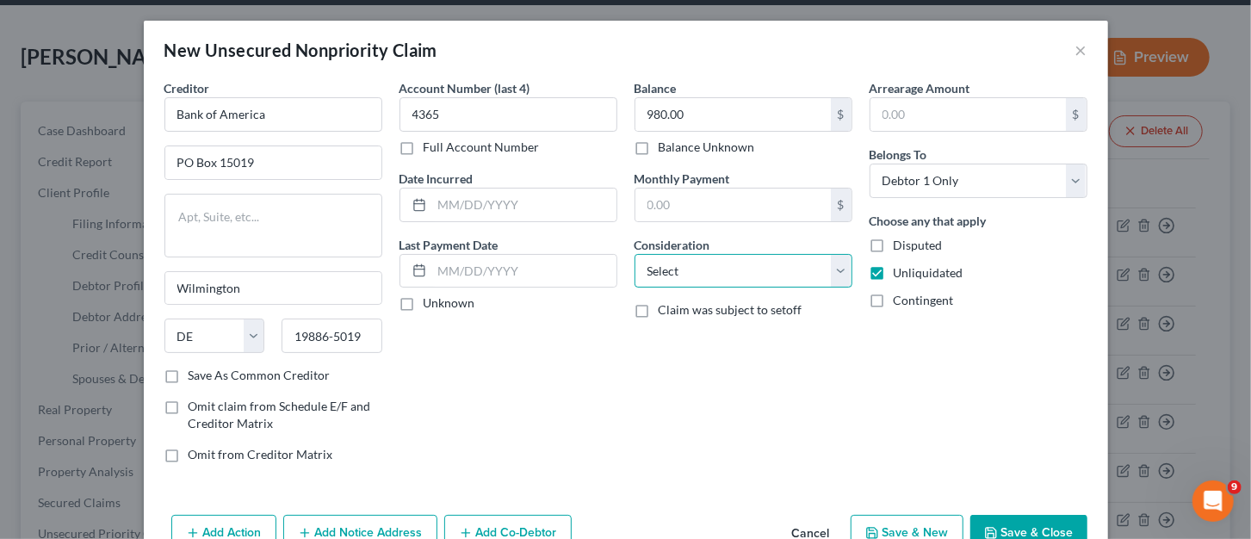
click at [833, 269] on select "Select Cable / Satellite Services Collection Agency Credit Card Debt Debt Couns…" at bounding box center [744, 271] width 218 height 34
click at [635, 254] on select "Select Cable / Satellite Services Collection Agency Credit Card Debt Debt Couns…" at bounding box center [744, 271] width 218 height 34
click at [904, 531] on button "Save & New" at bounding box center [907, 533] width 113 height 36
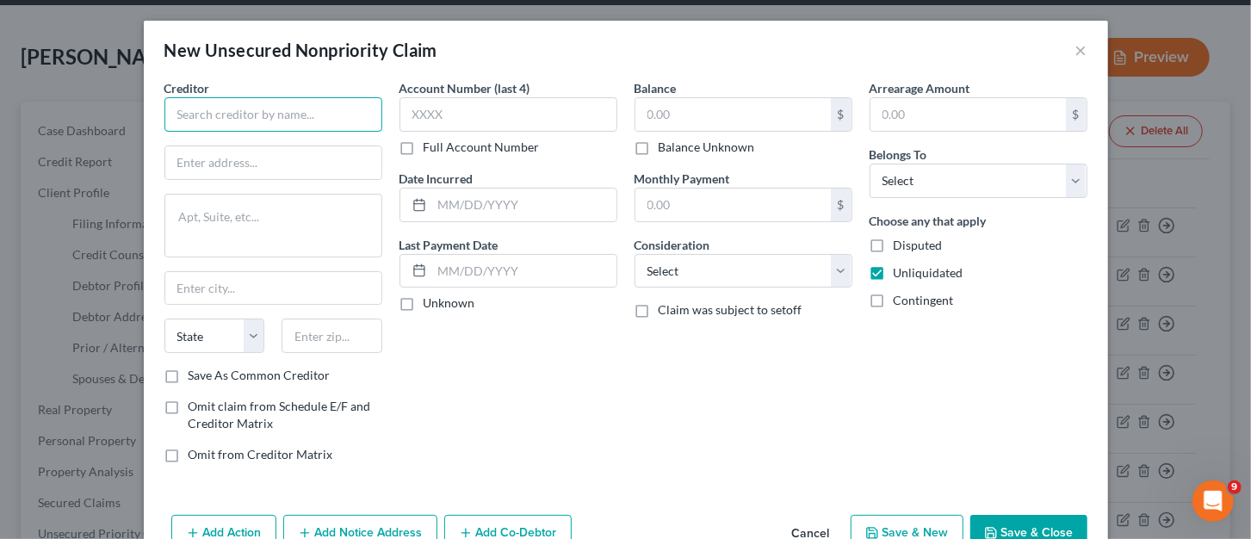
drag, startPoint x: 226, startPoint y: 117, endPoint x: 244, endPoint y: 114, distance: 18.4
click at [226, 117] on input "text" at bounding box center [273, 114] width 218 height 34
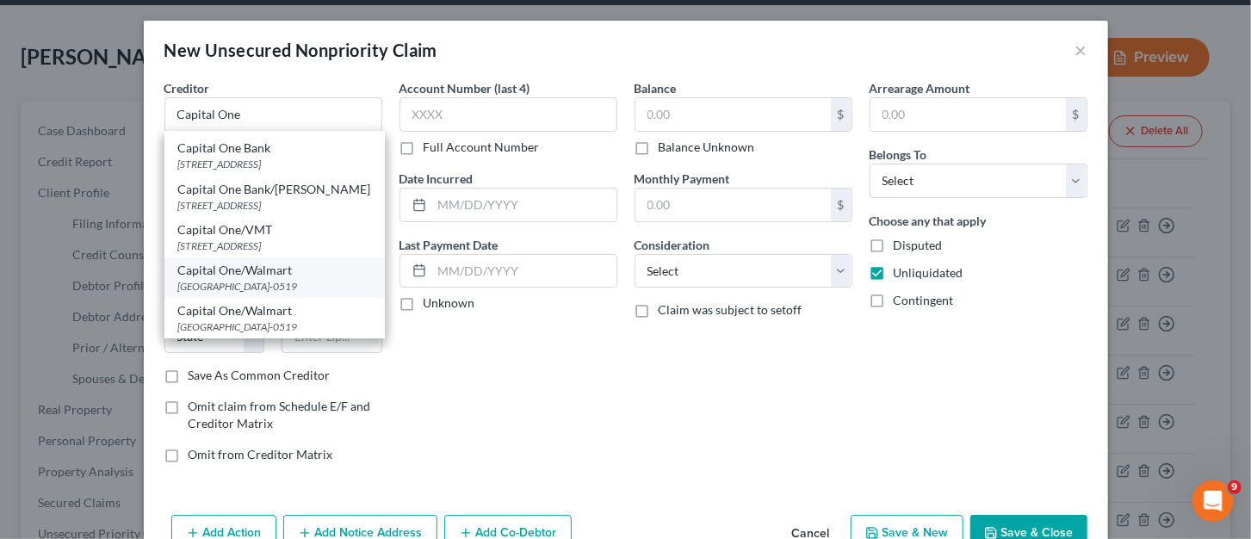
scroll to position [222, 0]
click at [321, 281] on div "PO Box 60519, City of Industry, CA 91716-0519" at bounding box center [274, 286] width 193 height 15
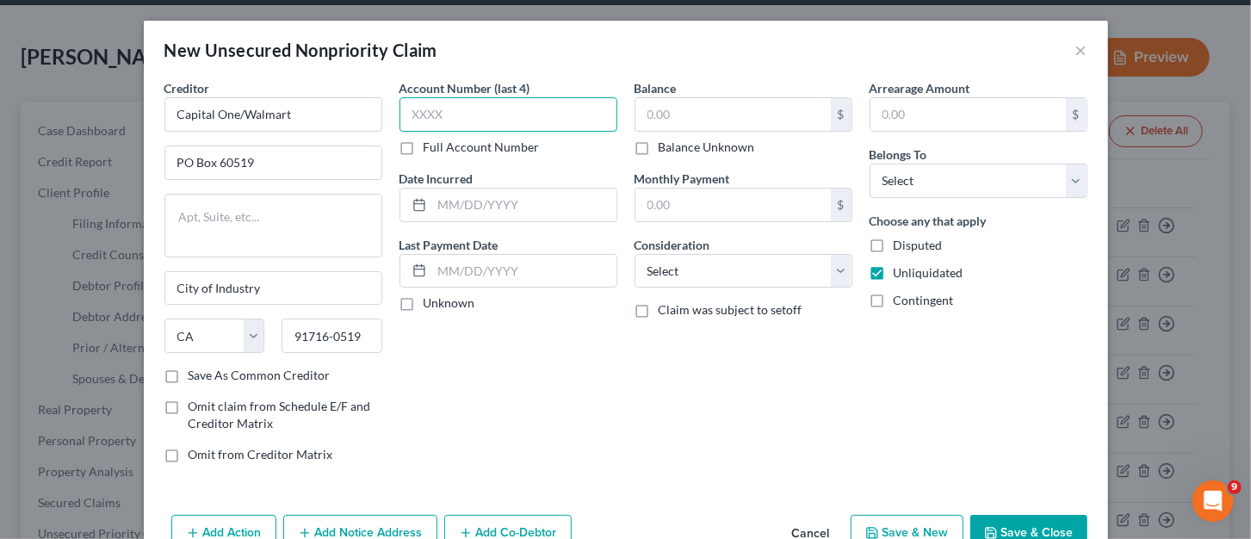
click at [492, 98] on input "text" at bounding box center [509, 114] width 218 height 34
drag, startPoint x: 734, startPoint y: 126, endPoint x: 691, endPoint y: 122, distance: 42.3
click at [733, 126] on input "text" at bounding box center [732, 114] width 195 height 33
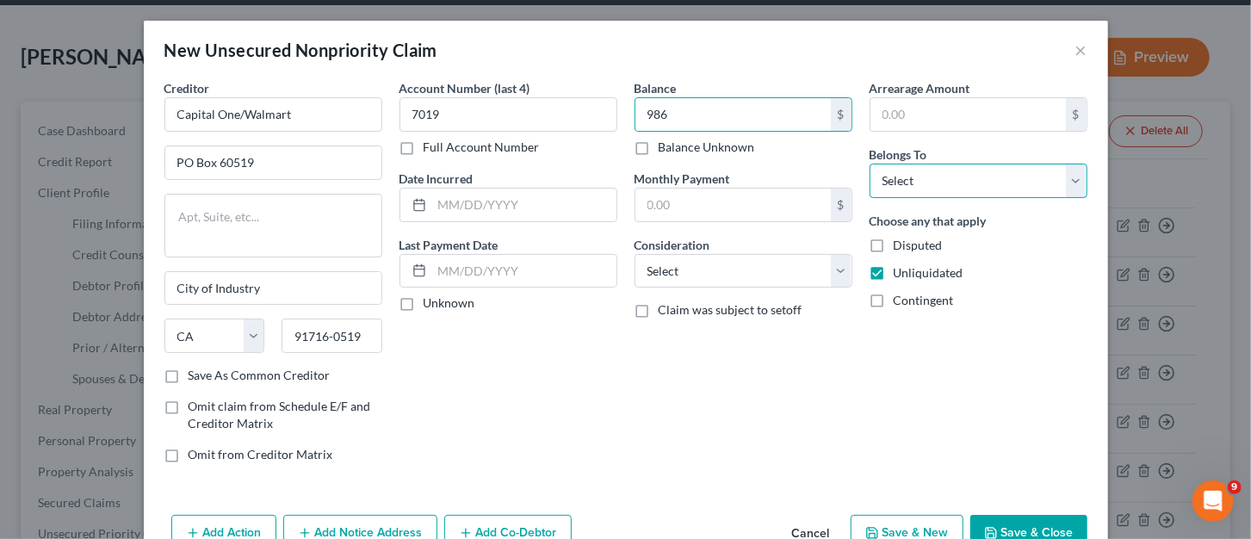
click at [952, 183] on select "Select Debtor 1 Only Debtor 2 Only Debtor 1 And Debtor 2 Only At Least One Of T…" at bounding box center [979, 181] width 218 height 34
click at [870, 164] on select "Select Debtor 1 Only Debtor 2 Only Debtor 1 And Debtor 2 Only At Least One Of T…" at bounding box center [979, 181] width 218 height 34
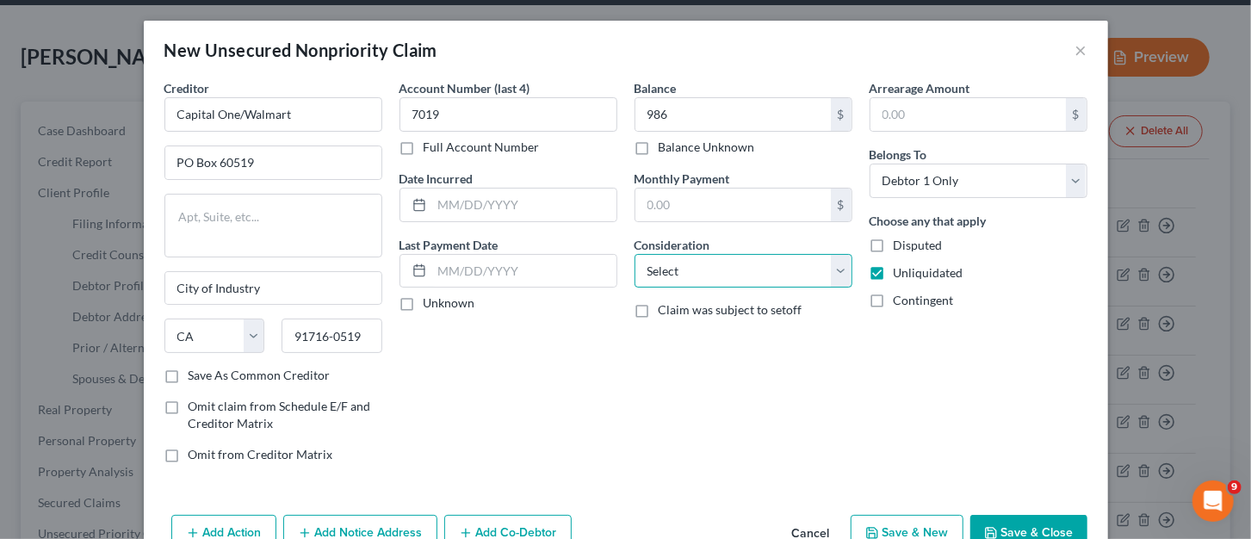
click at [822, 276] on select "Select Cable / Satellite Services Collection Agency Credit Card Debt Debt Couns…" at bounding box center [744, 271] width 218 height 34
click at [635, 254] on select "Select Cable / Satellite Services Collection Agency Credit Card Debt Debt Couns…" at bounding box center [744, 271] width 218 height 34
click at [923, 536] on button "Save & New" at bounding box center [907, 533] width 113 height 36
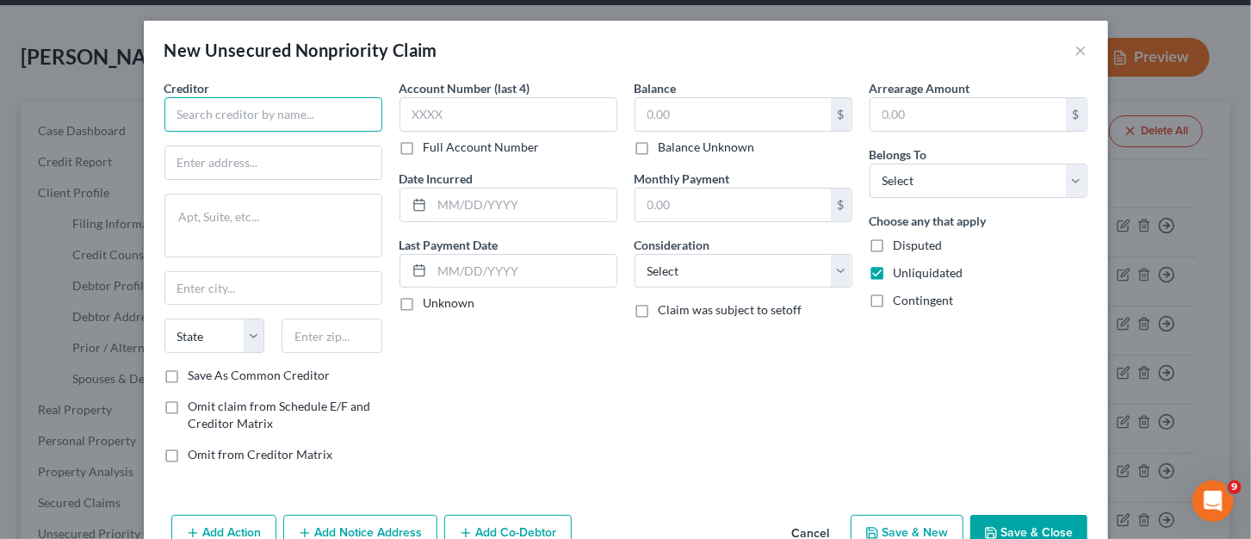
click at [274, 121] on input "text" at bounding box center [273, 114] width 218 height 34
click at [221, 280] on input "text" at bounding box center [273, 288] width 216 height 33
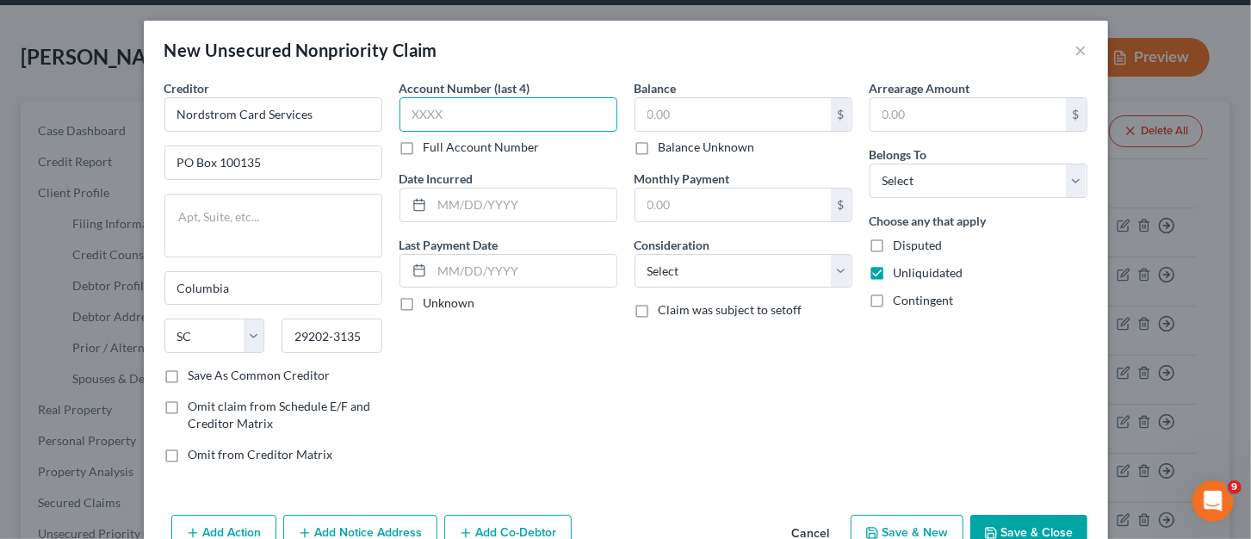
click at [417, 115] on input "text" at bounding box center [509, 114] width 218 height 34
click at [686, 117] on input "text" at bounding box center [732, 114] width 195 height 33
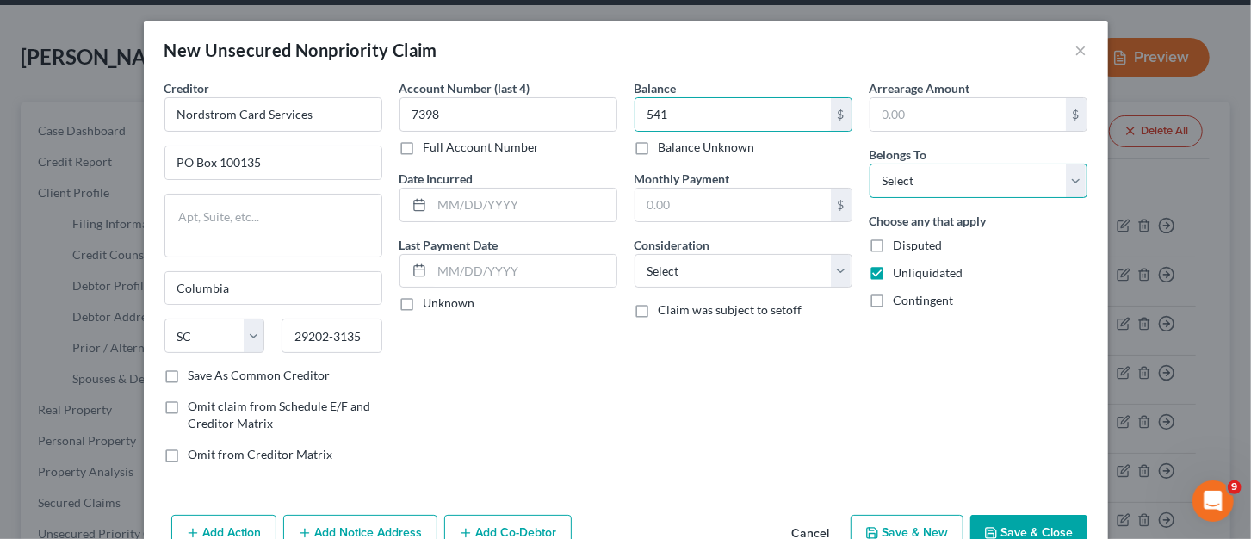
click at [960, 199] on div "Arrearage Amount $ Belongs To * Select Debtor 1 Only Debtor 2 Only Debtor 1 And…" at bounding box center [978, 278] width 235 height 398
click at [870, 164] on select "Select Debtor 1 Only Debtor 2 Only Debtor 1 And Debtor 2 Only At Least One Of T…" at bounding box center [979, 181] width 218 height 34
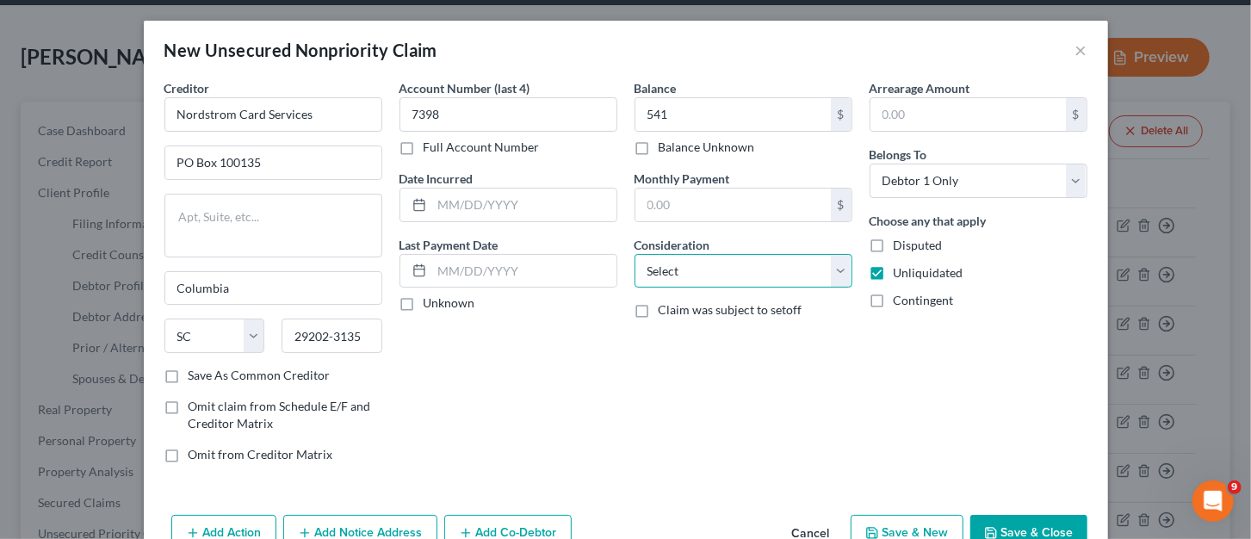
click at [833, 273] on select "Select Cable / Satellite Services Collection Agency Credit Card Debt Debt Couns…" at bounding box center [744, 271] width 218 height 34
click at [635, 254] on select "Select Cable / Satellite Services Collection Agency Credit Card Debt Debt Couns…" at bounding box center [744, 271] width 218 height 34
click at [934, 534] on button "Save & New" at bounding box center [907, 533] width 113 height 36
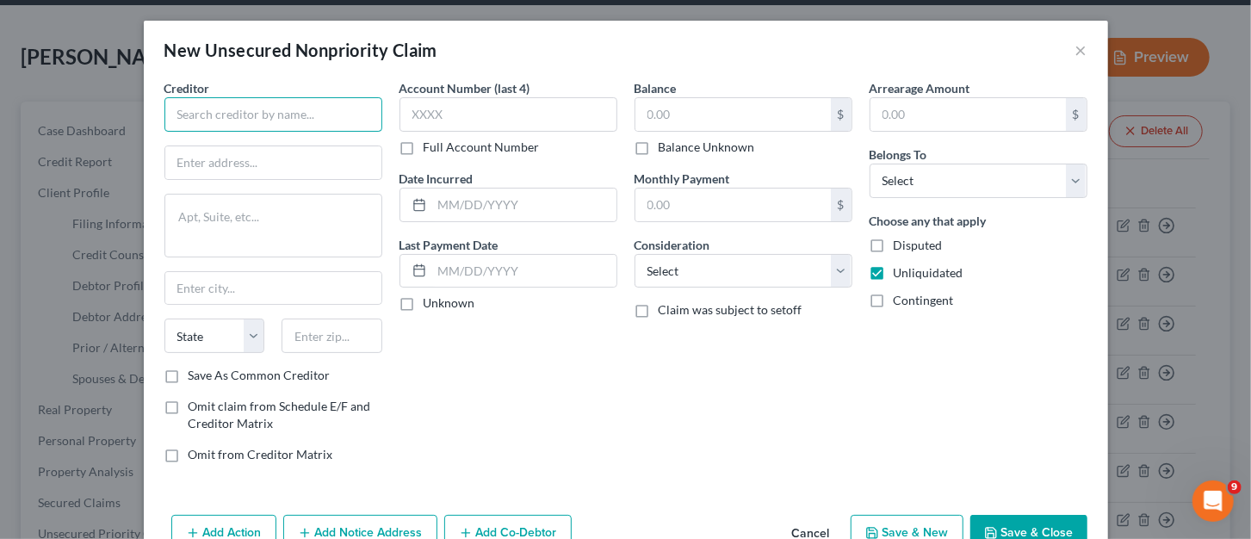
click at [281, 114] on input "text" at bounding box center [273, 114] width 218 height 34
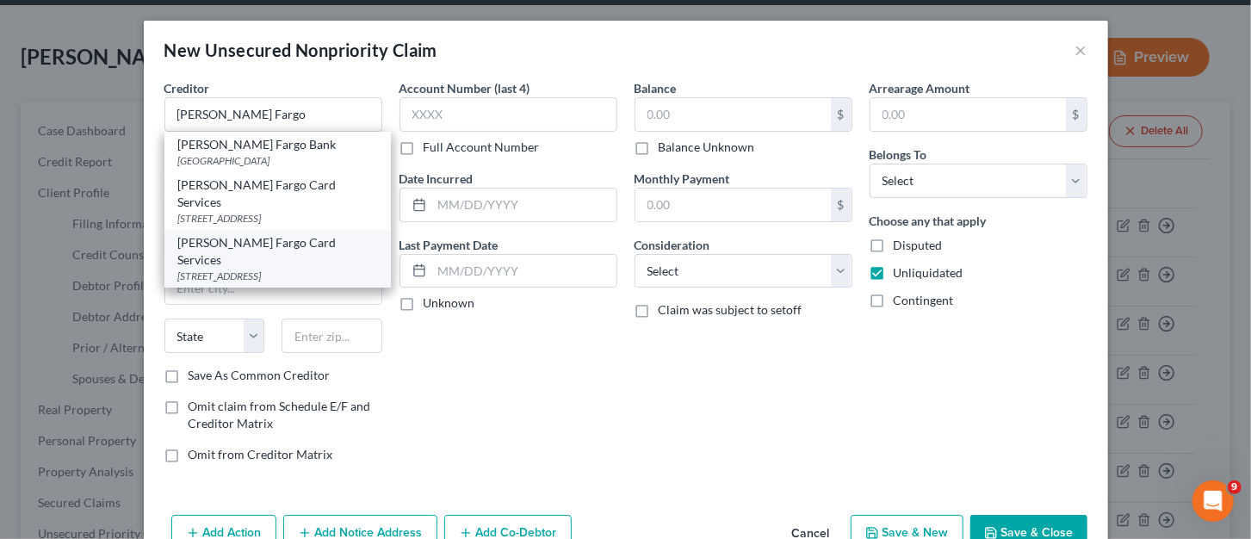
click at [273, 269] on div "PO Box 51193, Los Angeles, CA 90051-5493" at bounding box center [277, 276] width 199 height 15
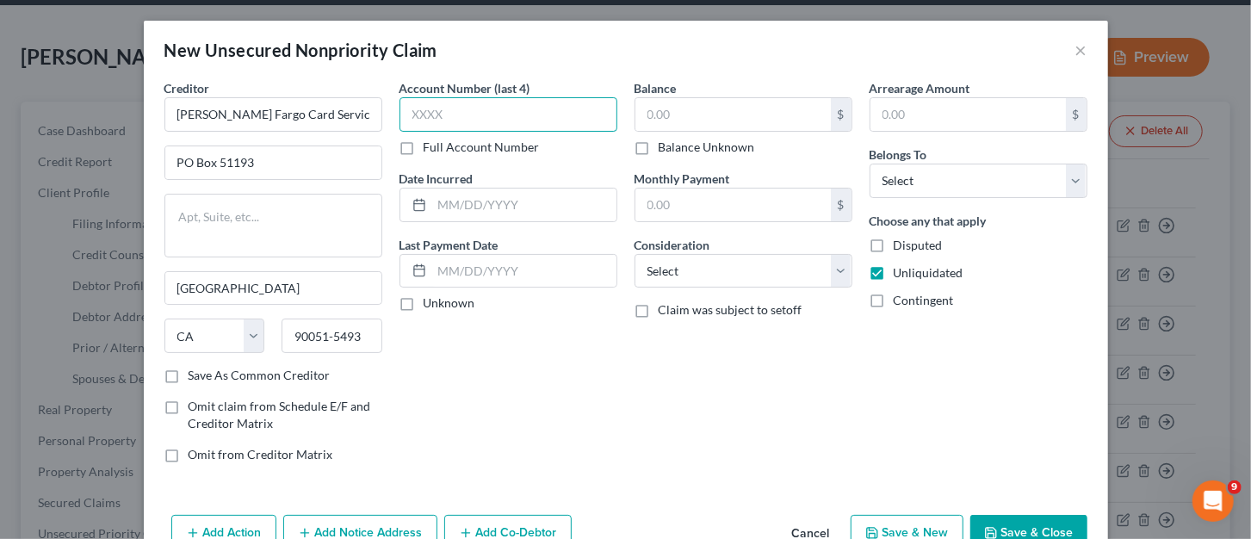
click at [474, 100] on input "text" at bounding box center [509, 114] width 218 height 34
click at [674, 117] on input "text" at bounding box center [732, 114] width 195 height 33
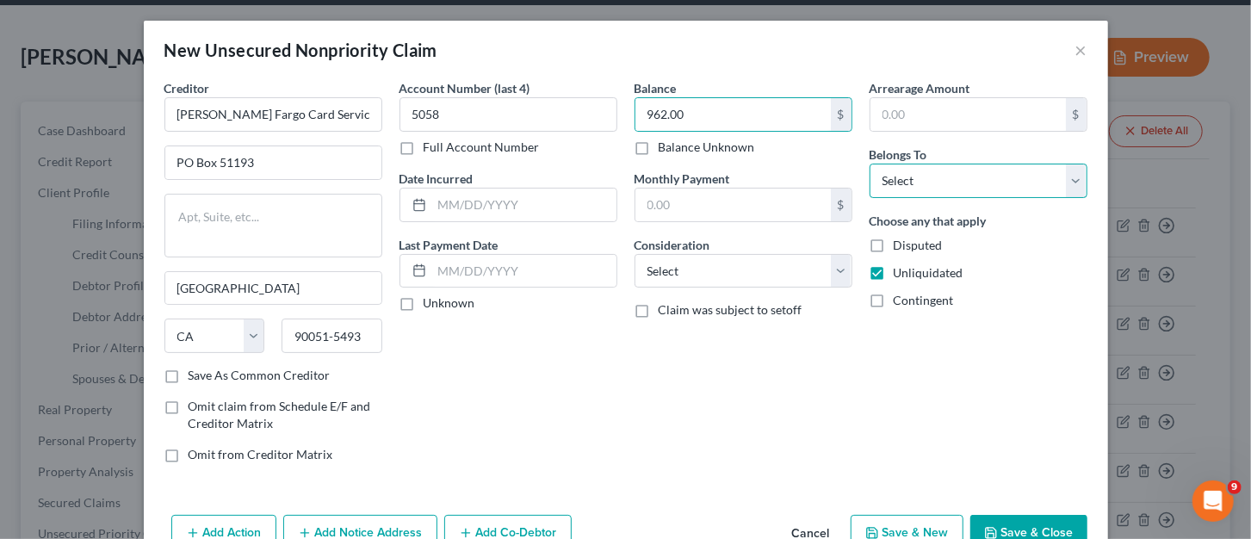
click at [893, 199] on div "Arrearage Amount $ Belongs To * Select Debtor 1 Only Debtor 2 Only Debtor 1 And…" at bounding box center [978, 278] width 235 height 398
click at [870, 164] on select "Select Debtor 1 Only Debtor 2 Only Debtor 1 And Debtor 2 Only At Least One Of T…" at bounding box center [979, 181] width 218 height 34
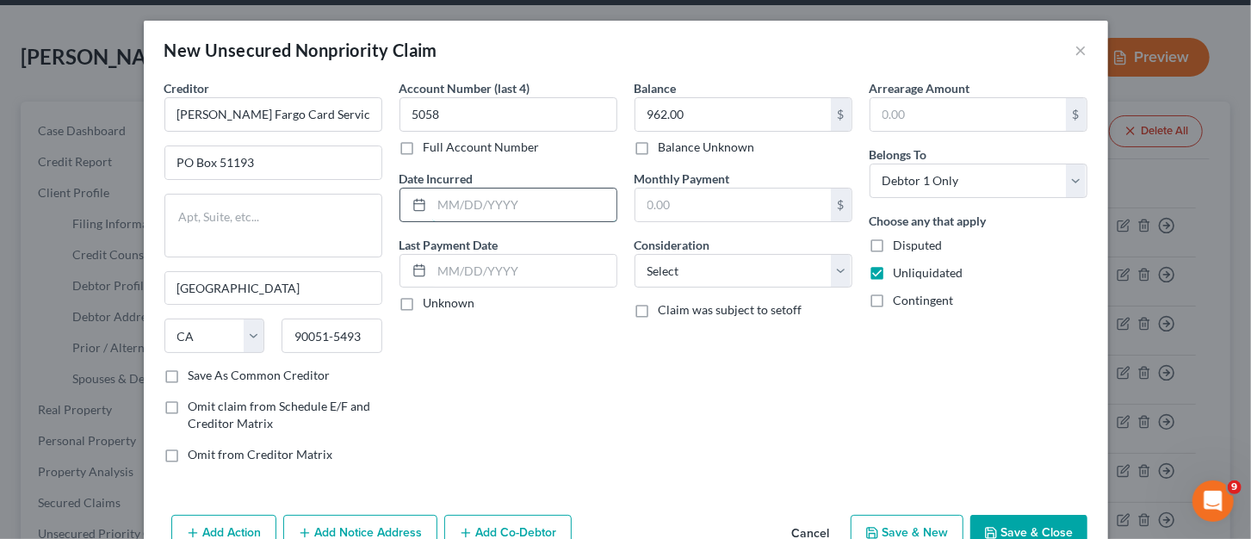
click at [571, 203] on input "text" at bounding box center [524, 205] width 184 height 33
click at [829, 264] on select "Select Cable / Satellite Services Collection Agency Credit Card Debt Debt Couns…" at bounding box center [744, 271] width 218 height 34
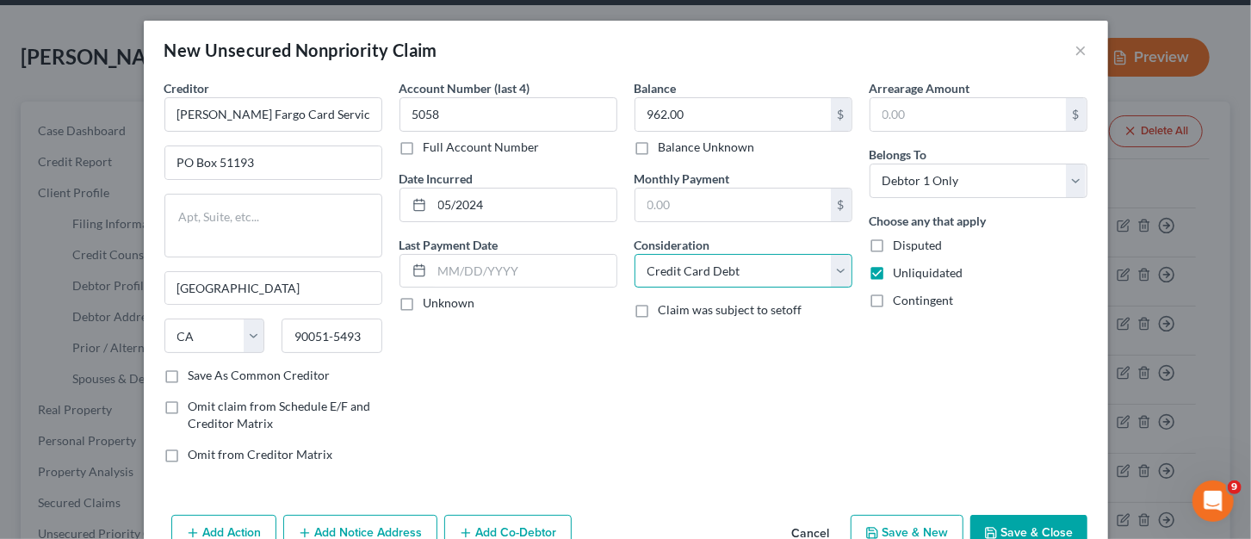
click at [635, 254] on select "Select Cable / Satellite Services Collection Agency Credit Card Debt Debt Couns…" at bounding box center [744, 271] width 218 height 34
click at [902, 523] on button "Save & New" at bounding box center [907, 533] width 113 height 36
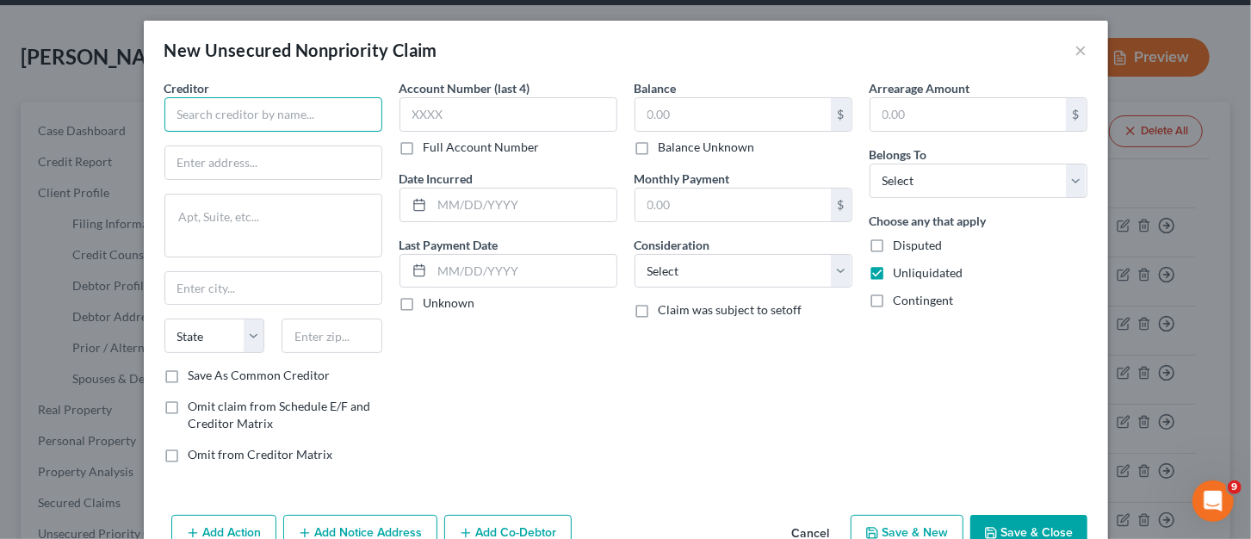
click at [237, 99] on input "text" at bounding box center [273, 114] width 218 height 34
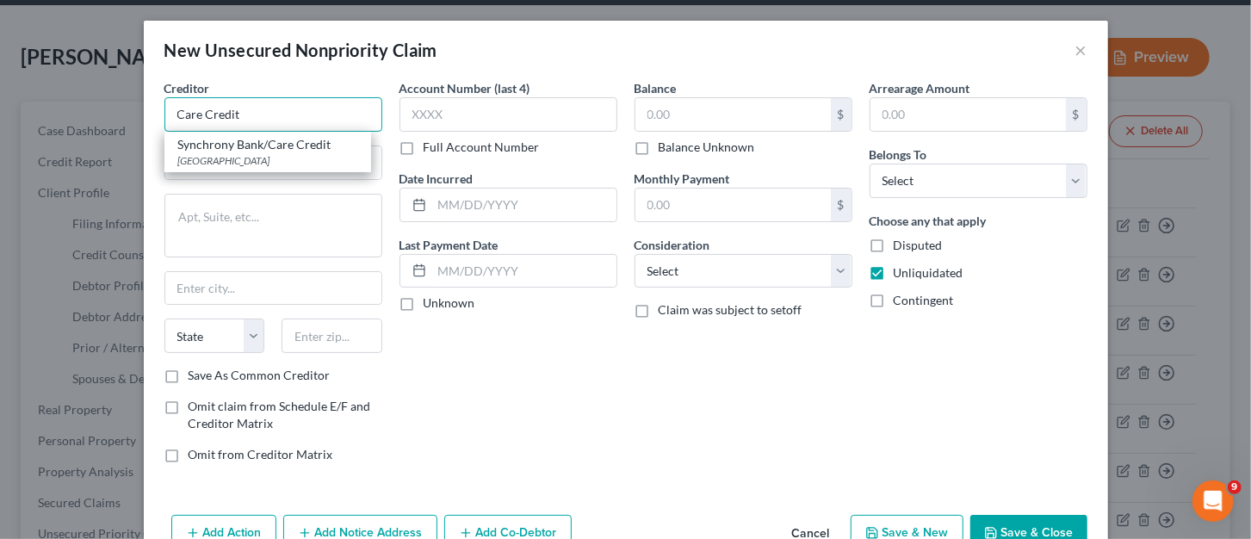
click at [344, 117] on input "Care Credit" at bounding box center [273, 114] width 218 height 34
click at [270, 226] on textarea at bounding box center [273, 226] width 218 height 64
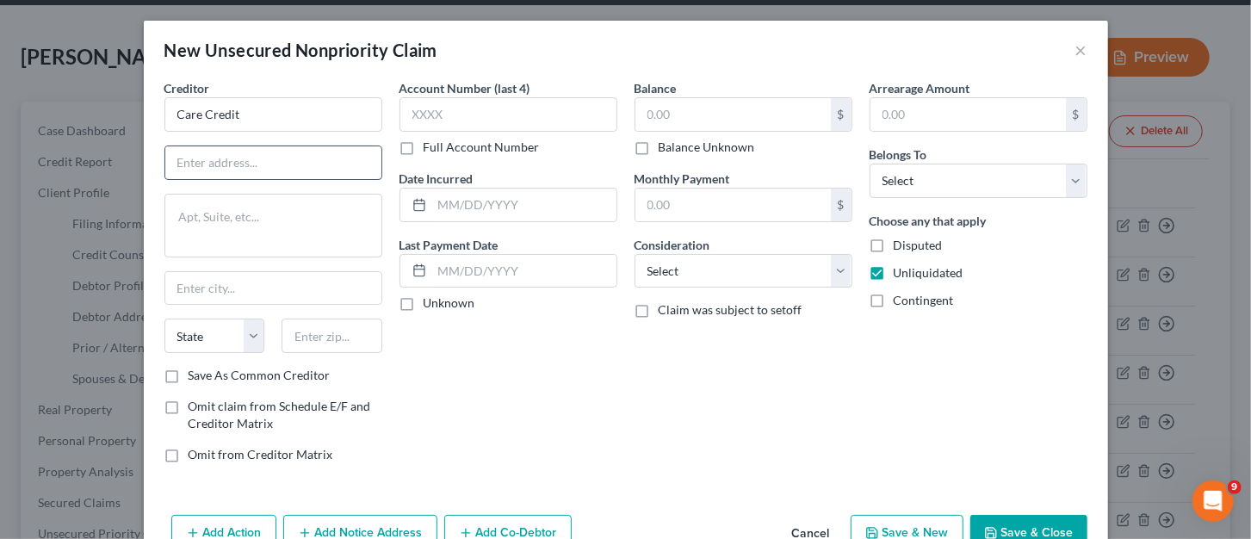
drag, startPoint x: 262, startPoint y: 146, endPoint x: 260, endPoint y: 156, distance: 9.6
click at [260, 155] on input "text" at bounding box center [273, 162] width 216 height 33
click at [259, 156] on input "text" at bounding box center [273, 162] width 216 height 33
drag, startPoint x: 313, startPoint y: 336, endPoint x: 294, endPoint y: 338, distance: 19.0
click at [313, 336] on input "text" at bounding box center [332, 336] width 101 height 34
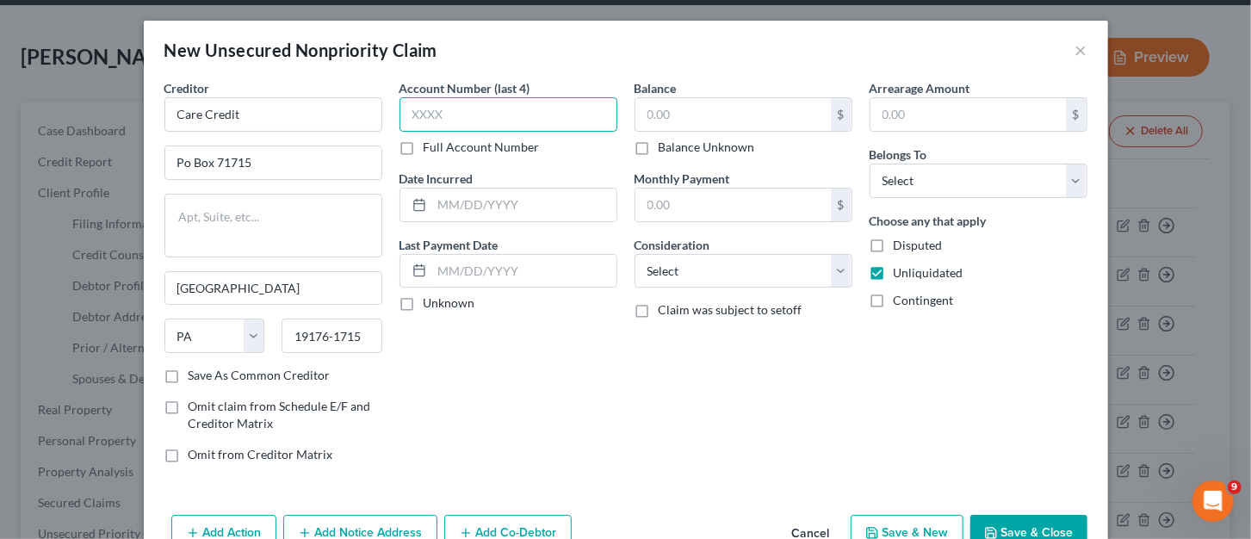
click at [561, 107] on input "text" at bounding box center [509, 114] width 218 height 34
click at [693, 108] on input "text" at bounding box center [732, 114] width 195 height 33
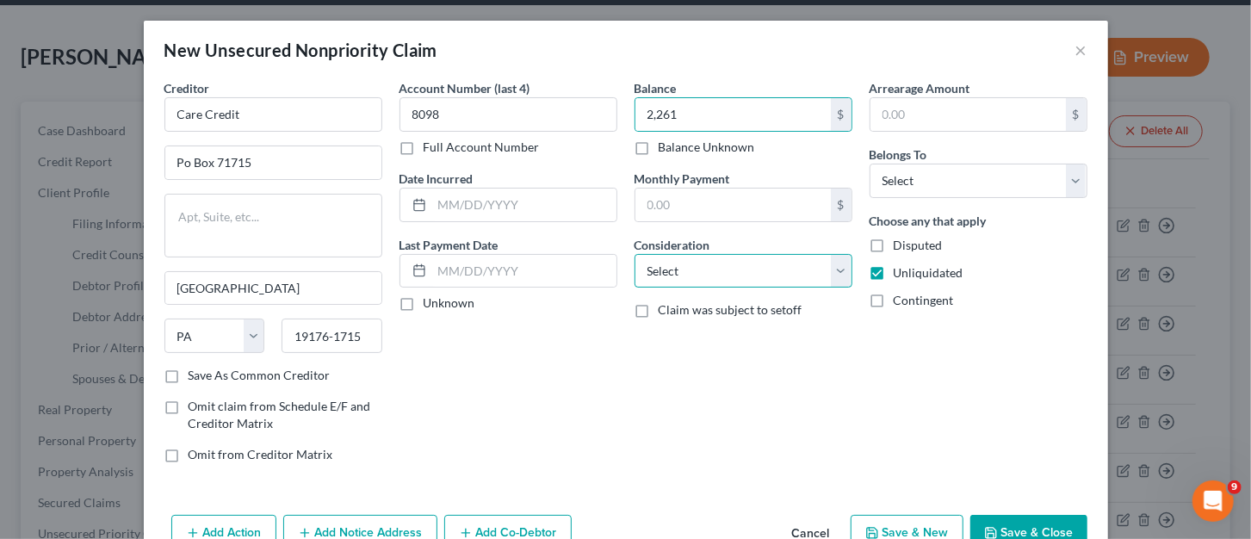
click at [833, 276] on select "Select Cable / Satellite Services Collection Agency Credit Card Debt Debt Couns…" at bounding box center [744, 271] width 218 height 34
click at [635, 254] on select "Select Cable / Satellite Services Collection Agency Credit Card Debt Debt Couns…" at bounding box center [744, 271] width 218 height 34
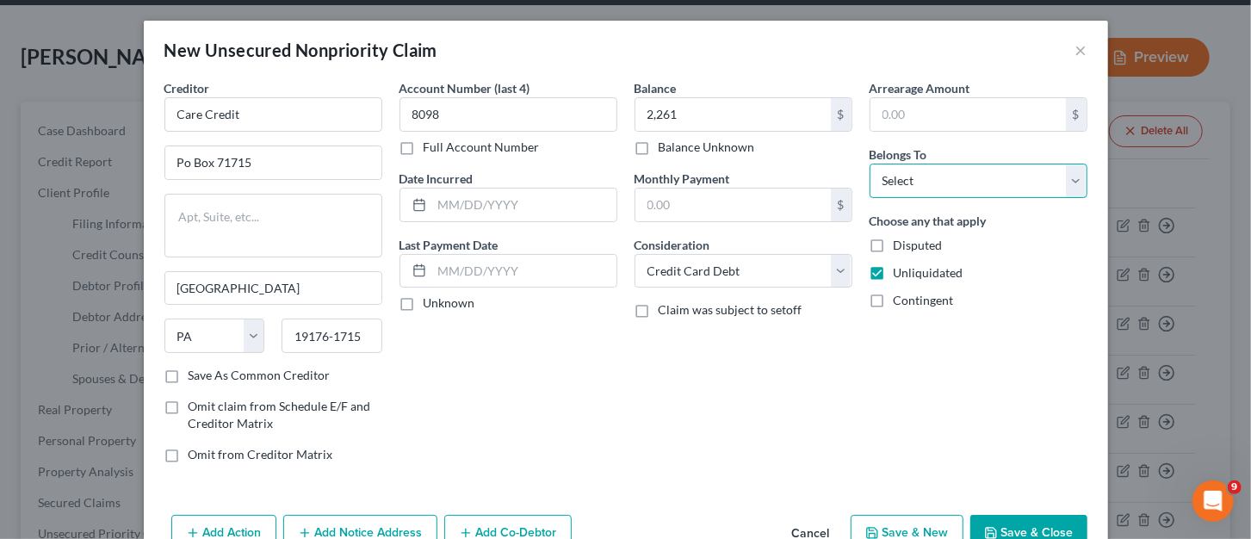
click at [1069, 179] on select "Select Debtor 1 Only Debtor 2 Only Debtor 1 And Debtor 2 Only At Least One Of T…" at bounding box center [979, 181] width 218 height 34
click at [870, 164] on select "Select Debtor 1 Only Debtor 2 Only Debtor 1 And Debtor 2 Only At Least One Of T…" at bounding box center [979, 181] width 218 height 34
click at [894, 529] on button "Save & New" at bounding box center [907, 533] width 113 height 36
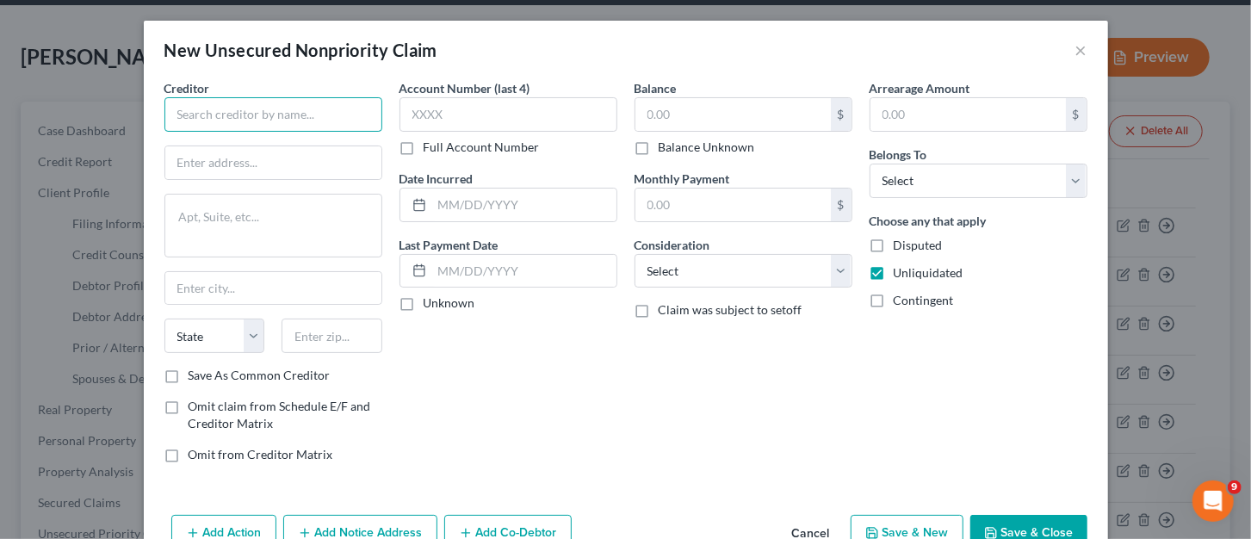
click at [308, 127] on input "text" at bounding box center [273, 114] width 218 height 34
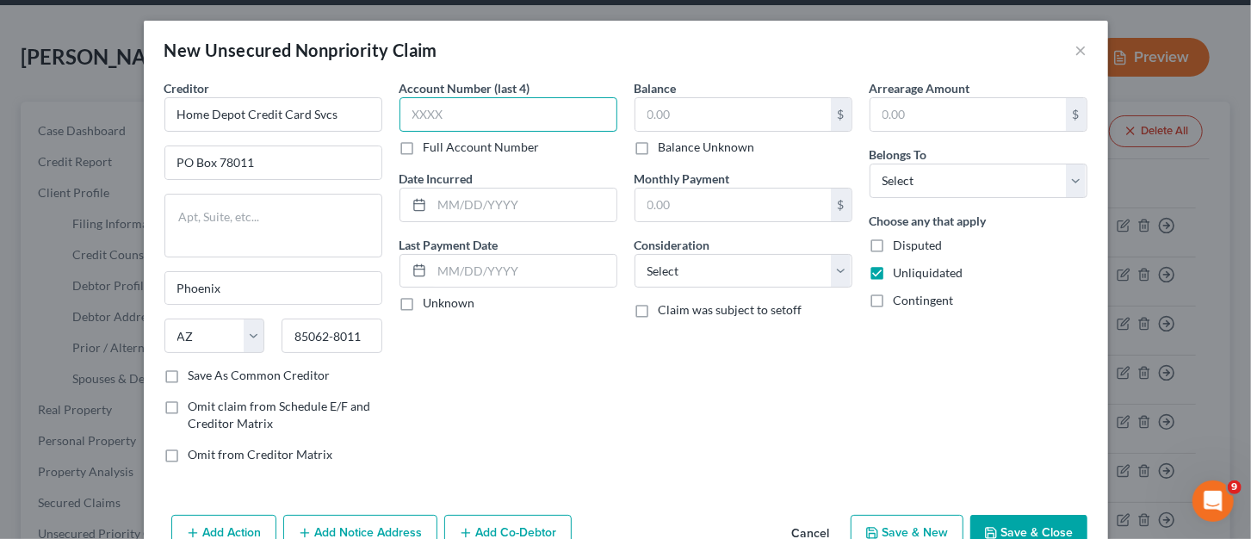
click at [457, 103] on input "text" at bounding box center [509, 114] width 218 height 34
drag, startPoint x: 704, startPoint y: 115, endPoint x: 691, endPoint y: 119, distance: 13.4
click at [703, 121] on input "text" at bounding box center [732, 114] width 195 height 33
click at [520, 119] on input "text" at bounding box center [509, 114] width 218 height 34
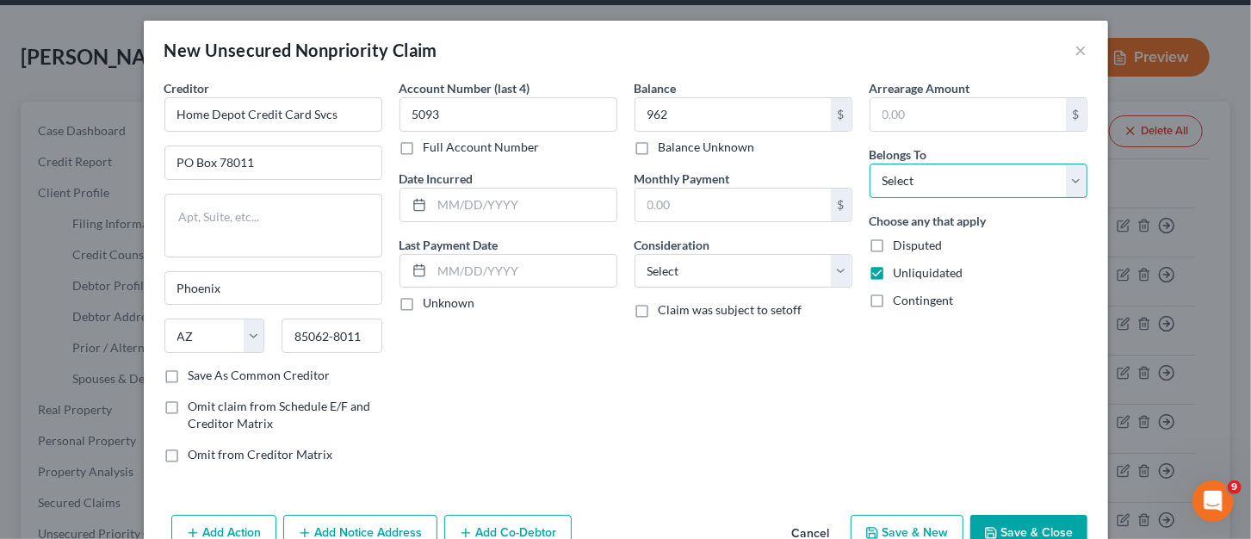
click at [952, 176] on select "Select Debtor 1 Only Debtor 2 Only Debtor 1 And Debtor 2 Only At Least One Of T…" at bounding box center [979, 181] width 218 height 34
click at [870, 164] on select "Select Debtor 1 Only Debtor 2 Only Debtor 1 And Debtor 2 Only At Least One Of T…" at bounding box center [979, 181] width 218 height 34
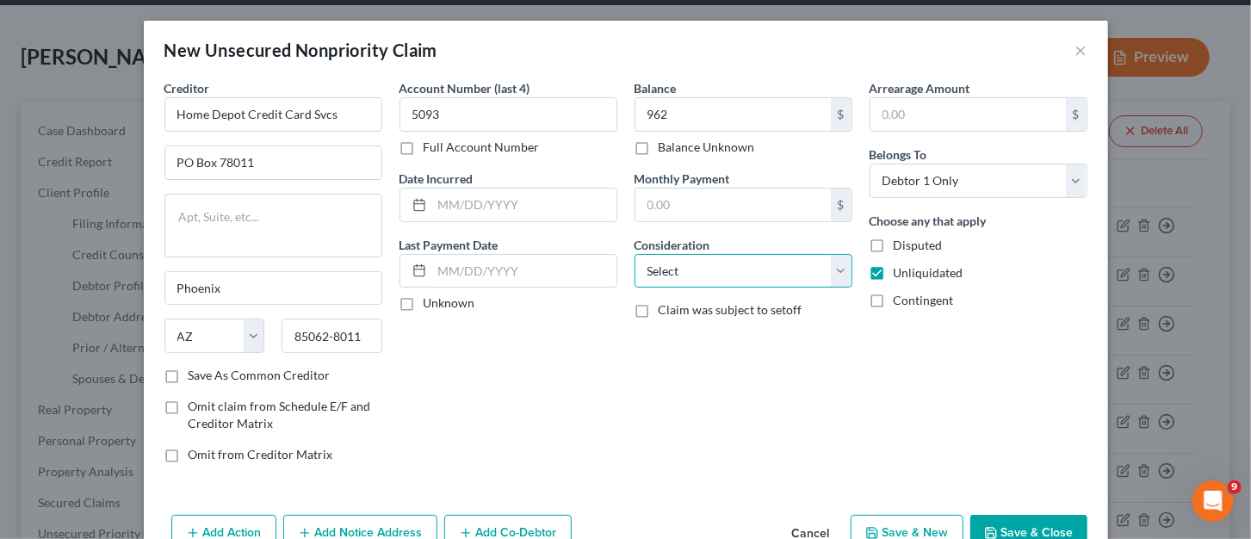
click at [832, 269] on select "Select Cable / Satellite Services Collection Agency Credit Card Debt Debt Couns…" at bounding box center [744, 271] width 218 height 34
click at [635, 254] on select "Select Cable / Satellite Services Collection Agency Credit Card Debt Debt Couns…" at bounding box center [744, 271] width 218 height 34
click at [897, 530] on button "Save & New" at bounding box center [907, 533] width 113 height 36
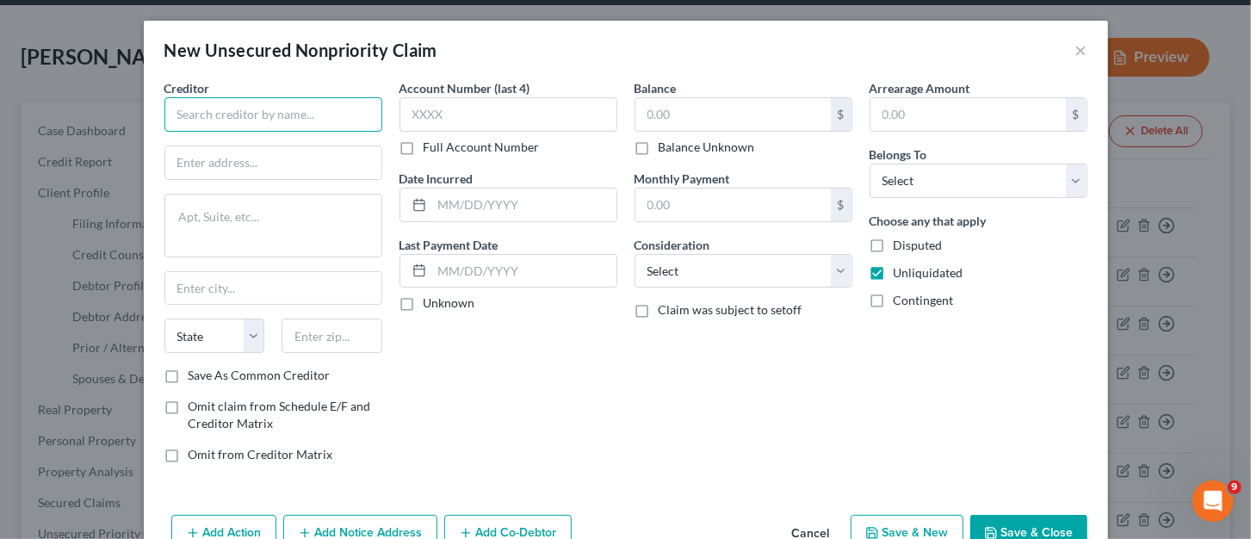
drag, startPoint x: 350, startPoint y: 121, endPoint x: 334, endPoint y: 82, distance: 41.7
click at [349, 121] on input "text" at bounding box center [273, 114] width 218 height 34
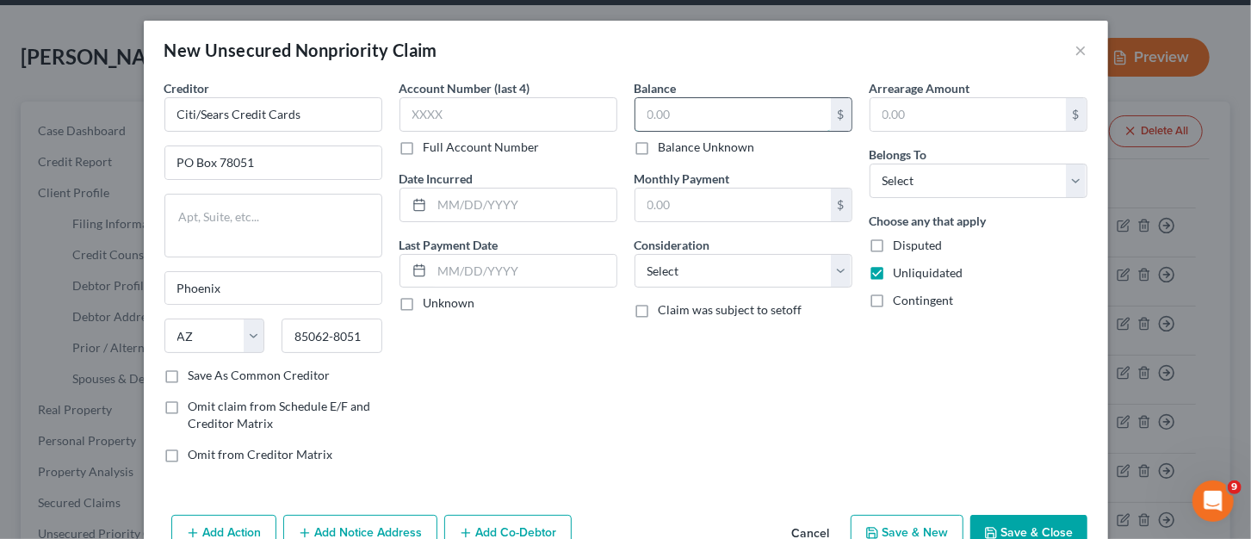
click at [741, 117] on input "text" at bounding box center [732, 114] width 195 height 33
click at [491, 103] on input "text" at bounding box center [509, 114] width 218 height 34
click at [519, 193] on input "text" at bounding box center [524, 205] width 184 height 33
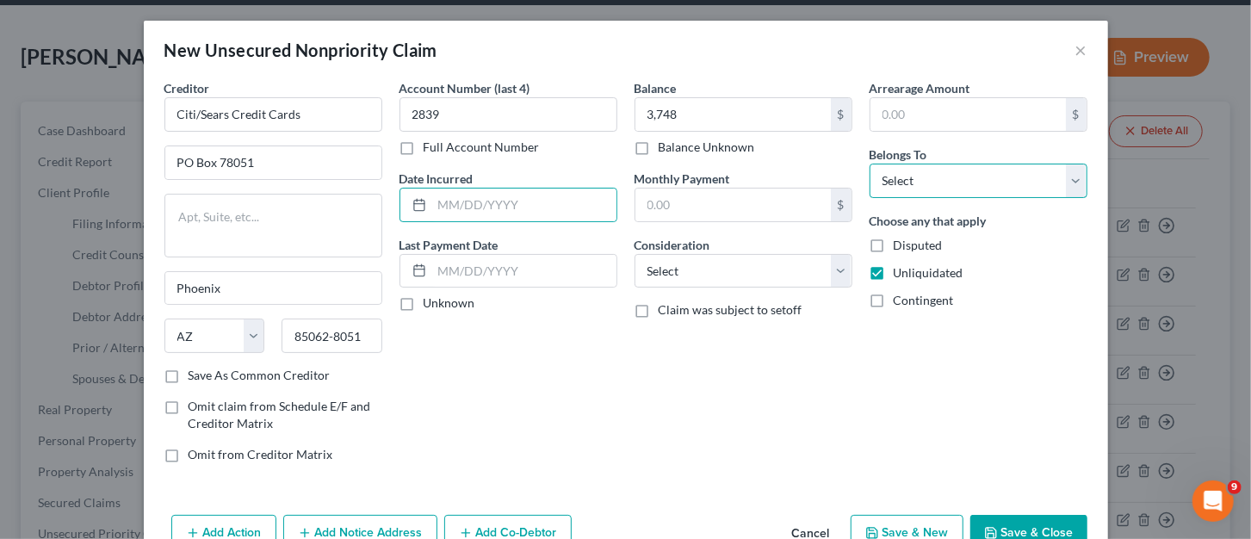
drag, startPoint x: 914, startPoint y: 185, endPoint x: 916, endPoint y: 195, distance: 10.6
click at [914, 186] on select "Select Debtor 1 Only Debtor 2 Only Debtor 1 And Debtor 2 Only At Least One Of T…" at bounding box center [979, 181] width 218 height 34
click at [870, 164] on select "Select Debtor 1 Only Debtor 2 Only Debtor 1 And Debtor 2 Only At Least One Of T…" at bounding box center [979, 181] width 218 height 34
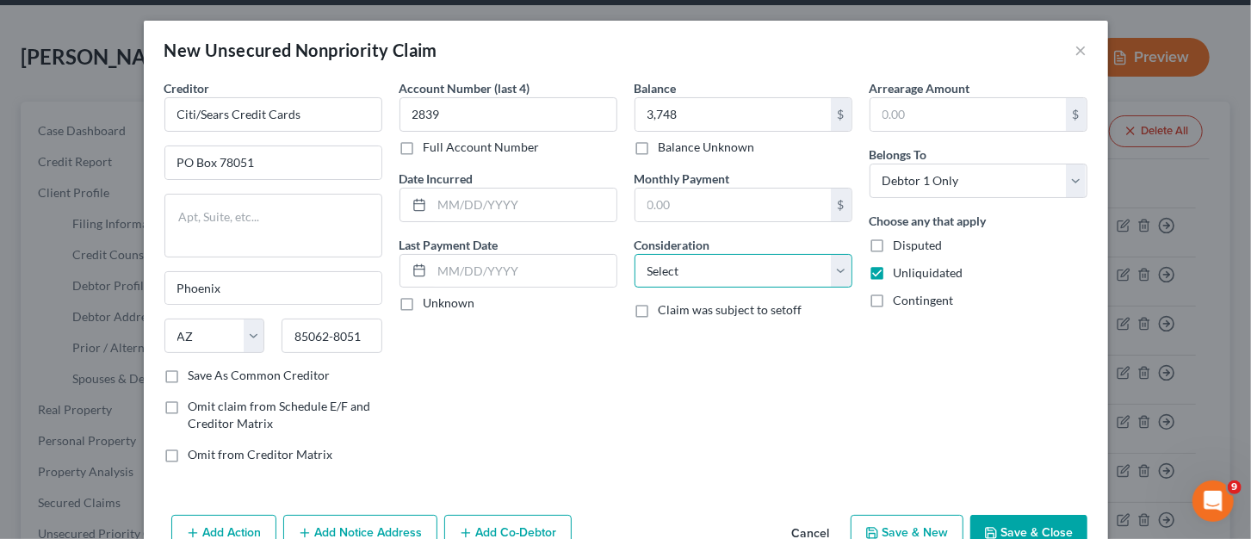
click at [771, 273] on select "Select Cable / Satellite Services Collection Agency Credit Card Debt Debt Couns…" at bounding box center [744, 271] width 218 height 34
click at [635, 254] on select "Select Cable / Satellite Services Collection Agency Credit Card Debt Debt Couns…" at bounding box center [744, 271] width 218 height 34
click at [915, 532] on button "Save & New" at bounding box center [907, 533] width 113 height 36
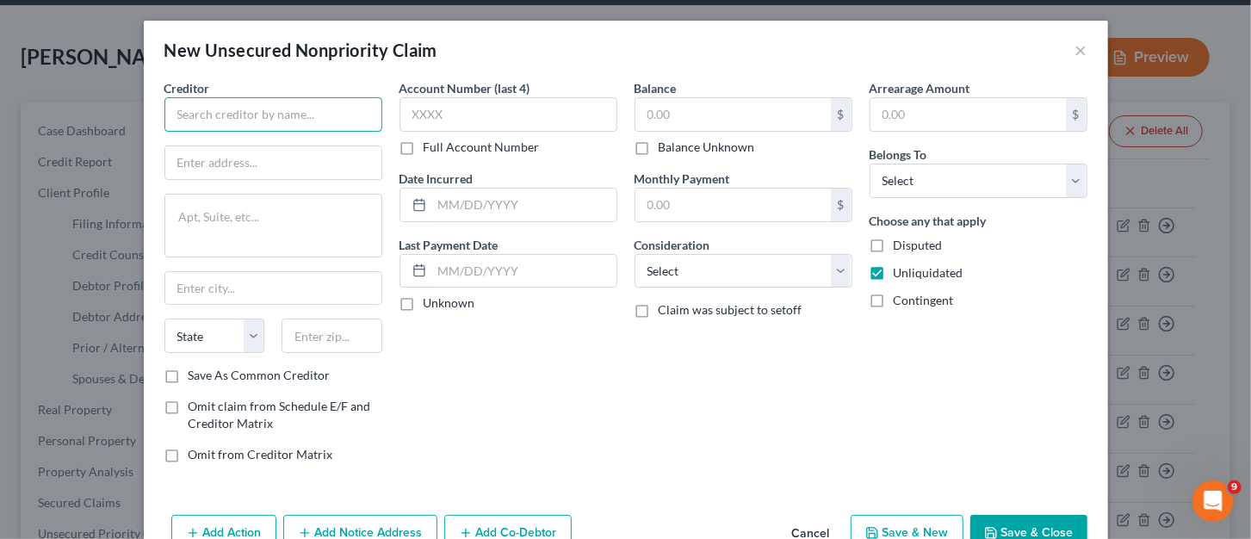
click at [313, 117] on input "text" at bounding box center [273, 114] width 218 height 34
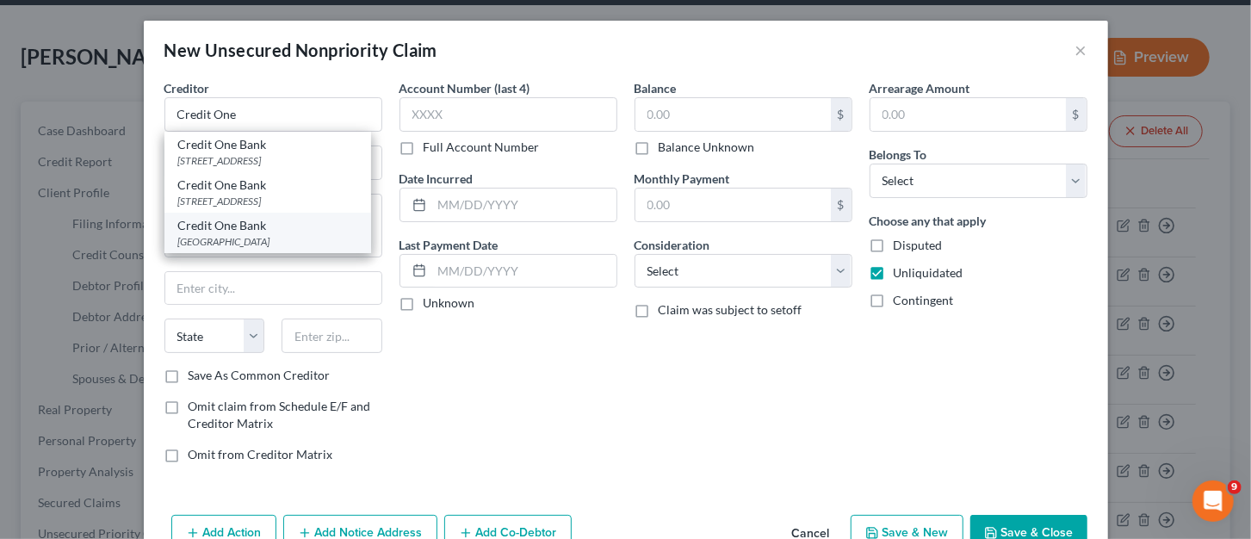
click at [313, 238] on div "PO Box 60500, City Of Industry, CA 91716" at bounding box center [267, 241] width 179 height 15
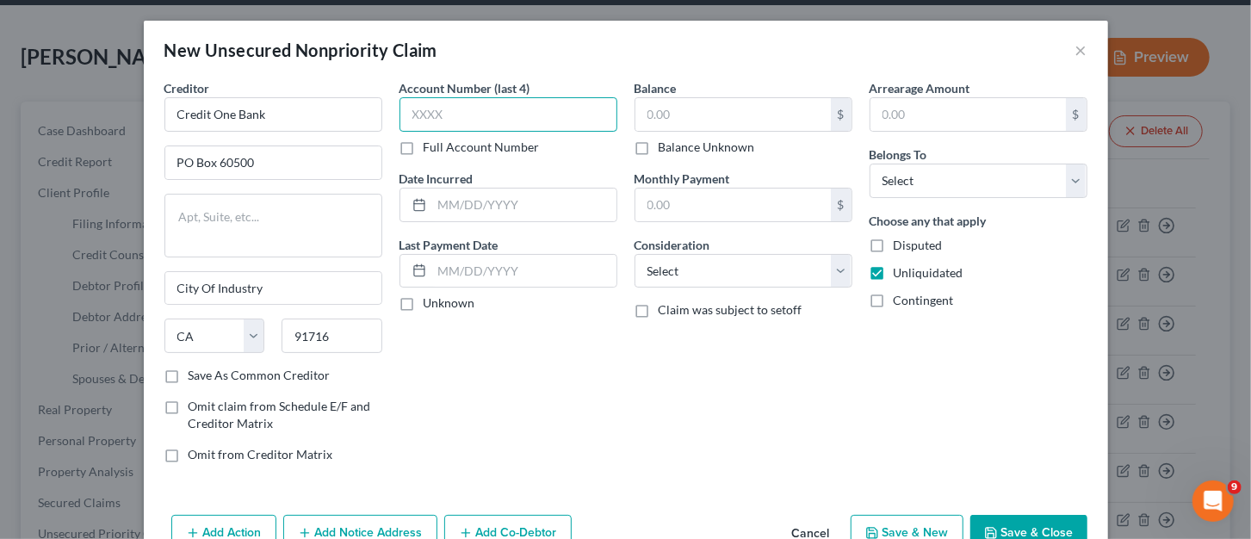
click at [428, 107] on input "text" at bounding box center [509, 114] width 218 height 34
click at [749, 100] on input "text" at bounding box center [732, 114] width 195 height 33
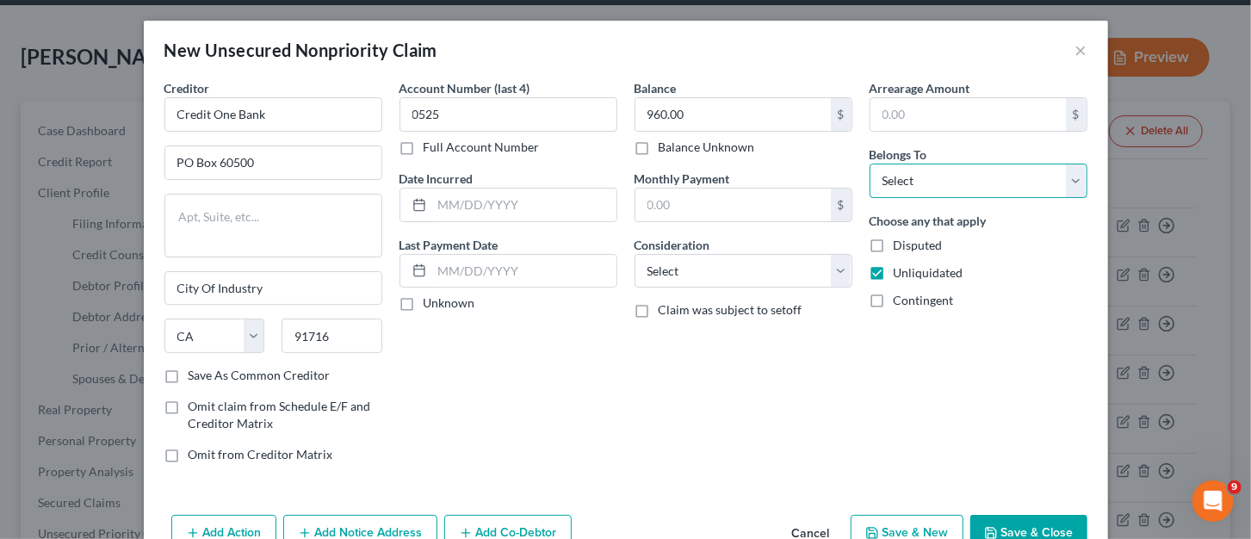
click at [985, 191] on select "Select Debtor 1 Only Debtor 2 Only Debtor 1 And Debtor 2 Only At Least One Of T…" at bounding box center [979, 181] width 218 height 34
click at [870, 164] on select "Select Debtor 1 Only Debtor 2 Only Debtor 1 And Debtor 2 Only At Least One Of T…" at bounding box center [979, 181] width 218 height 34
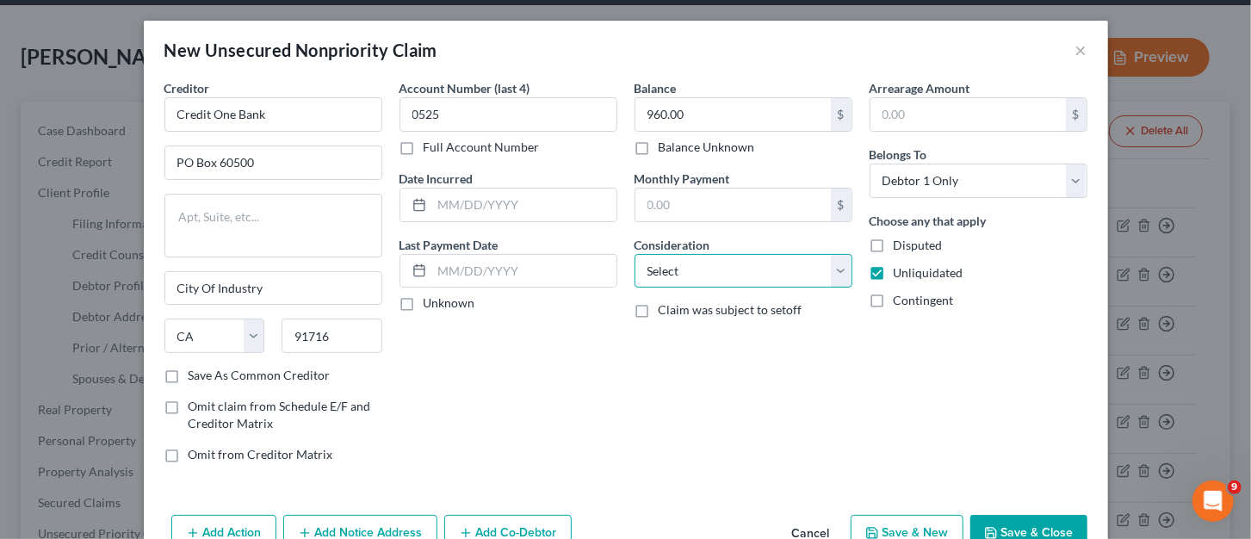
click at [832, 263] on select "Select Cable / Satellite Services Collection Agency Credit Card Debt Debt Couns…" at bounding box center [744, 271] width 218 height 34
click at [635, 254] on select "Select Cable / Satellite Services Collection Agency Credit Card Debt Debt Couns…" at bounding box center [744, 271] width 218 height 34
click at [867, 529] on icon "button" at bounding box center [872, 533] width 10 height 10
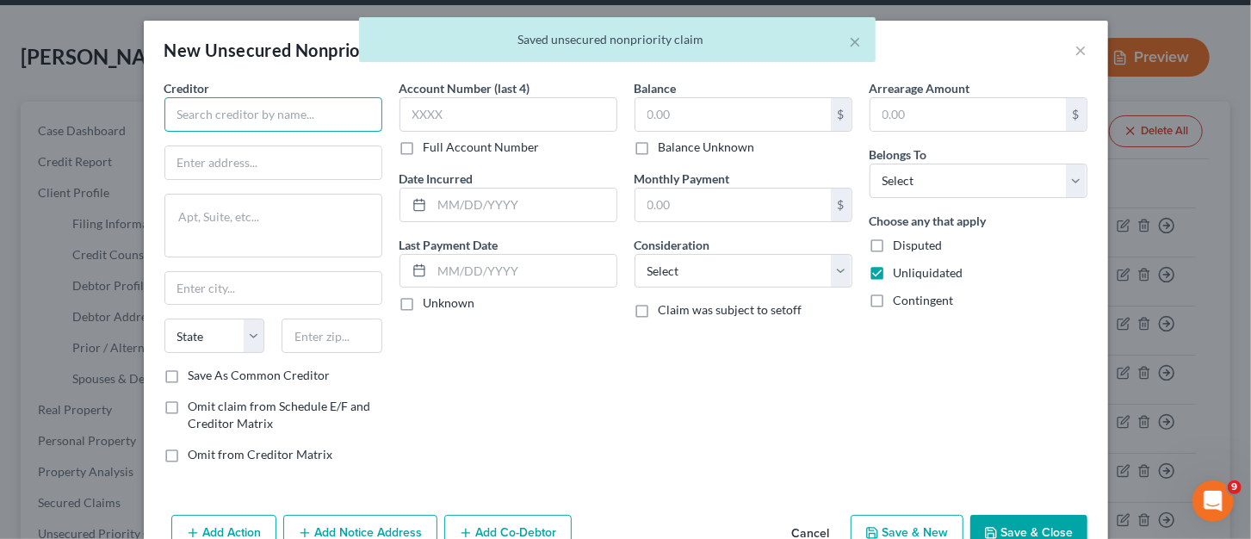
click at [365, 122] on input "text" at bounding box center [273, 114] width 218 height 34
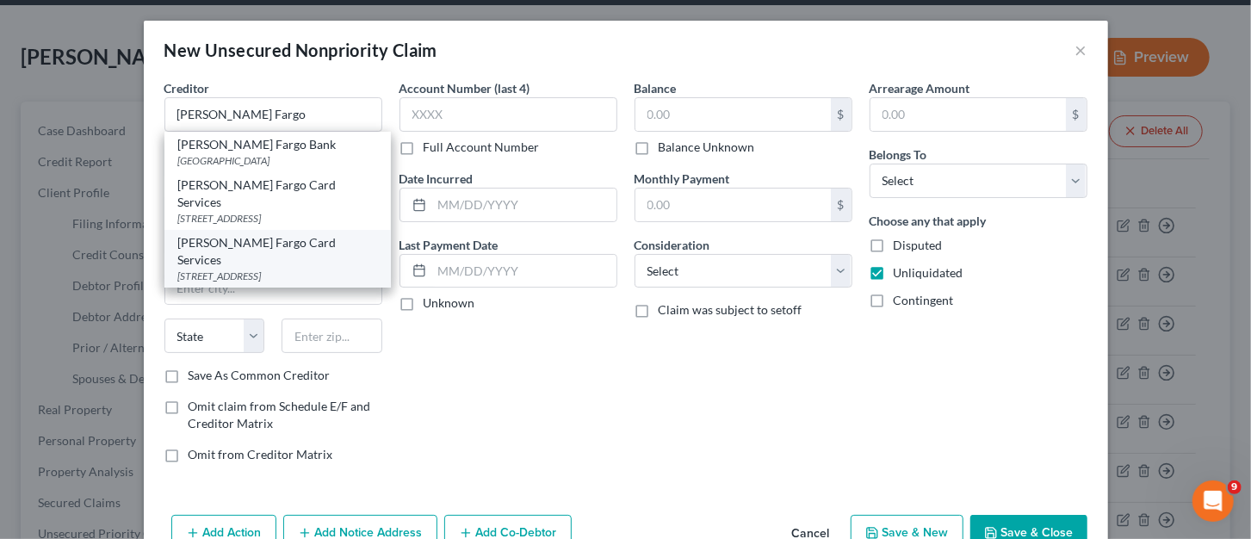
click at [201, 269] on div "PO Box 51193, Los Angeles, CA 90051-5493" at bounding box center [277, 276] width 199 height 15
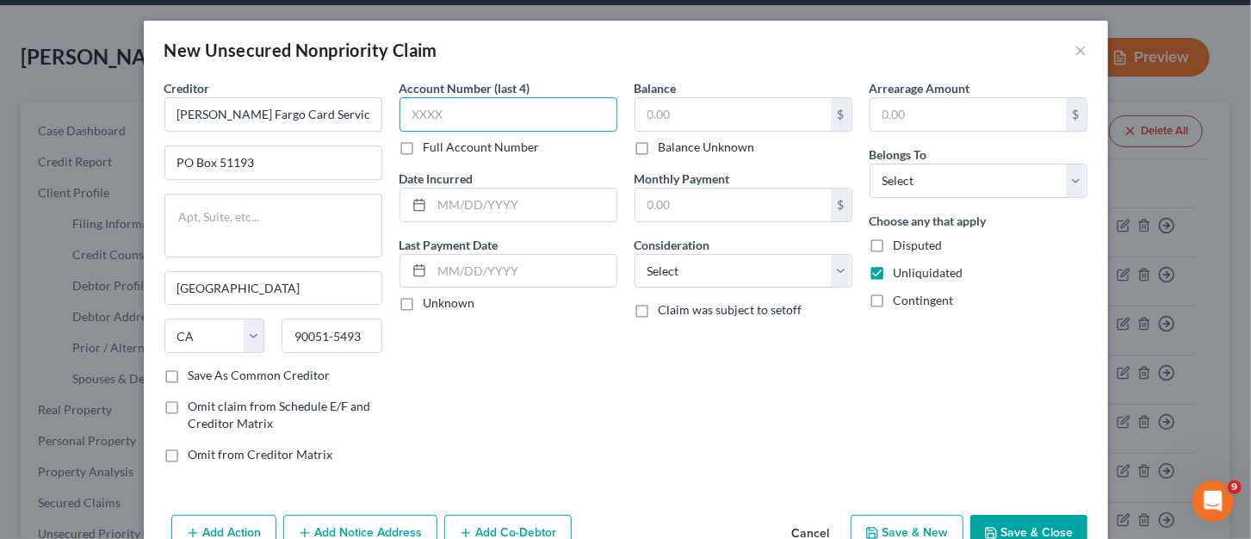
click at [429, 113] on input "text" at bounding box center [509, 114] width 218 height 34
click at [458, 211] on input "text" at bounding box center [524, 205] width 184 height 33
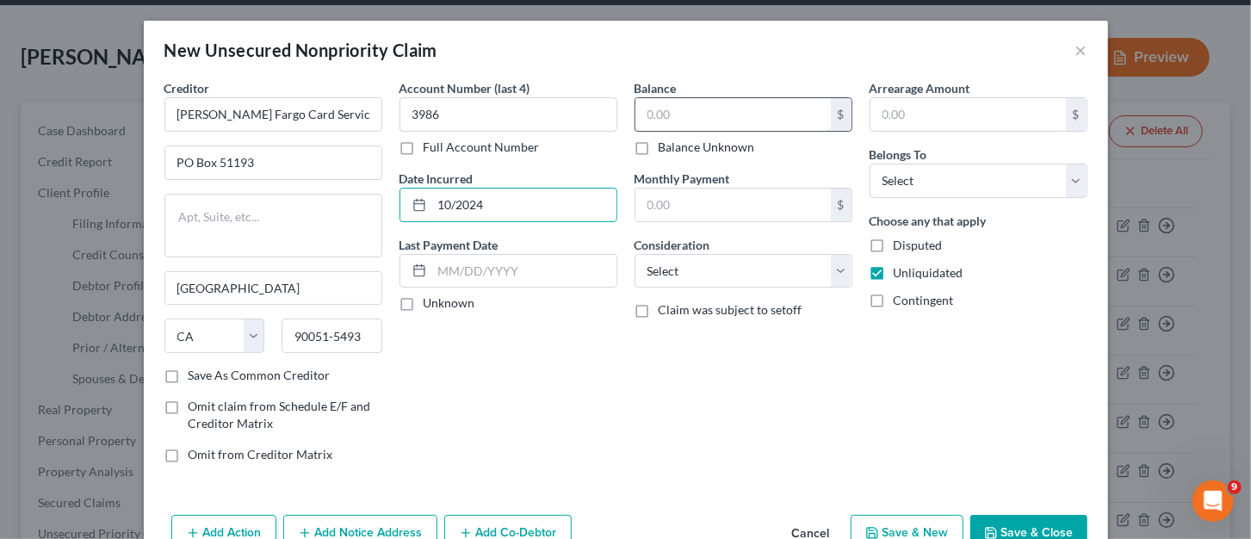
click at [674, 121] on input "text" at bounding box center [732, 114] width 195 height 33
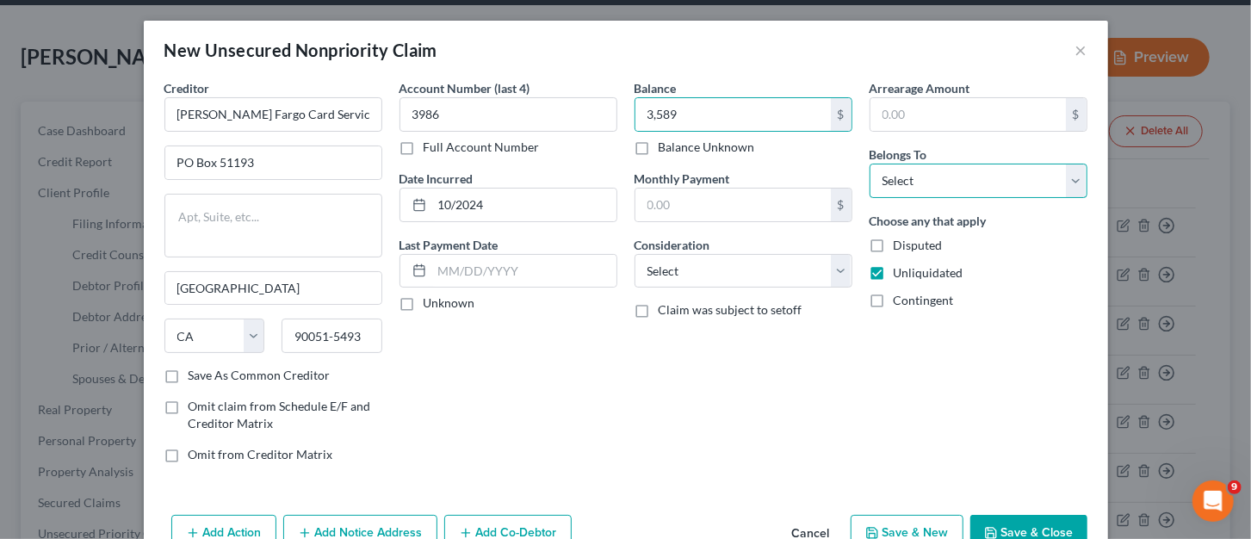
click at [908, 187] on select "Select Debtor 1 Only Debtor 2 Only Debtor 1 And Debtor 2 Only At Least One Of T…" at bounding box center [979, 181] width 218 height 34
click at [870, 164] on select "Select Debtor 1 Only Debtor 2 Only Debtor 1 And Debtor 2 Only At Least One Of T…" at bounding box center [979, 181] width 218 height 34
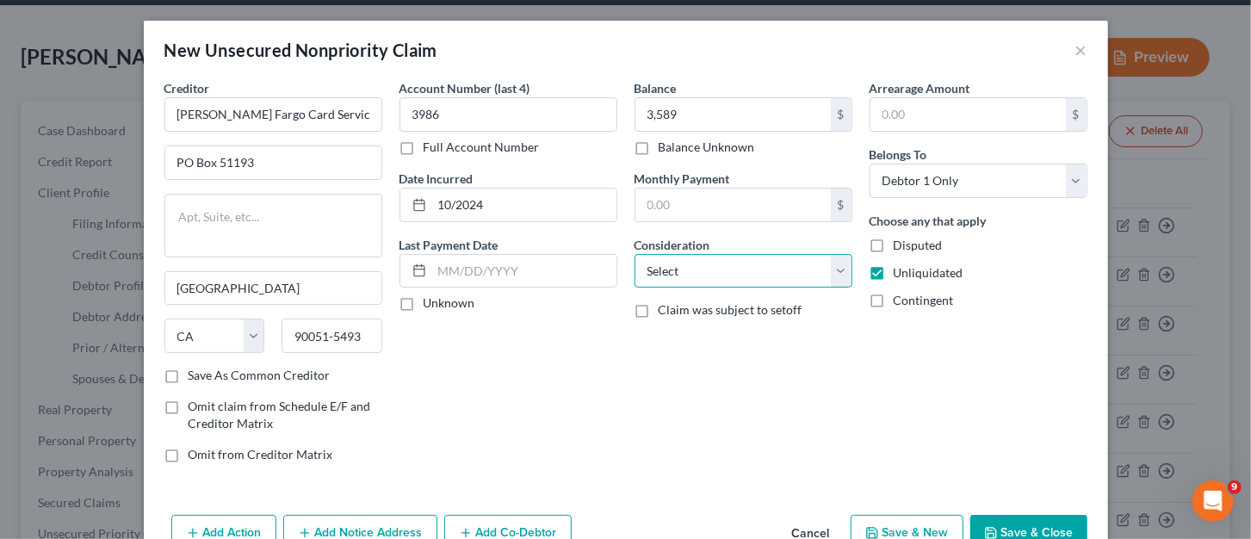
click at [767, 272] on select "Select Cable / Satellite Services Collection Agency Credit Card Debt Debt Couns…" at bounding box center [744, 271] width 218 height 34
click at [635, 254] on select "Select Cable / Satellite Services Collection Agency Credit Card Debt Debt Couns…" at bounding box center [744, 271] width 218 height 34
click at [930, 530] on button "Save & New" at bounding box center [907, 533] width 113 height 36
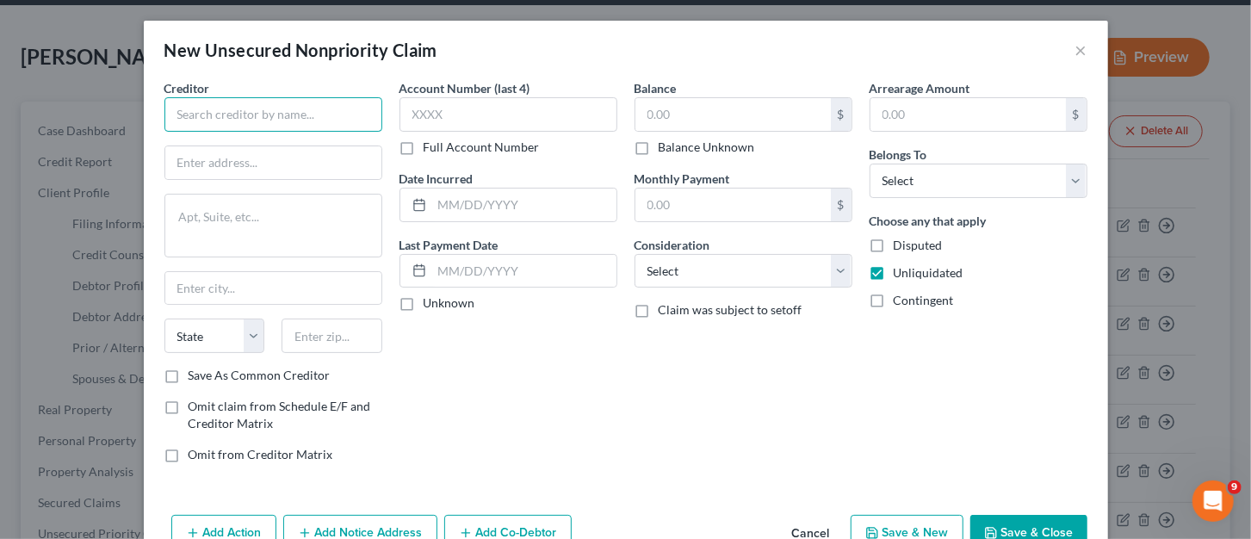
click at [263, 116] on input "text" at bounding box center [273, 114] width 218 height 34
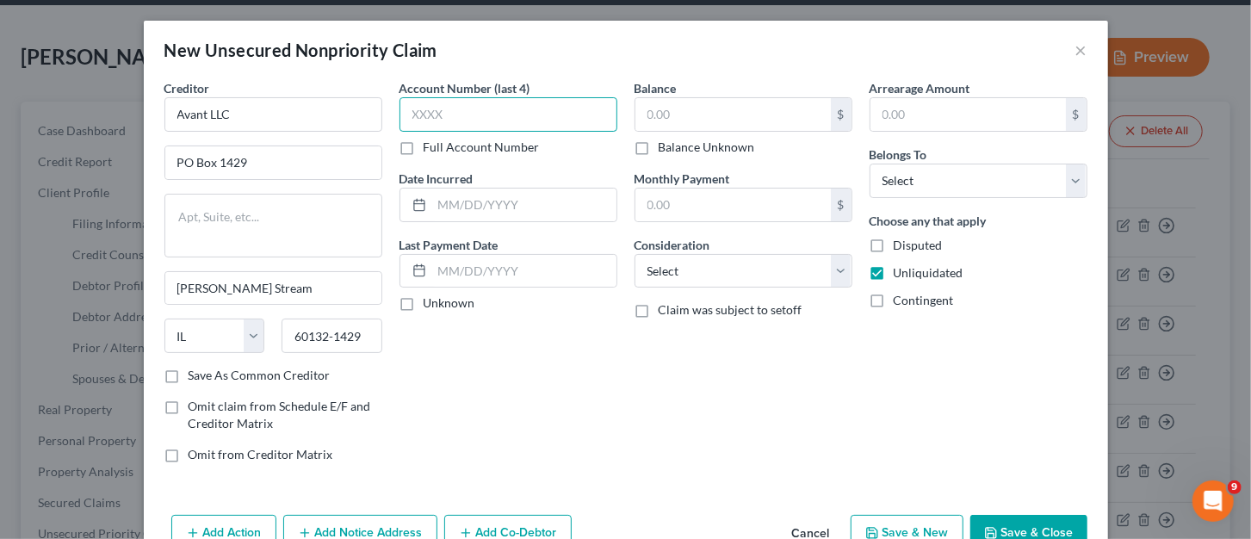
click at [458, 123] on input "text" at bounding box center [509, 114] width 218 height 34
click at [663, 109] on input "text" at bounding box center [732, 114] width 195 height 33
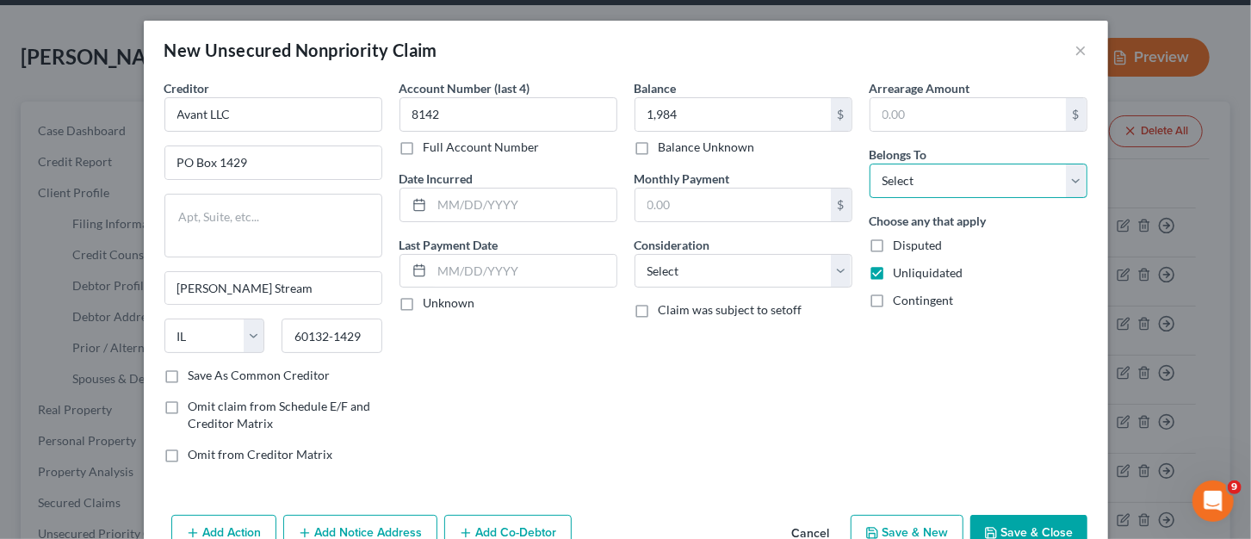
click at [917, 181] on select "Select Debtor 1 Only Debtor 2 Only Debtor 1 And Debtor 2 Only At Least One Of T…" at bounding box center [979, 181] width 218 height 34
click at [870, 164] on select "Select Debtor 1 Only Debtor 2 Only Debtor 1 And Debtor 2 Only At Least One Of T…" at bounding box center [979, 181] width 218 height 34
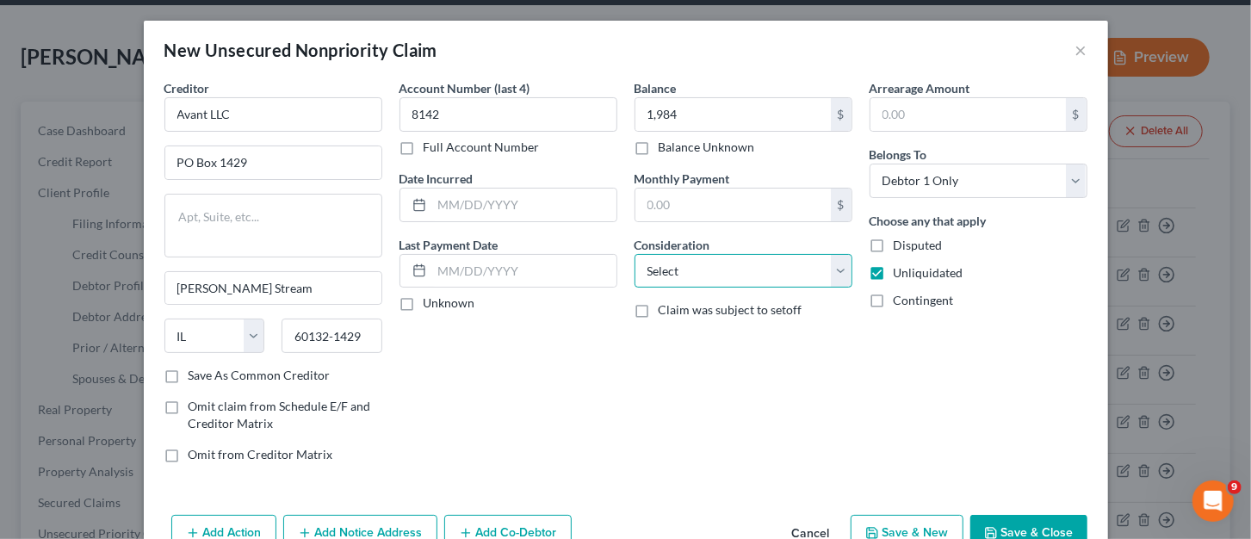
click at [825, 276] on select "Select Cable / Satellite Services Collection Agency Credit Card Debt Debt Couns…" at bounding box center [744, 271] width 218 height 34
click at [635, 254] on select "Select Cable / Satellite Services Collection Agency Credit Card Debt Debt Couns…" at bounding box center [744, 271] width 218 height 34
click at [441, 208] on input "text" at bounding box center [524, 205] width 184 height 33
click at [906, 528] on button "Save & New" at bounding box center [907, 533] width 113 height 36
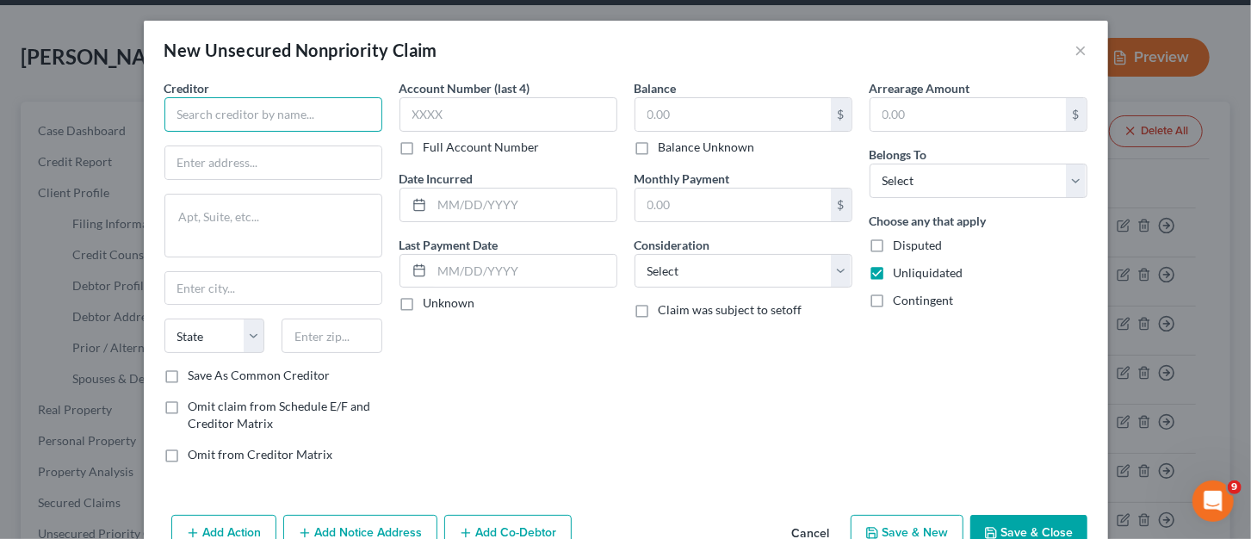
click at [269, 104] on input "text" at bounding box center [273, 114] width 218 height 34
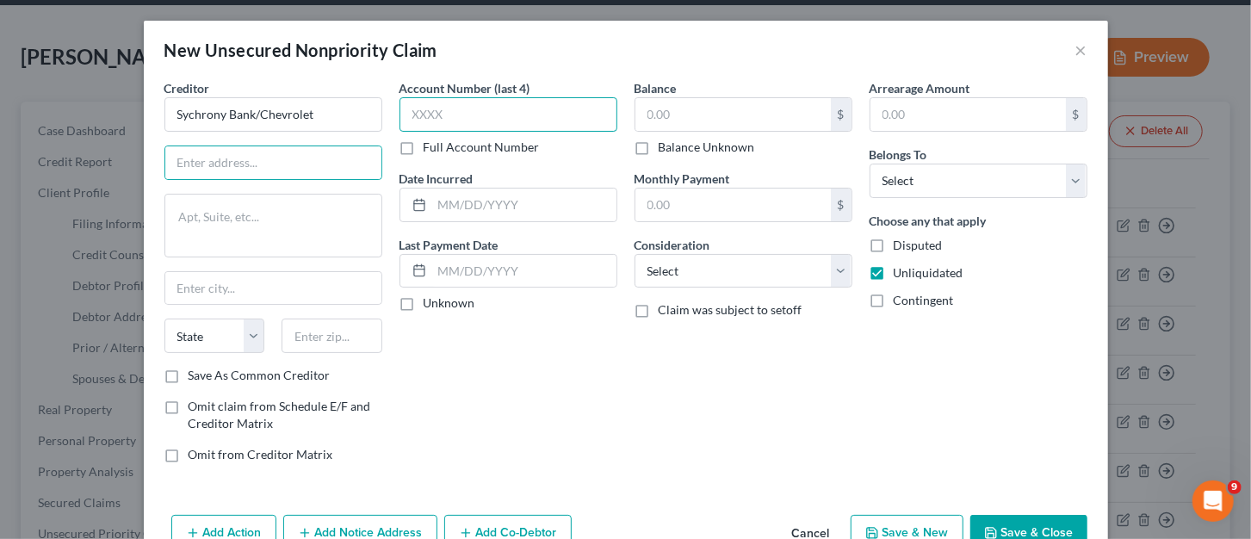
click at [409, 124] on input "text" at bounding box center [509, 114] width 218 height 34
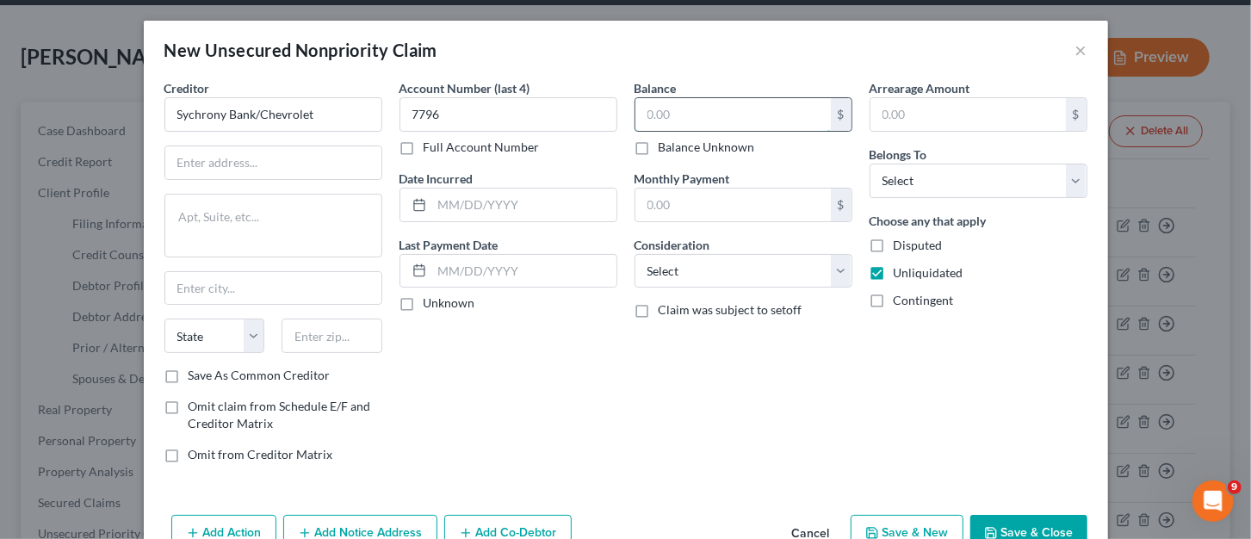
click at [775, 130] on input "text" at bounding box center [732, 114] width 195 height 33
click at [458, 205] on input "text" at bounding box center [524, 205] width 184 height 33
click at [693, 109] on input "275" at bounding box center [732, 114] width 195 height 33
click at [706, 113] on input "275" at bounding box center [732, 114] width 195 height 33
click at [706, 110] on input "275" at bounding box center [732, 114] width 195 height 33
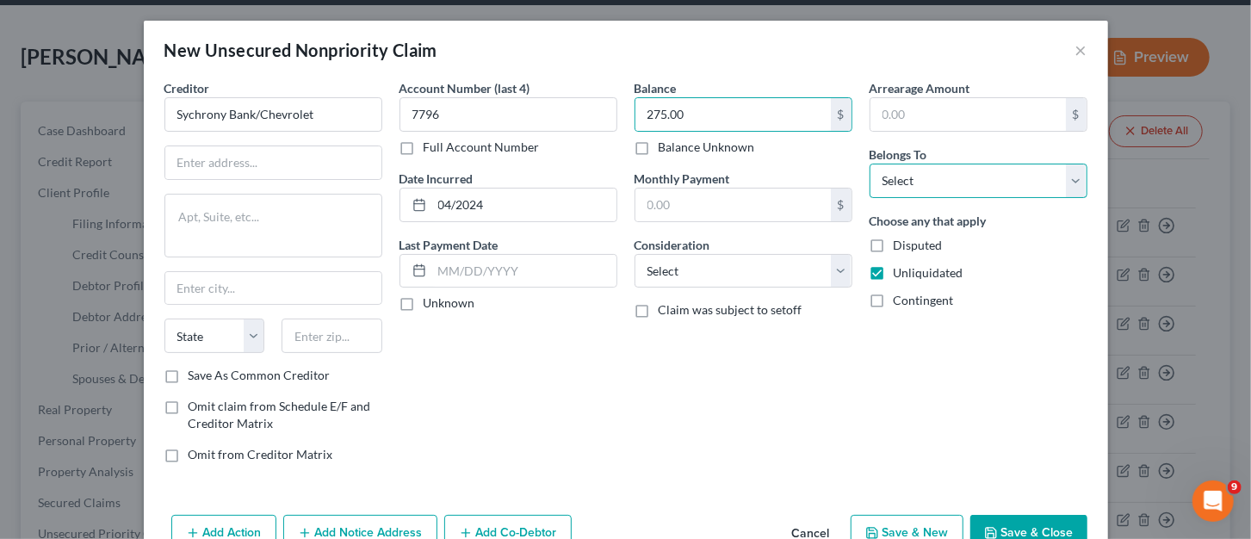
drag, startPoint x: 1002, startPoint y: 182, endPoint x: 993, endPoint y: 196, distance: 17.4
click at [1001, 181] on select "Select Debtor 1 Only Debtor 2 Only Debtor 1 And Debtor 2 Only At Least One Of T…" at bounding box center [979, 181] width 218 height 34
click at [870, 164] on select "Select Debtor 1 Only Debtor 2 Only Debtor 1 And Debtor 2 Only At Least One Of T…" at bounding box center [979, 181] width 218 height 34
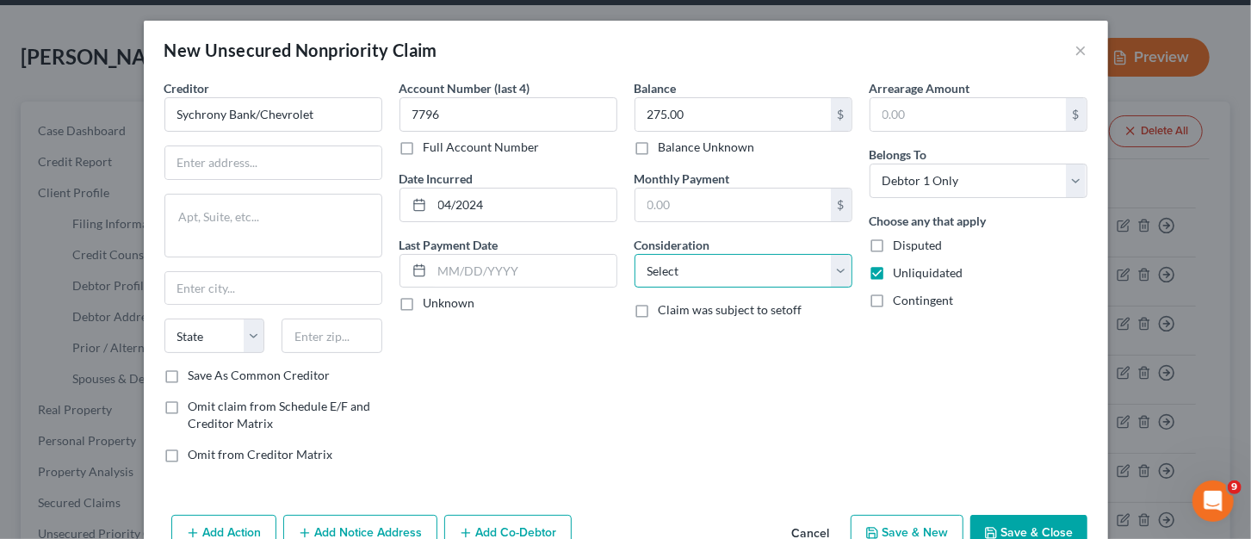
click at [833, 277] on select "Select Cable / Satellite Services Collection Agency Credit Card Debt Debt Couns…" at bounding box center [744, 271] width 218 height 34
click at [635, 254] on select "Select Cable / Satellite Services Collection Agency Credit Card Debt Debt Couns…" at bounding box center [744, 271] width 218 height 34
click at [942, 530] on button "Save & New" at bounding box center [907, 533] width 113 height 36
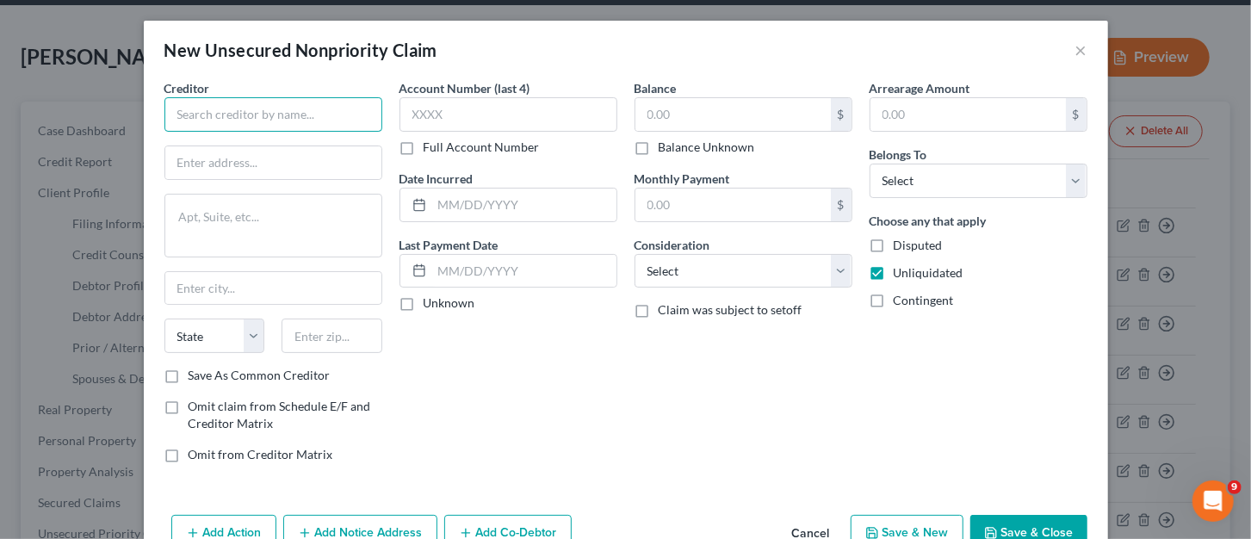
click at [187, 110] on input "text" at bounding box center [273, 114] width 218 height 34
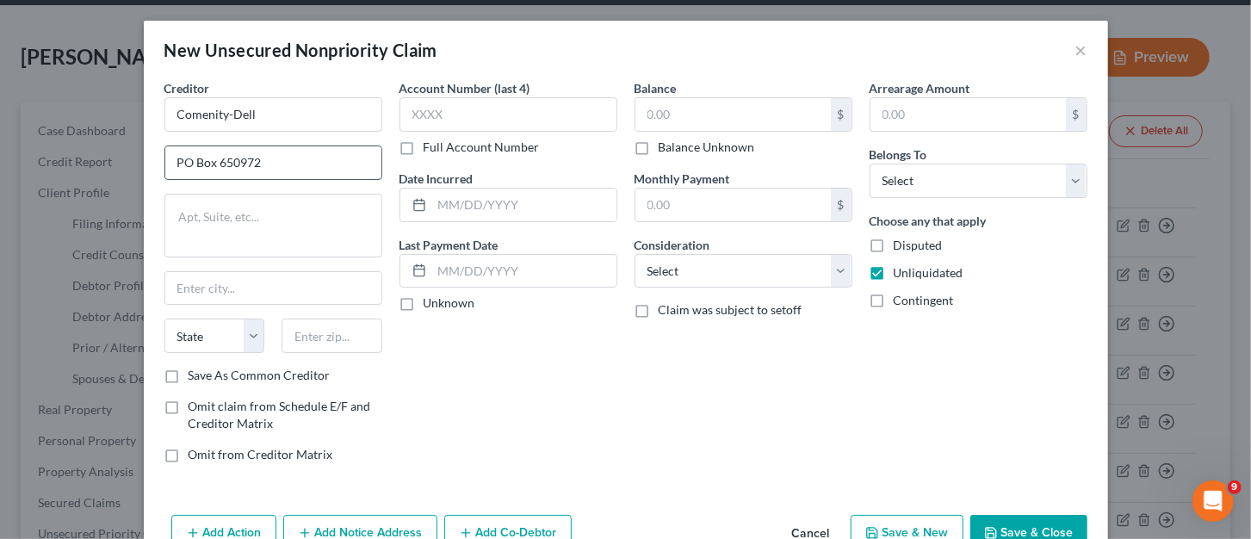
click at [286, 159] on input "PO Box 650972" at bounding box center [273, 162] width 216 height 33
click at [237, 299] on input "text" at bounding box center [273, 288] width 216 height 33
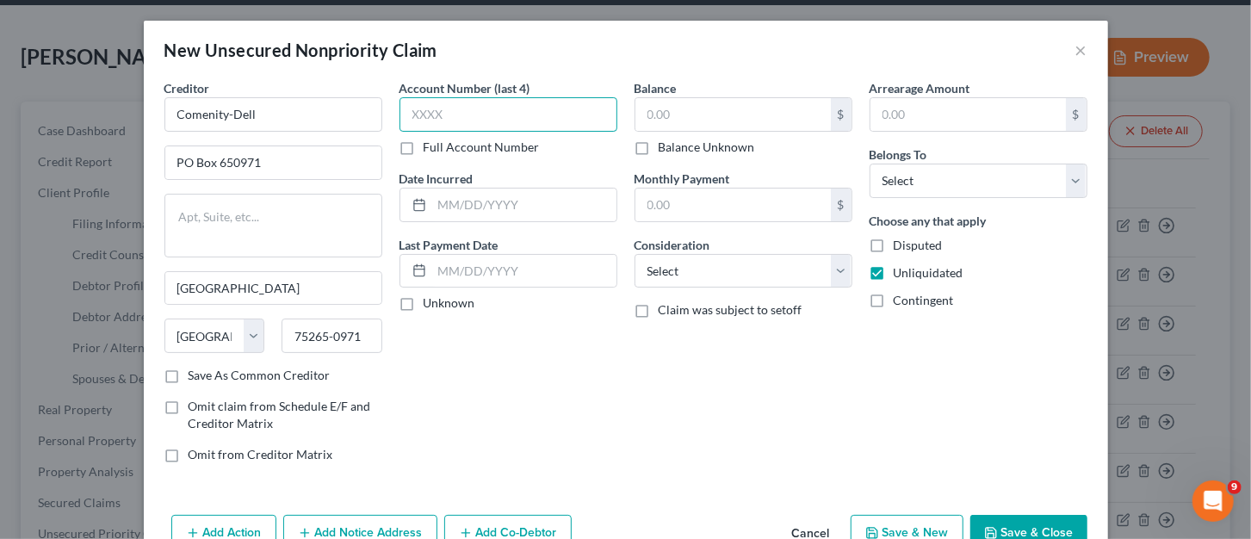
click at [484, 121] on input "text" at bounding box center [509, 114] width 218 height 34
click at [448, 202] on input "text" at bounding box center [524, 205] width 184 height 33
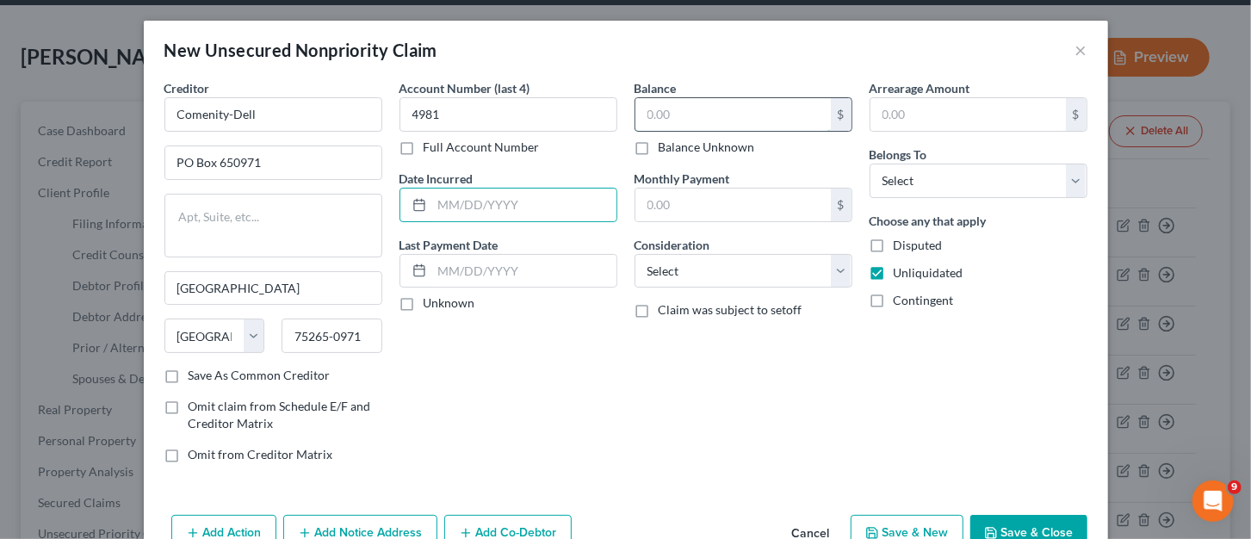
click at [669, 112] on input "text" at bounding box center [732, 114] width 195 height 33
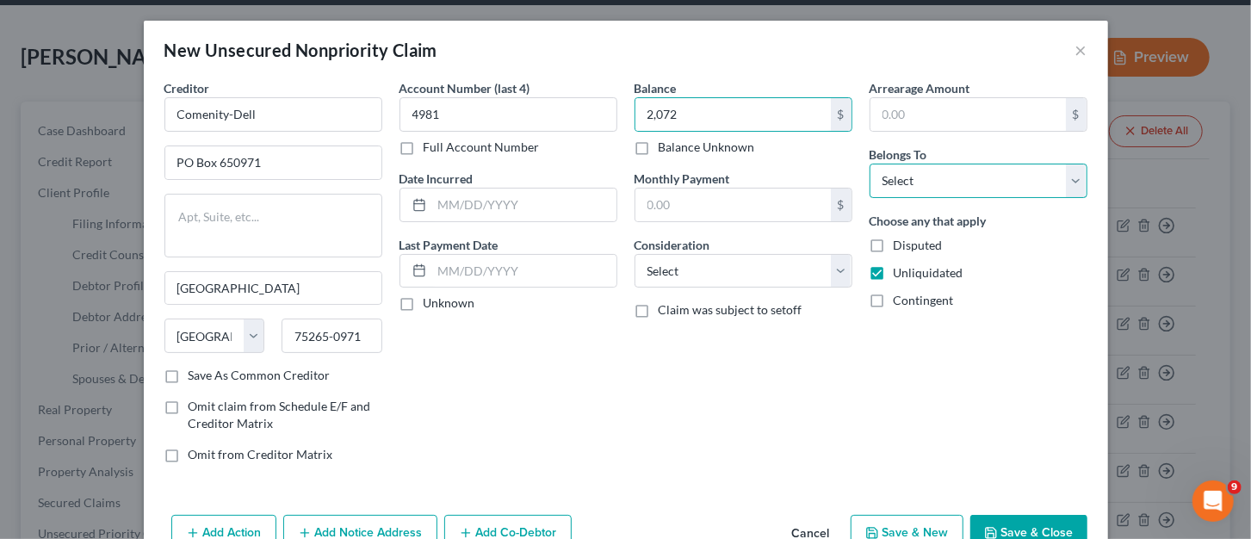
click at [969, 184] on select "Select Debtor 1 Only Debtor 2 Only Debtor 1 And Debtor 2 Only At Least One Of T…" at bounding box center [979, 181] width 218 height 34
click at [870, 164] on select "Select Debtor 1 Only Debtor 2 Only Debtor 1 And Debtor 2 Only At Least One Of T…" at bounding box center [979, 181] width 218 height 34
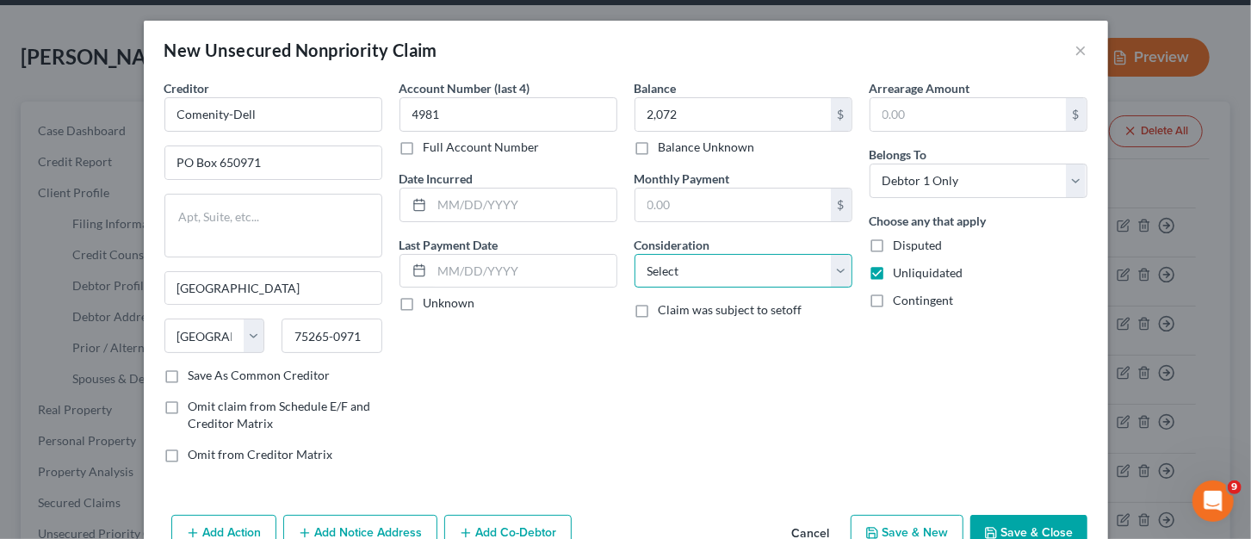
click at [836, 279] on select "Select Cable / Satellite Services Collection Agency Credit Card Debt Debt Couns…" at bounding box center [744, 271] width 218 height 34
click at [635, 254] on select "Select Cable / Satellite Services Collection Agency Credit Card Debt Debt Couns…" at bounding box center [744, 271] width 218 height 34
click at [875, 536] on button "Save & New" at bounding box center [907, 533] width 113 height 36
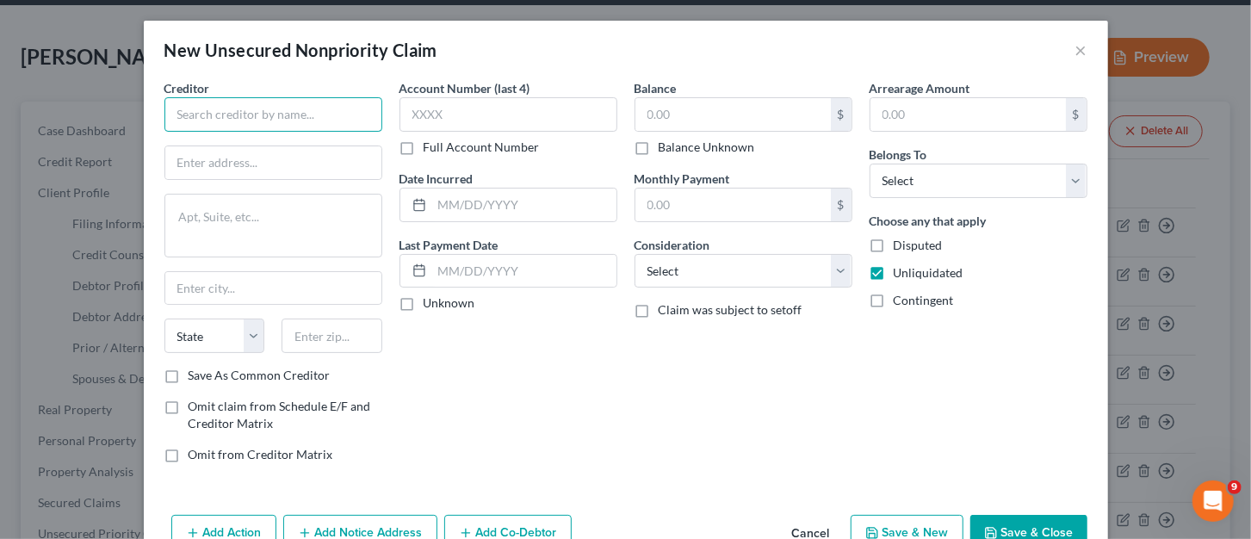
click at [203, 116] on input "text" at bounding box center [273, 114] width 218 height 34
click at [278, 110] on input "American Express" at bounding box center [273, 114] width 218 height 34
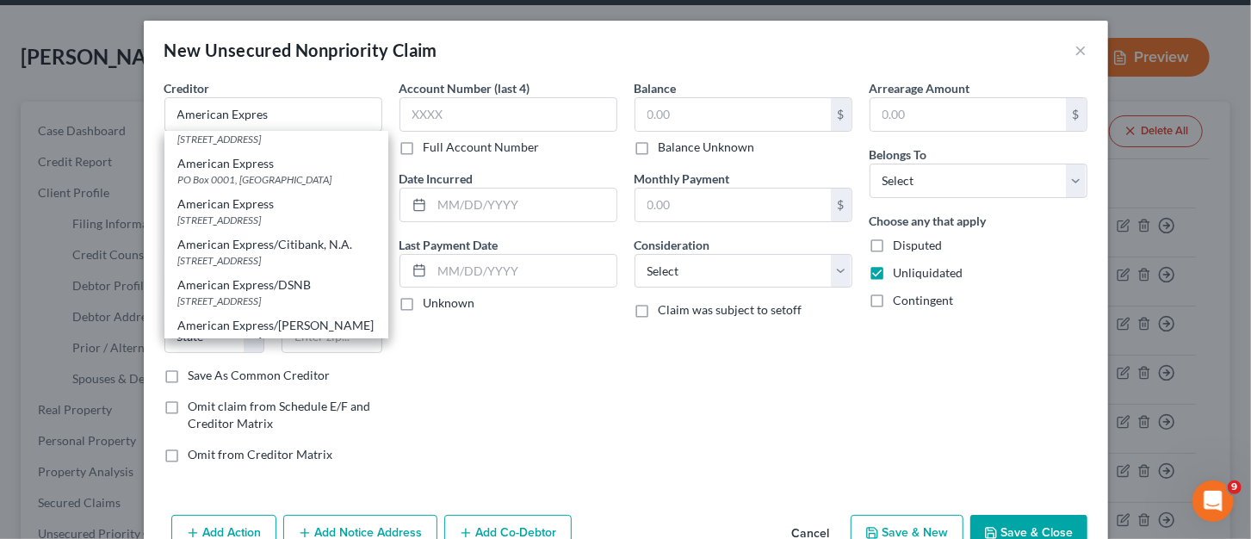
scroll to position [36, 0]
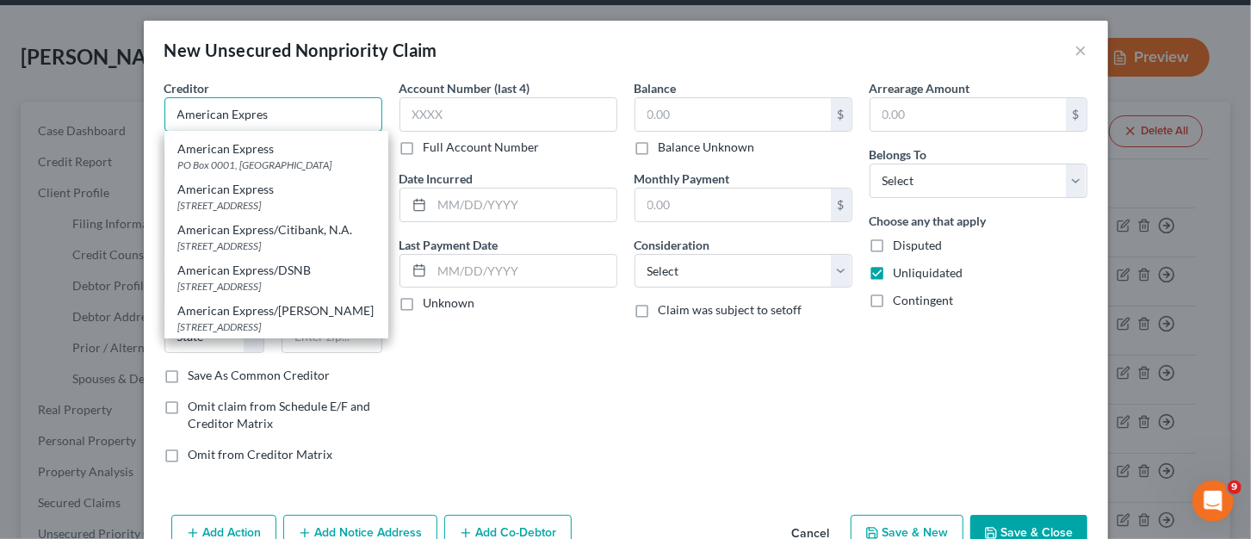
click at [280, 106] on input "American Expres" at bounding box center [273, 114] width 218 height 34
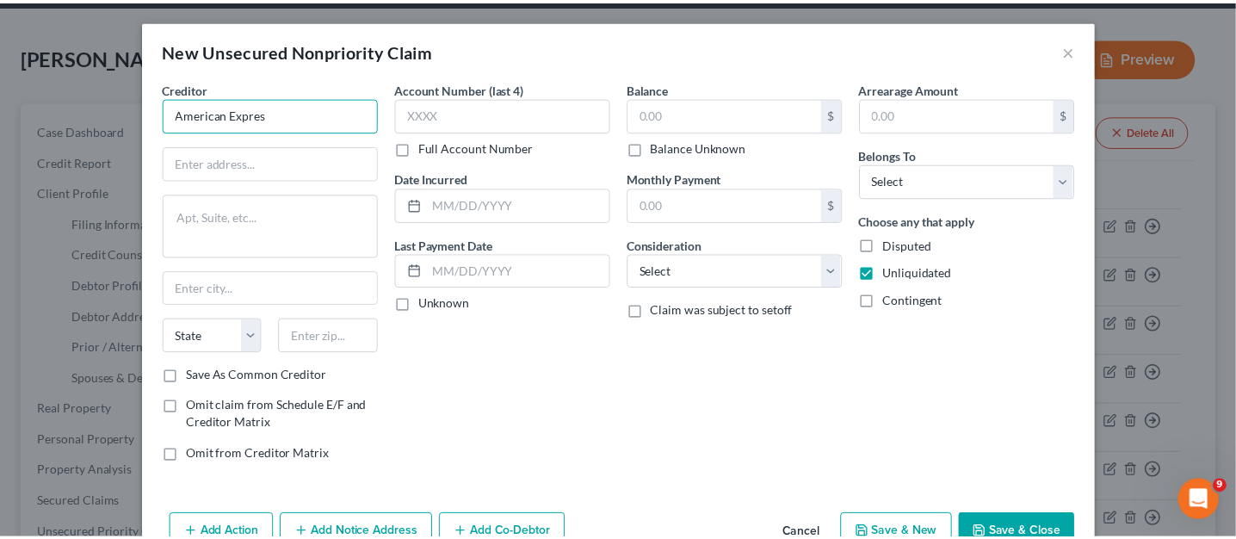
scroll to position [0, 0]
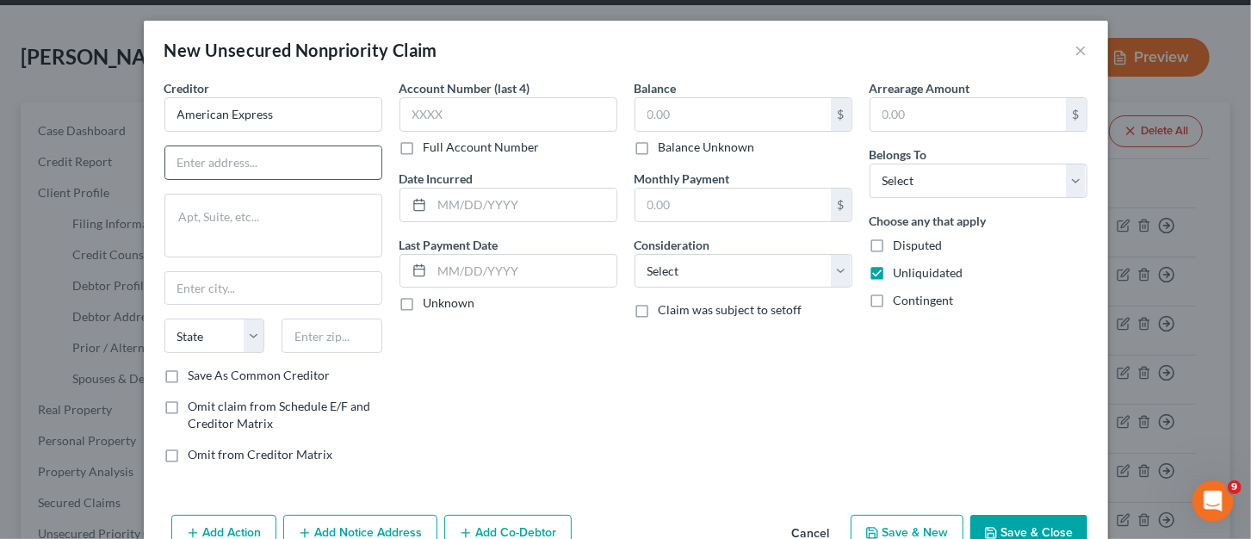
click at [265, 140] on div "Creditor * American Express State AL AK AR AZ CA CO CT DE DC FL GA GU HI ID IL …" at bounding box center [273, 223] width 218 height 288
click at [261, 156] on input "text" at bounding box center [273, 162] width 216 height 33
click at [199, 162] on input "PO Bix 96001" at bounding box center [273, 162] width 216 height 33
click at [226, 287] on input "text" at bounding box center [273, 288] width 216 height 33
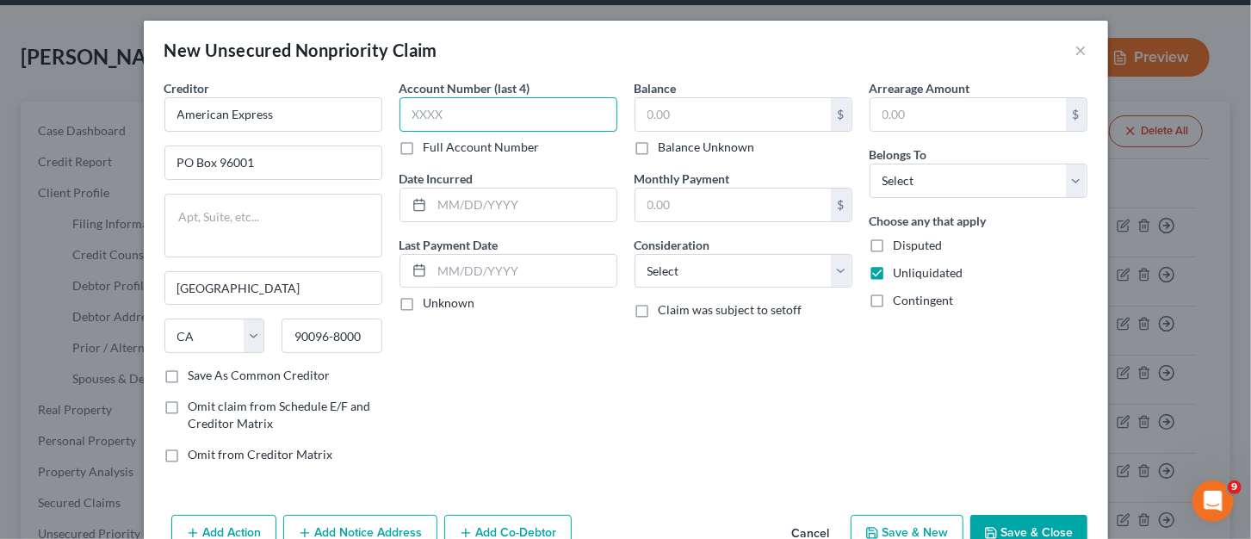
click at [497, 115] on input "text" at bounding box center [509, 114] width 218 height 34
click at [655, 110] on input "text" at bounding box center [732, 114] width 195 height 33
click at [562, 207] on input "text" at bounding box center [524, 205] width 184 height 33
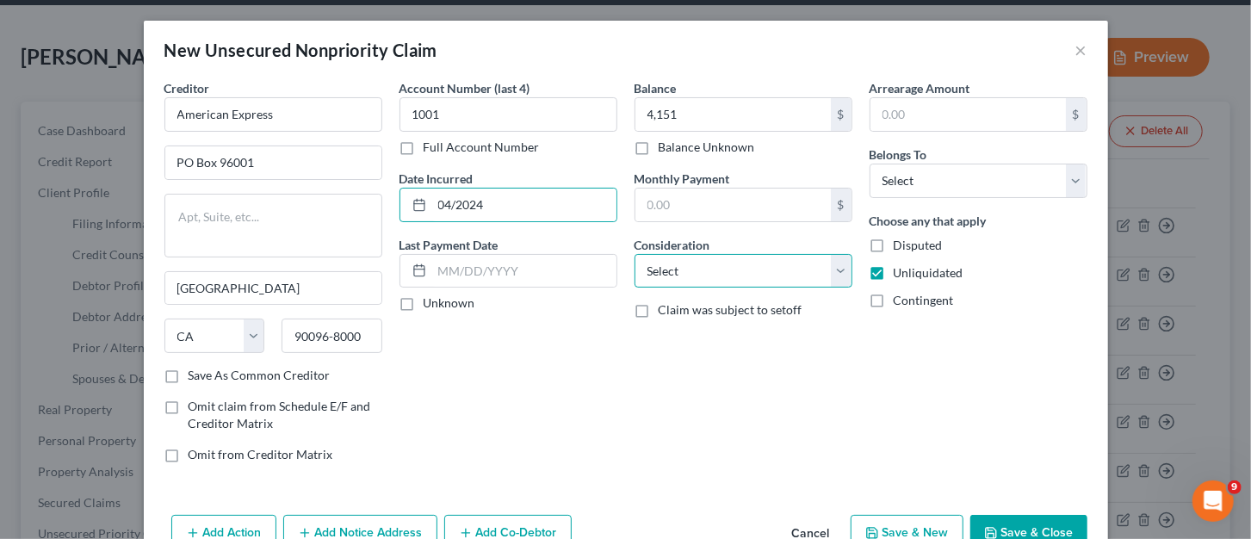
click at [770, 263] on select "Select Cable / Satellite Services Collection Agency Credit Card Debt Debt Couns…" at bounding box center [744, 271] width 218 height 34
click at [635, 254] on select "Select Cable / Satellite Services Collection Agency Credit Card Debt Debt Couns…" at bounding box center [744, 271] width 218 height 34
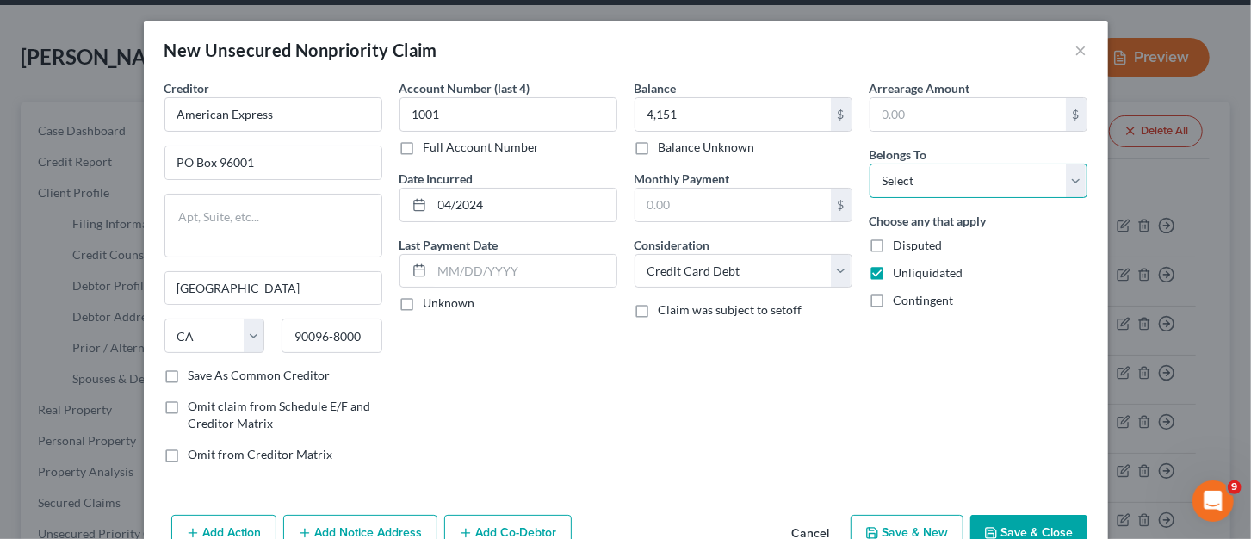
click at [1071, 185] on select "Select Debtor 1 Only Debtor 2 Only Debtor 1 And Debtor 2 Only At Least One Of T…" at bounding box center [979, 181] width 218 height 34
click at [870, 164] on select "Select Debtor 1 Only Debtor 2 Only Debtor 1 And Debtor 2 Only At Least One Of T…" at bounding box center [979, 181] width 218 height 34
click at [907, 527] on button "Save & New" at bounding box center [907, 533] width 113 height 36
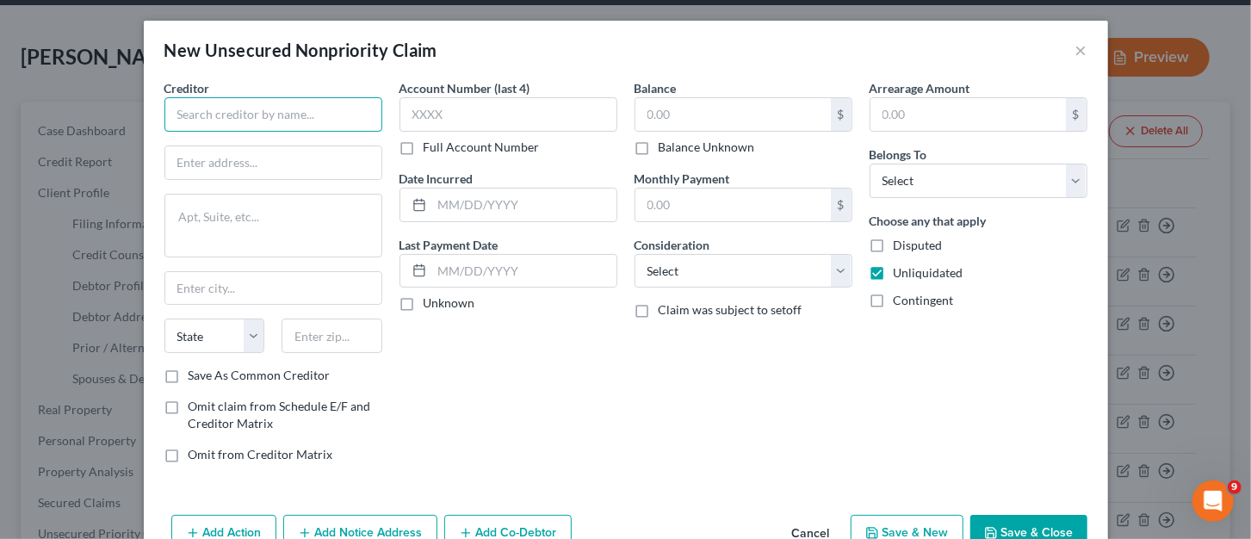
click at [264, 117] on input "text" at bounding box center [273, 114] width 218 height 34
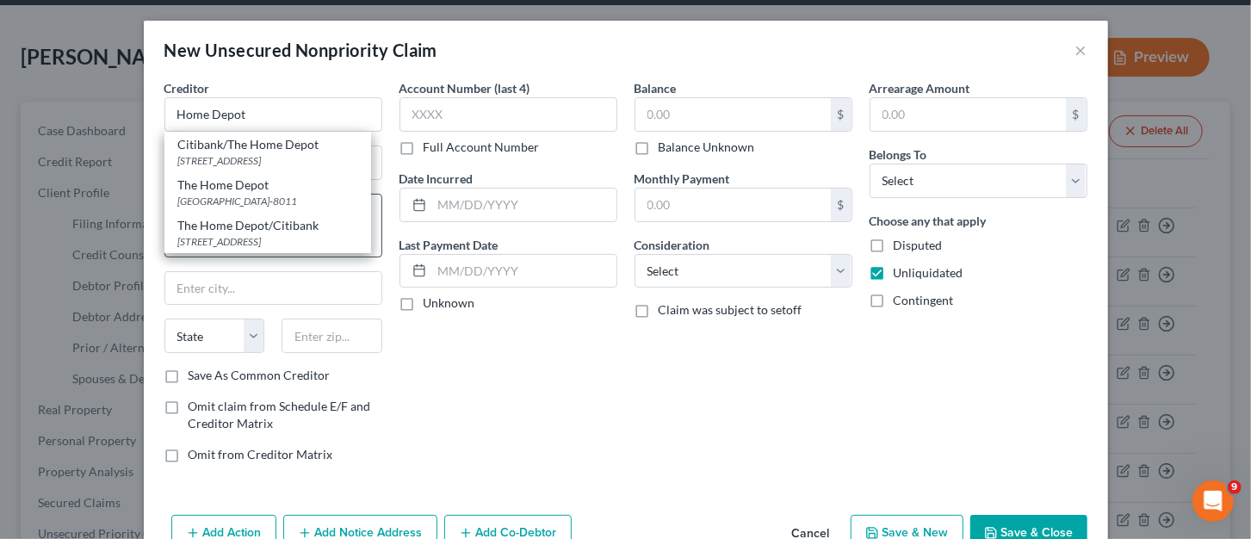
click at [274, 202] on div "PO Box 78011, Phoenix, AZ 85062-8011" at bounding box center [267, 201] width 179 height 15
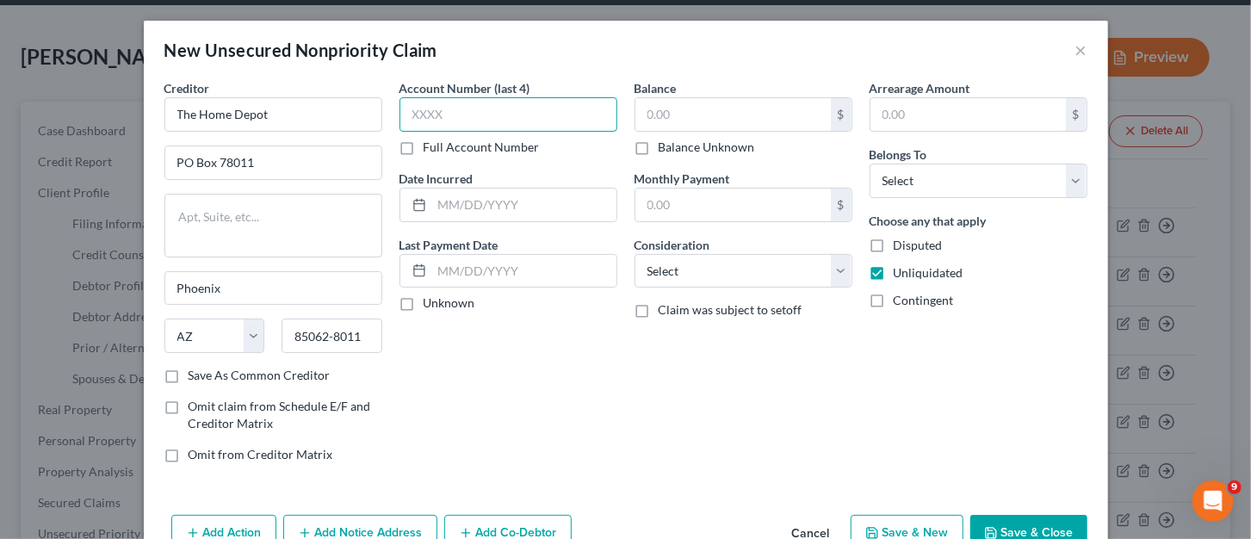
click at [480, 108] on input "text" at bounding box center [509, 114] width 218 height 34
click at [665, 108] on input "text" at bounding box center [732, 114] width 195 height 33
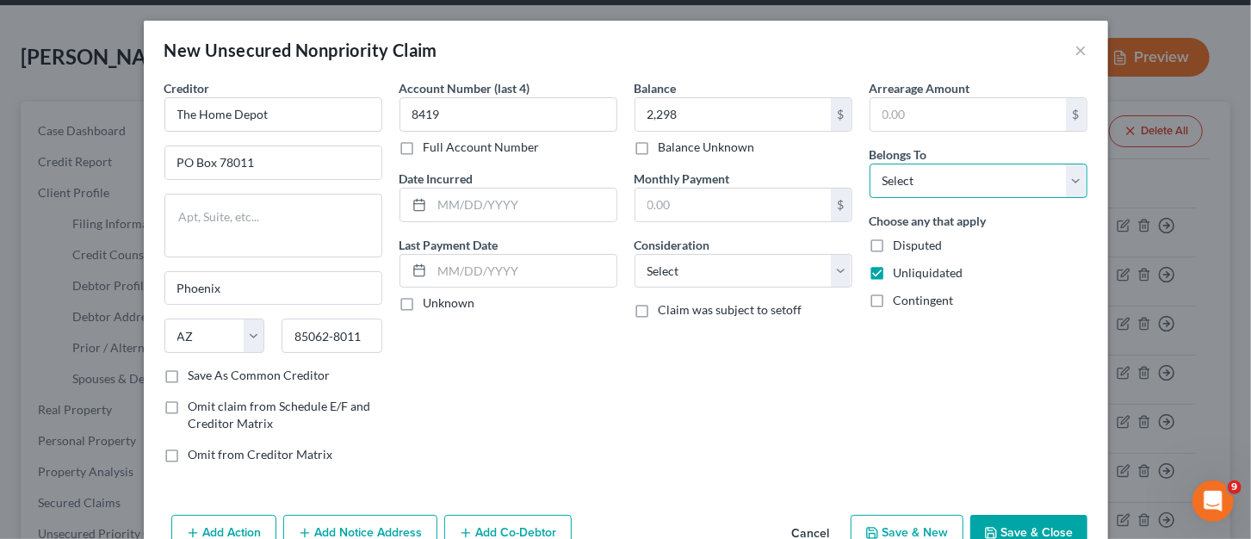
click at [914, 183] on select "Select Debtor 1 Only Debtor 2 Only Debtor 1 And Debtor 2 Only At Least One Of T…" at bounding box center [979, 181] width 218 height 34
click at [870, 164] on select "Select Debtor 1 Only Debtor 2 Only Debtor 1 And Debtor 2 Only At Least One Of T…" at bounding box center [979, 181] width 218 height 34
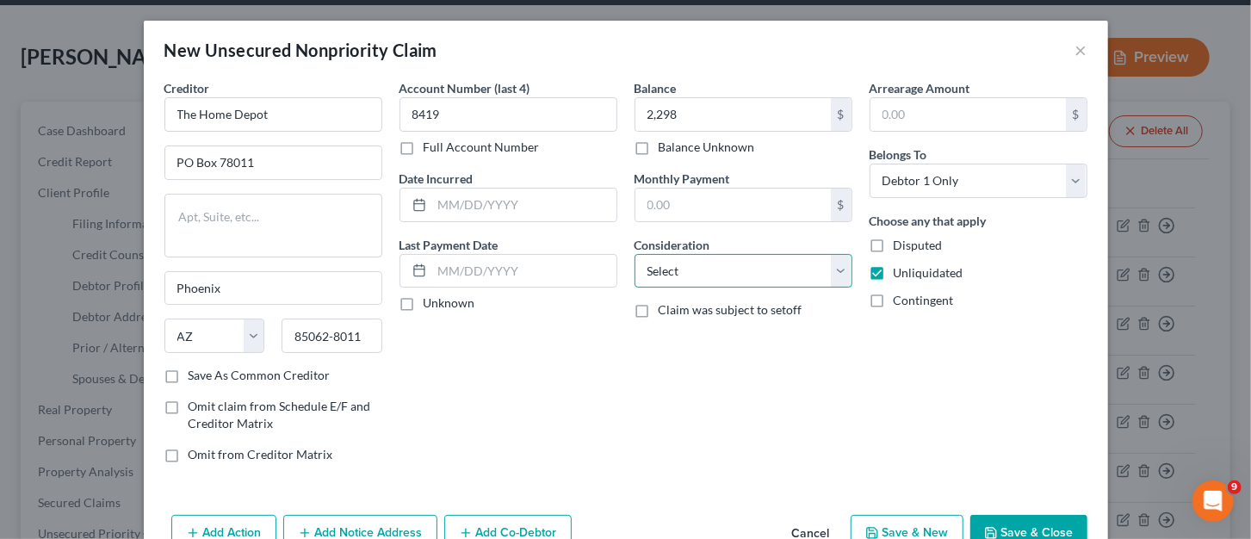
drag, startPoint x: 832, startPoint y: 276, endPoint x: 814, endPoint y: 272, distance: 18.6
click at [832, 277] on select "Select Cable / Satellite Services Collection Agency Credit Card Debt Debt Couns…" at bounding box center [744, 271] width 218 height 34
click at [635, 254] on select "Select Cable / Satellite Services Collection Agency Credit Card Debt Debt Couns…" at bounding box center [744, 271] width 218 height 34
click at [907, 532] on button "Save & New" at bounding box center [907, 533] width 113 height 36
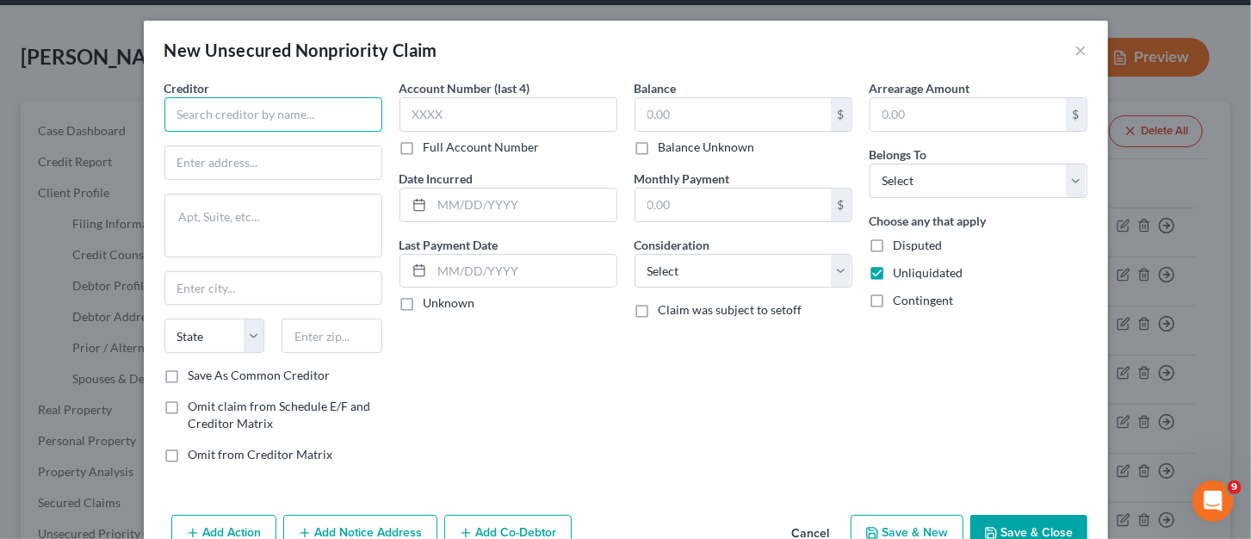
click at [183, 126] on input "text" at bounding box center [273, 114] width 218 height 34
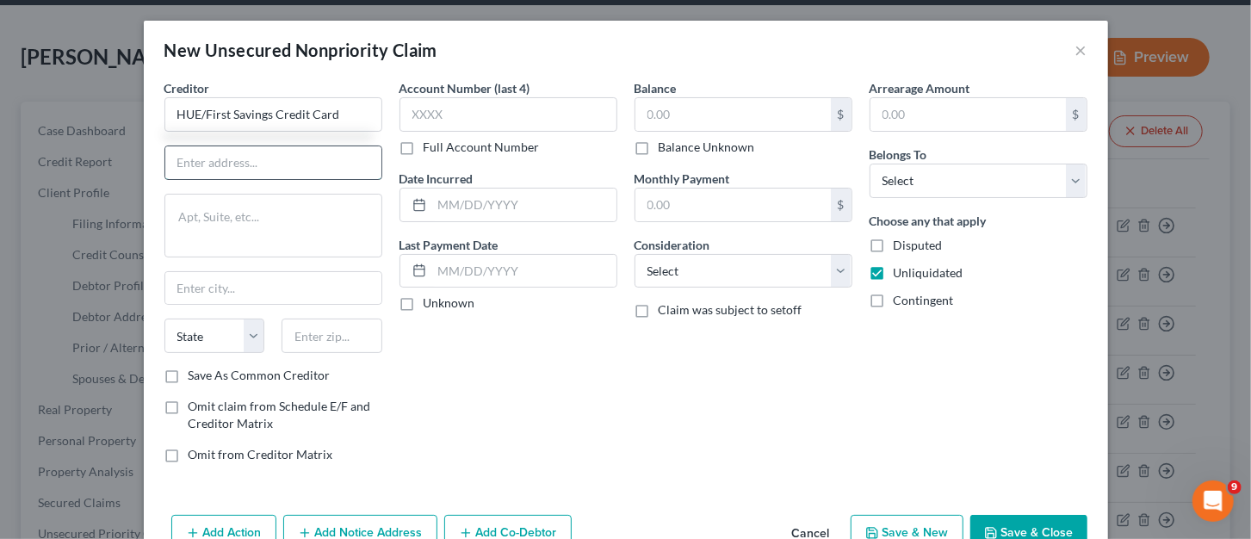
click at [179, 160] on input "text" at bounding box center [273, 162] width 216 height 33
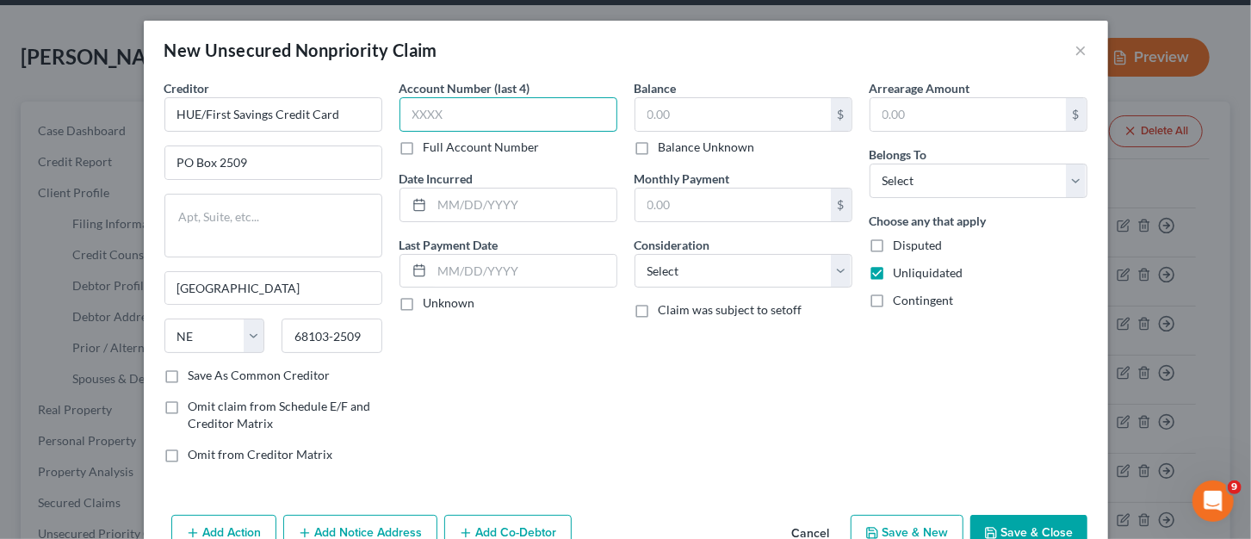
click at [426, 124] on input "text" at bounding box center [509, 114] width 218 height 34
click at [457, 196] on input "text" at bounding box center [524, 205] width 184 height 33
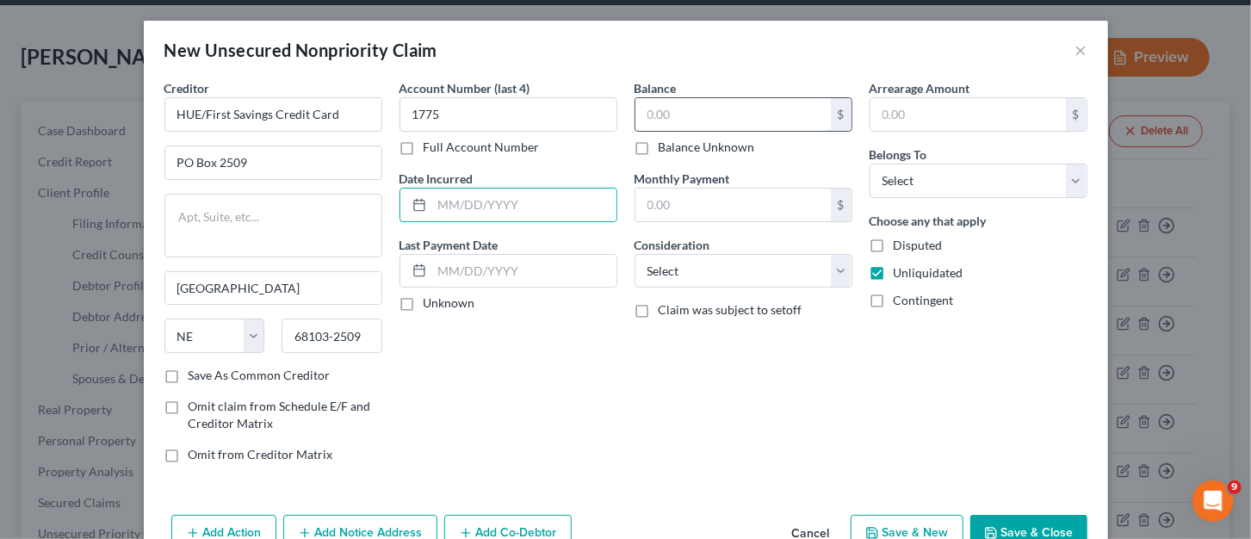
click at [648, 106] on input "text" at bounding box center [732, 114] width 195 height 33
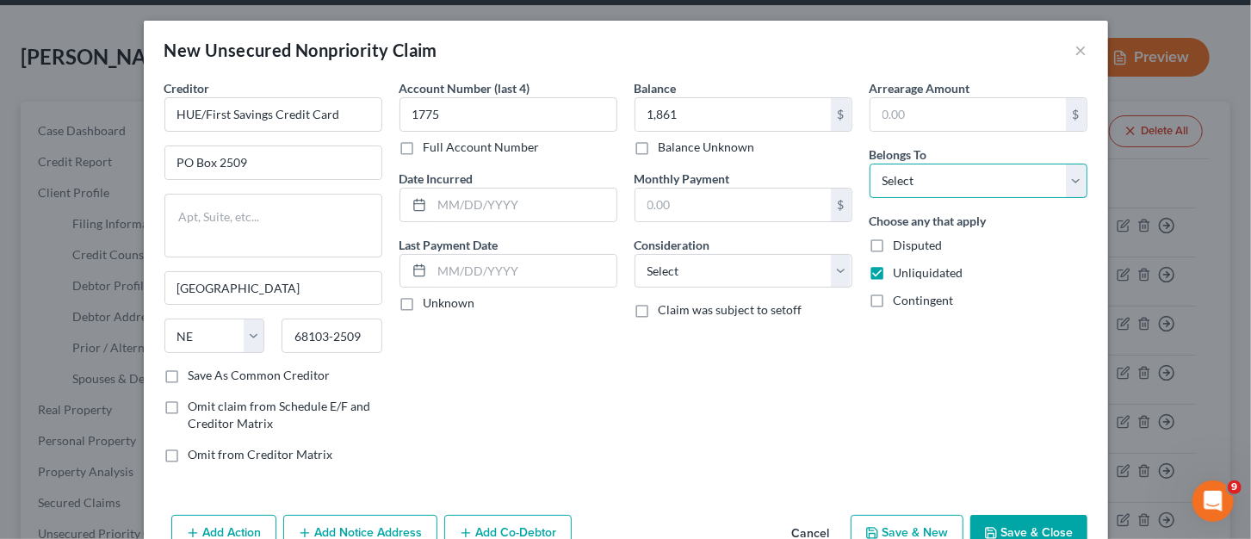
click at [910, 192] on select "Select Debtor 1 Only Debtor 2 Only Debtor 1 And Debtor 2 Only At Least One Of T…" at bounding box center [979, 181] width 218 height 34
click at [870, 164] on select "Select Debtor 1 Only Debtor 2 Only Debtor 1 And Debtor 2 Only At Least One Of T…" at bounding box center [979, 181] width 218 height 34
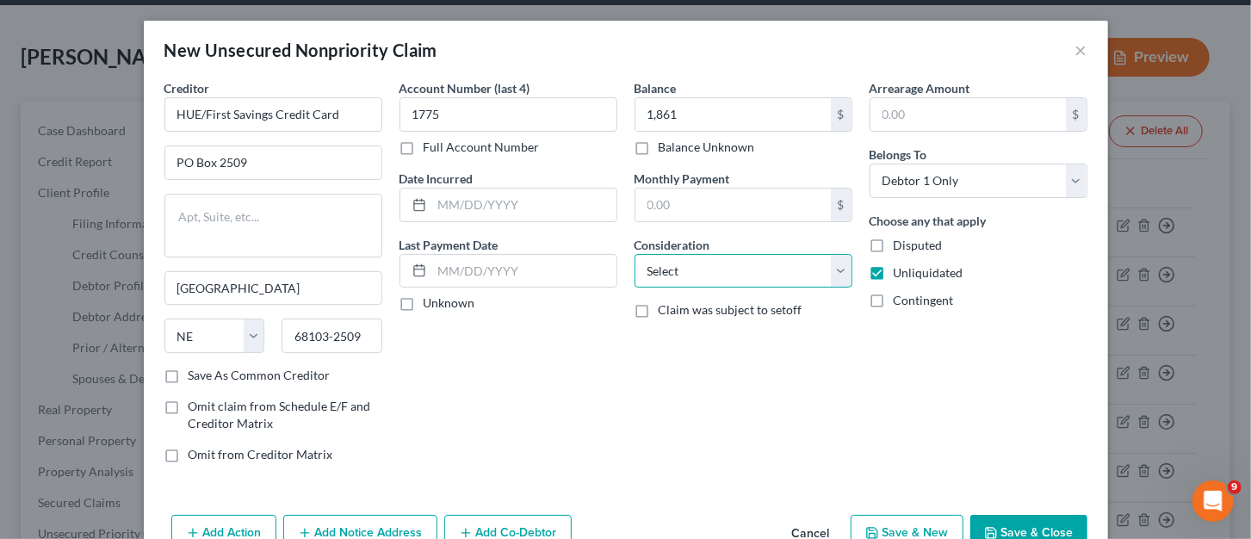
click at [836, 280] on select "Select Cable / Satellite Services Collection Agency Credit Card Debt Debt Couns…" at bounding box center [744, 271] width 218 height 34
click at [635, 254] on select "Select Cable / Satellite Services Collection Agency Credit Card Debt Debt Couns…" at bounding box center [744, 271] width 218 height 34
click at [876, 525] on button "Save & New" at bounding box center [907, 533] width 113 height 36
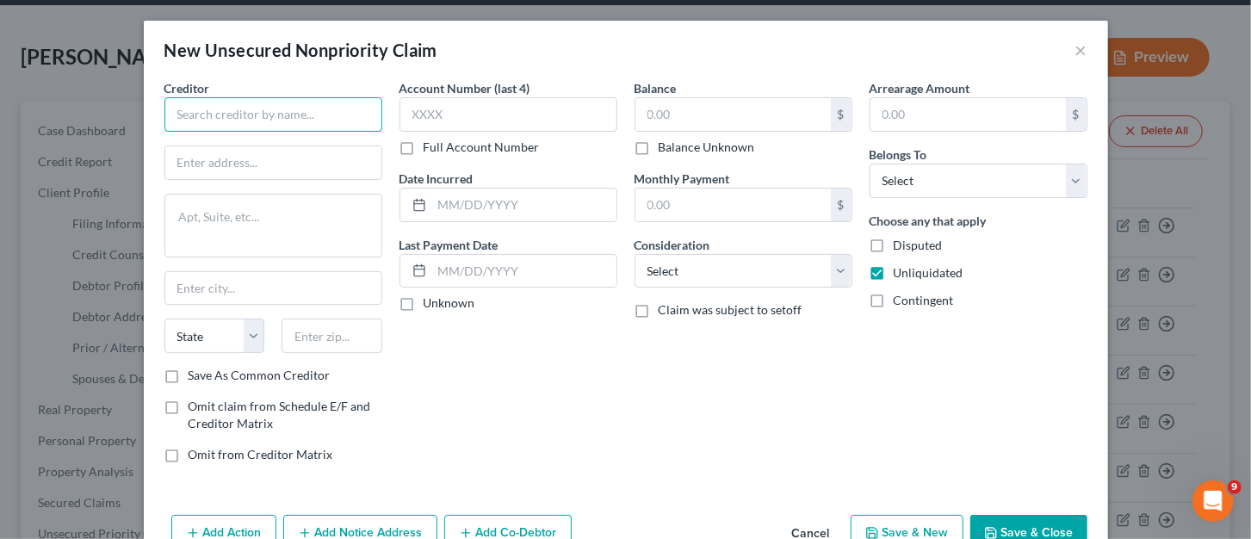
click at [278, 115] on input "text" at bounding box center [273, 114] width 218 height 34
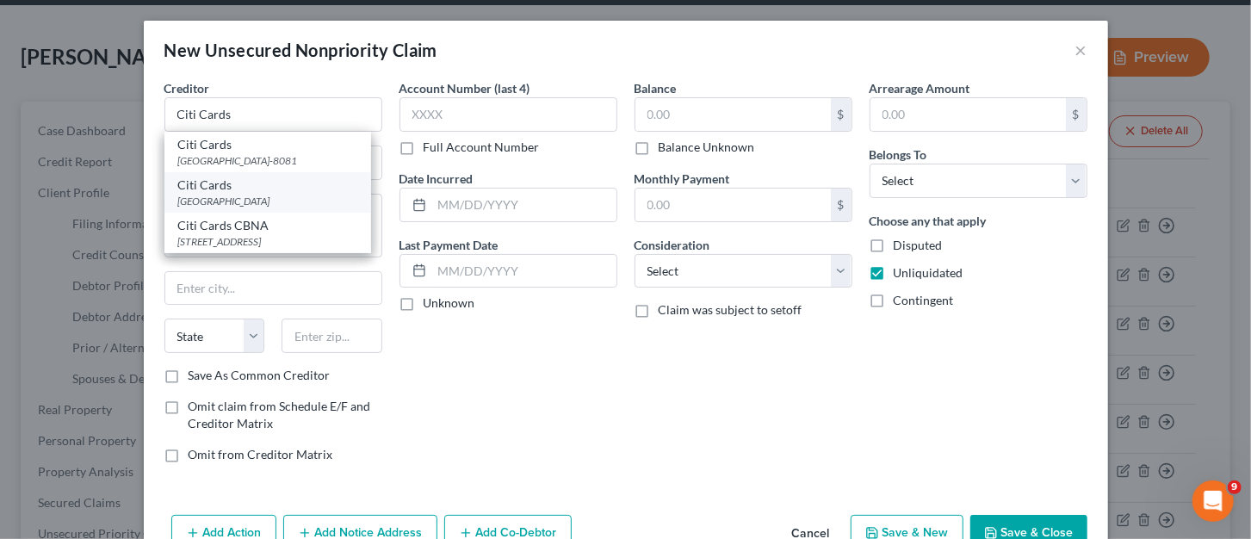
click at [308, 191] on div "Citi Cards" at bounding box center [267, 185] width 179 height 17
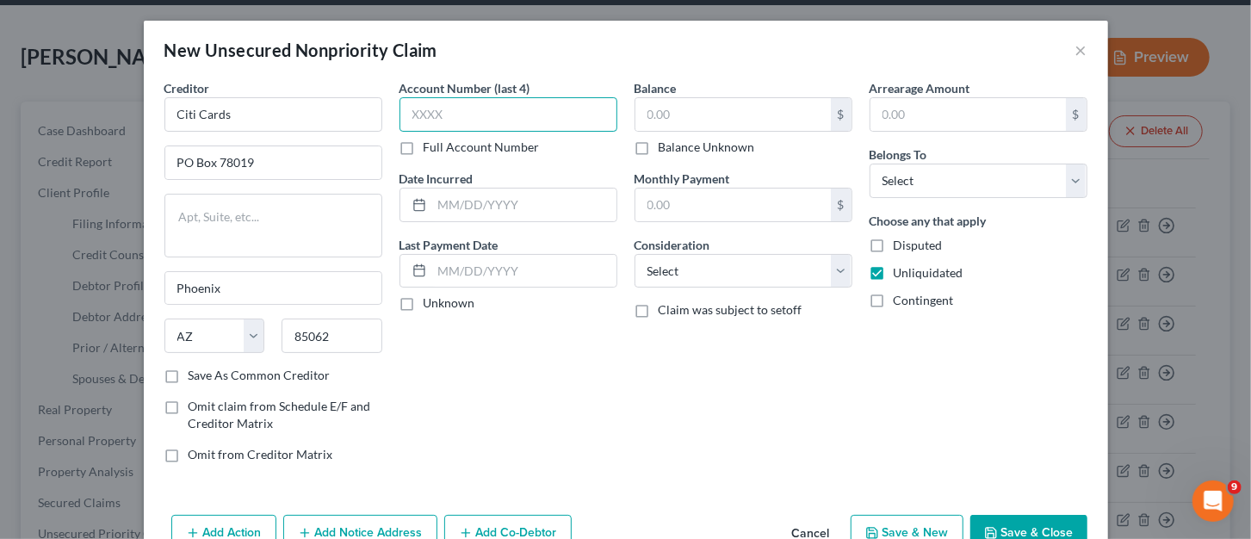
click at [443, 114] on input "text" at bounding box center [509, 114] width 218 height 34
click at [672, 130] on input "text" at bounding box center [732, 114] width 195 height 33
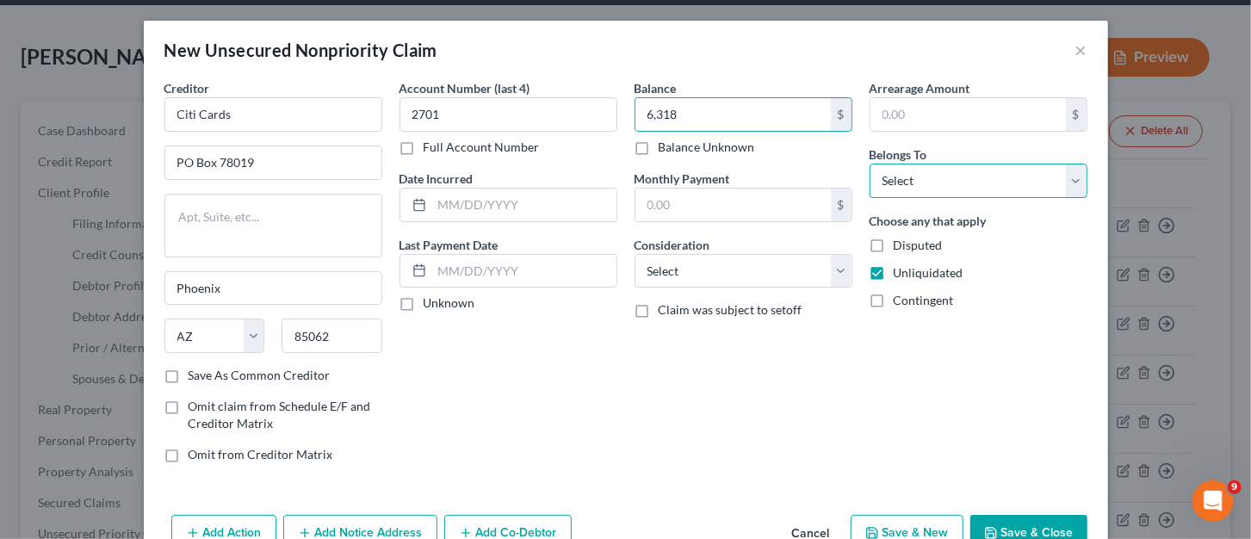
click at [969, 190] on select "Select Debtor 1 Only Debtor 2 Only Debtor 1 And Debtor 2 Only At Least One Of T…" at bounding box center [979, 181] width 218 height 34
click at [870, 164] on select "Select Debtor 1 Only Debtor 2 Only Debtor 1 And Debtor 2 Only At Least One Of T…" at bounding box center [979, 181] width 218 height 34
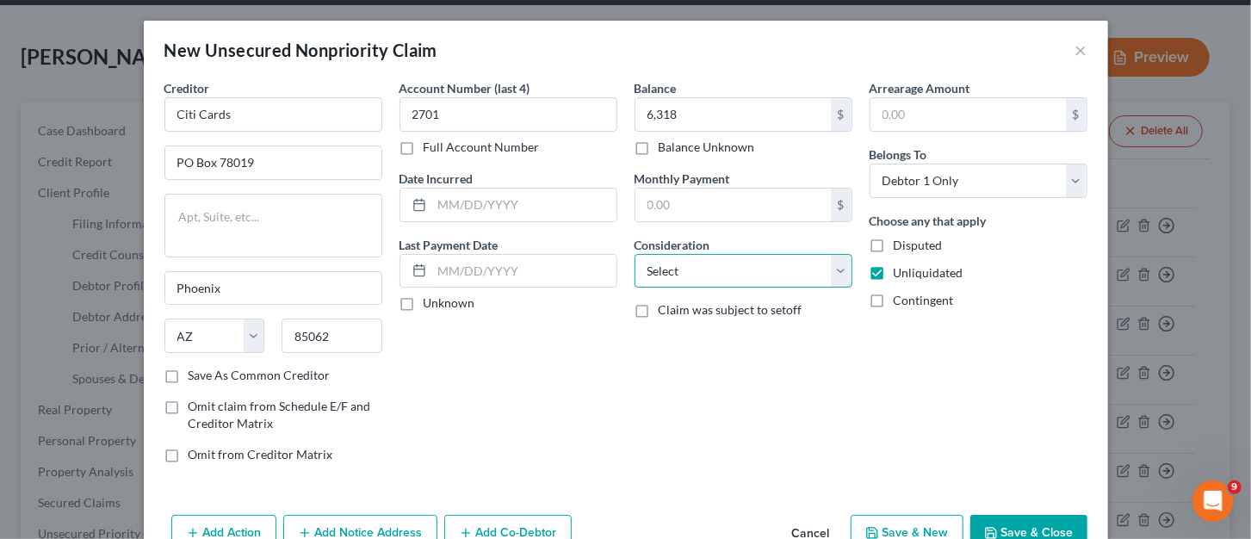
click at [835, 267] on select "Select Cable / Satellite Services Collection Agency Credit Card Debt Debt Couns…" at bounding box center [744, 271] width 218 height 34
click at [635, 254] on select "Select Cable / Satellite Services Collection Agency Credit Card Debt Debt Couns…" at bounding box center [744, 271] width 218 height 34
click at [888, 529] on button "Save & New" at bounding box center [907, 533] width 113 height 36
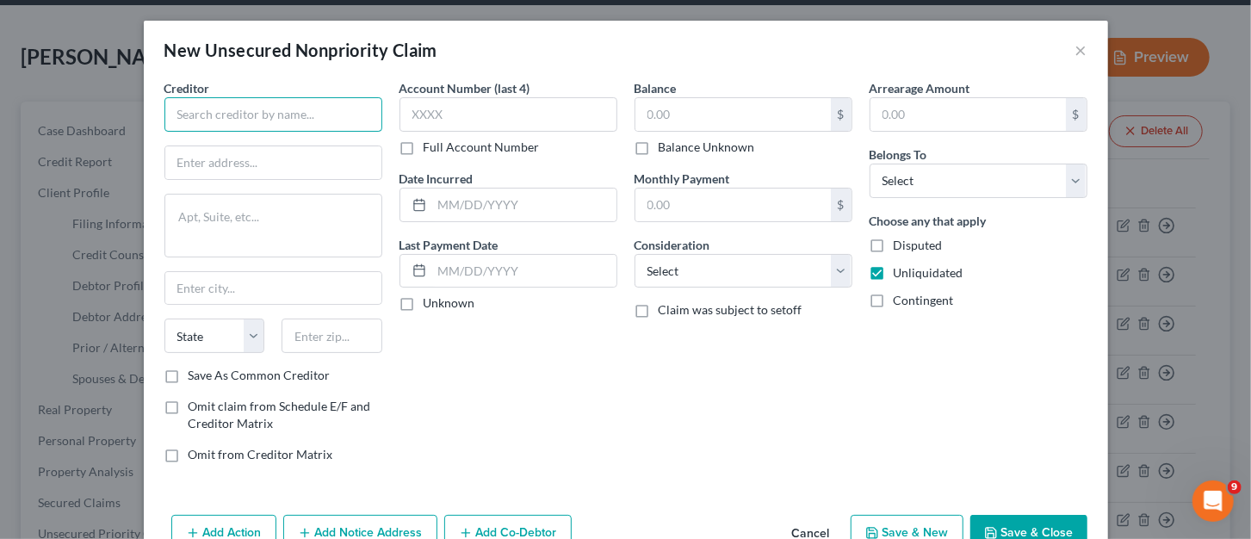
click at [182, 102] on input "text" at bounding box center [273, 114] width 218 height 34
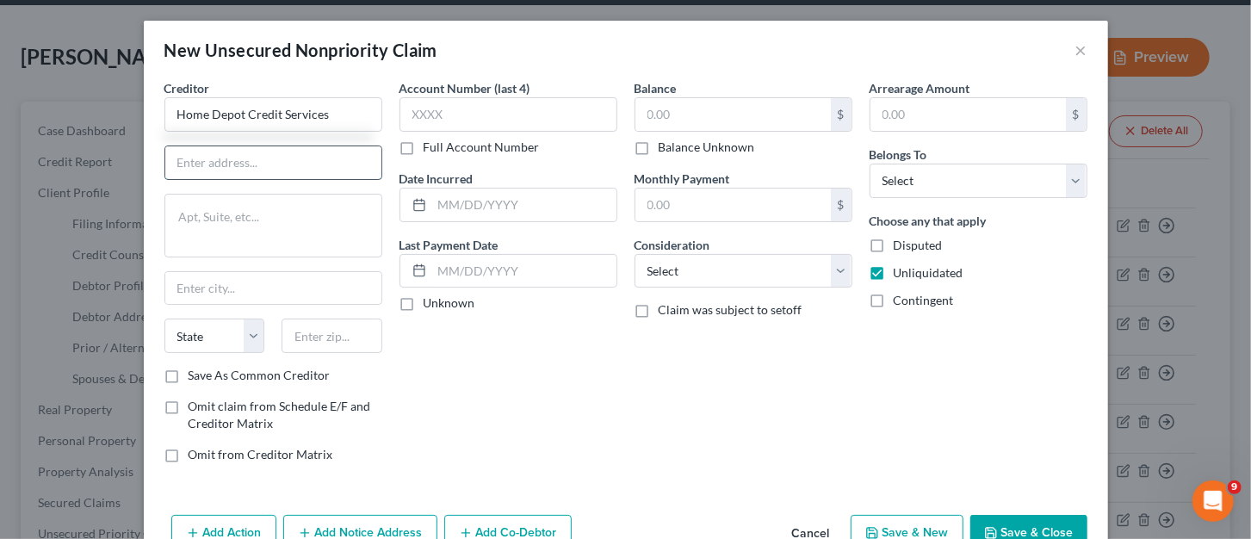
click at [246, 165] on input "text" at bounding box center [273, 162] width 216 height 33
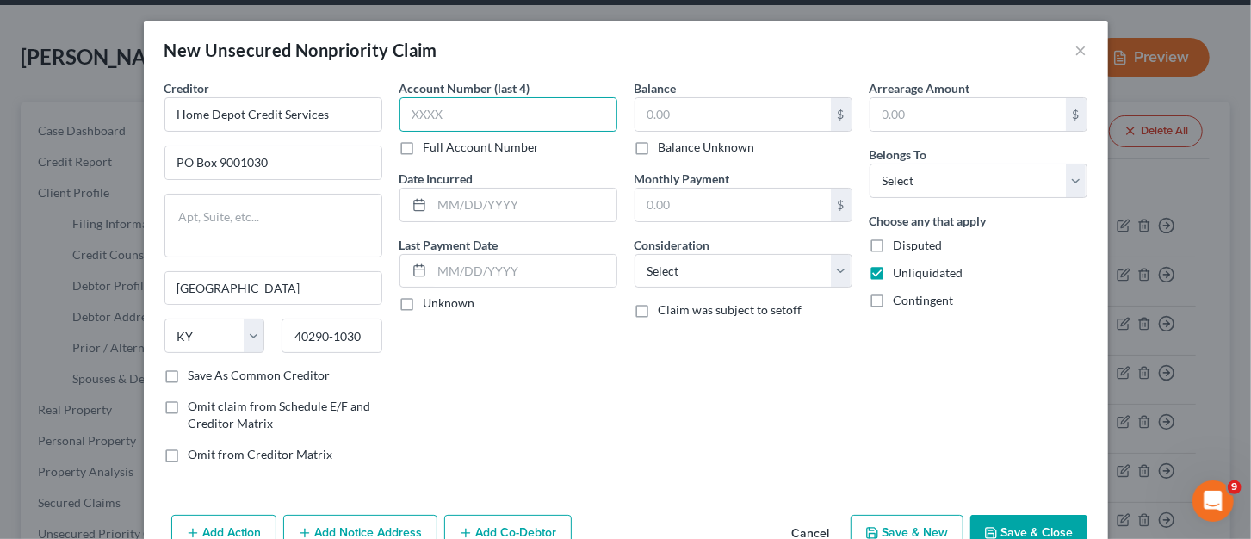
click at [445, 112] on input "text" at bounding box center [509, 114] width 218 height 34
click at [754, 106] on input "text" at bounding box center [732, 114] width 195 height 33
click at [990, 115] on input "text" at bounding box center [967, 114] width 195 height 33
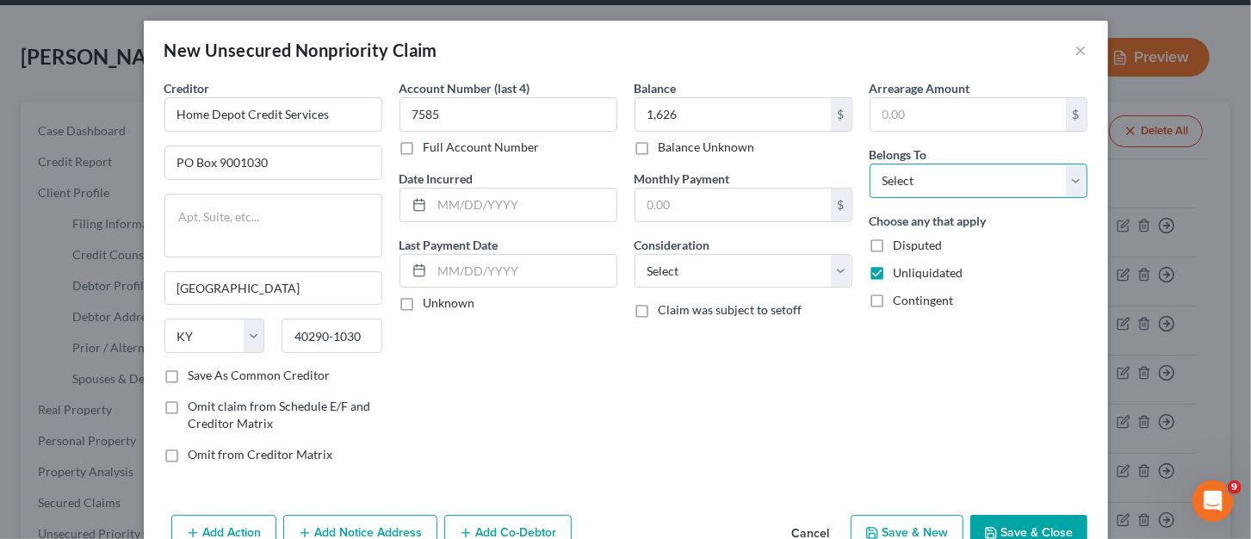
click at [922, 186] on select "Select Debtor 1 Only Debtor 2 Only Debtor 1 And Debtor 2 Only At Least One Of T…" at bounding box center [979, 181] width 218 height 34
click at [870, 164] on select "Select Debtor 1 Only Debtor 2 Only Debtor 1 And Debtor 2 Only At Least One Of T…" at bounding box center [979, 181] width 218 height 34
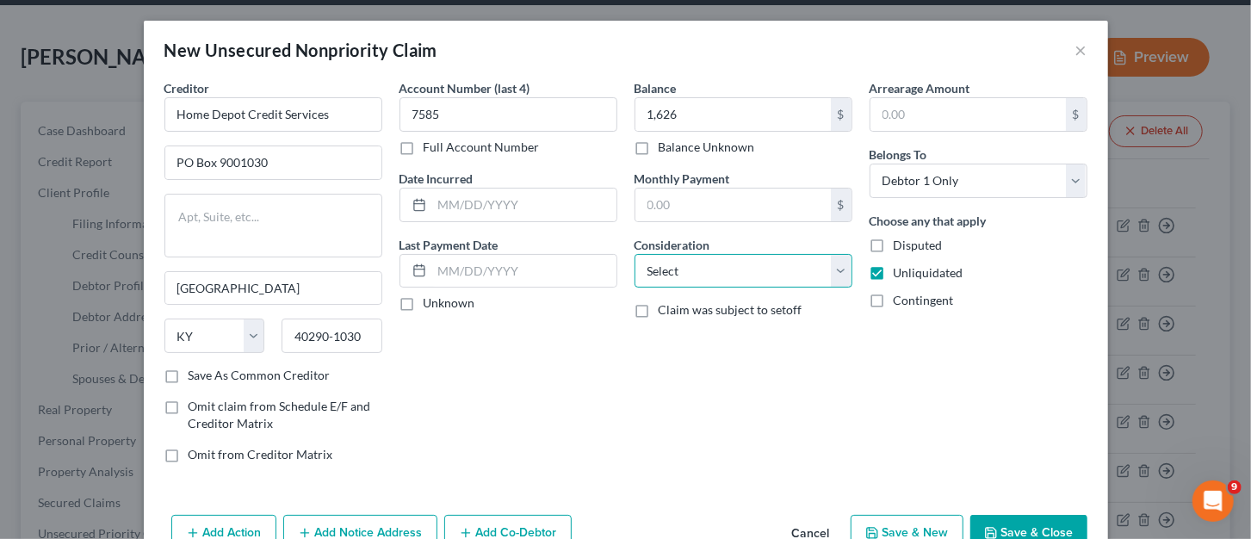
click at [801, 285] on select "Select Cable / Satellite Services Collection Agency Credit Card Debt Debt Couns…" at bounding box center [744, 271] width 218 height 34
click at [635, 254] on select "Select Cable / Satellite Services Collection Agency Credit Card Debt Debt Couns…" at bounding box center [744, 271] width 218 height 34
click at [913, 523] on button "Save & New" at bounding box center [907, 533] width 113 height 36
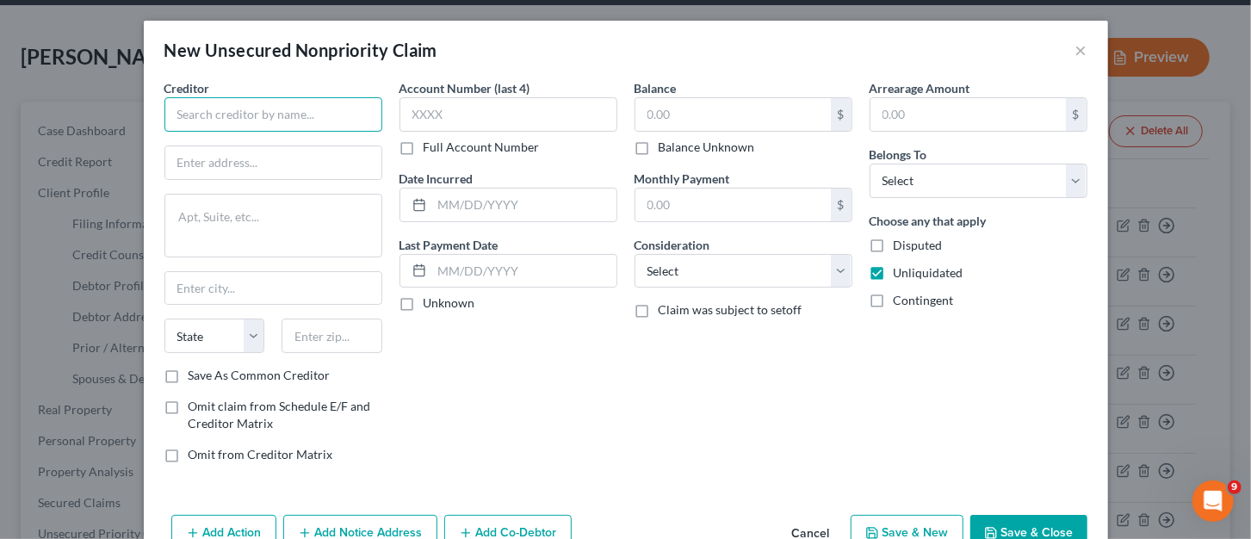
click at [213, 114] on input "text" at bounding box center [273, 114] width 218 height 34
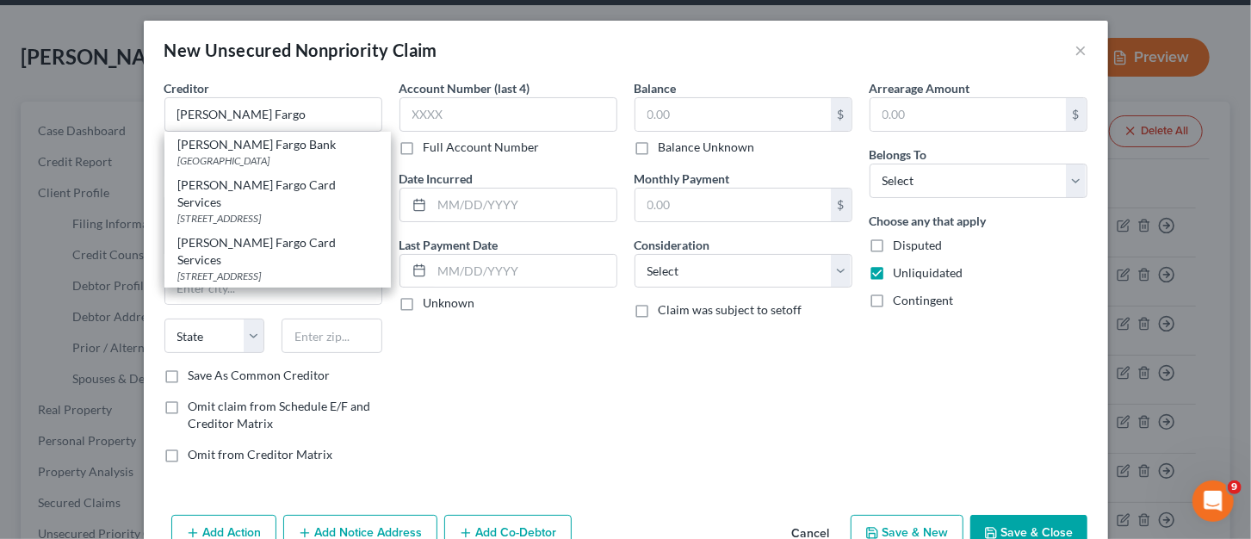
click at [286, 269] on div "PO Box 51193, Los Angeles, CA 90051-5493" at bounding box center [277, 276] width 199 height 15
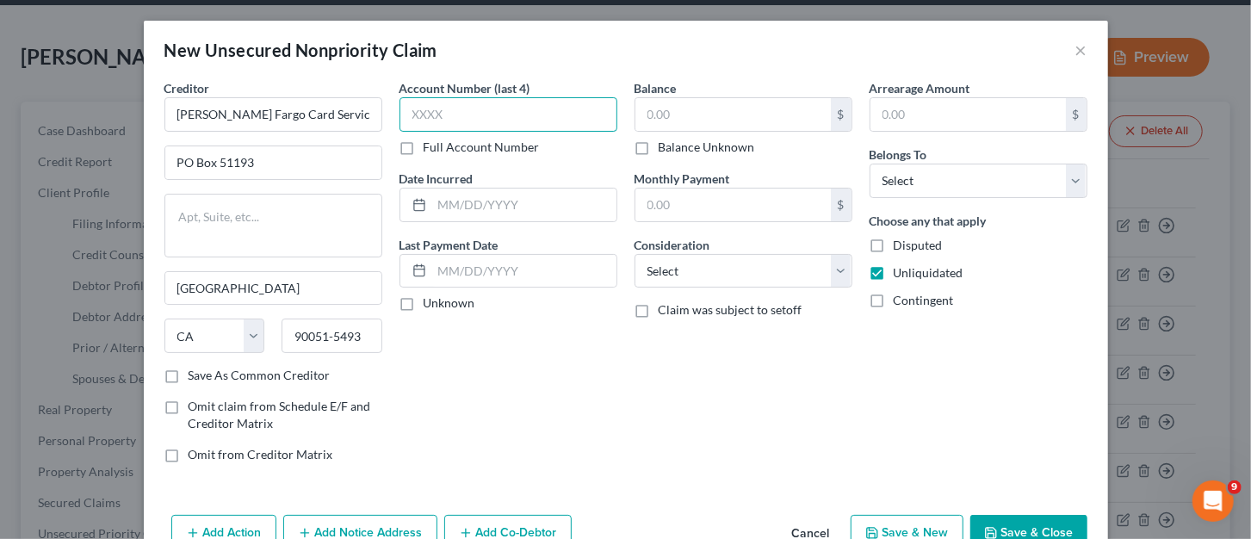
click at [525, 115] on input "text" at bounding box center [509, 114] width 218 height 34
drag, startPoint x: 710, startPoint y: 106, endPoint x: 684, endPoint y: 108, distance: 25.9
click at [711, 106] on input "text" at bounding box center [732, 114] width 195 height 33
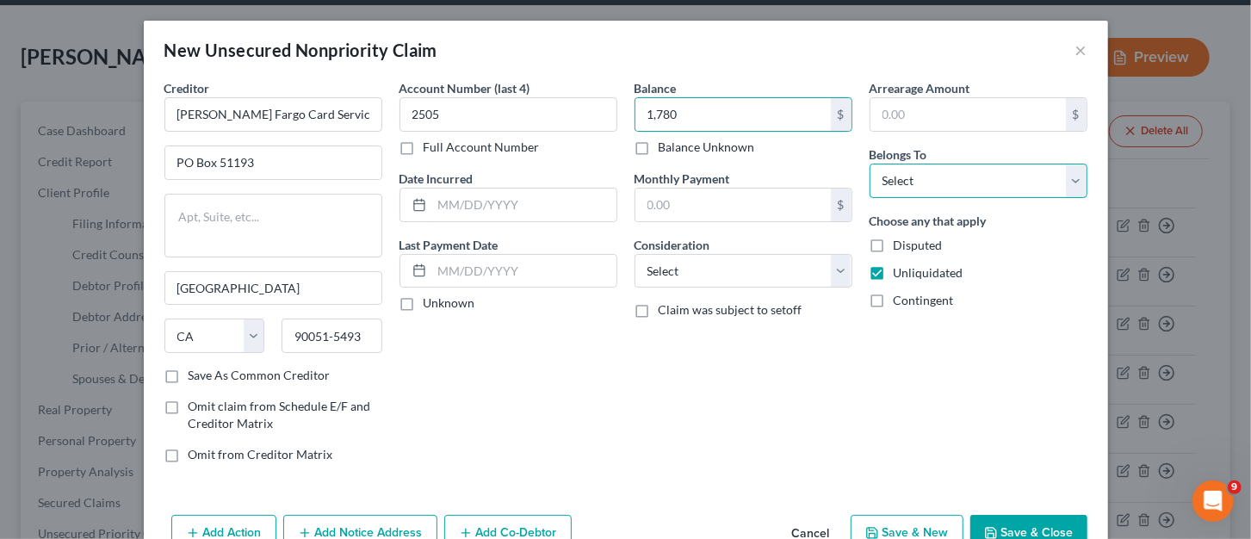
click at [982, 191] on select "Select Debtor 1 Only Debtor 2 Only Debtor 1 And Debtor 2 Only At Least One Of T…" at bounding box center [979, 181] width 218 height 34
click at [870, 164] on select "Select Debtor 1 Only Debtor 2 Only Debtor 1 And Debtor 2 Only At Least One Of T…" at bounding box center [979, 181] width 218 height 34
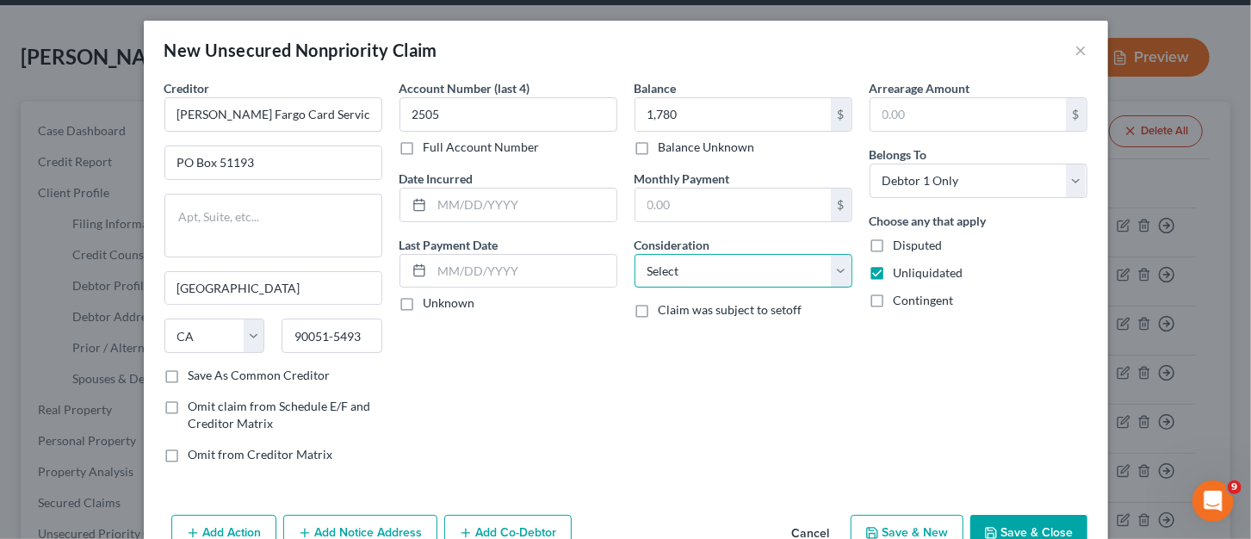
click at [824, 272] on select "Select Cable / Satellite Services Collection Agency Credit Card Debt Debt Couns…" at bounding box center [744, 271] width 218 height 34
click at [635, 254] on select "Select Cable / Satellite Services Collection Agency Credit Card Debt Debt Couns…" at bounding box center [744, 271] width 218 height 34
click at [887, 530] on button "Save & New" at bounding box center [907, 533] width 113 height 36
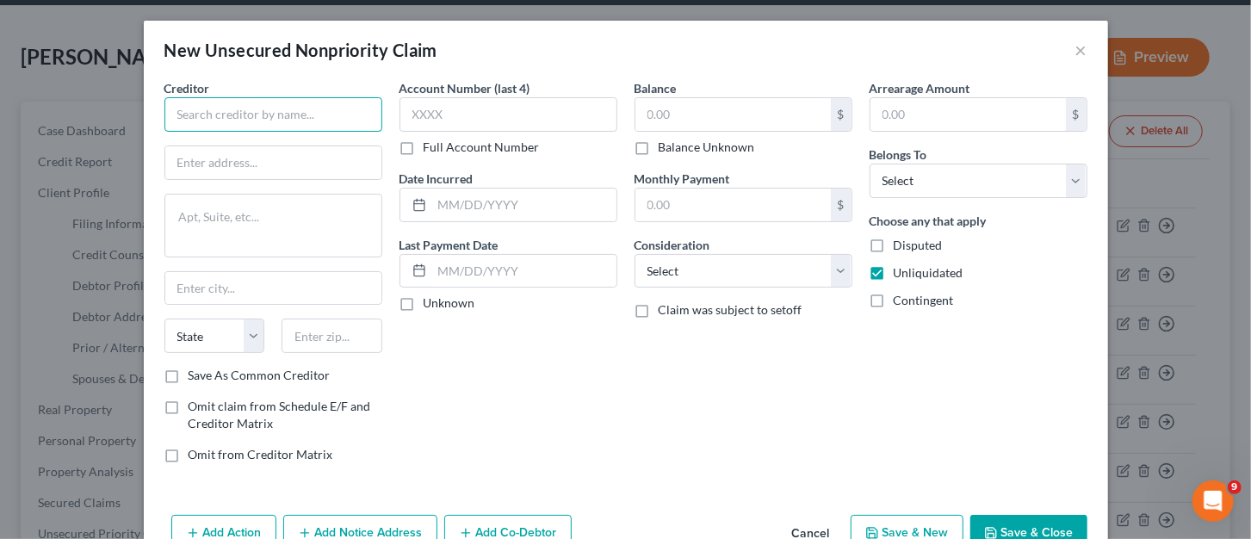
click at [263, 121] on input "text" at bounding box center [273, 114] width 218 height 34
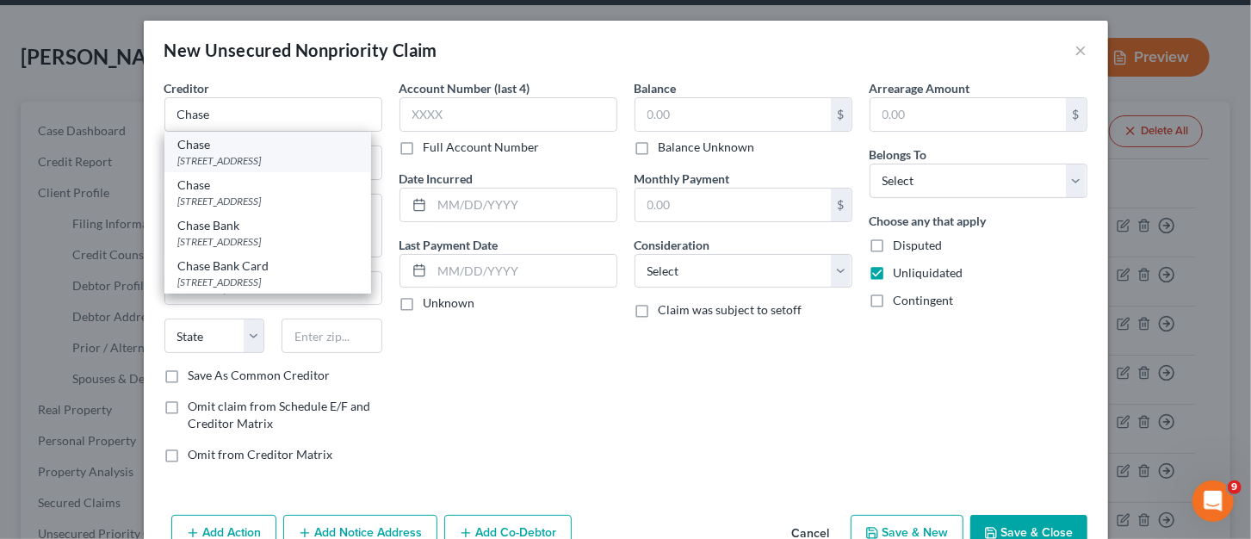
click at [255, 152] on div "Chase" at bounding box center [267, 144] width 179 height 17
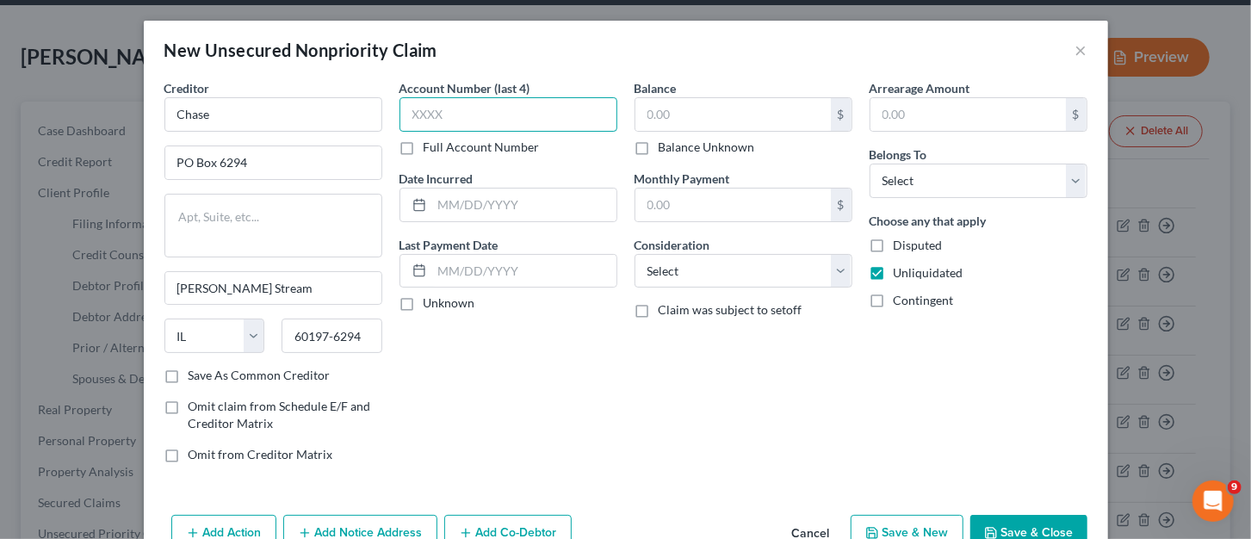
click at [437, 122] on input "text" at bounding box center [509, 114] width 218 height 34
drag, startPoint x: 772, startPoint y: 101, endPoint x: 747, endPoint y: 97, distance: 25.2
click at [771, 100] on input "text" at bounding box center [732, 114] width 195 height 33
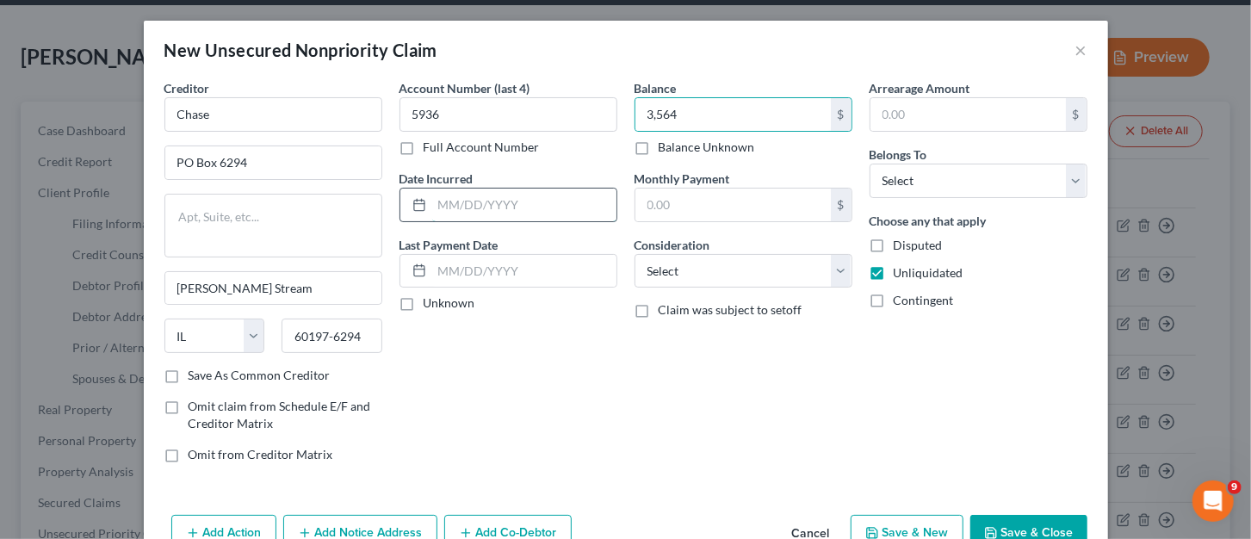
click at [451, 215] on input "text" at bounding box center [524, 205] width 184 height 33
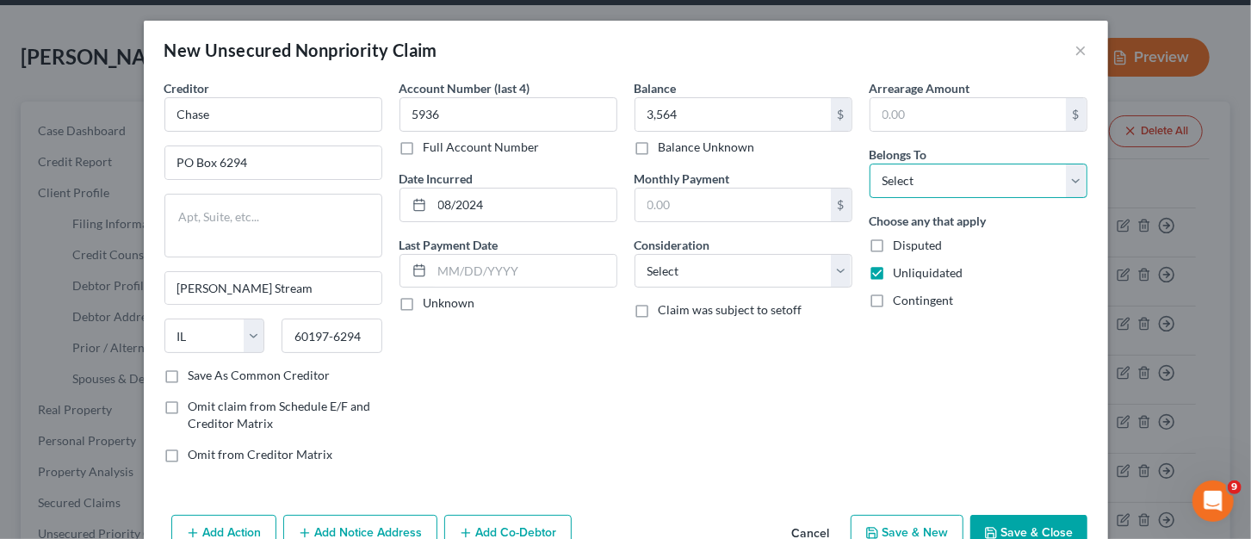
drag, startPoint x: 908, startPoint y: 182, endPoint x: 906, endPoint y: 193, distance: 11.5
click at [908, 184] on select "Select Debtor 1 Only Debtor 2 Only Debtor 1 And Debtor 2 Only At Least One Of T…" at bounding box center [979, 181] width 218 height 34
click at [870, 164] on select "Select Debtor 1 Only Debtor 2 Only Debtor 1 And Debtor 2 Only At Least One Of T…" at bounding box center [979, 181] width 218 height 34
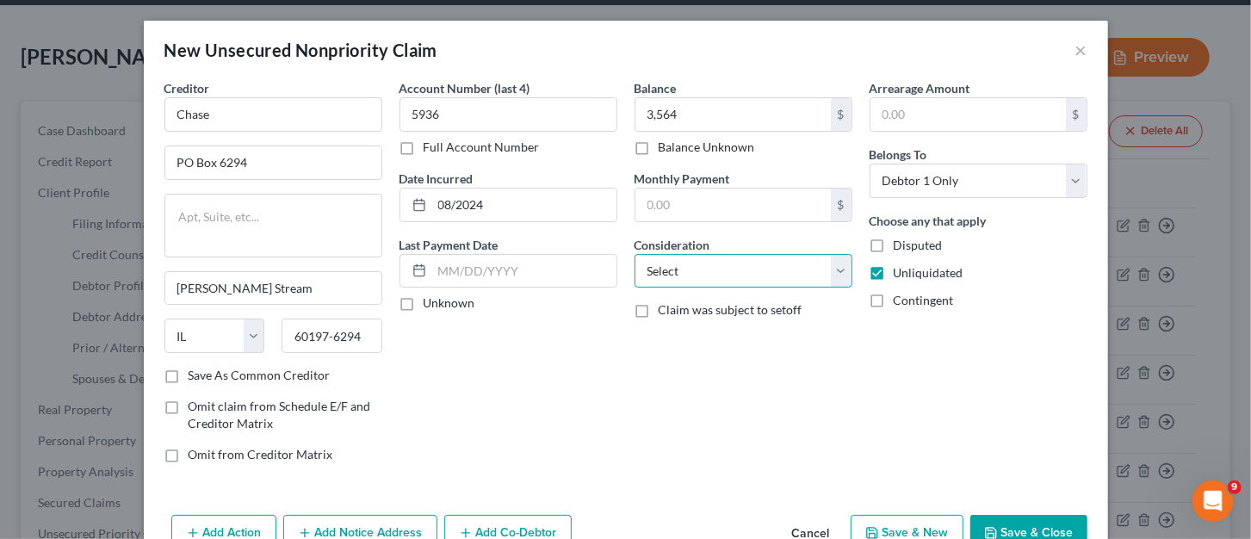
click at [827, 276] on select "Select Cable / Satellite Services Collection Agency Credit Card Debt Debt Couns…" at bounding box center [744, 271] width 218 height 34
click at [635, 254] on select "Select Cable / Satellite Services Collection Agency Credit Card Debt Debt Couns…" at bounding box center [744, 271] width 218 height 34
click at [889, 527] on button "Save & New" at bounding box center [907, 533] width 113 height 36
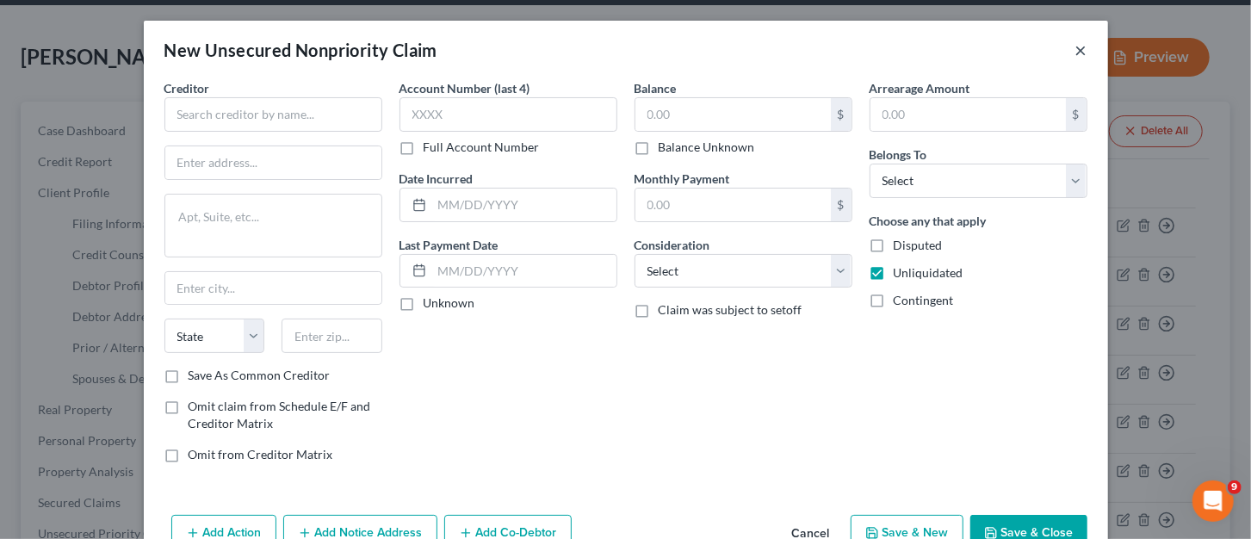
click at [1075, 53] on button "×" at bounding box center [1081, 50] width 12 height 21
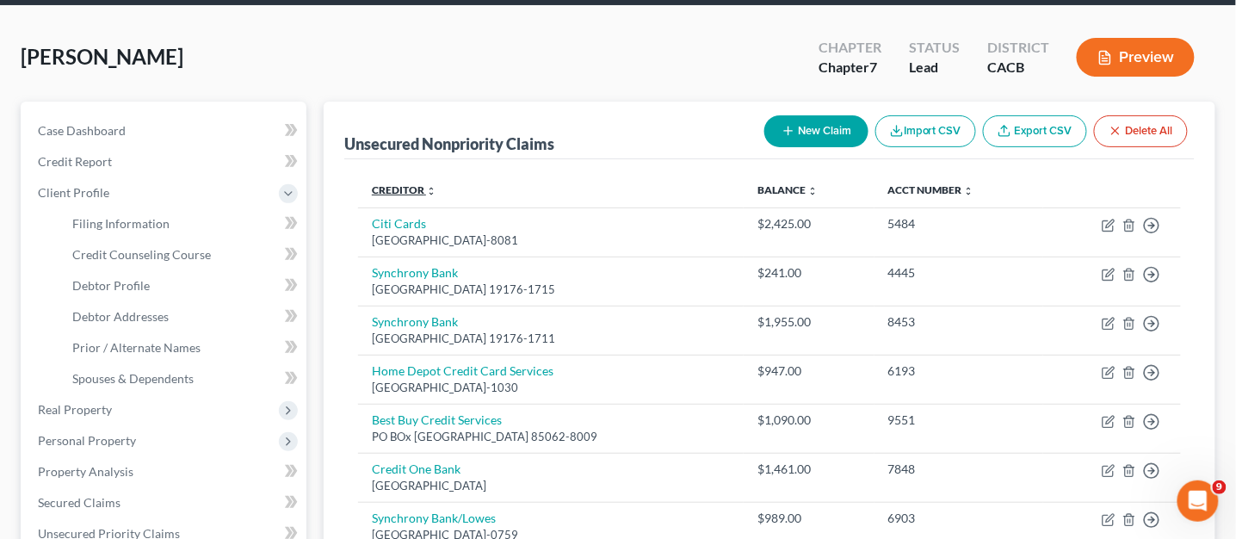
click at [433, 191] on icon "unfold_more" at bounding box center [431, 191] width 10 height 10
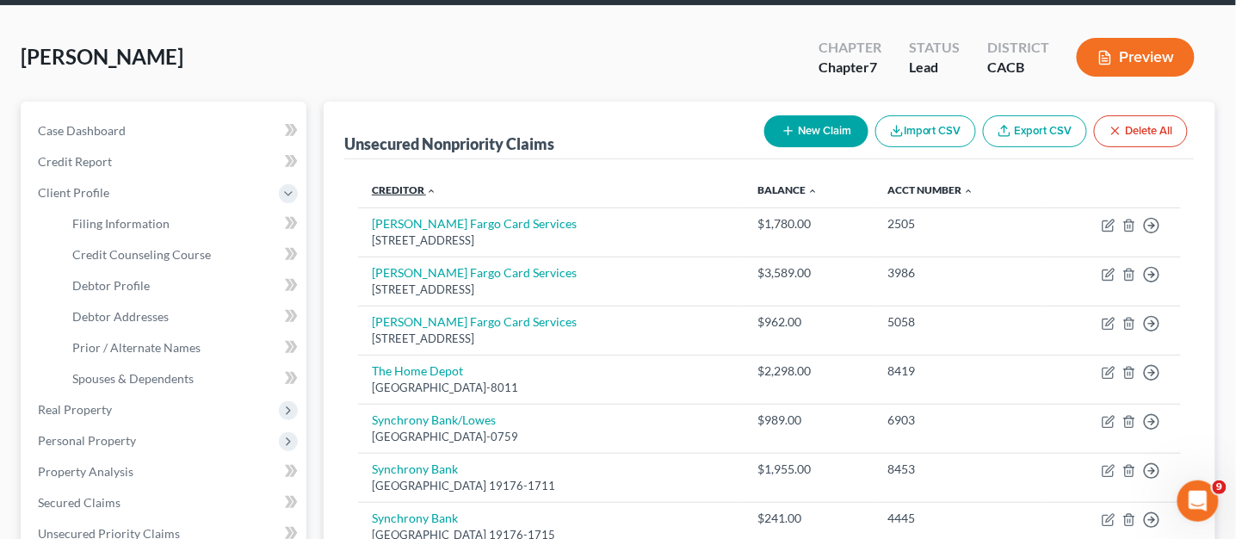
click at [430, 187] on icon "expand_less" at bounding box center [431, 191] width 10 height 10
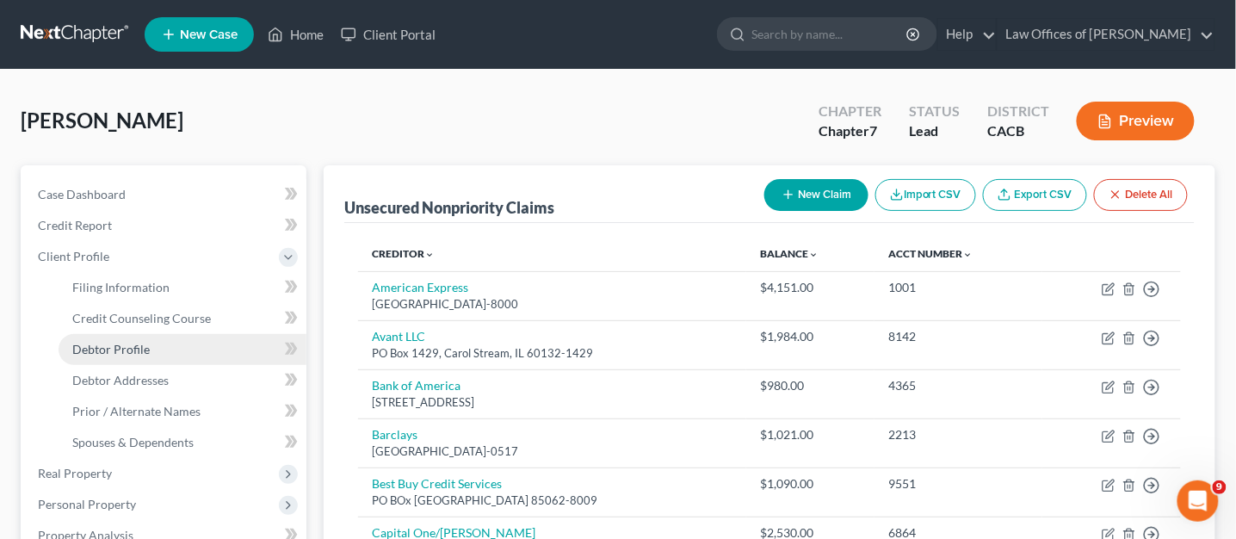
click at [116, 343] on span "Debtor Profile" at bounding box center [110, 349] width 77 height 15
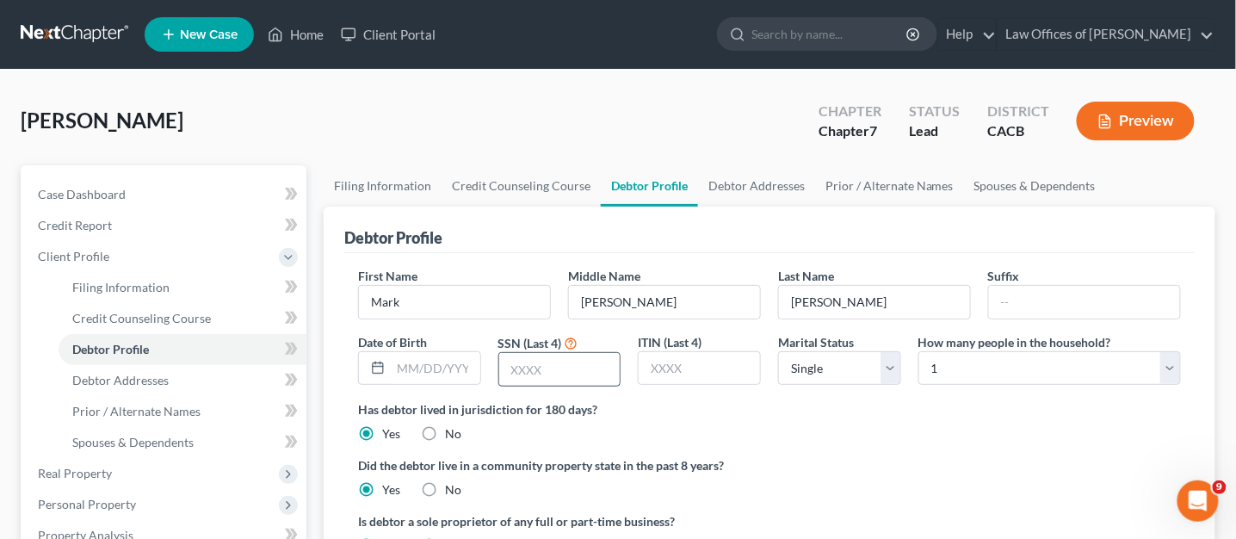
click at [557, 366] on input "text" at bounding box center [559, 369] width 121 height 33
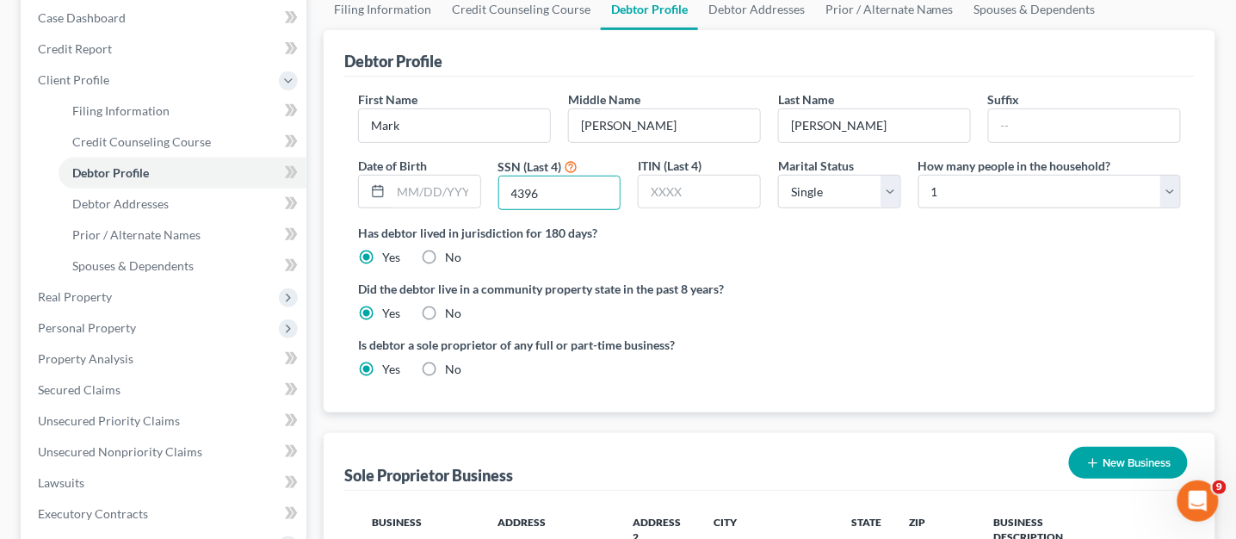
scroll to position [245, 0]
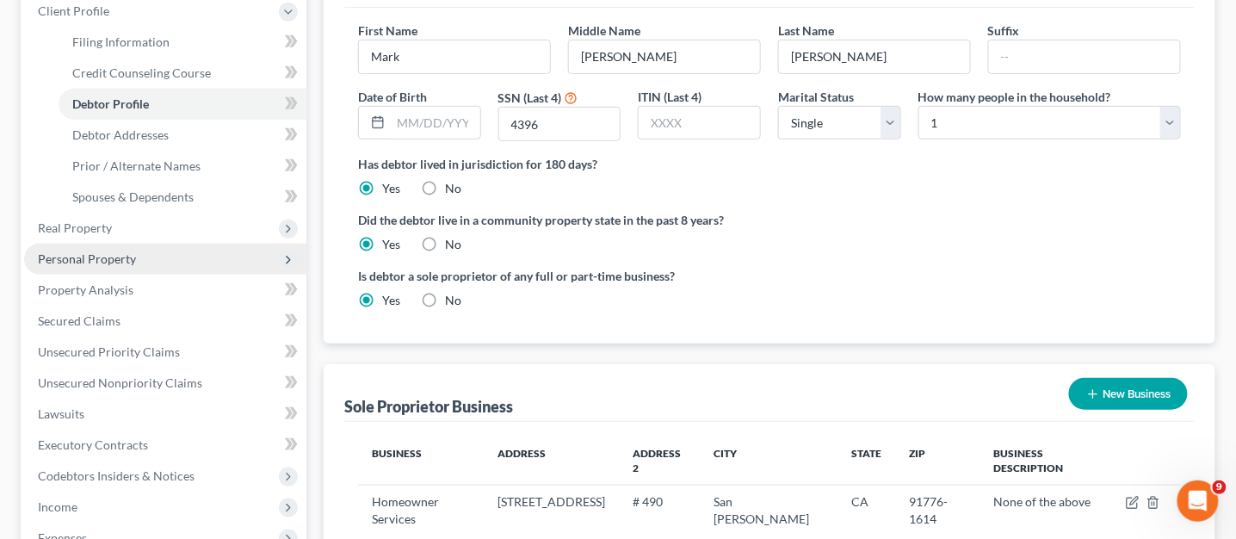
click at [132, 265] on span "Personal Property" at bounding box center [165, 259] width 282 height 31
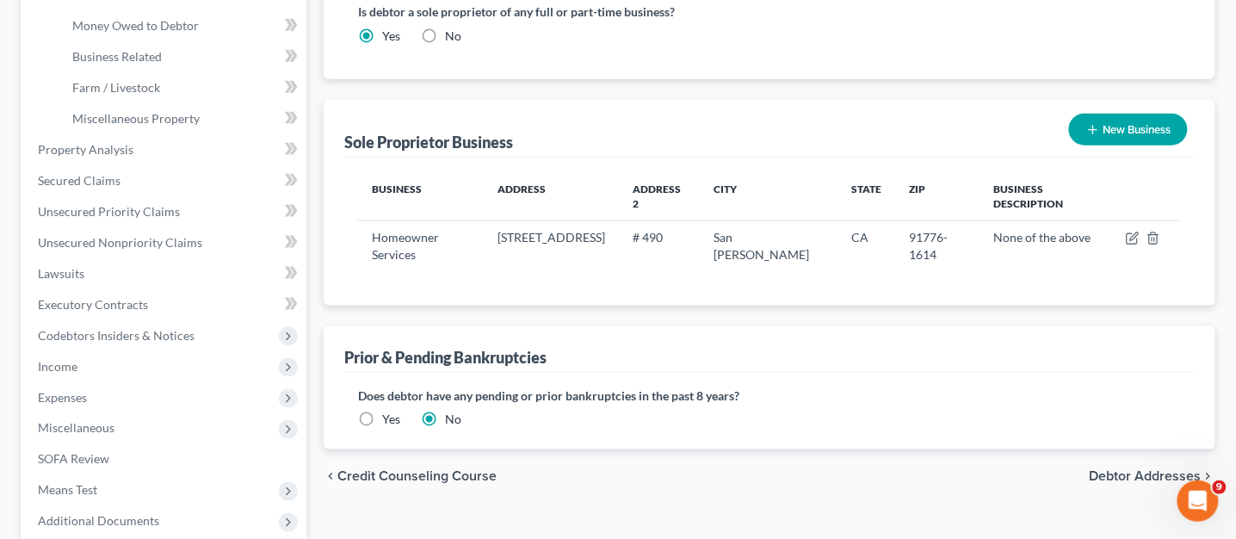
scroll to position [548, 0]
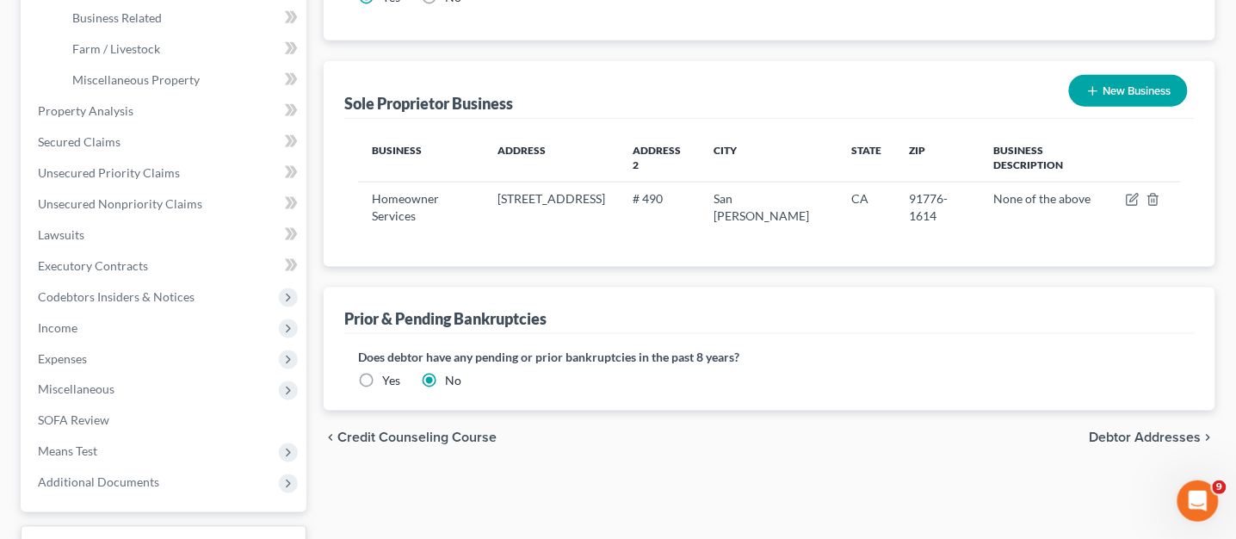
click at [1166, 427] on div "chevron_left Credit Counseling Course Debtor Addresses chevron_right" at bounding box center [770, 438] width 892 height 55
click at [102, 201] on span "Unsecured Nonpriority Claims" at bounding box center [120, 203] width 164 height 15
